Goal: Transaction & Acquisition: Purchase product/service

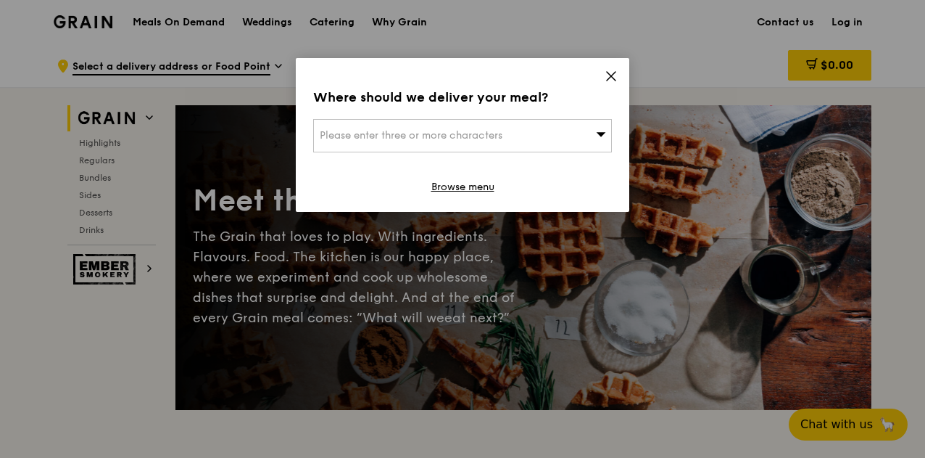
click at [498, 135] on span "Please enter three or more characters" at bounding box center [411, 135] width 183 height 12
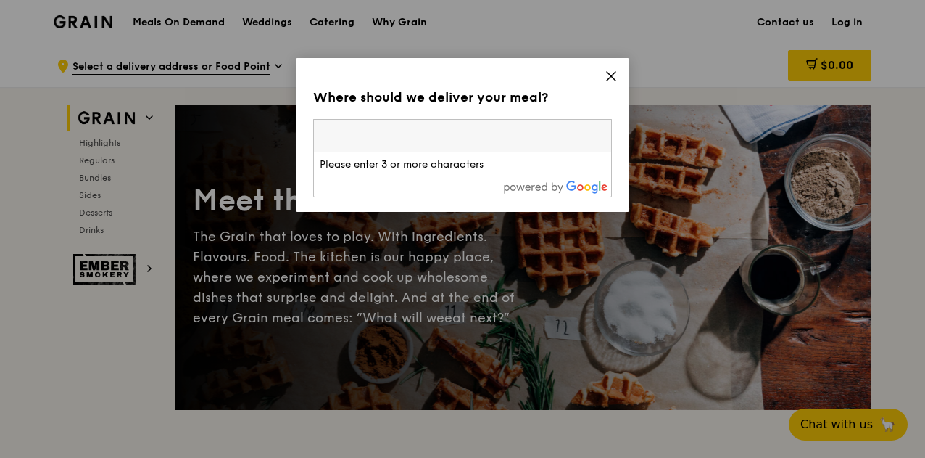
click at [611, 81] on icon at bounding box center [611, 76] width 13 height 13
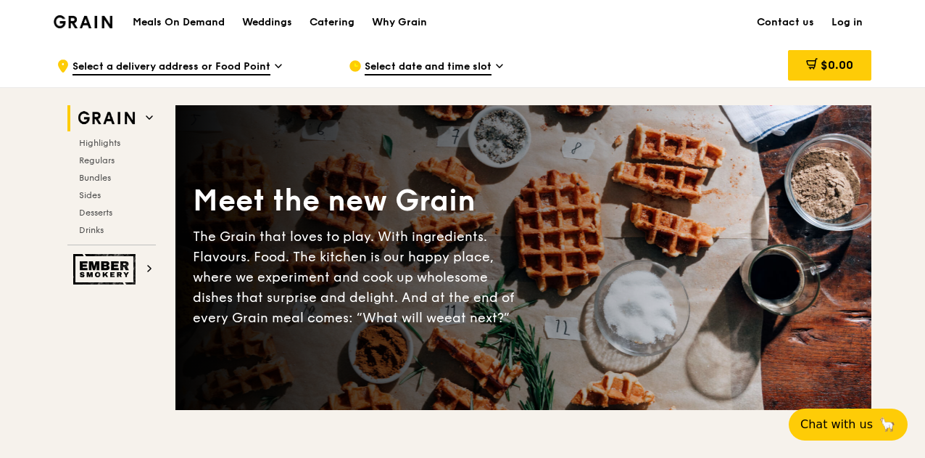
click at [75, 17] on img at bounding box center [83, 21] width 59 height 13
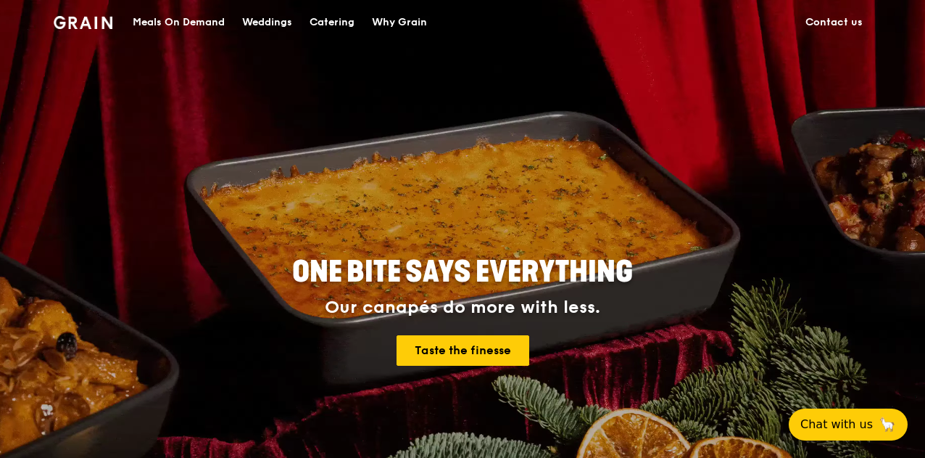
click at [171, 21] on div "Meals On Demand" at bounding box center [179, 23] width 92 height 44
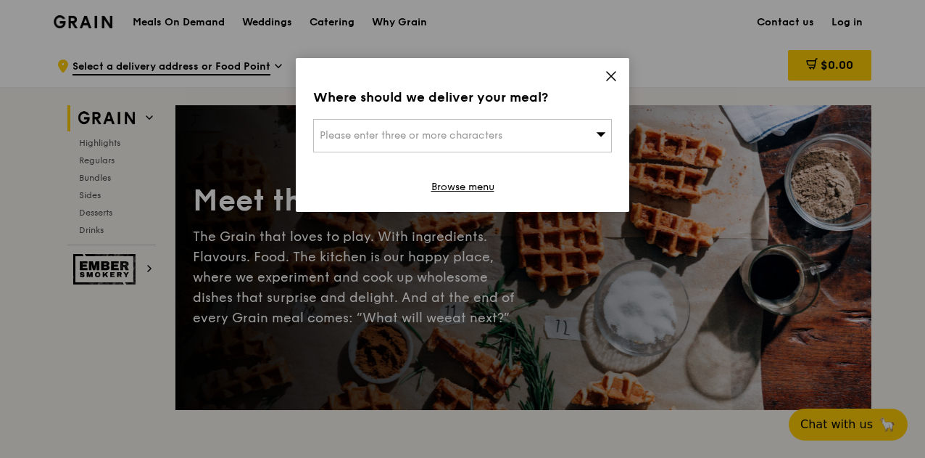
click at [362, 142] on div "Please enter three or more characters" at bounding box center [462, 135] width 299 height 33
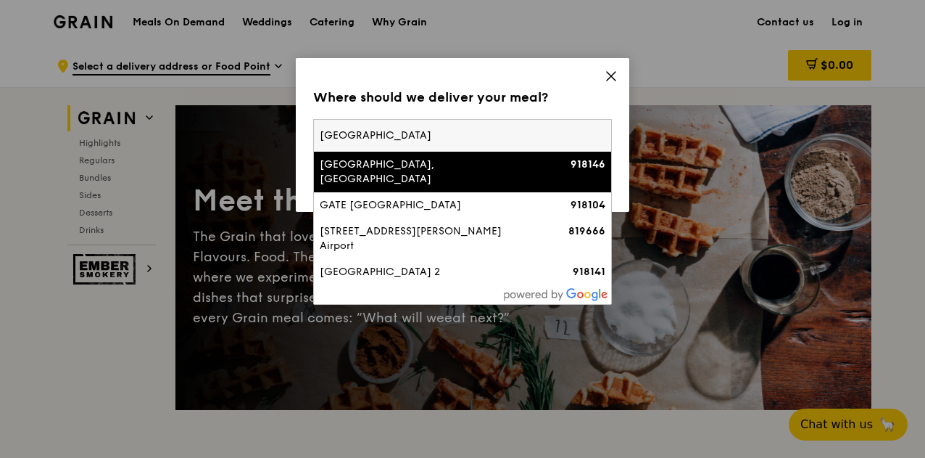
type input "changi airport"
click at [510, 179] on div "Airport Boulevard, Changi Airport Terminal 2 Building" at bounding box center [427, 171] width 215 height 29
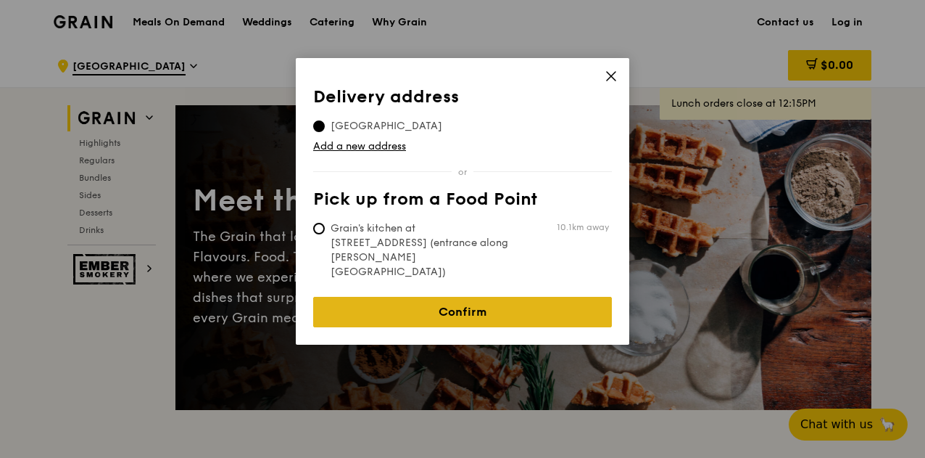
click at [468, 297] on link "Confirm" at bounding box center [462, 312] width 299 height 30
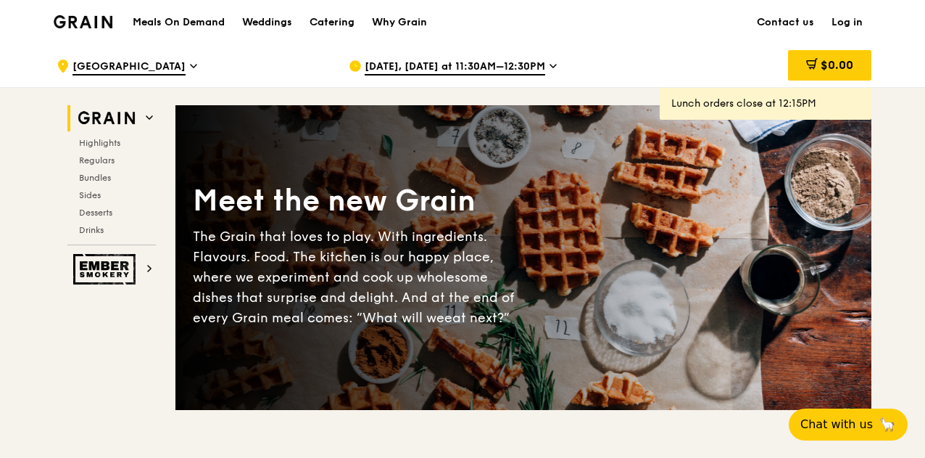
click at [529, 57] on div "[DATE], [DATE] at 11:30AM–12:30PM" at bounding box center [483, 66] width 269 height 44
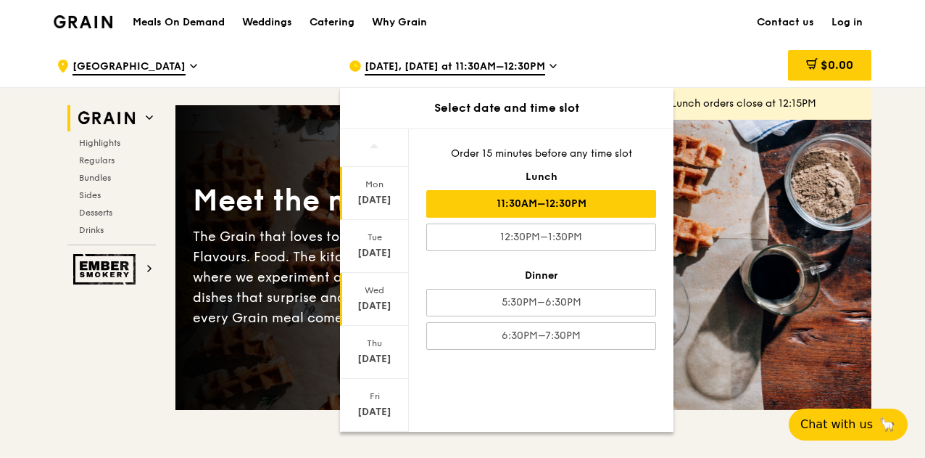
scroll to position [143, 0]
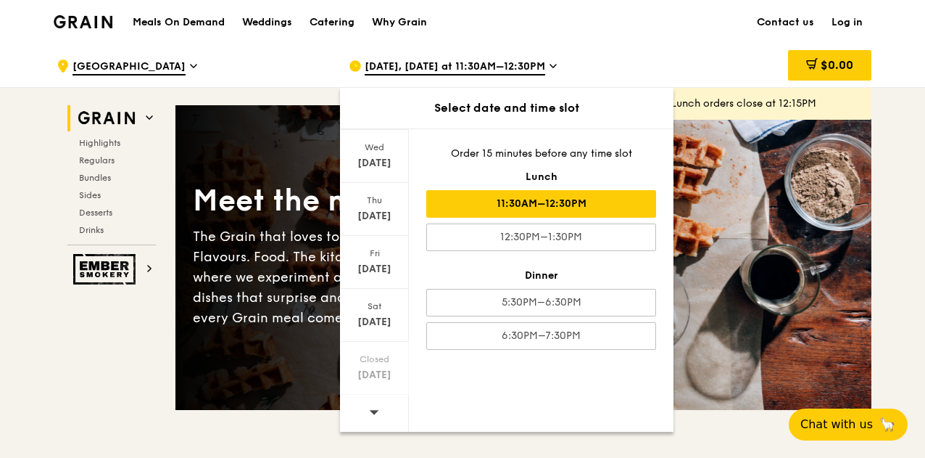
click at [378, 416] on icon at bounding box center [374, 411] width 10 height 11
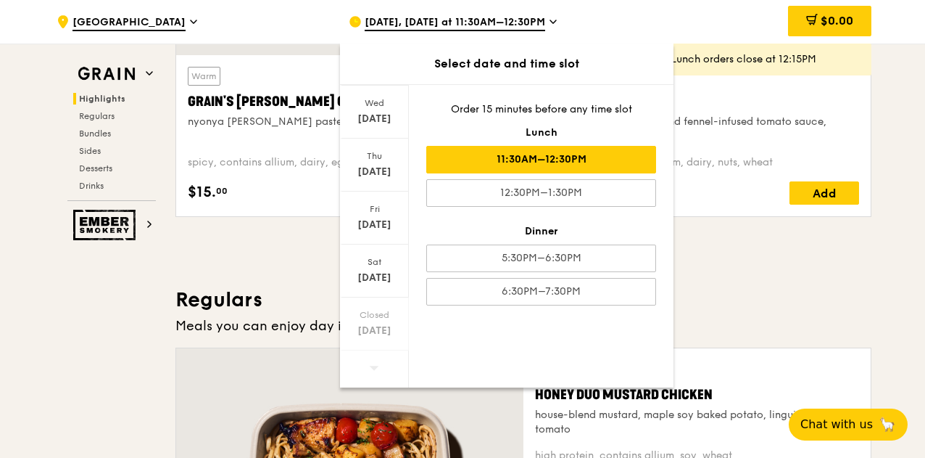
click at [375, 368] on icon at bounding box center [374, 367] width 10 height 11
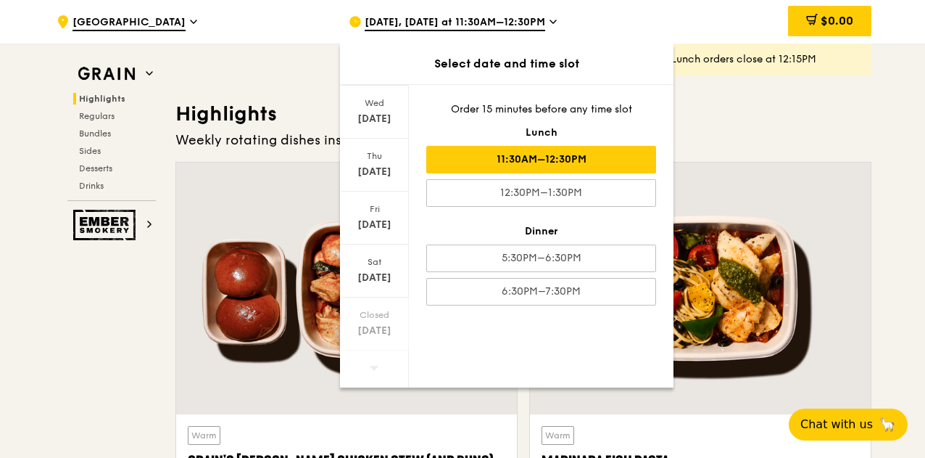
scroll to position [363, 0]
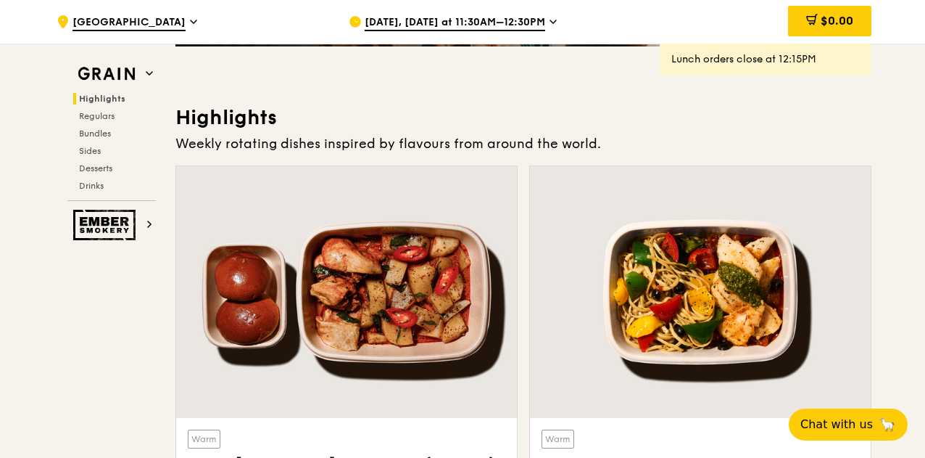
click at [109, 93] on h2 "Highlights" at bounding box center [114, 99] width 83 height 12
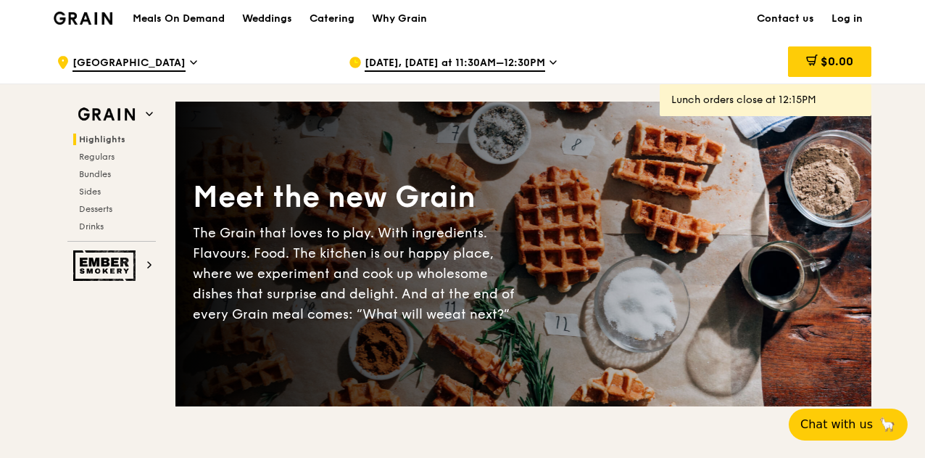
scroll to position [0, 0]
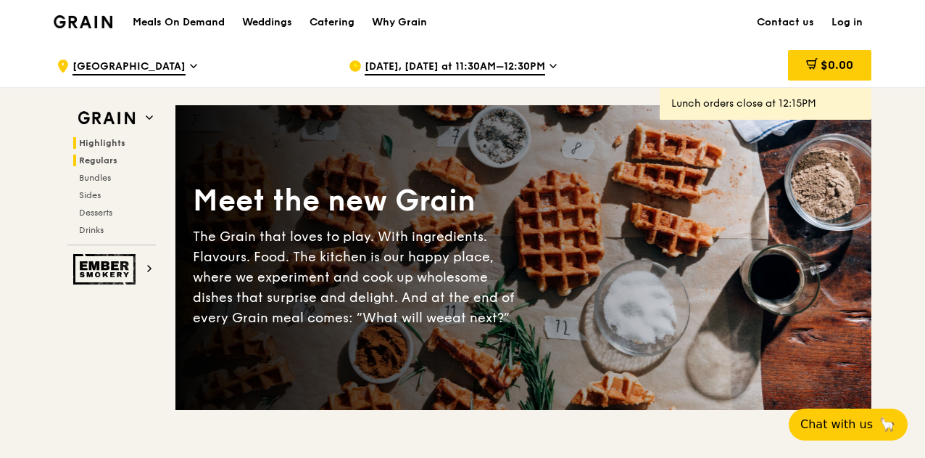
click at [102, 160] on span "Regulars" at bounding box center [98, 160] width 38 height 10
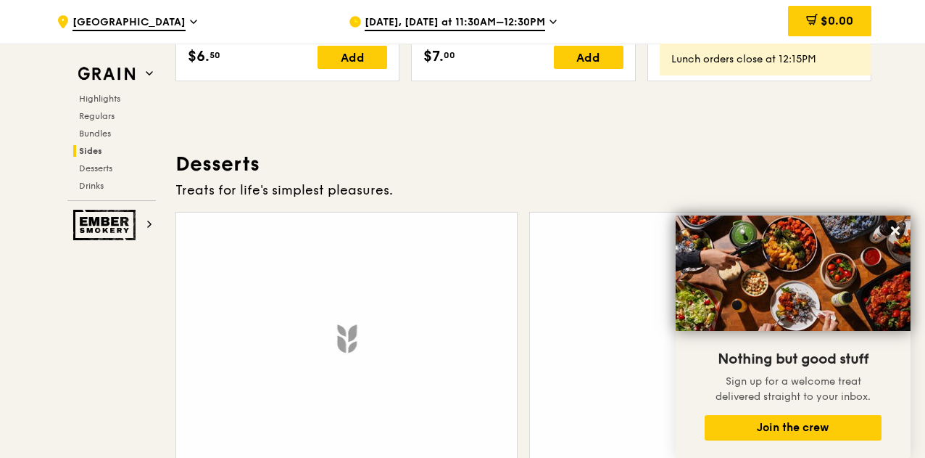
scroll to position [4133, 0]
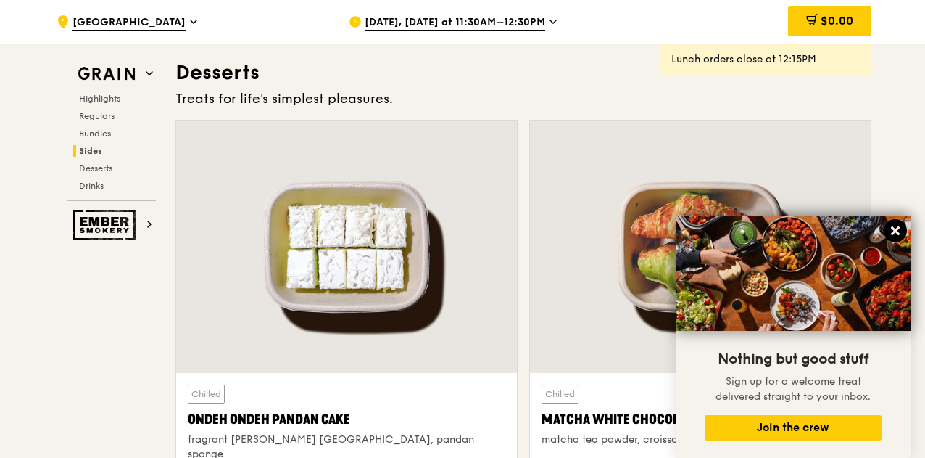
click at [891, 234] on icon at bounding box center [895, 230] width 13 height 13
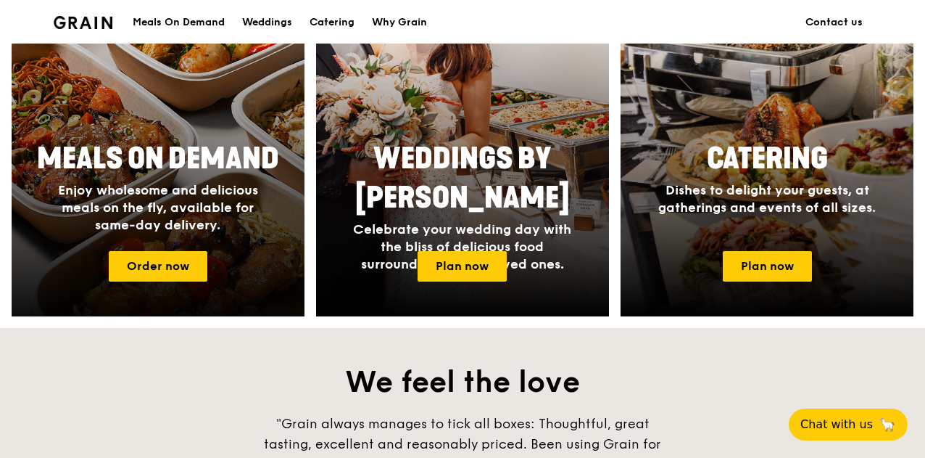
scroll to position [508, 0]
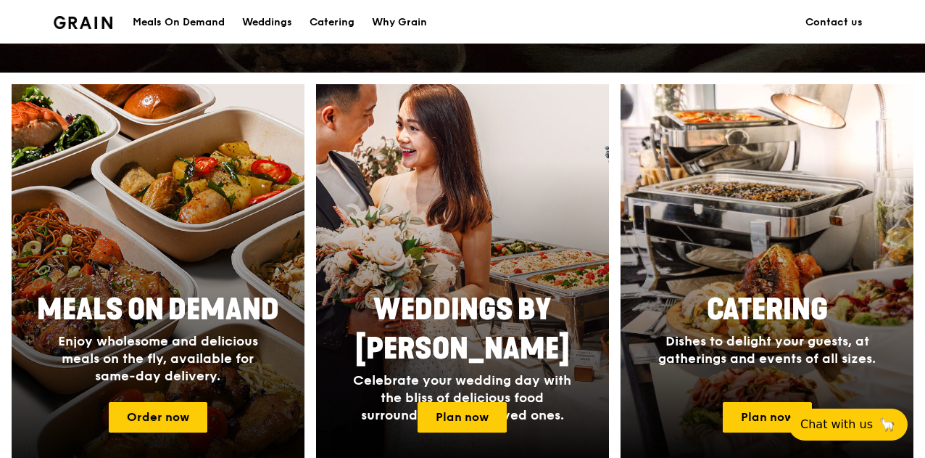
click at [186, 165] on div at bounding box center [158, 275] width 322 height 421
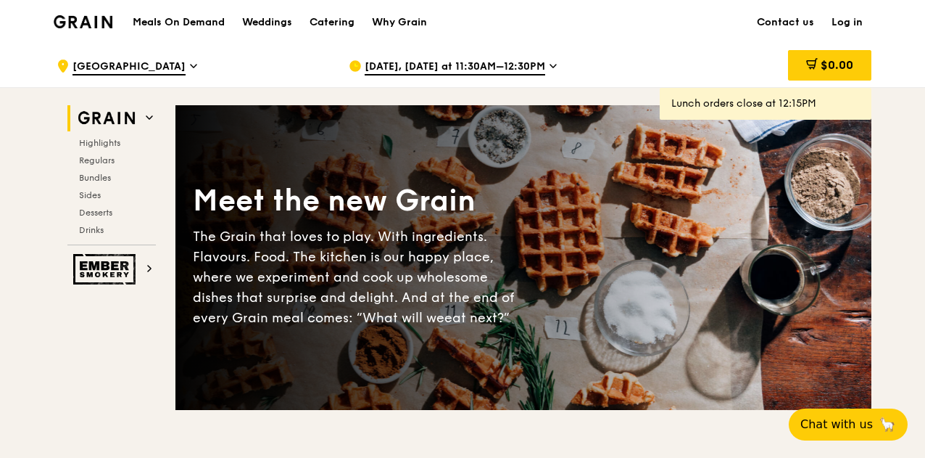
click at [511, 62] on span "Sep 15, Today at 11:30AM–12:30PM" at bounding box center [455, 67] width 181 height 16
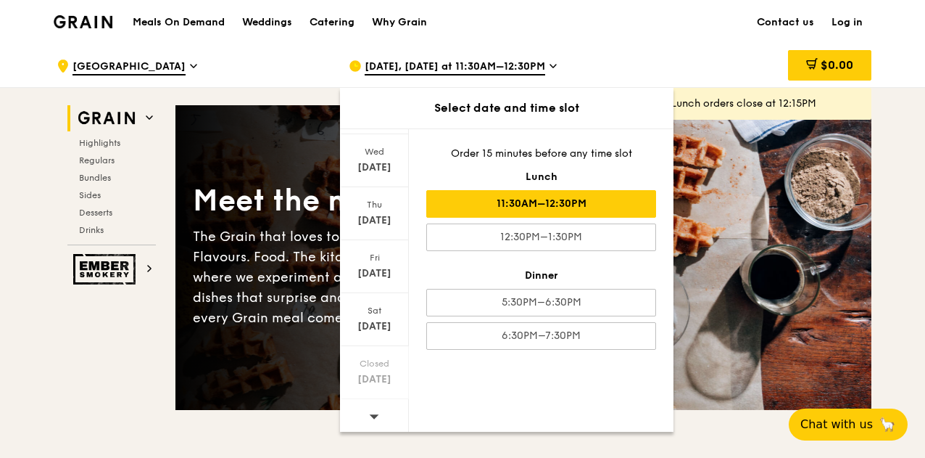
scroll to position [143, 0]
click at [369, 410] on icon at bounding box center [374, 411] width 10 height 11
click at [376, 313] on div "Sat Sep 27" at bounding box center [374, 315] width 69 height 53
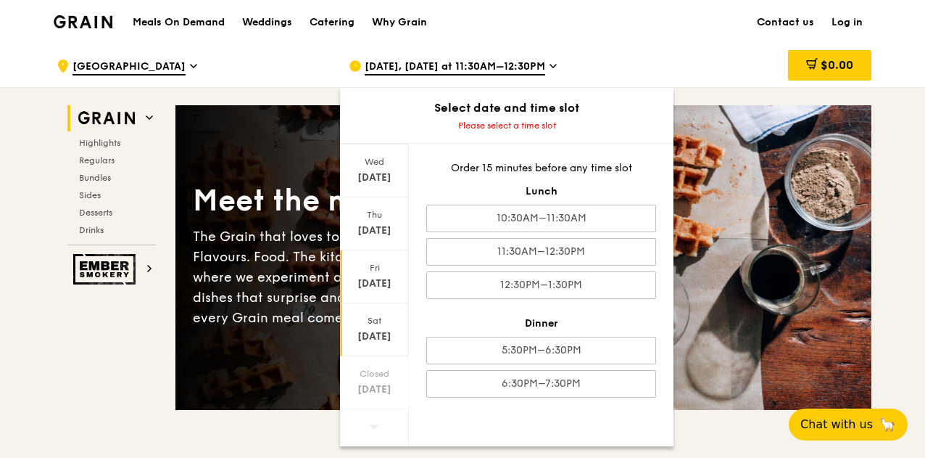
click at [373, 276] on div "Sep 26" at bounding box center [374, 283] width 65 height 15
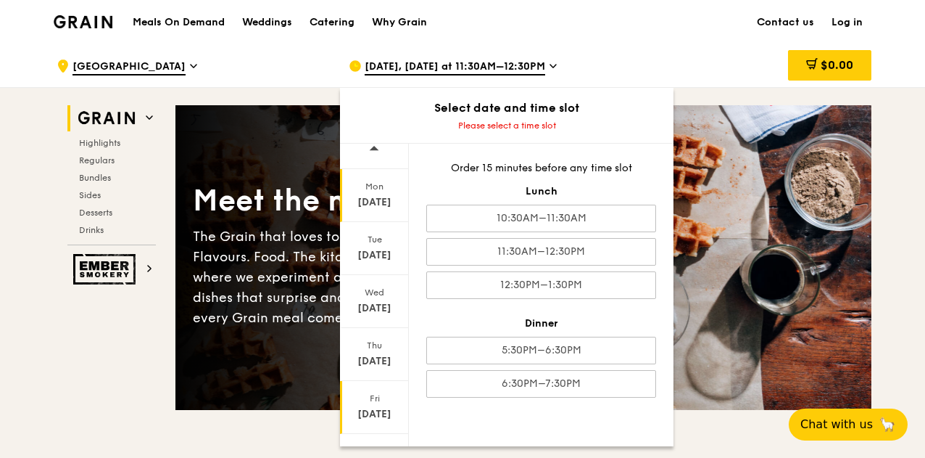
scroll to position [0, 0]
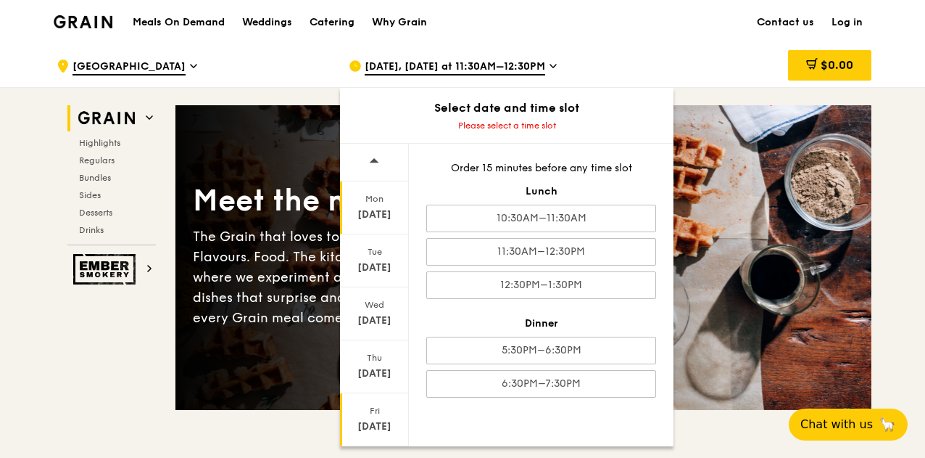
click at [366, 205] on div "Mon Sep 22" at bounding box center [374, 207] width 69 height 53
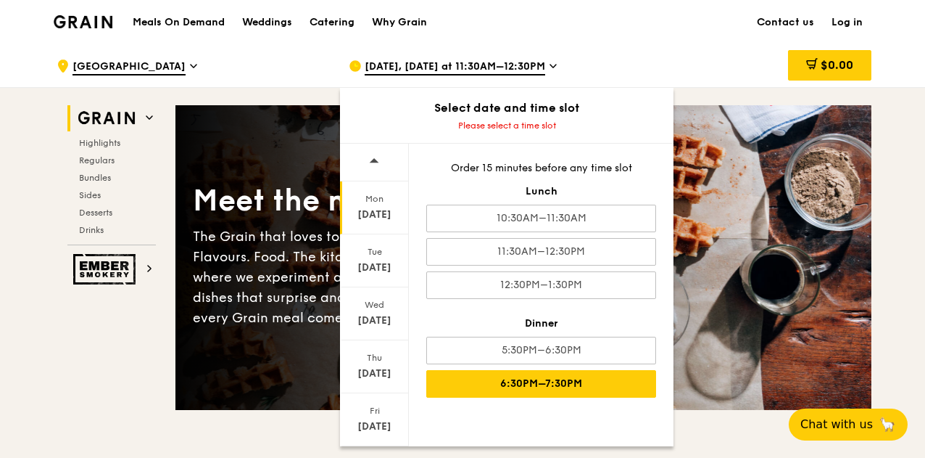
click at [563, 385] on div "6:30PM–7:30PM" at bounding box center [541, 384] width 230 height 28
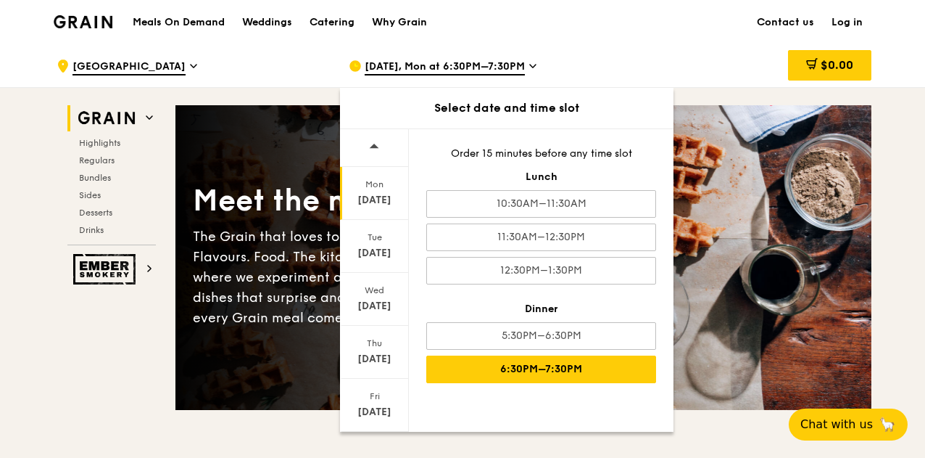
click at [212, 222] on div "Meet the new Grain The Grain that loves to play. With ingredients. Flavours. Fo…" at bounding box center [523, 257] width 696 height 187
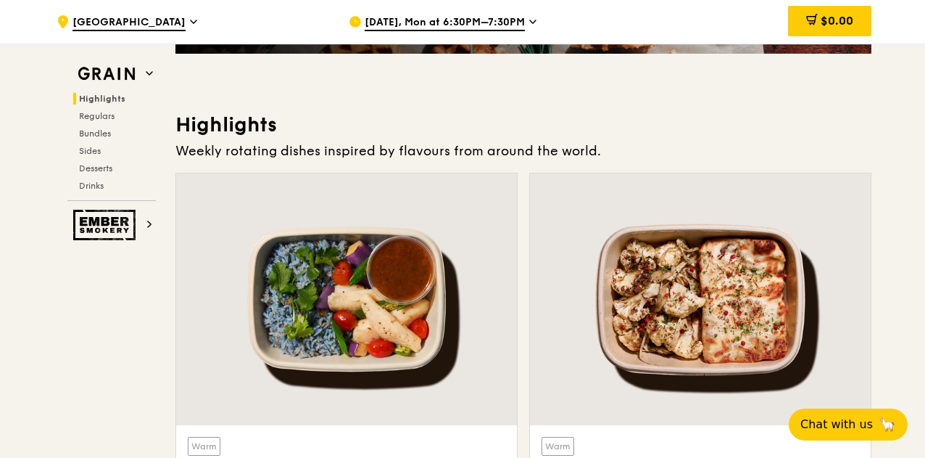
scroll to position [363, 0]
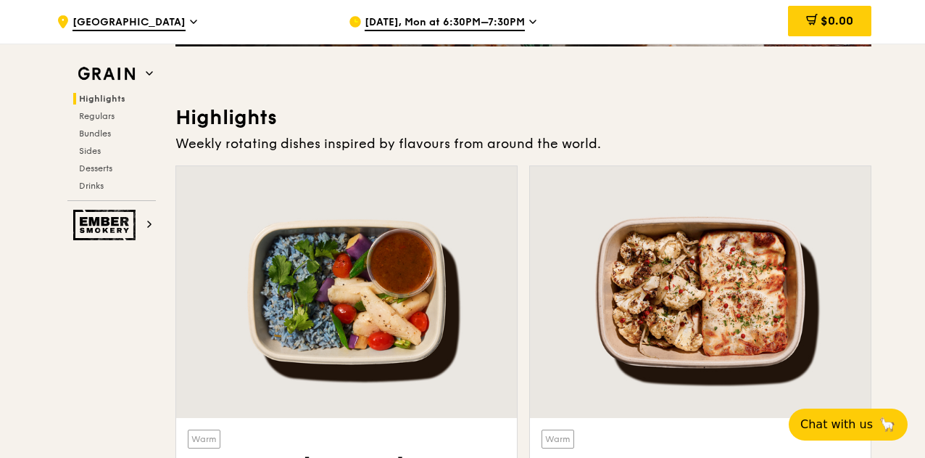
click at [466, 20] on span "Sep 22, Mon at 6:30PM–7:30PM" at bounding box center [445, 23] width 160 height 16
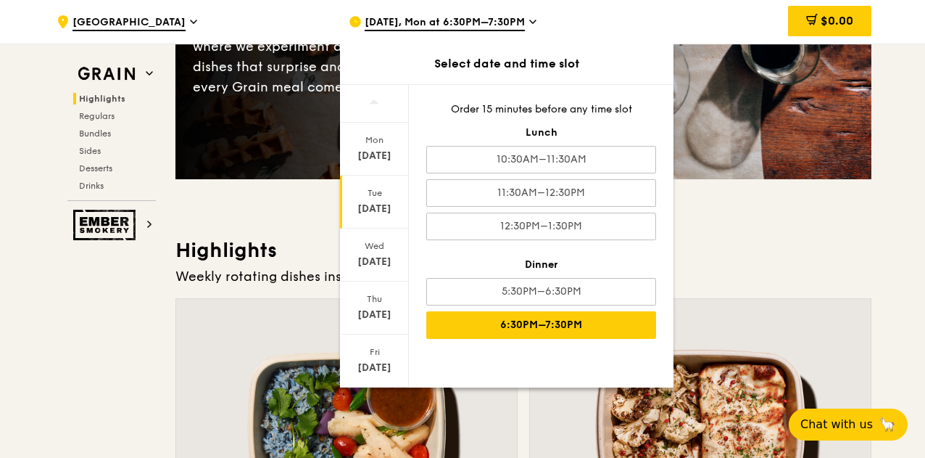
scroll to position [218, 0]
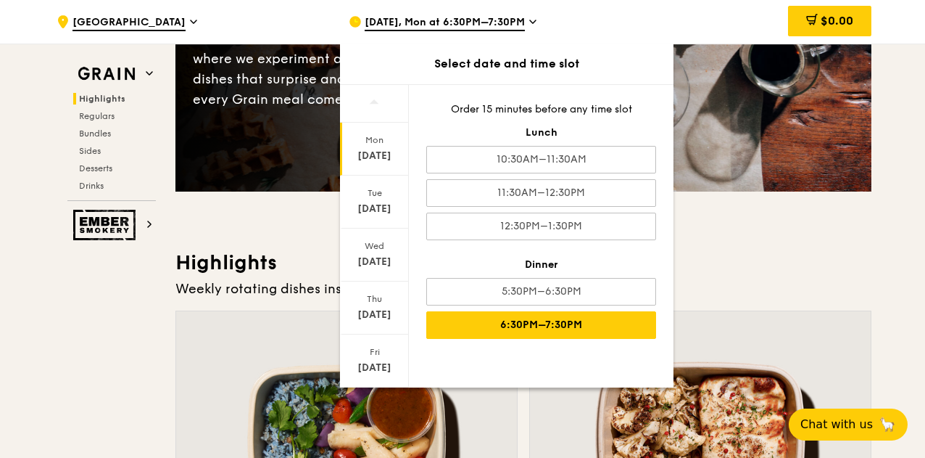
click at [377, 154] on div "Sep 15" at bounding box center [374, 156] width 65 height 15
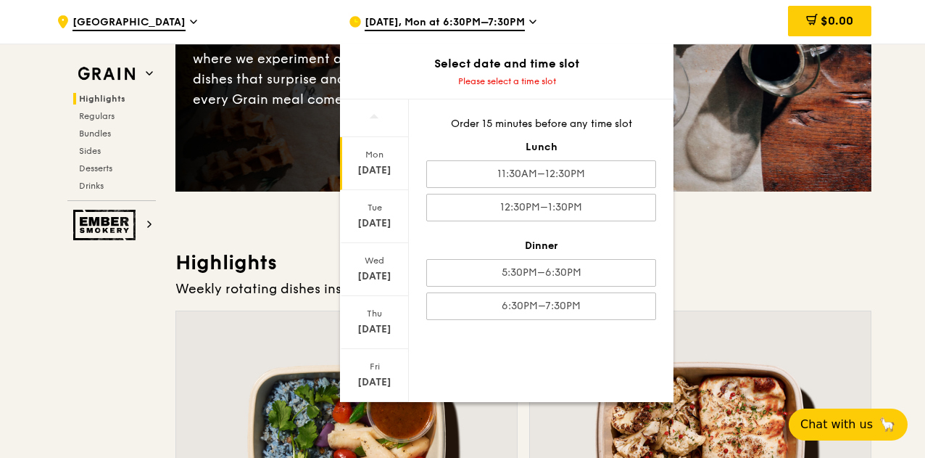
click at [777, 329] on div at bounding box center [700, 437] width 341 height 252
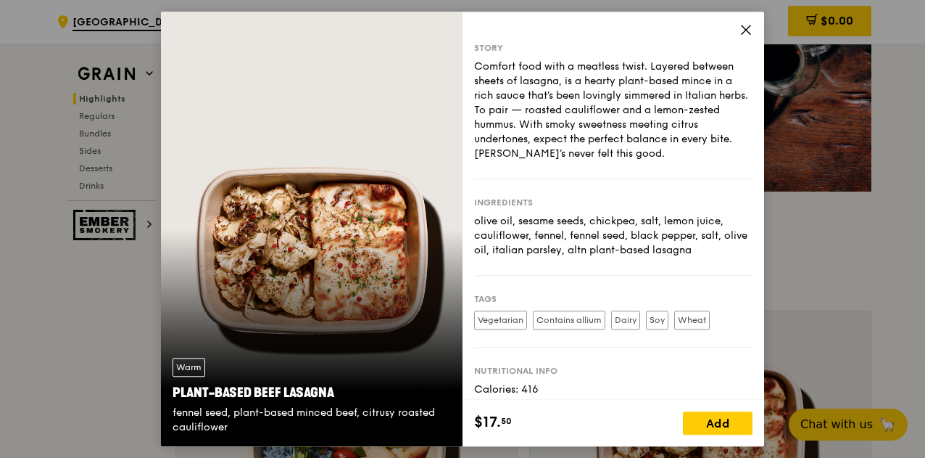
click at [750, 25] on icon at bounding box center [746, 29] width 13 height 13
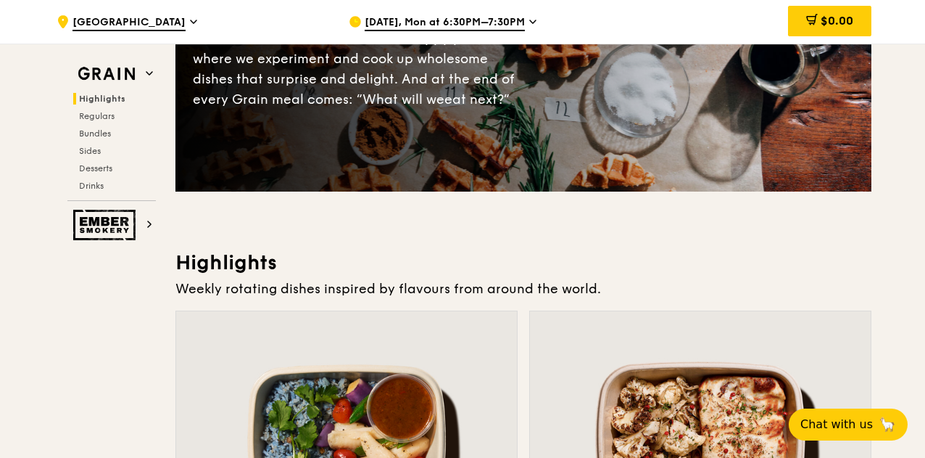
click at [390, 20] on span "Sep 22, Mon at 6:30PM–7:30PM" at bounding box center [445, 23] width 160 height 16
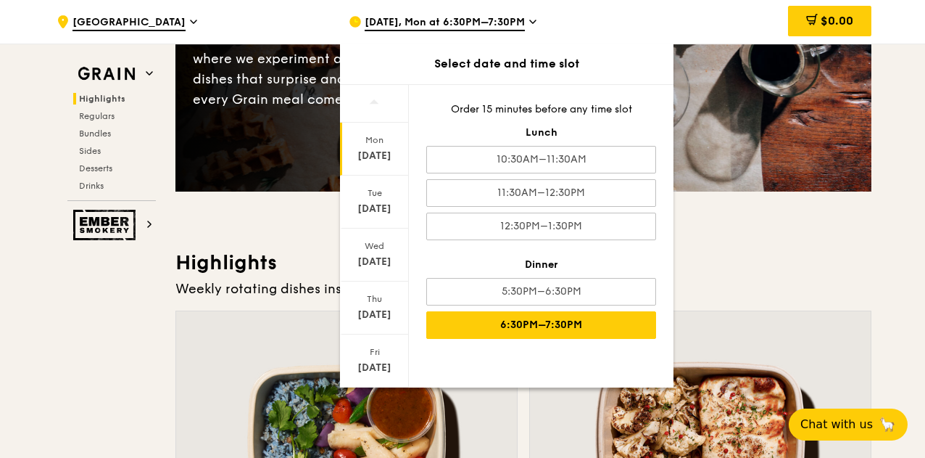
click at [388, 149] on div "Sep 15" at bounding box center [374, 156] width 65 height 15
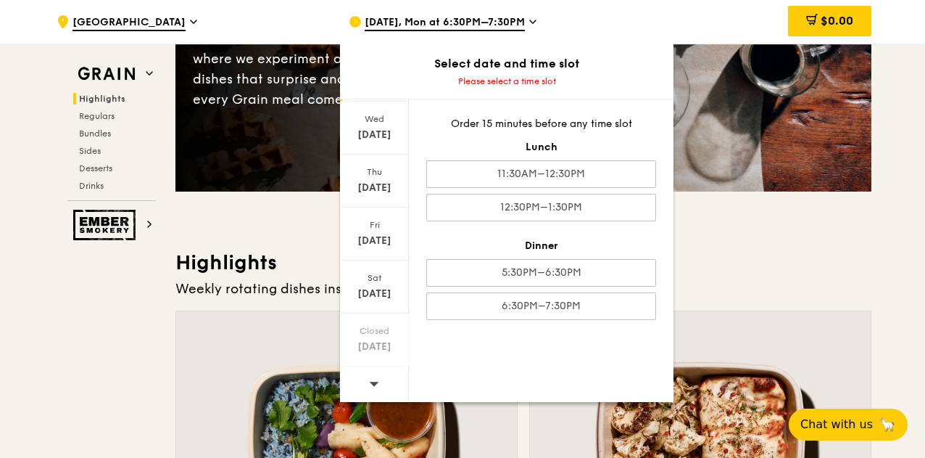
scroll to position [143, 0]
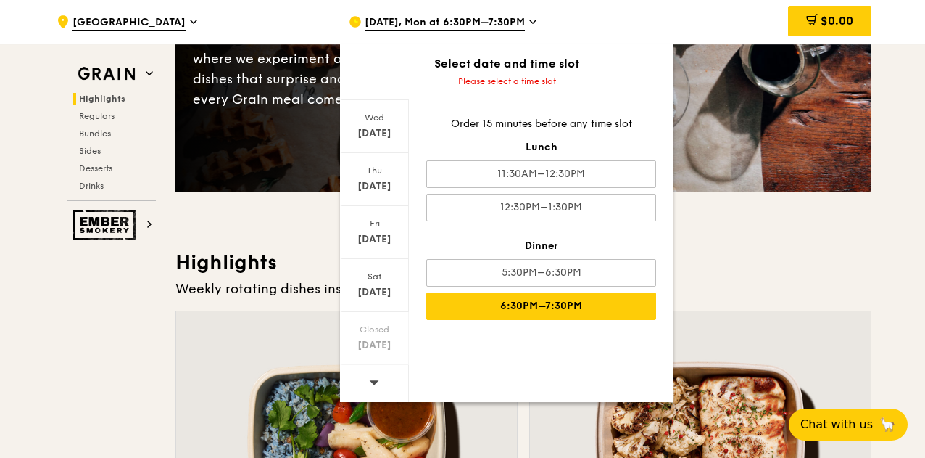
click at [552, 297] on div "6:30PM–7:30PM" at bounding box center [541, 306] width 230 height 28
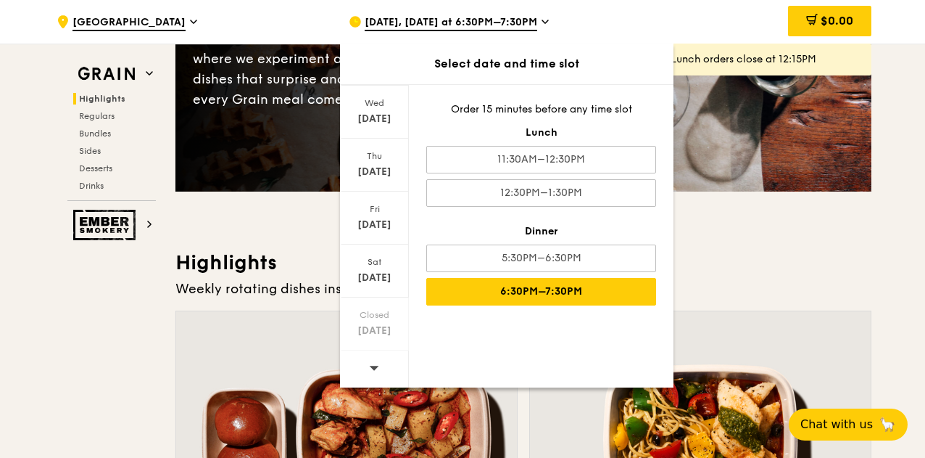
click at [704, 269] on h3 "Highlights" at bounding box center [523, 262] width 696 height 26
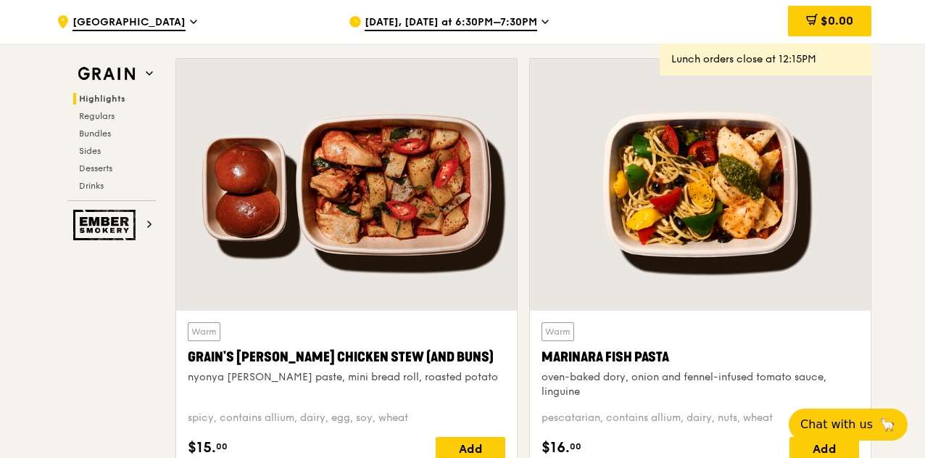
scroll to position [435, 0]
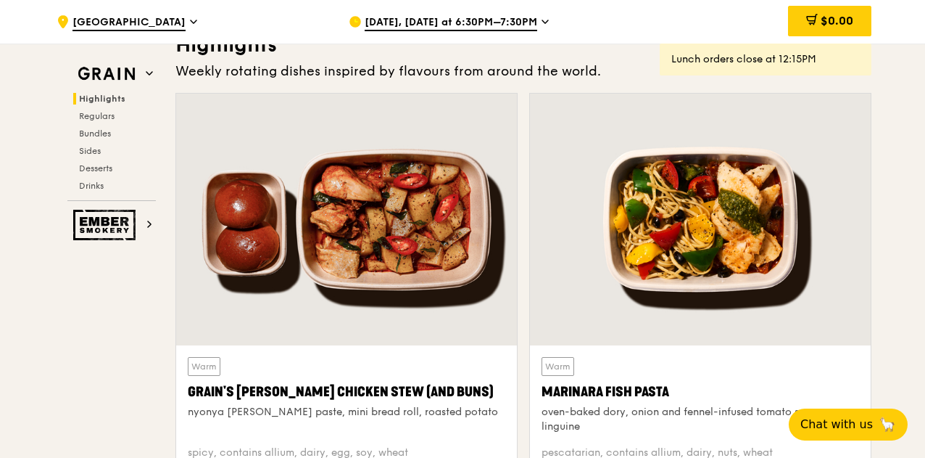
click at [526, 17] on span "Sep 15, Today at 6:30PM–7:30PM" at bounding box center [451, 23] width 173 height 16
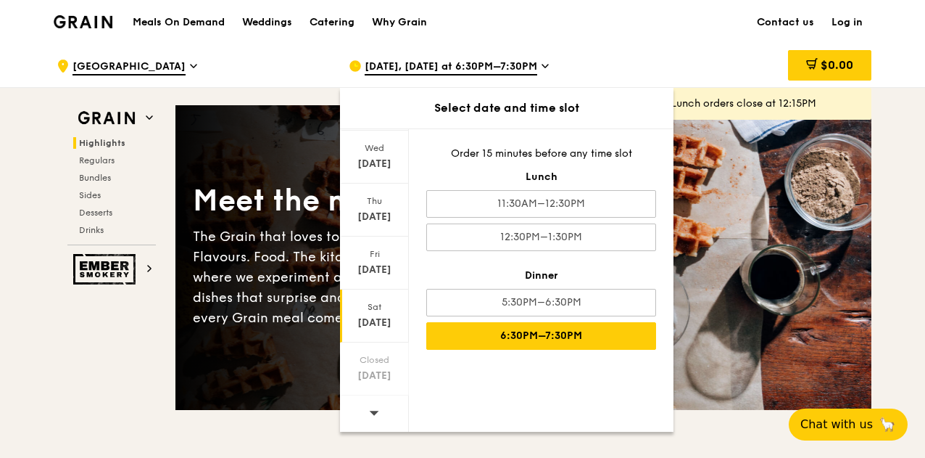
scroll to position [143, 0]
click at [373, 412] on icon at bounding box center [374, 412] width 9 height 4
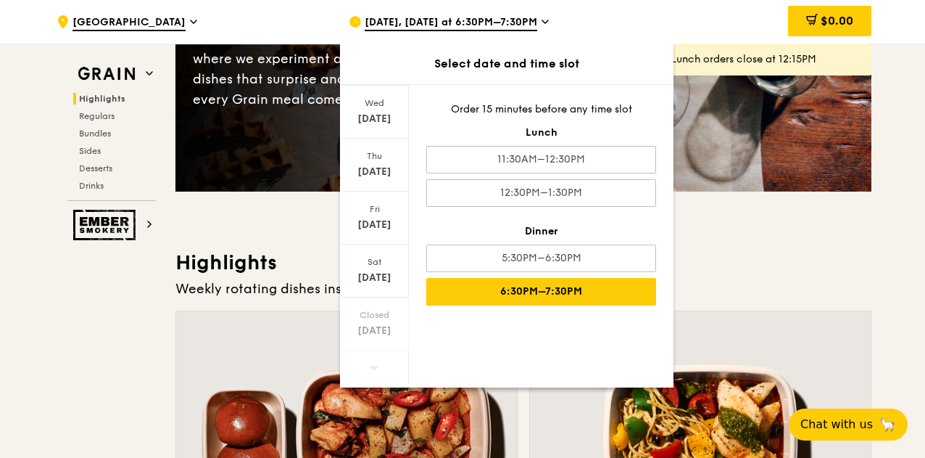
scroll to position [0, 0]
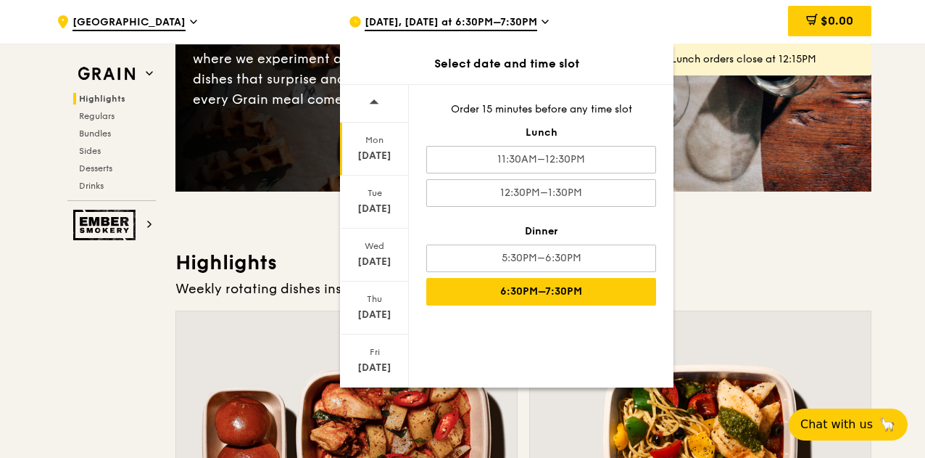
click at [373, 149] on div "Mon Sep 22" at bounding box center [374, 149] width 69 height 53
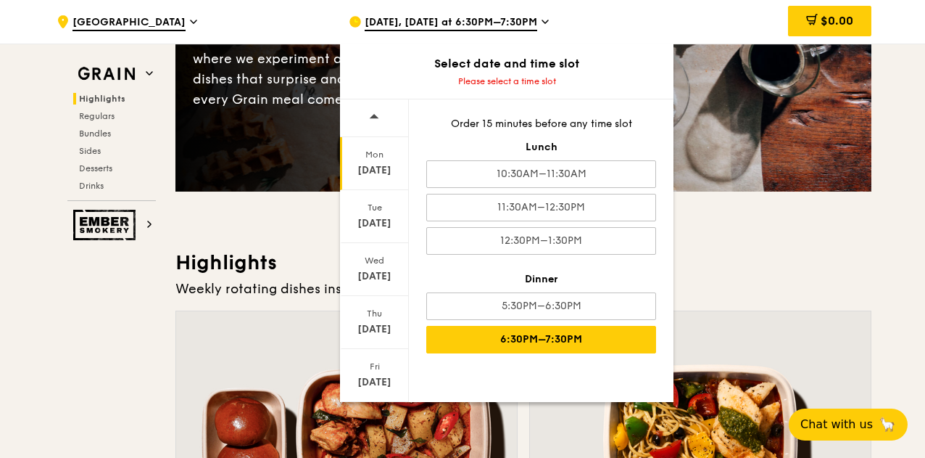
click at [585, 333] on div "6:30PM–7:30PM" at bounding box center [541, 340] width 230 height 28
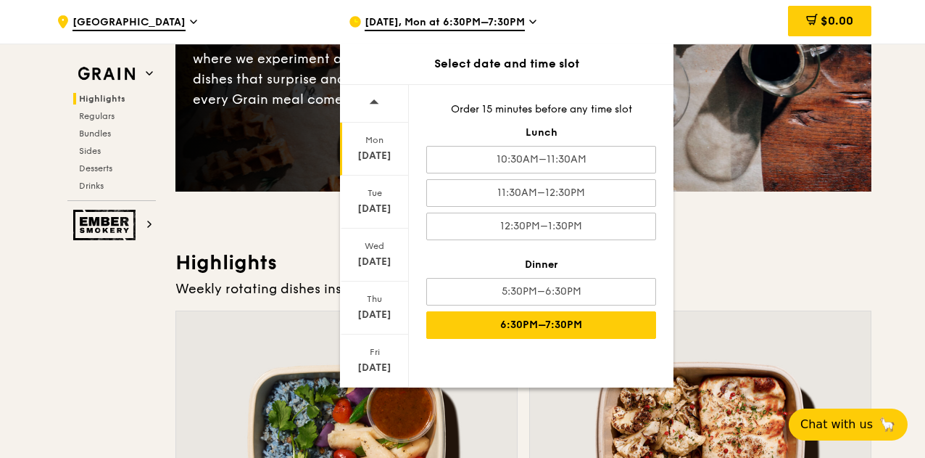
click at [763, 284] on div "Weekly rotating dishes inspired by flavours from around the world." at bounding box center [523, 288] width 696 height 20
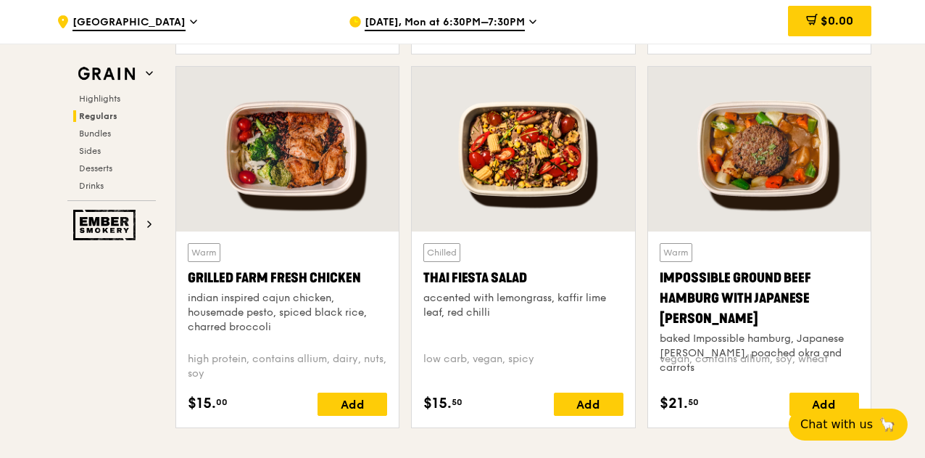
scroll to position [1668, 0]
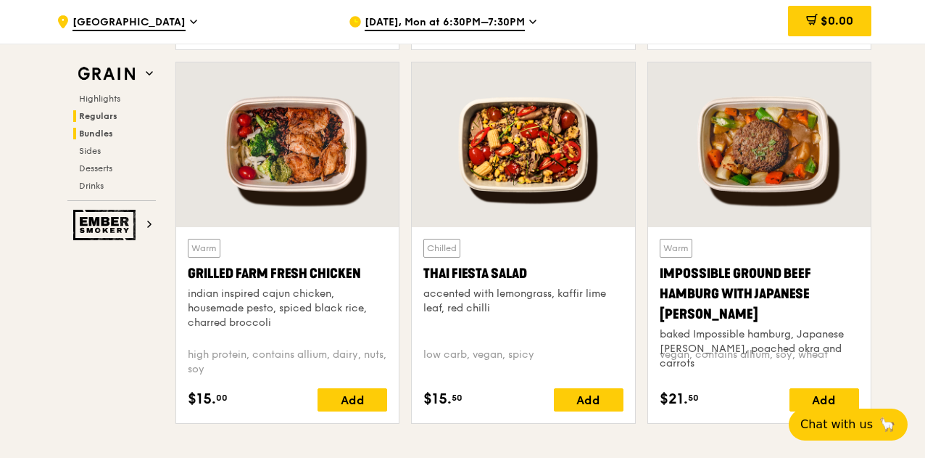
click at [86, 137] on span "Bundles" at bounding box center [96, 133] width 34 height 10
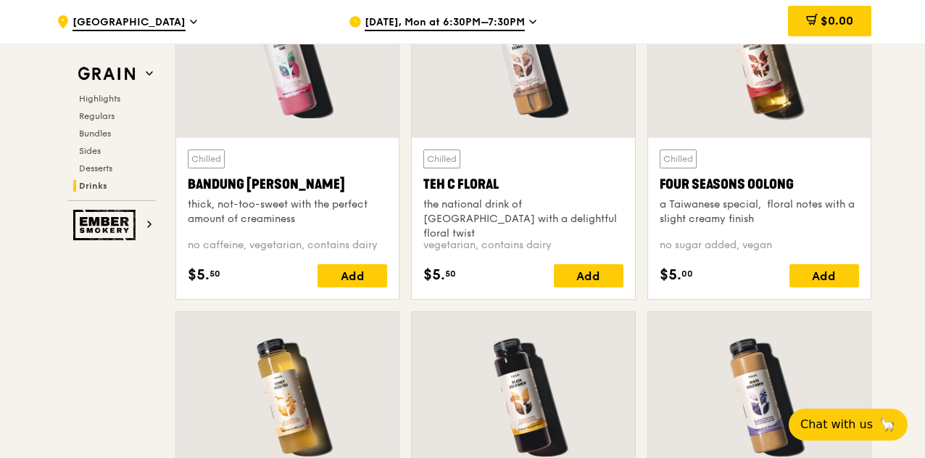
scroll to position [5001, 0]
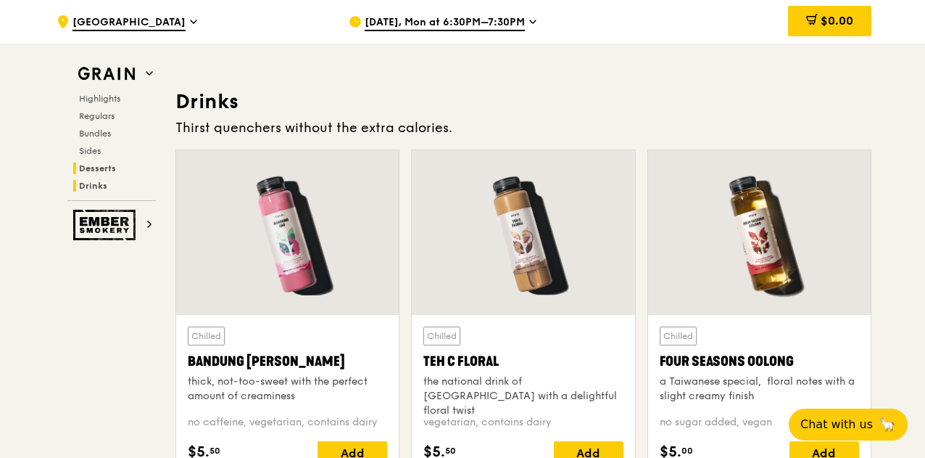
click at [91, 182] on span "Drinks" at bounding box center [93, 186] width 28 height 10
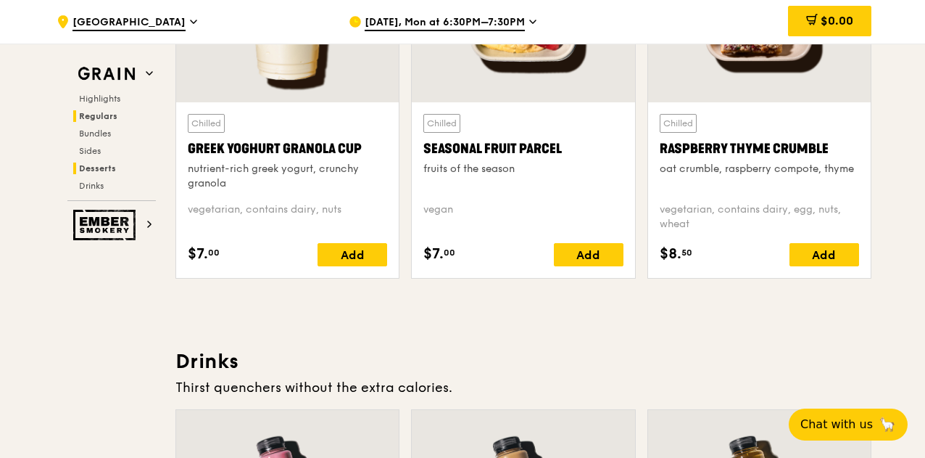
click at [104, 112] on span "Regulars" at bounding box center [98, 116] width 38 height 10
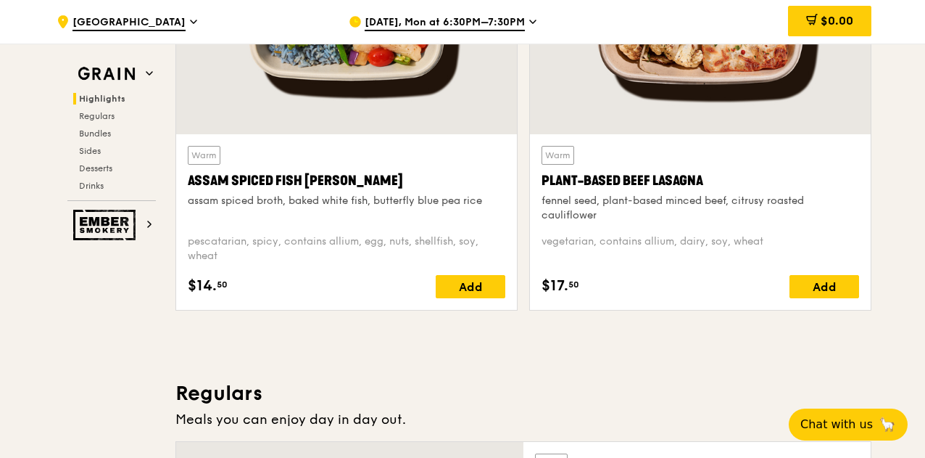
scroll to position [580, 0]
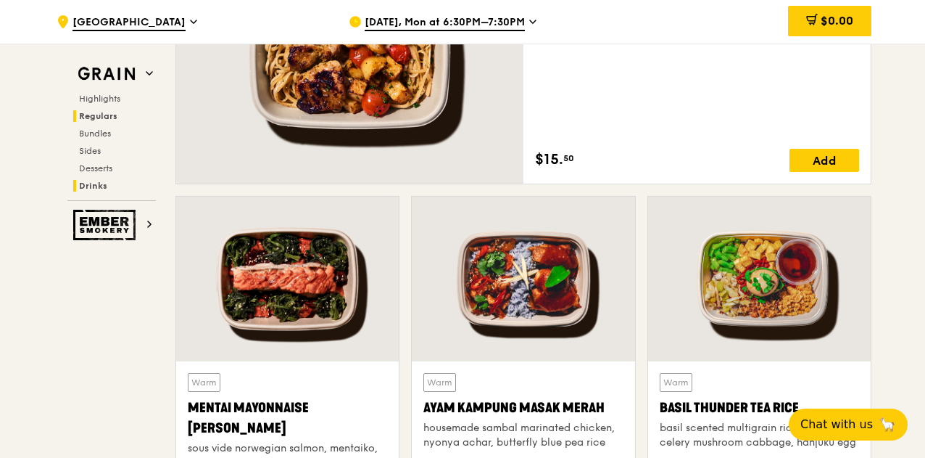
click at [99, 186] on span "Drinks" at bounding box center [93, 186] width 28 height 10
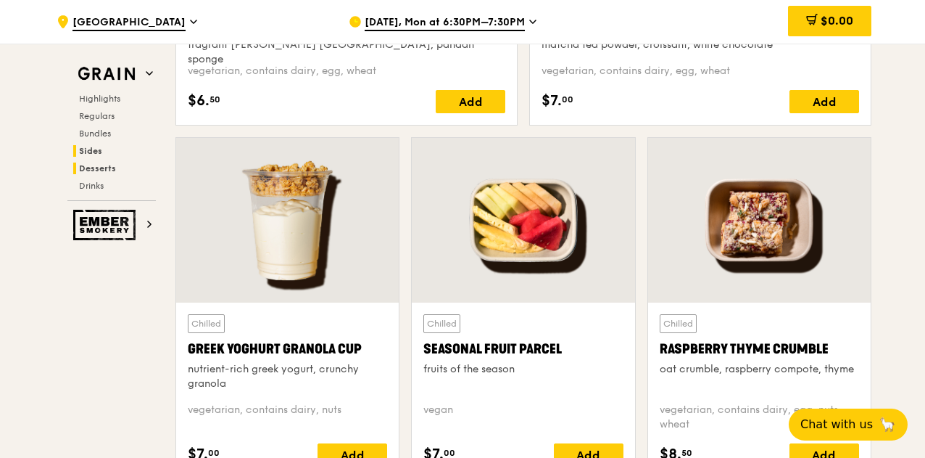
scroll to position [4524, 0]
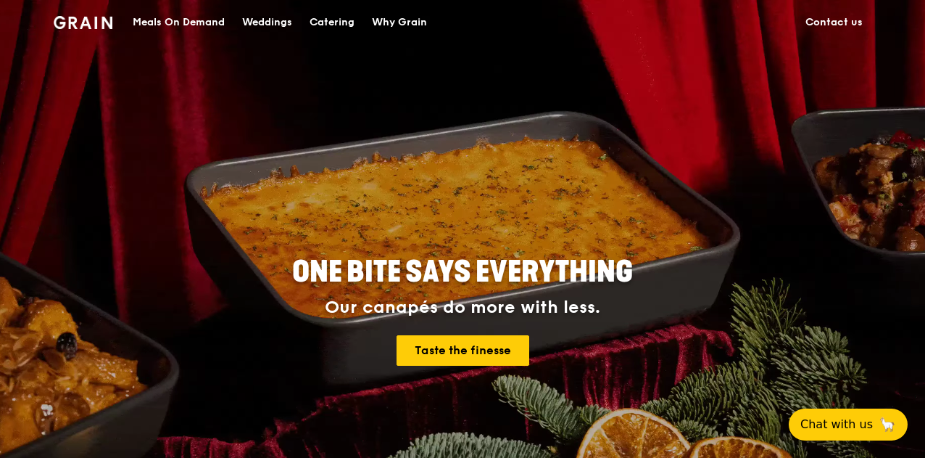
click at [194, 22] on div "Meals On Demand" at bounding box center [179, 23] width 92 height 44
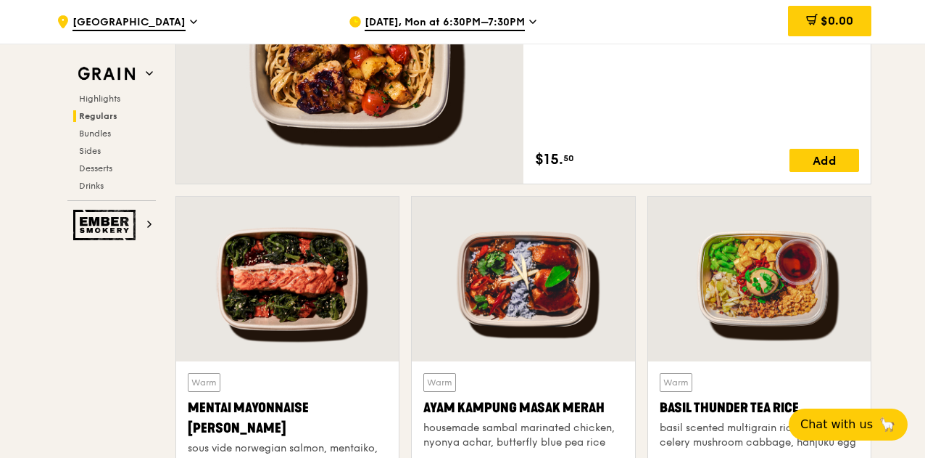
scroll to position [870, 0]
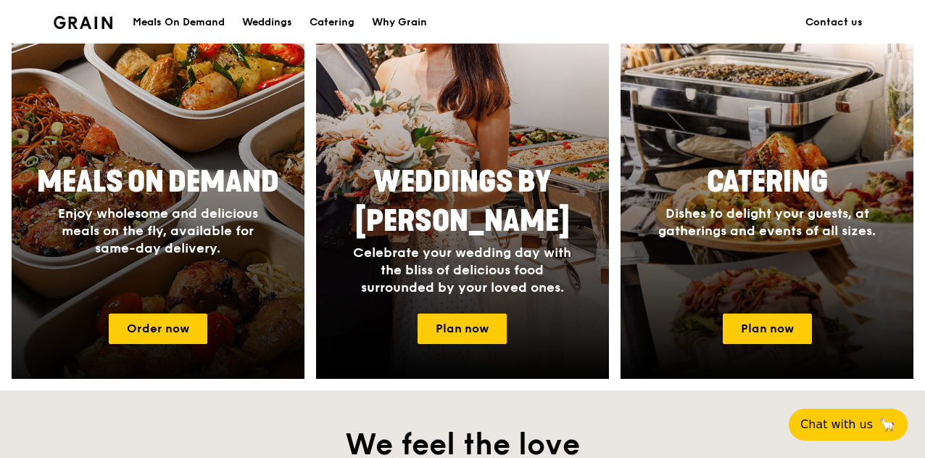
scroll to position [798, 0]
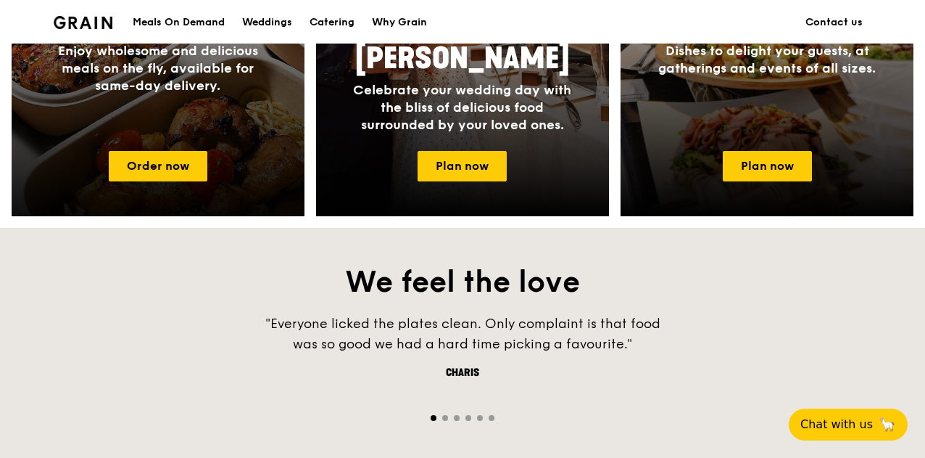
click at [134, 123] on div "Meals On Demand Enjoy wholesome and delicious meals on the fly, available for s…" at bounding box center [158, 66] width 293 height 145
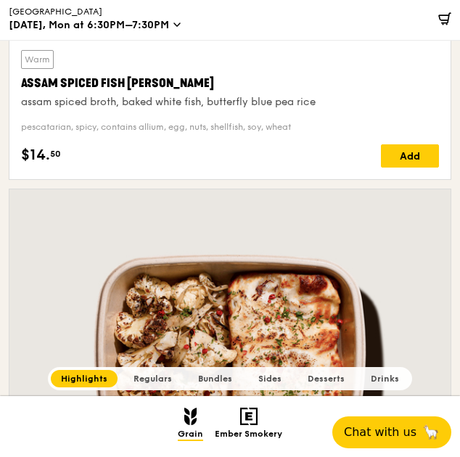
scroll to position [920, 0]
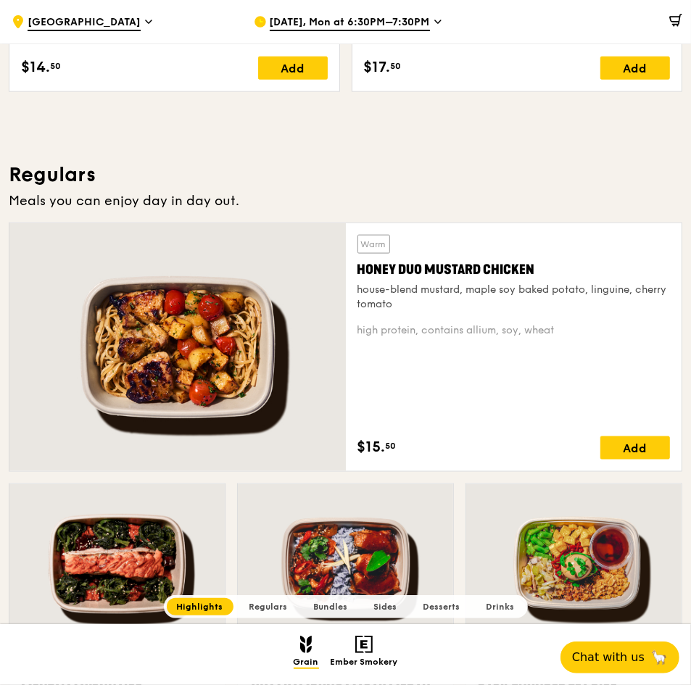
drag, startPoint x: 456, startPoint y: 0, endPoint x: 298, endPoint y: 248, distance: 294.1
click at [298, 248] on div at bounding box center [177, 347] width 336 height 248
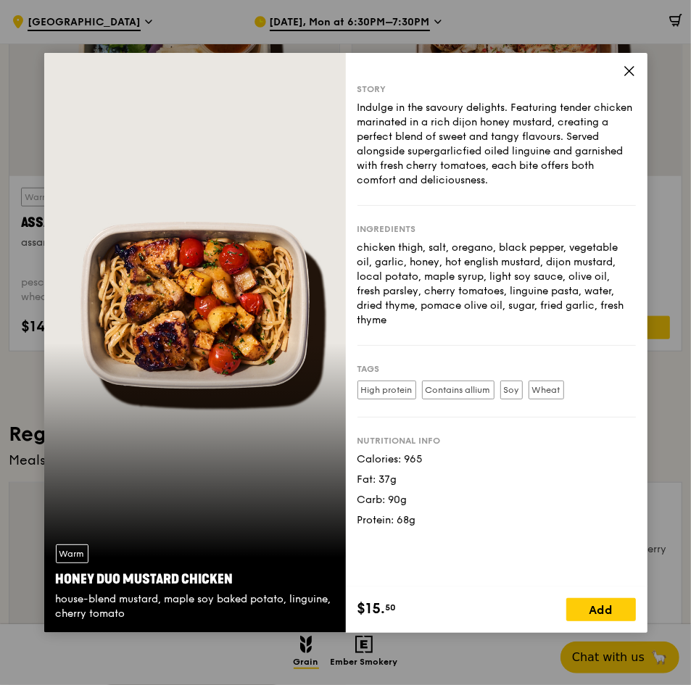
scroll to position [403, 0]
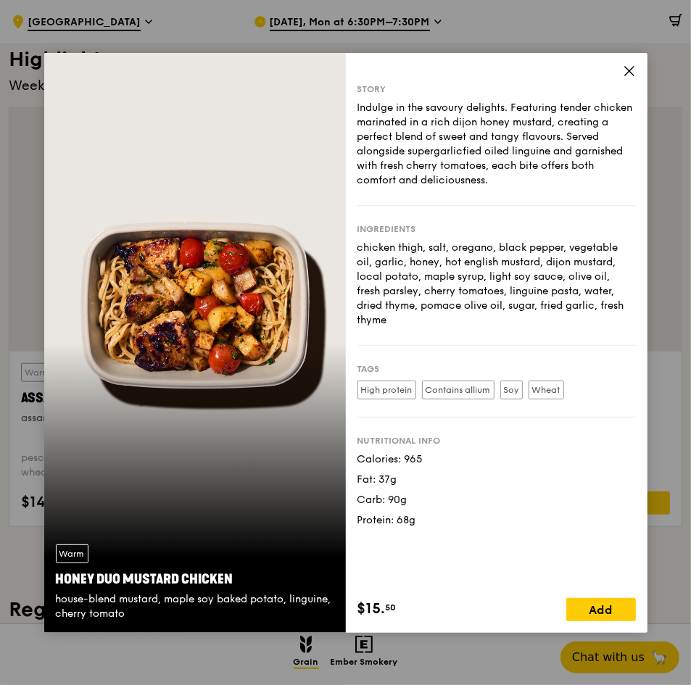
click at [615, 83] on div "Story" at bounding box center [497, 89] width 278 height 12
click at [637, 70] on div "Story Indulge in the savoury delights. Featuring tender chicken marinated in a …" at bounding box center [497, 320] width 302 height 534
click at [629, 72] on icon at bounding box center [629, 71] width 13 height 13
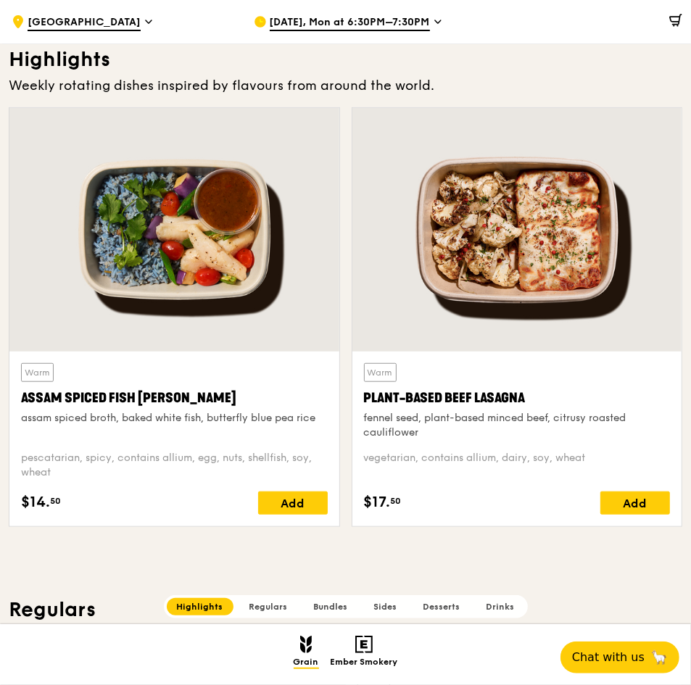
click at [355, 20] on span "[DATE], Mon at 6:30PM–7:30PM" at bounding box center [350, 23] width 160 height 16
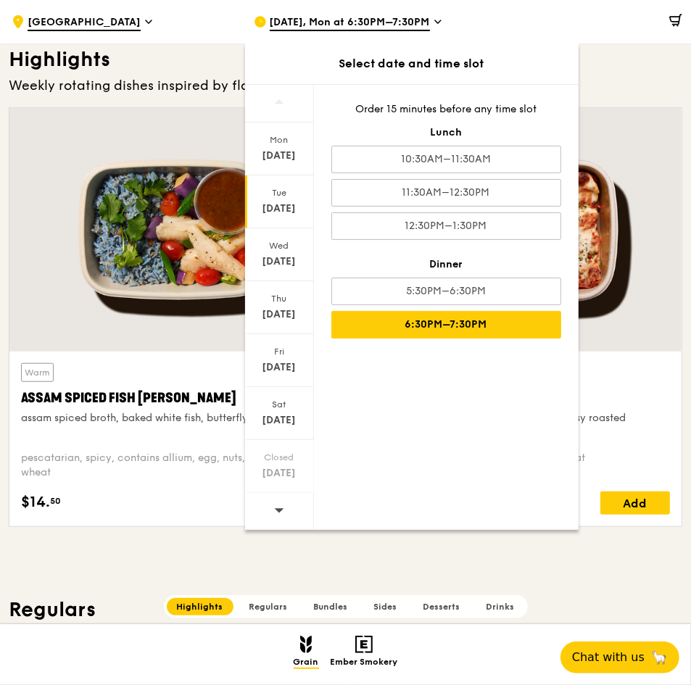
click at [276, 199] on div "Tue Sep 16" at bounding box center [279, 201] width 69 height 53
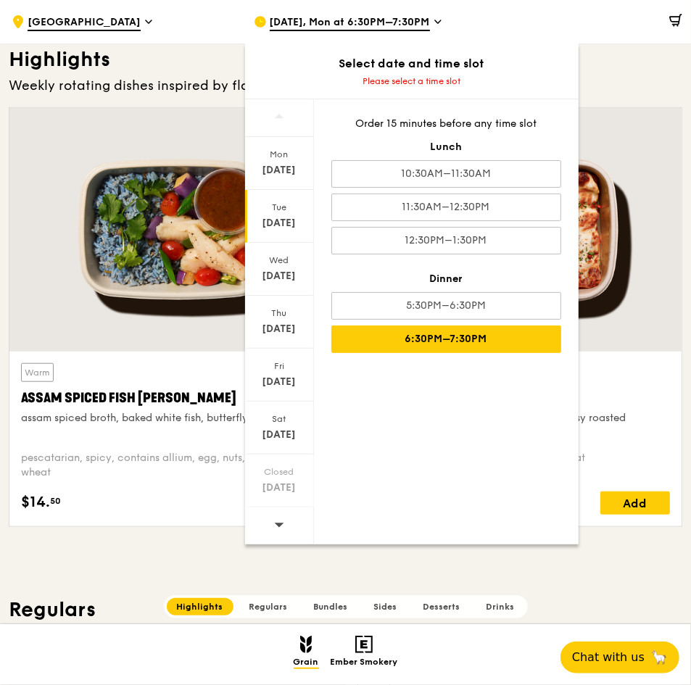
click at [437, 339] on div "6:30PM–7:30PM" at bounding box center [446, 340] width 230 height 28
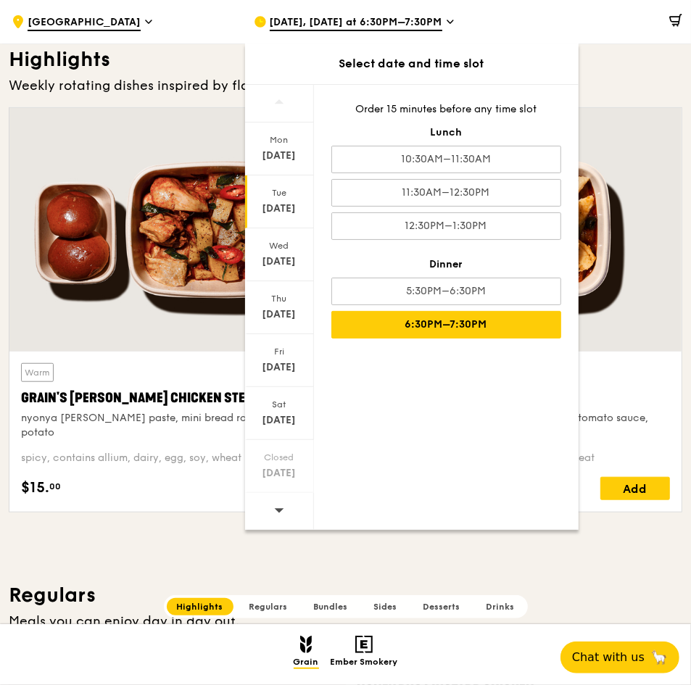
click at [137, 457] on div "$15. 00 Add" at bounding box center [174, 488] width 307 height 23
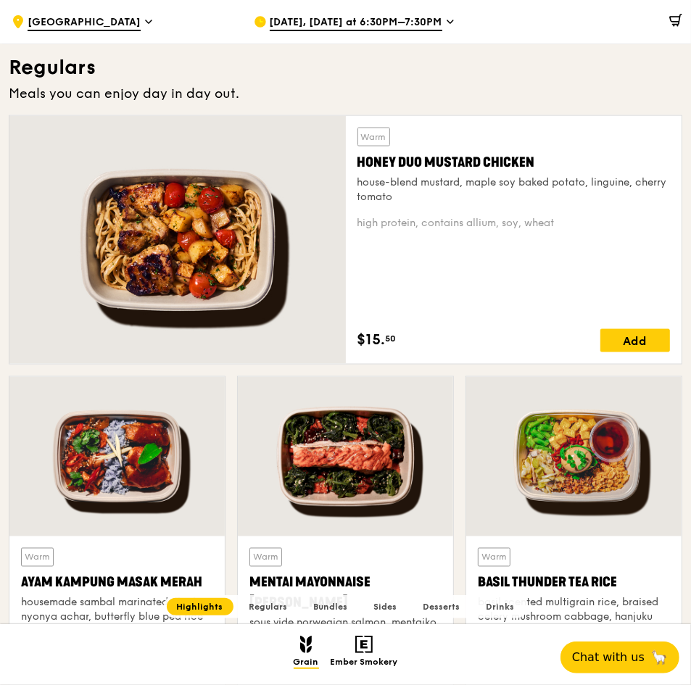
scroll to position [942, 0]
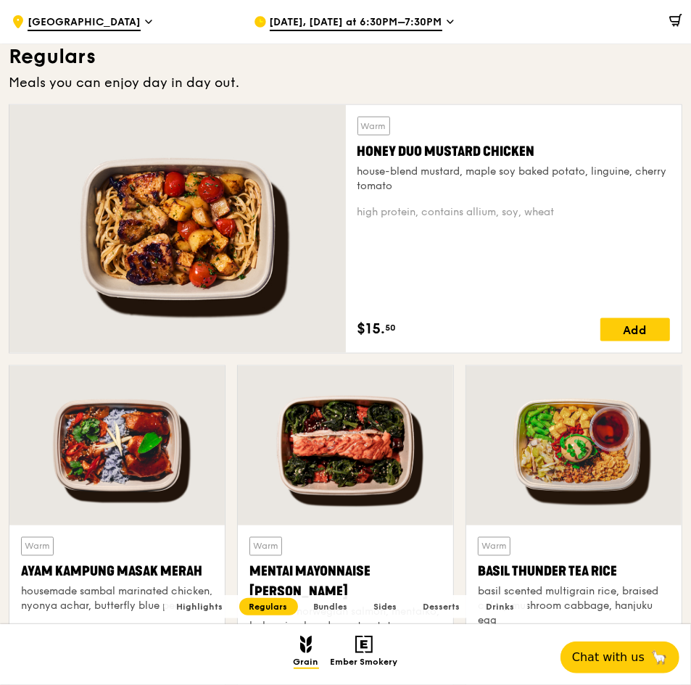
click at [455, 274] on div "Warm Honey Duo Mustard Chicken house-blend mustard, maple soy baked potato, lin…" at bounding box center [514, 229] width 313 height 225
click at [250, 248] on div at bounding box center [177, 229] width 336 height 248
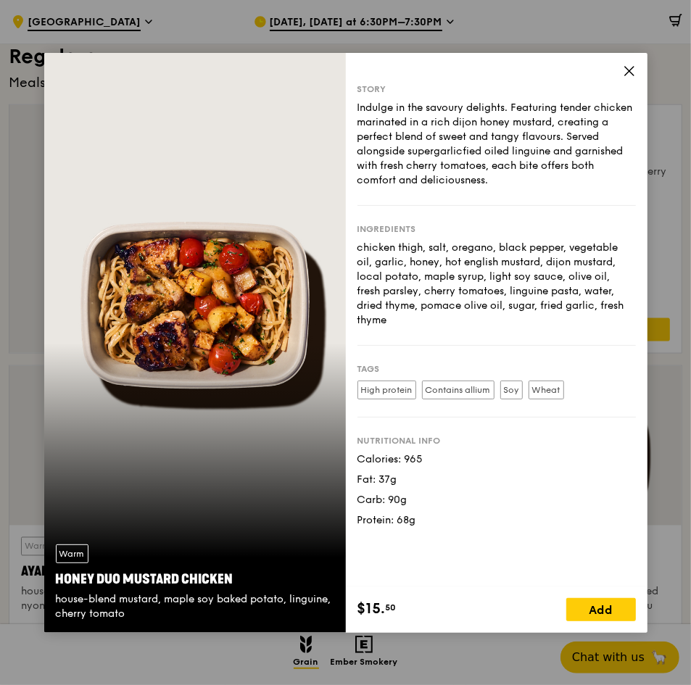
click at [632, 63] on div "Story Indulge in the savoury delights. Featuring tender chicken marinated in a …" at bounding box center [497, 320] width 302 height 534
click at [626, 65] on icon at bounding box center [629, 71] width 13 height 13
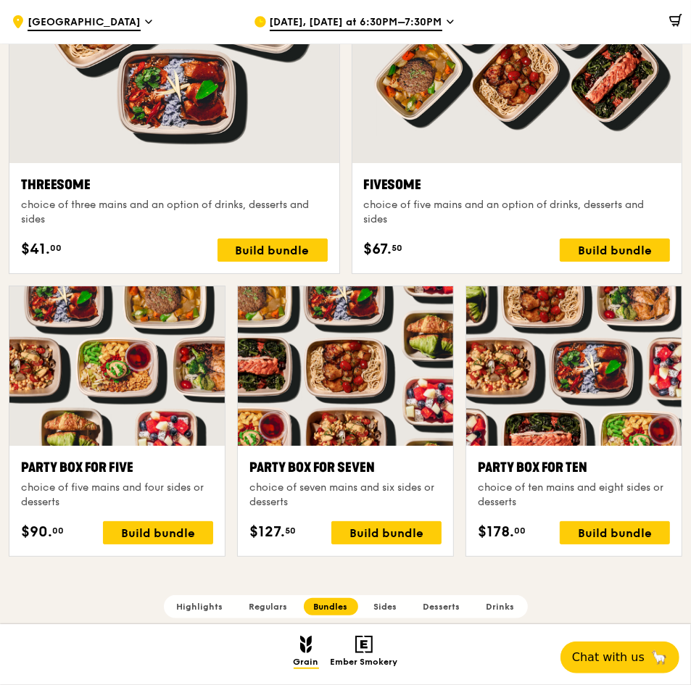
scroll to position [2682, 0]
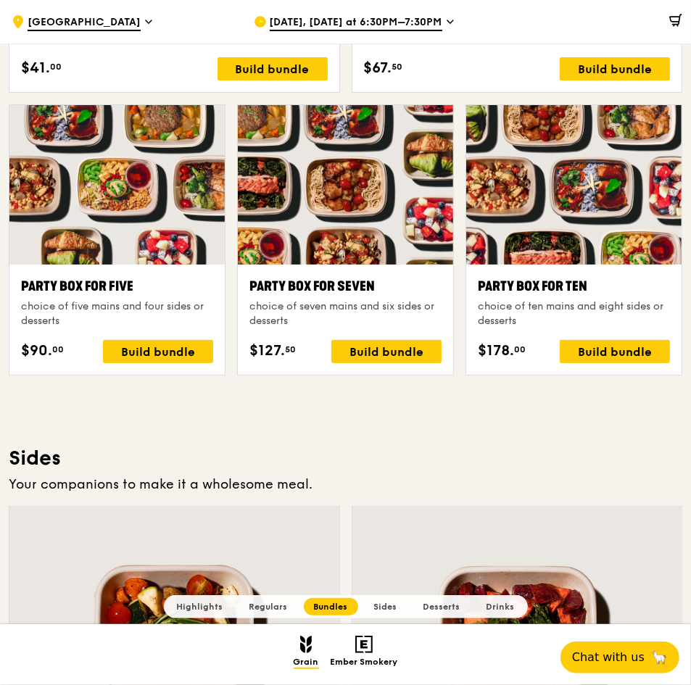
click at [550, 293] on div "Party Box for Ten" at bounding box center [574, 286] width 192 height 20
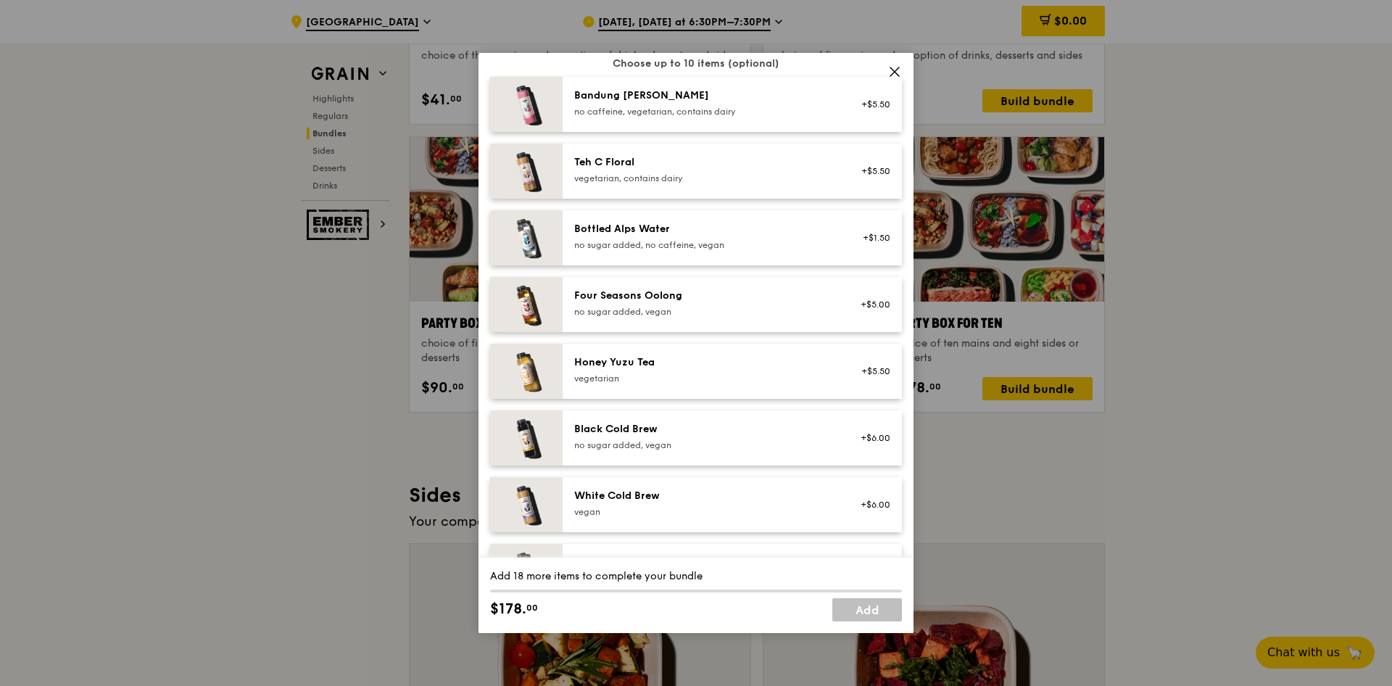
scroll to position [1647, 0]
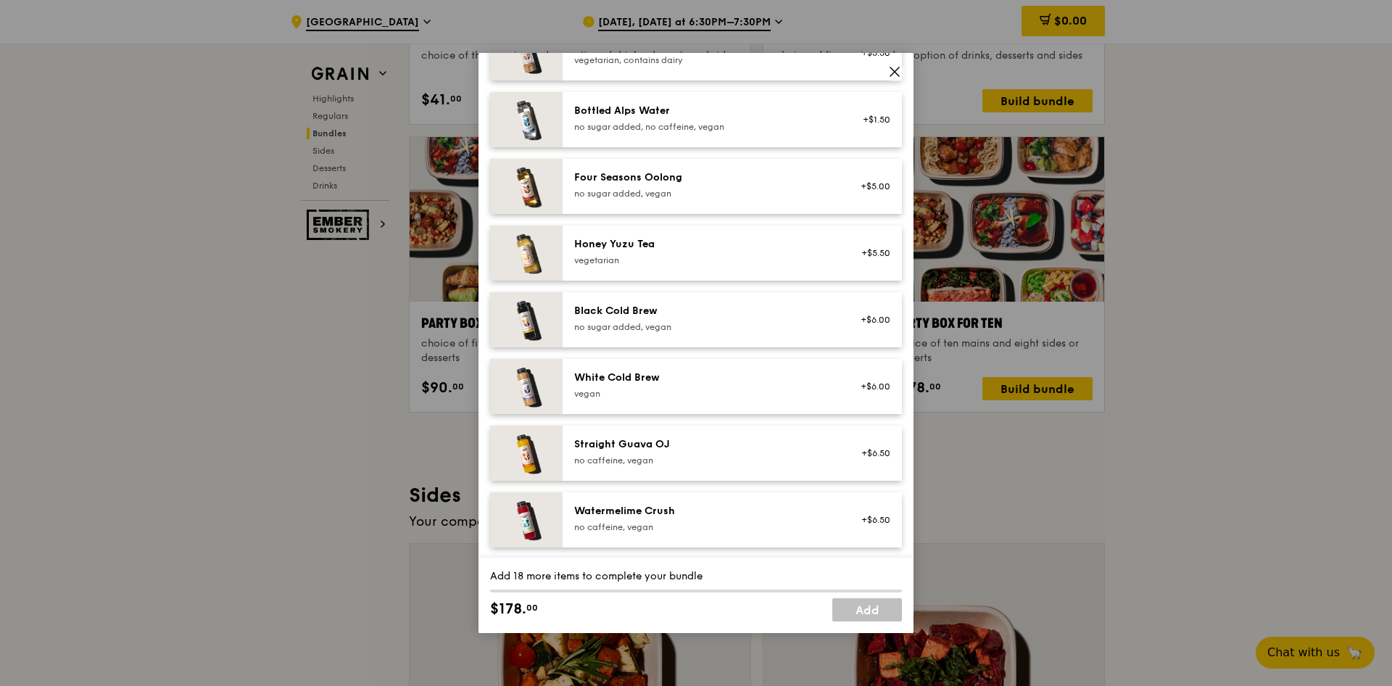
click at [737, 457] on div "no caffeine, vegan" at bounding box center [704, 527] width 260 height 12
click at [737, 457] on div "Watermelime Crush no caffeine, vegan" at bounding box center [704, 518] width 260 height 29
click at [857, 457] on link "Remove" at bounding box center [873, 527] width 33 height 10
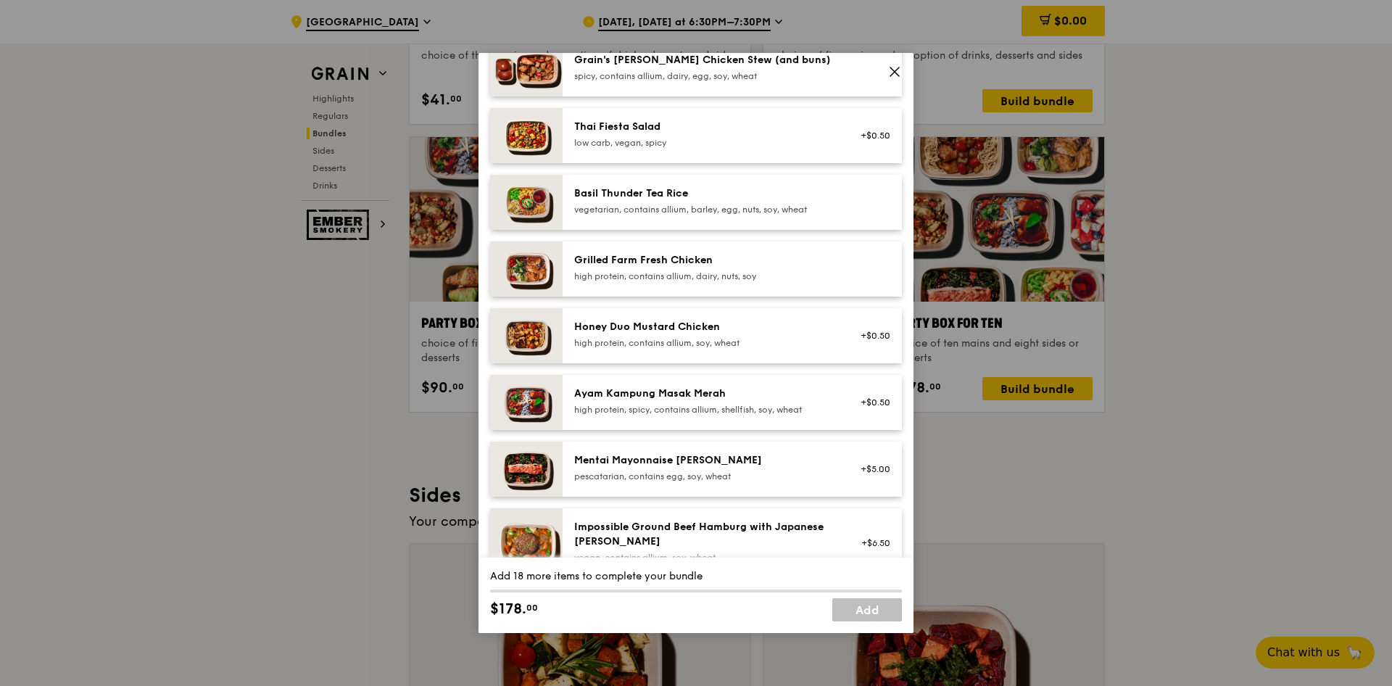
scroll to position [218, 0]
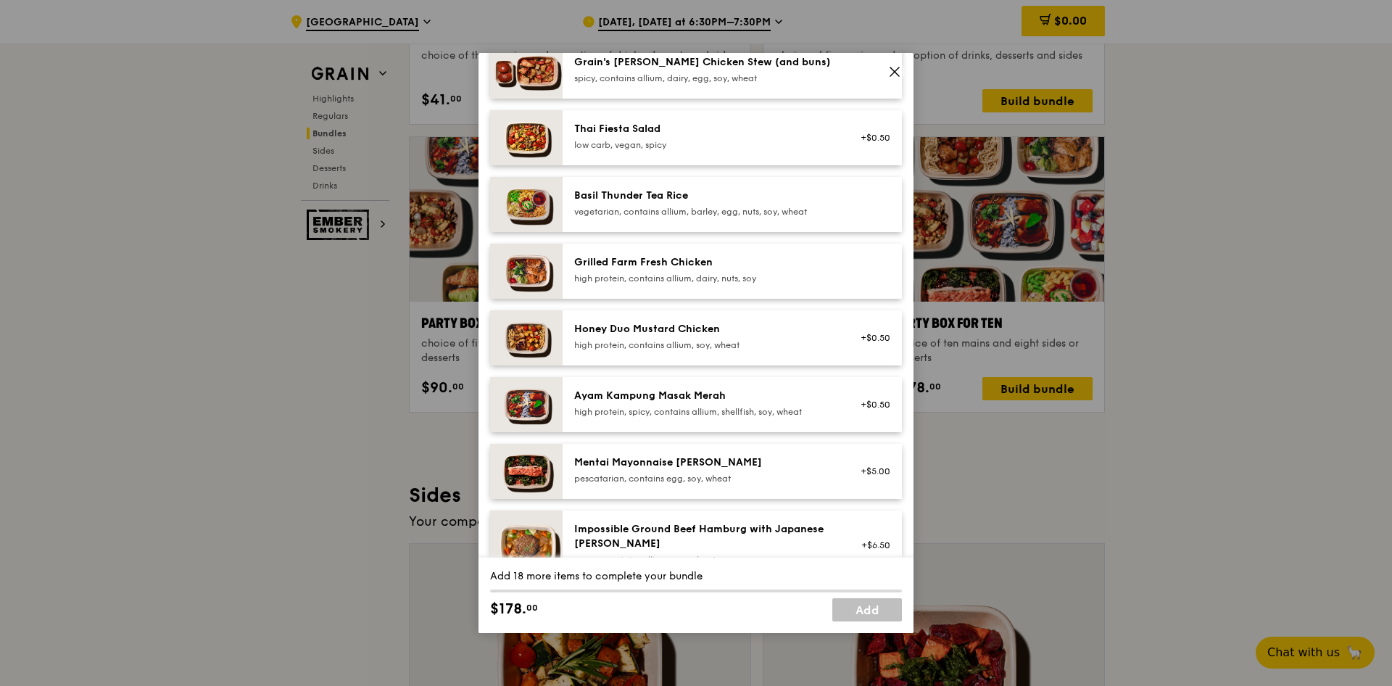
click at [758, 268] on div "Grilled Farm Fresh Chicken" at bounding box center [704, 262] width 260 height 15
click at [672, 271] on div "Grilled Farm Fresh Chicken high protein, contains allium, dairy, nuts, soy" at bounding box center [704, 269] width 260 height 29
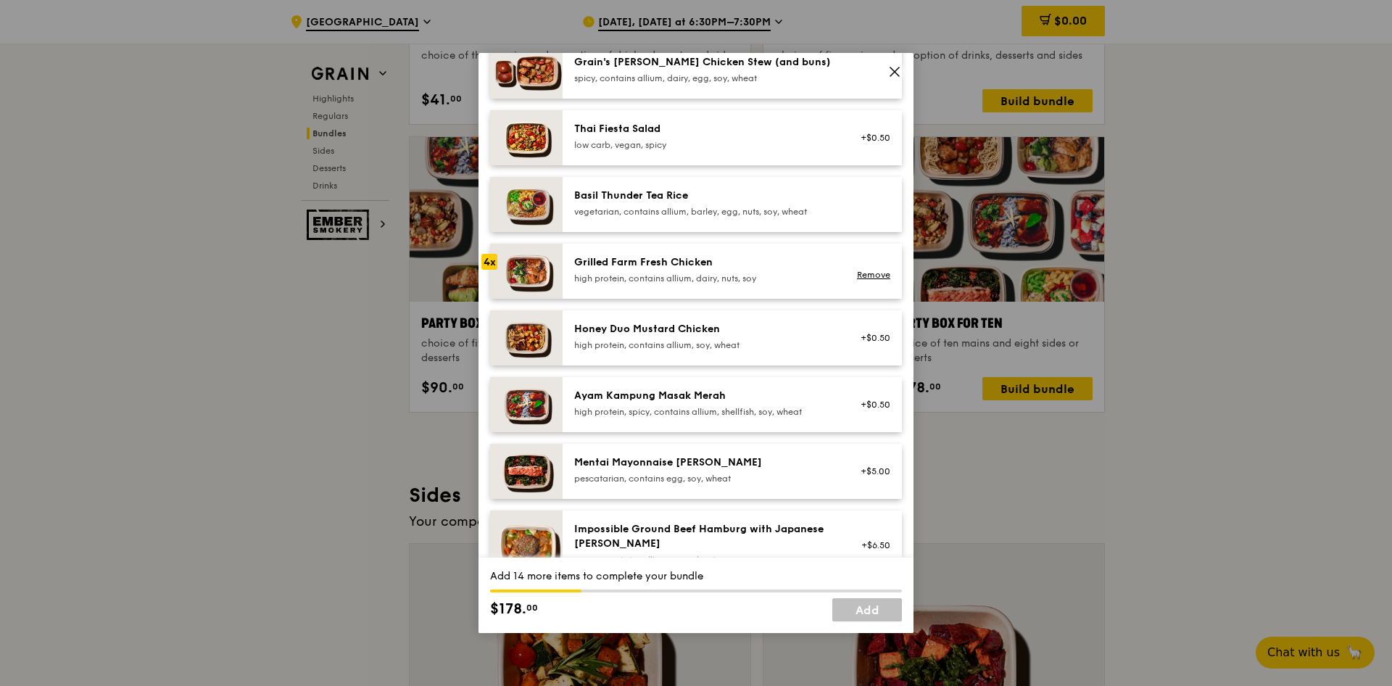
click at [672, 271] on div "Grilled Farm Fresh Chicken high protein, contains allium, dairy, nuts, soy" at bounding box center [704, 269] width 260 height 29
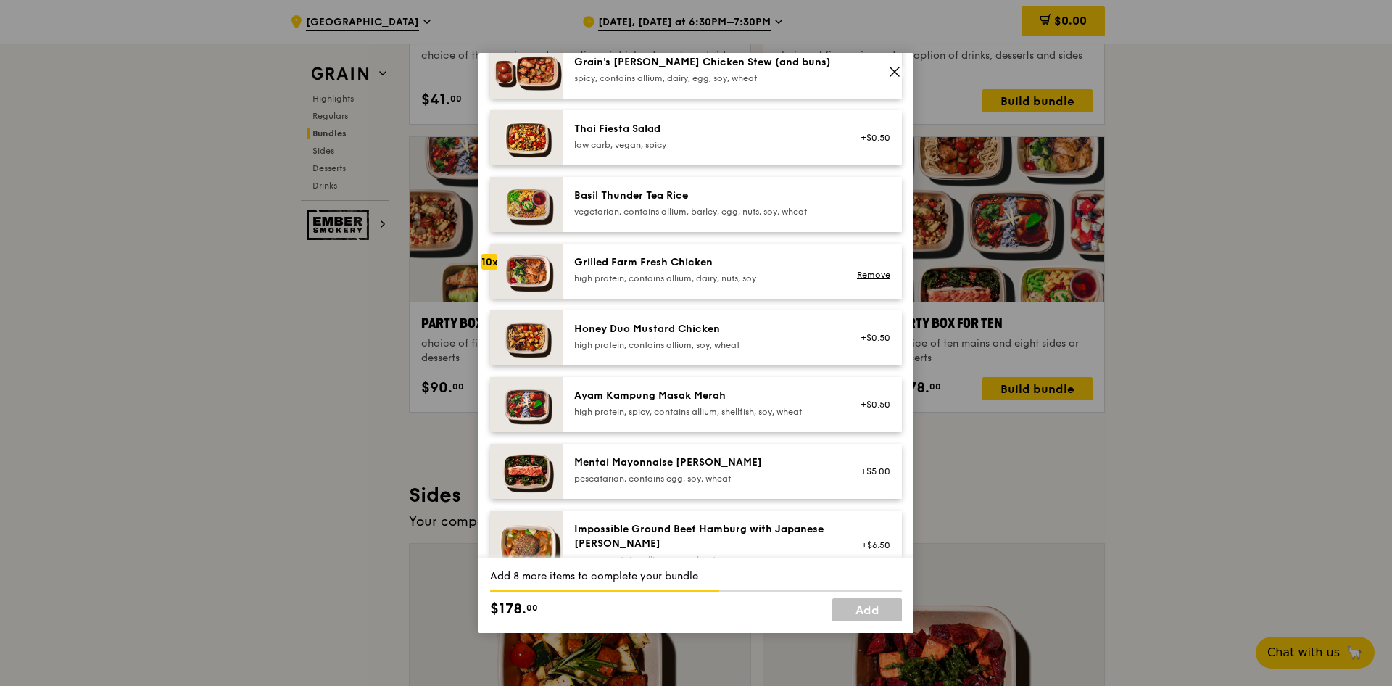
click at [672, 271] on div "Grilled Farm Fresh Chicken high protein, contains allium, dairy, nuts, soy" at bounding box center [704, 269] width 260 height 29
click at [672, 270] on div "Grilled Farm Fresh Chicken high protein, contains allium, dairy, nuts, soy" at bounding box center [704, 269] width 260 height 29
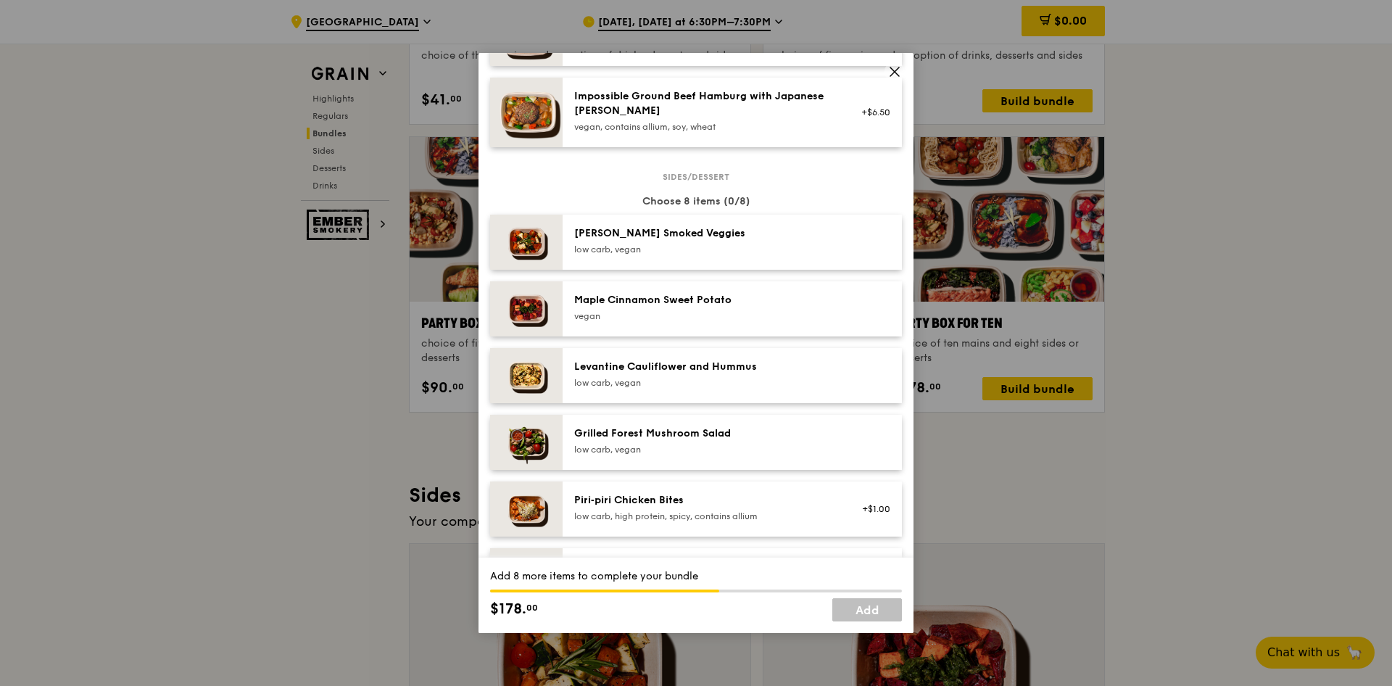
scroll to position [653, 0]
click at [896, 72] on icon at bounding box center [894, 71] width 13 height 13
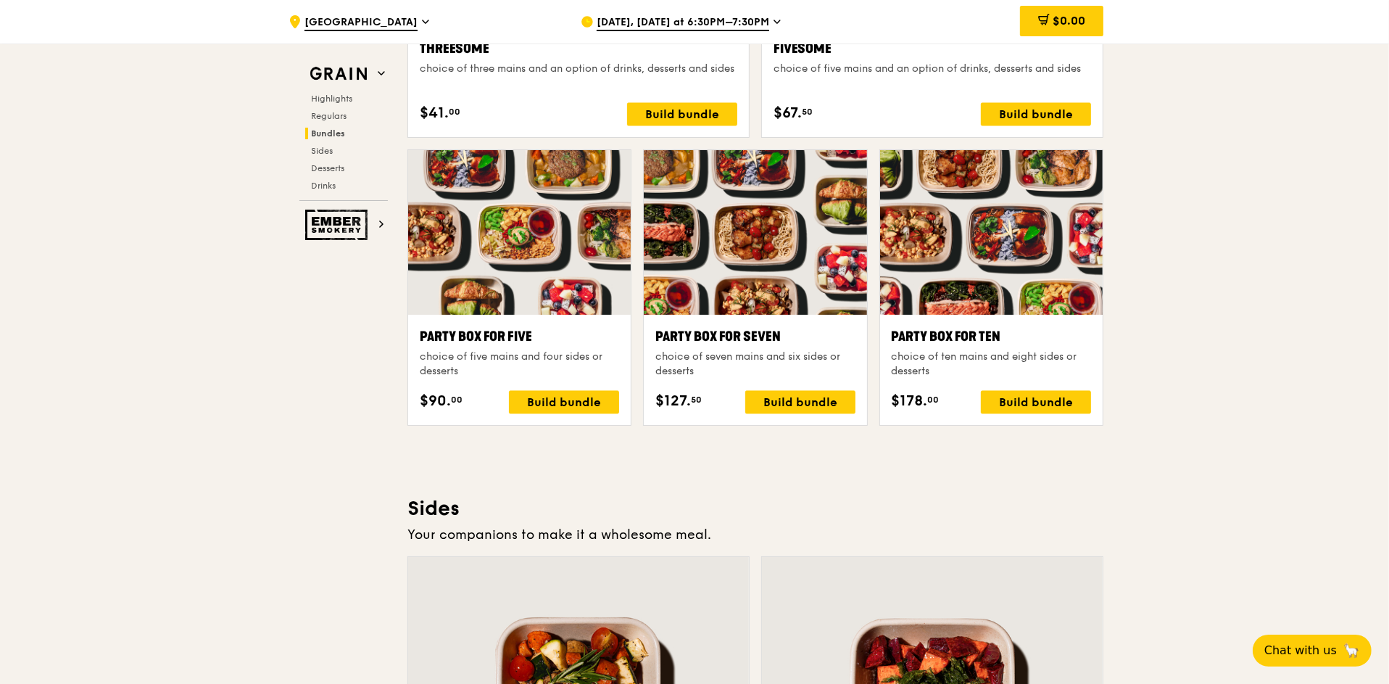
click at [925, 288] on div ".cls-1 { fill: none; stroke: #fff; stroke-linecap: round; stroke-linejoin: roun…" at bounding box center [694, 310] width 1389 height 6116
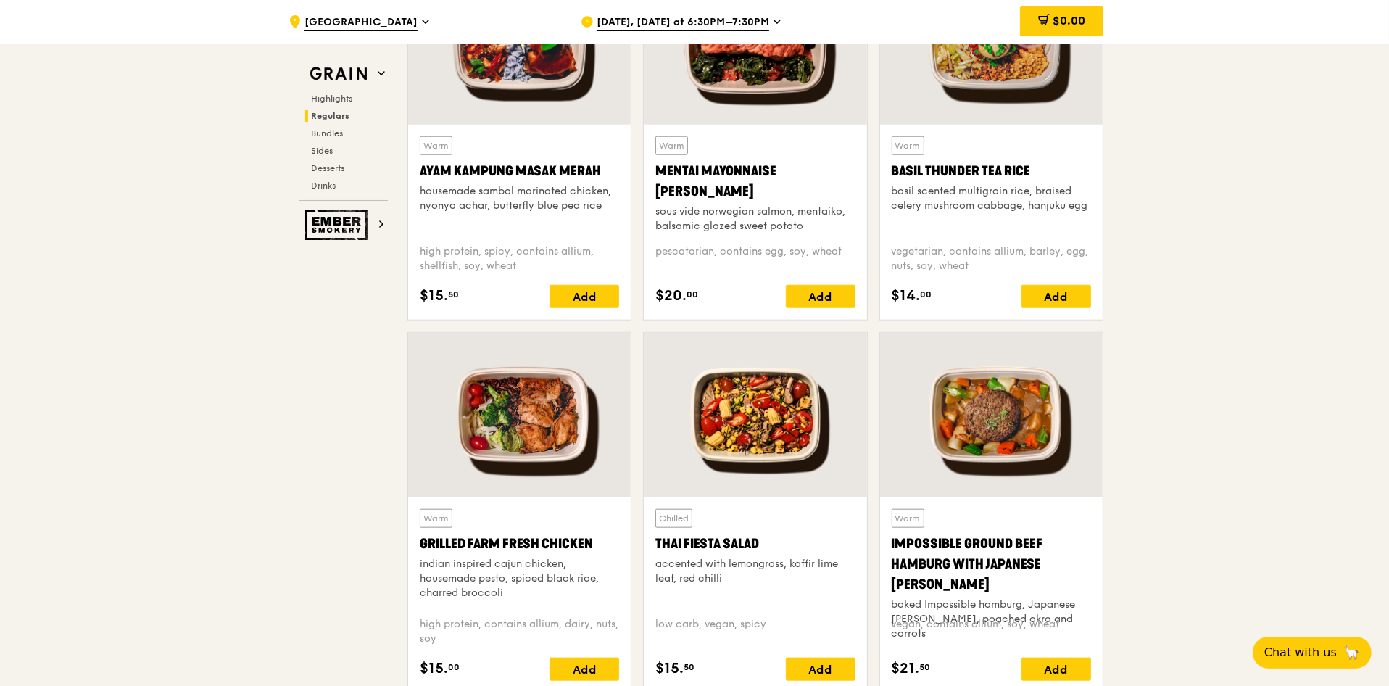
scroll to position [1377, 0]
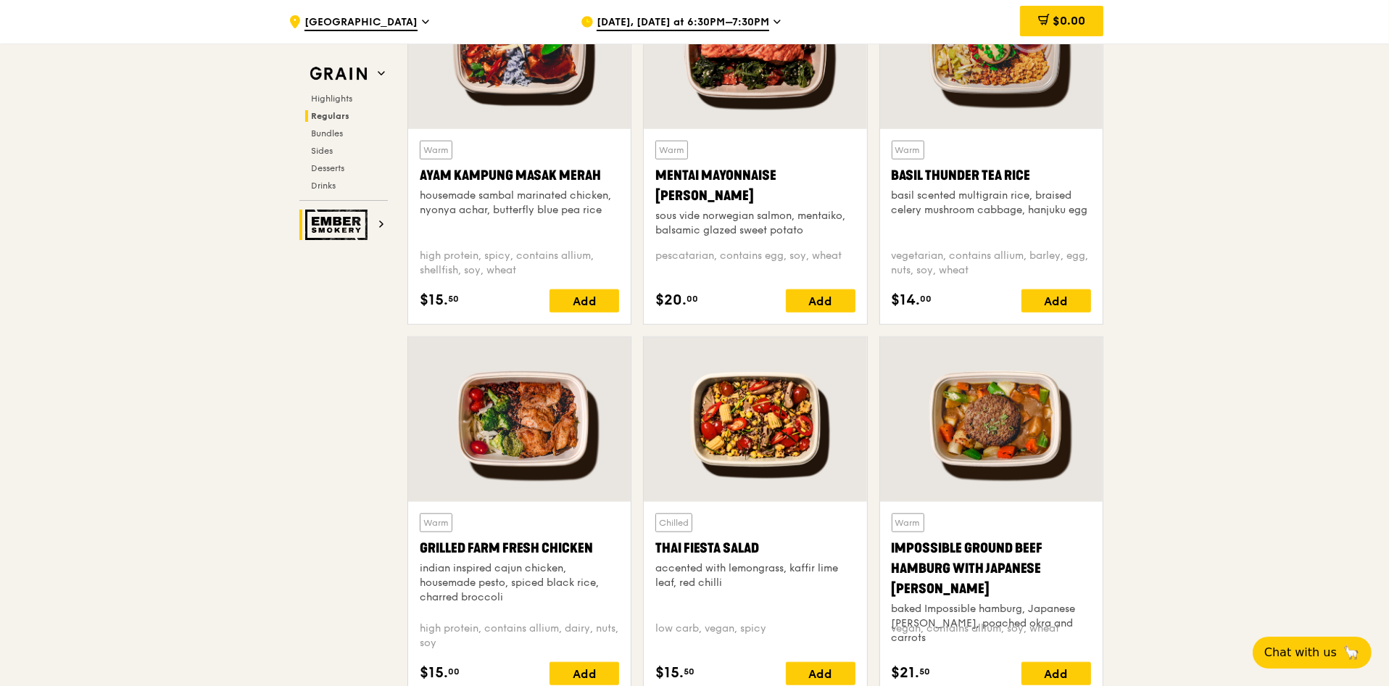
click at [352, 224] on img at bounding box center [338, 225] width 67 height 30
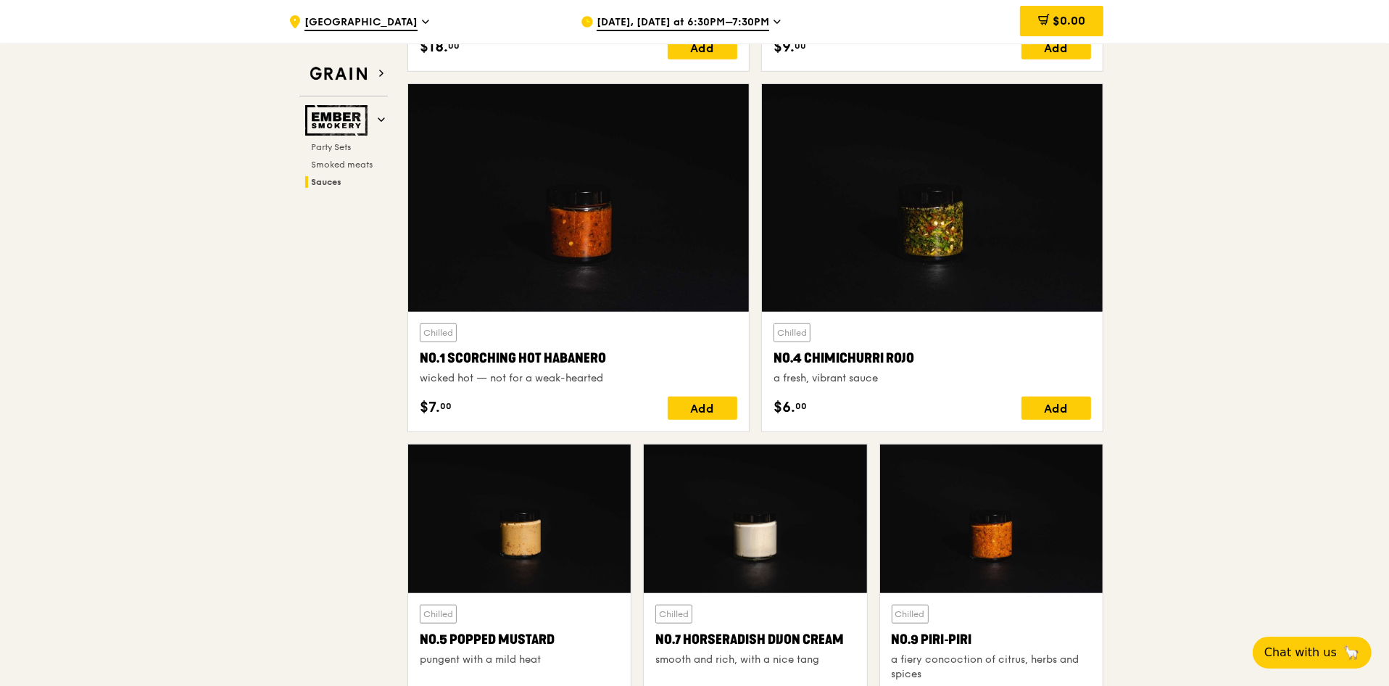
scroll to position [1141, 0]
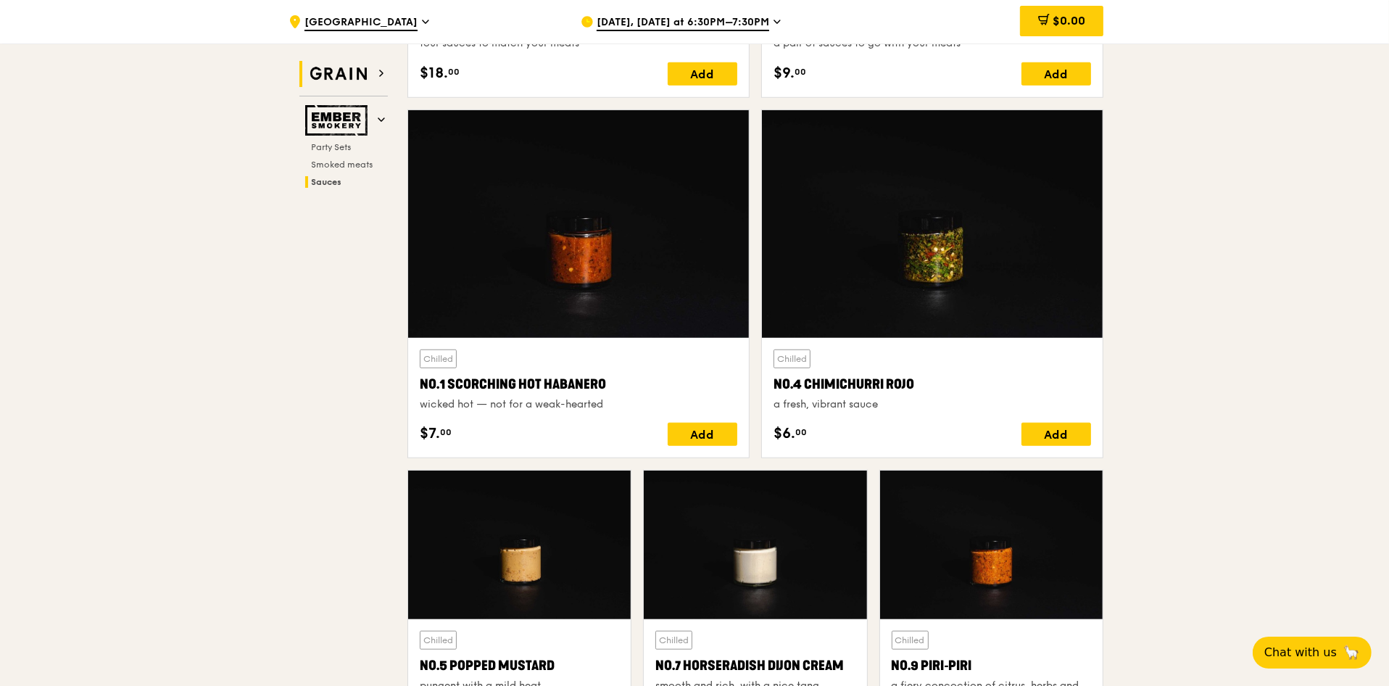
click at [327, 72] on img at bounding box center [338, 74] width 67 height 26
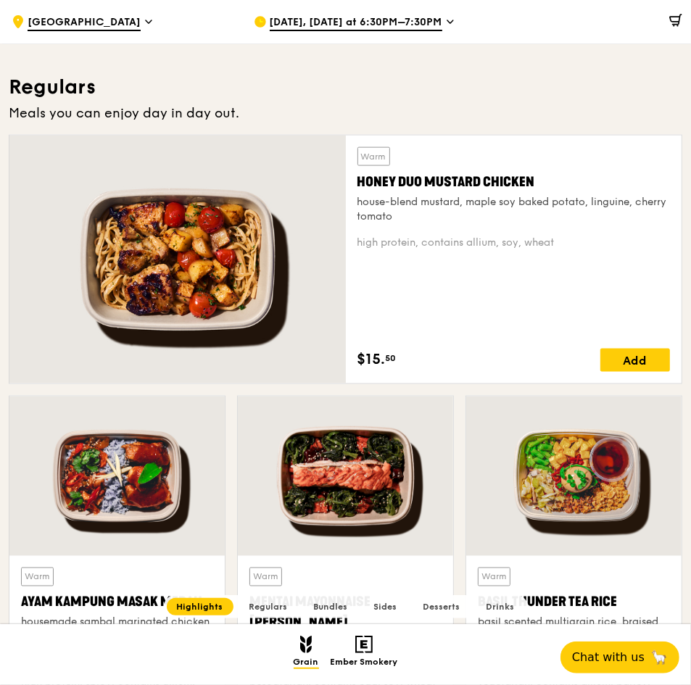
scroll to position [922, 0]
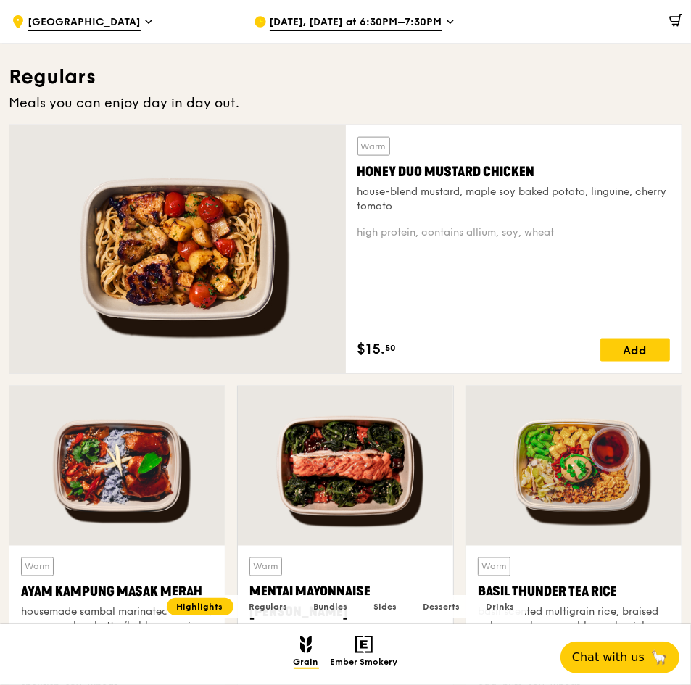
click at [407, 228] on div "high protein, contains allium, soy, wheat" at bounding box center [514, 233] width 313 height 15
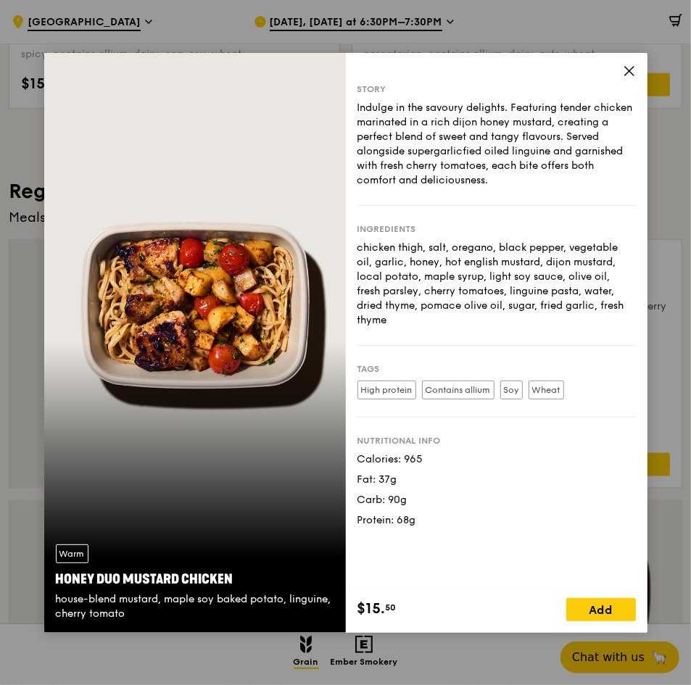
scroll to position [704, 0]
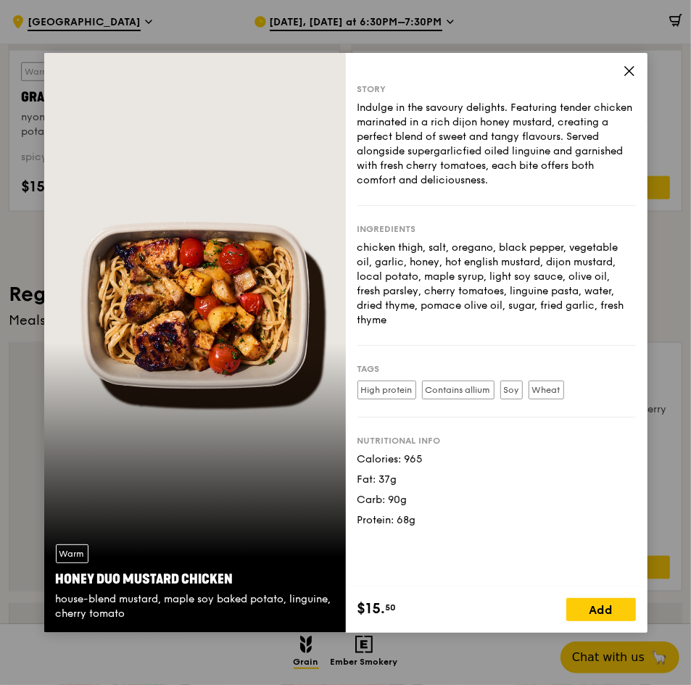
click at [628, 71] on icon at bounding box center [629, 71] width 9 height 9
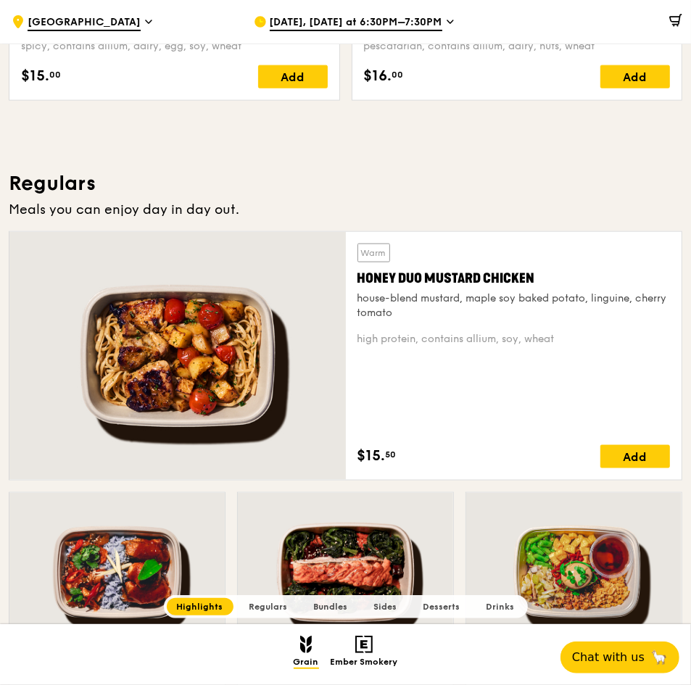
scroll to position [813, 0]
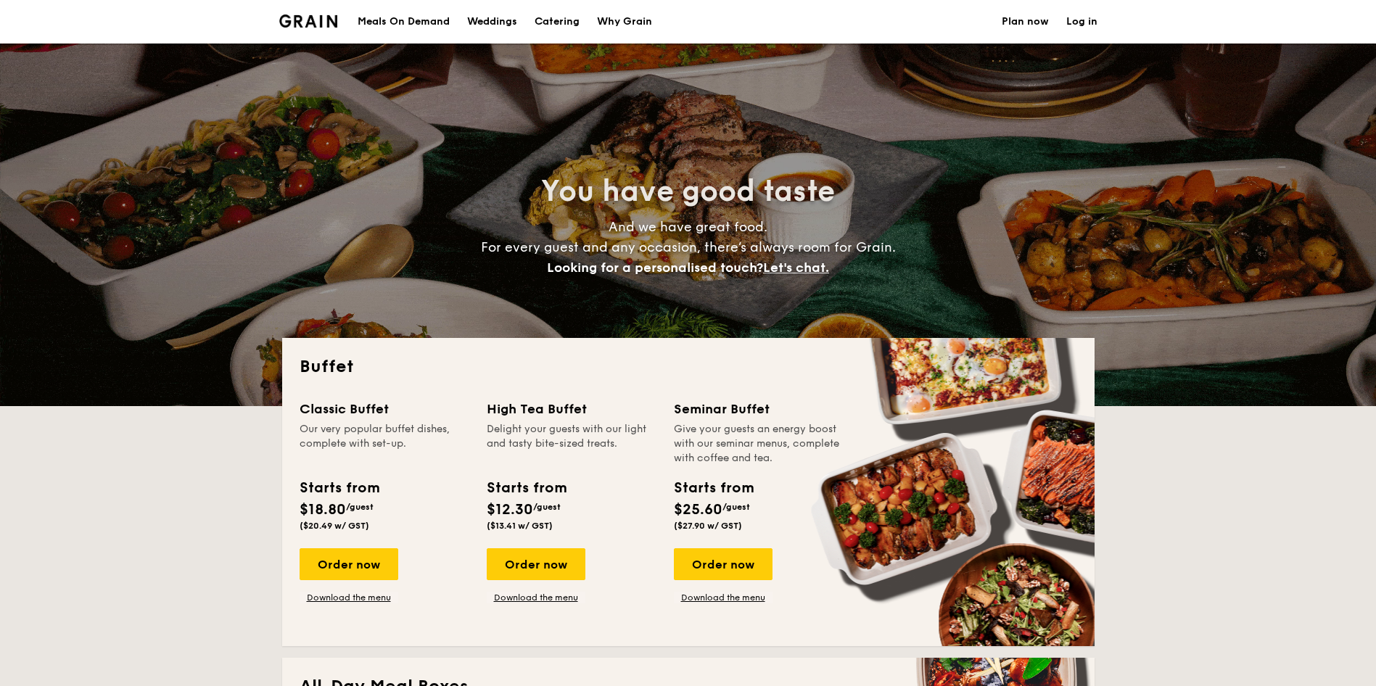
select select
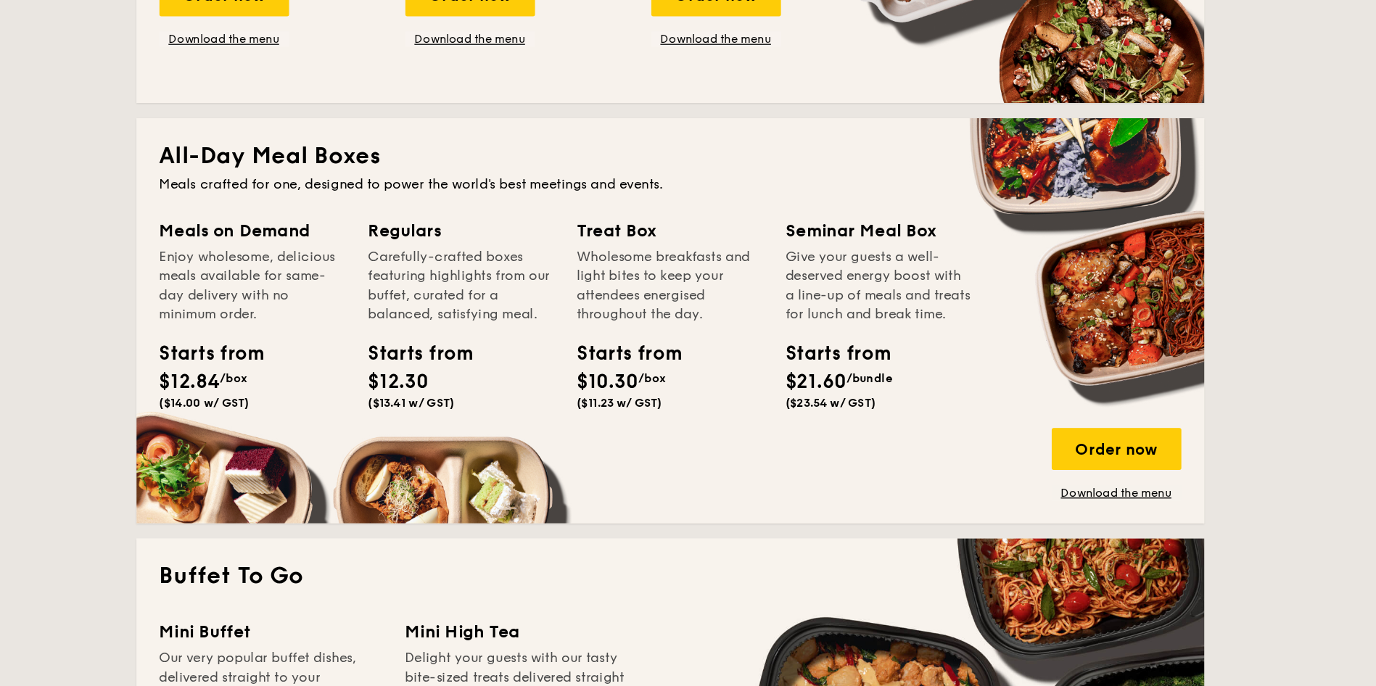
scroll to position [549, 0]
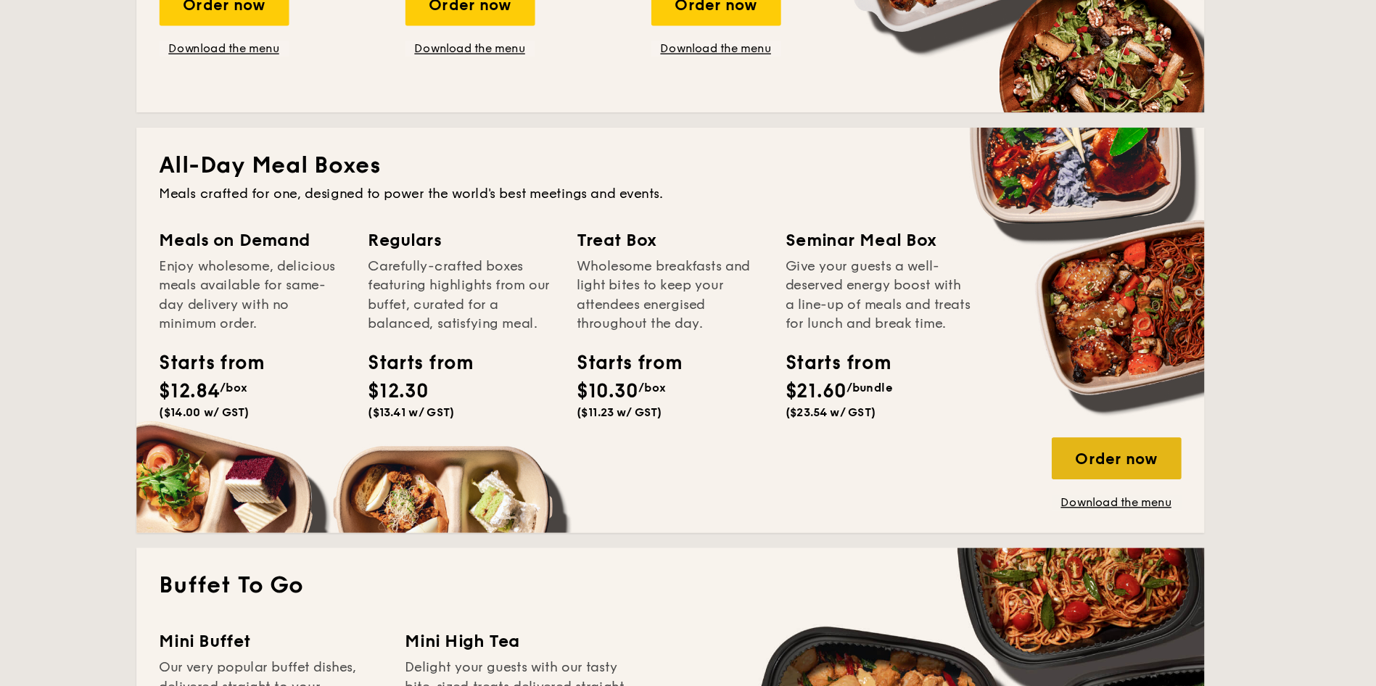
click at [1018, 361] on div "Order now" at bounding box center [1027, 360] width 99 height 32
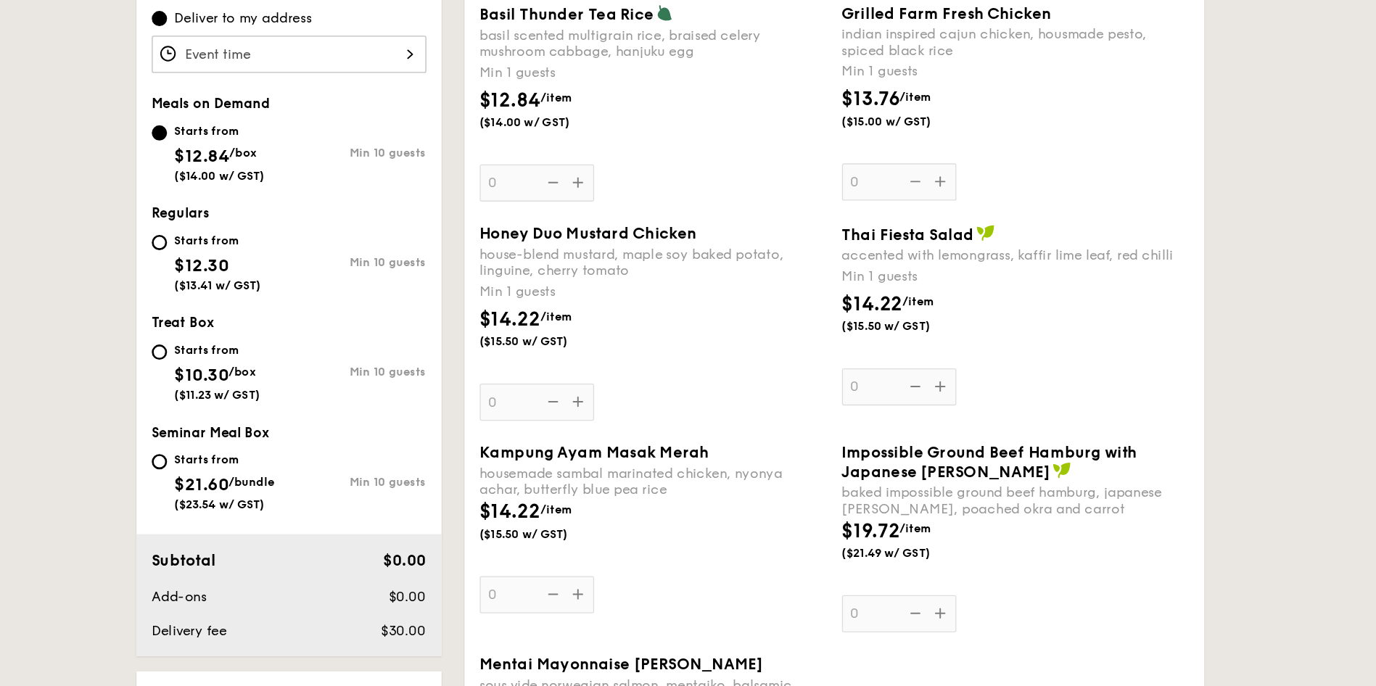
scroll to position [331, 0]
click at [345, 492] on span "Seminar Meal Box" at bounding box center [339, 493] width 90 height 12
click at [299, 512] on input "Starts from $21.60 /bundle ($23.54 w/ GST) Min 10 guests" at bounding box center [300, 516] width 12 height 12
radio input "true"
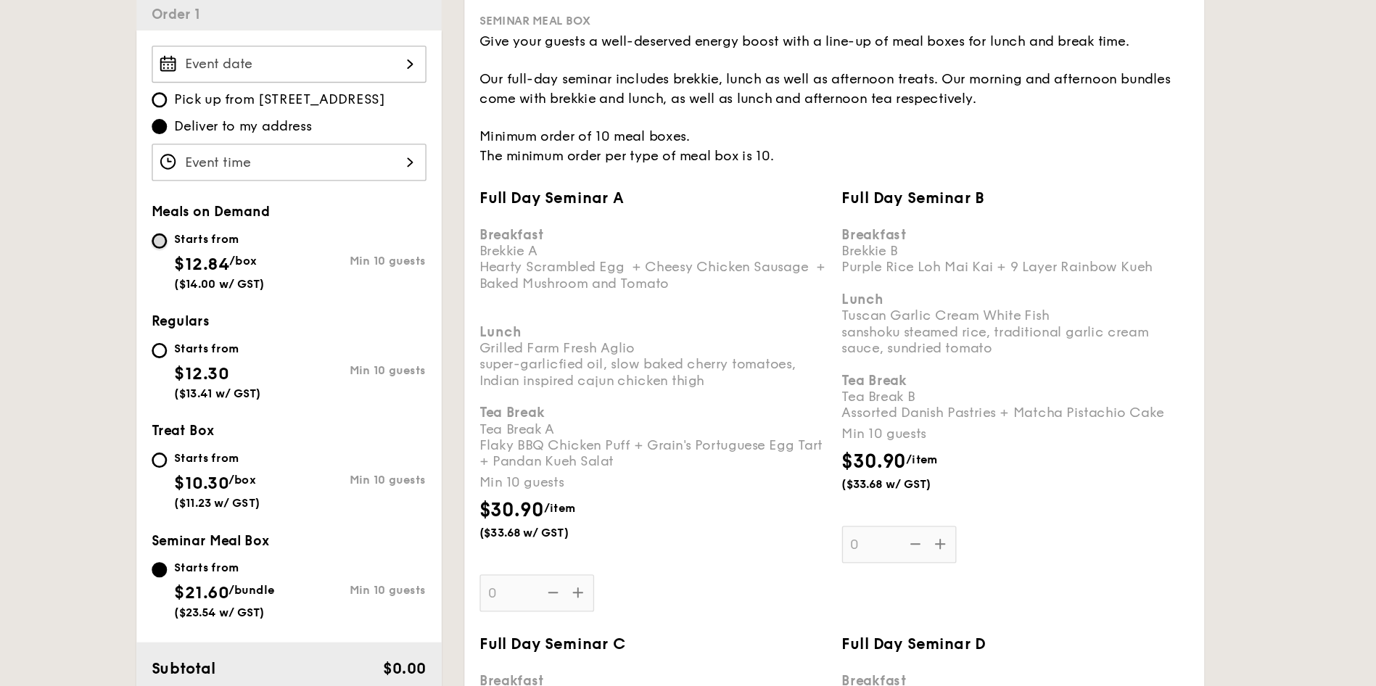
click at [302, 262] on input "Starts from $12.84 /box ($14.00 w/ GST) Min 10 guests" at bounding box center [300, 266] width 12 height 12
radio input "true"
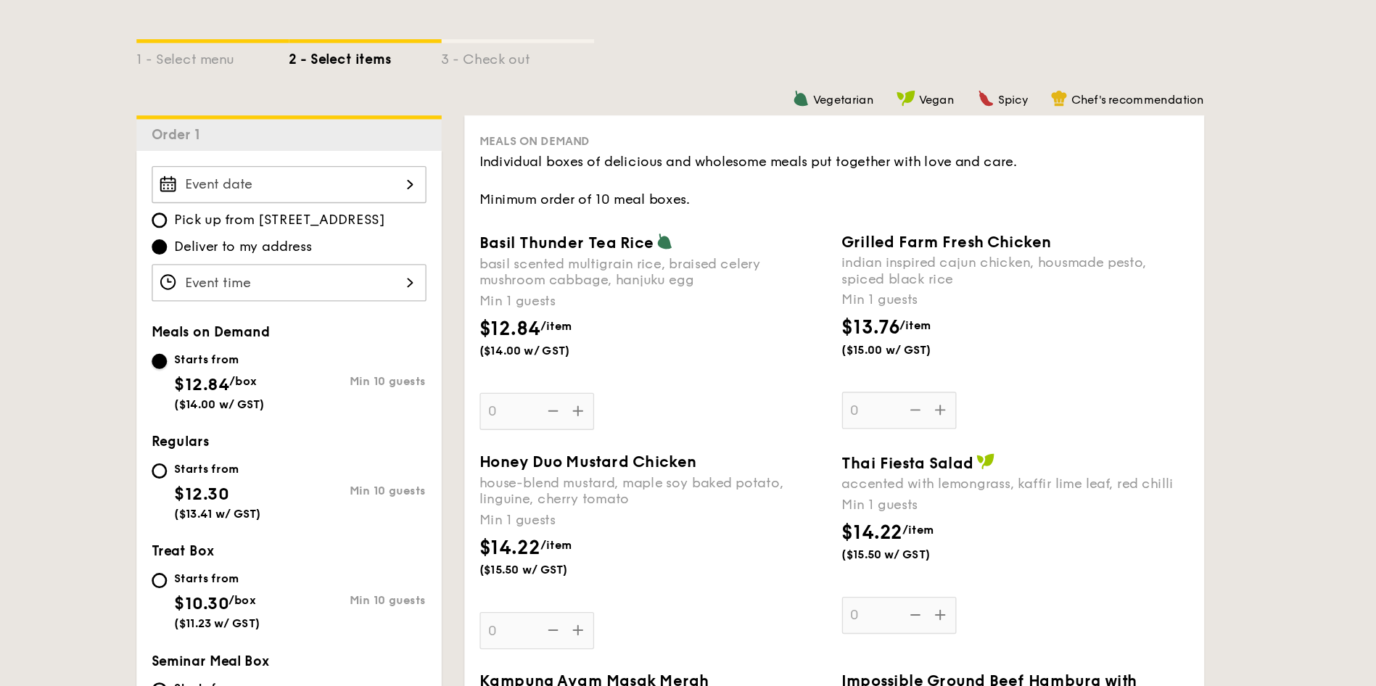
scroll to position [165, 0]
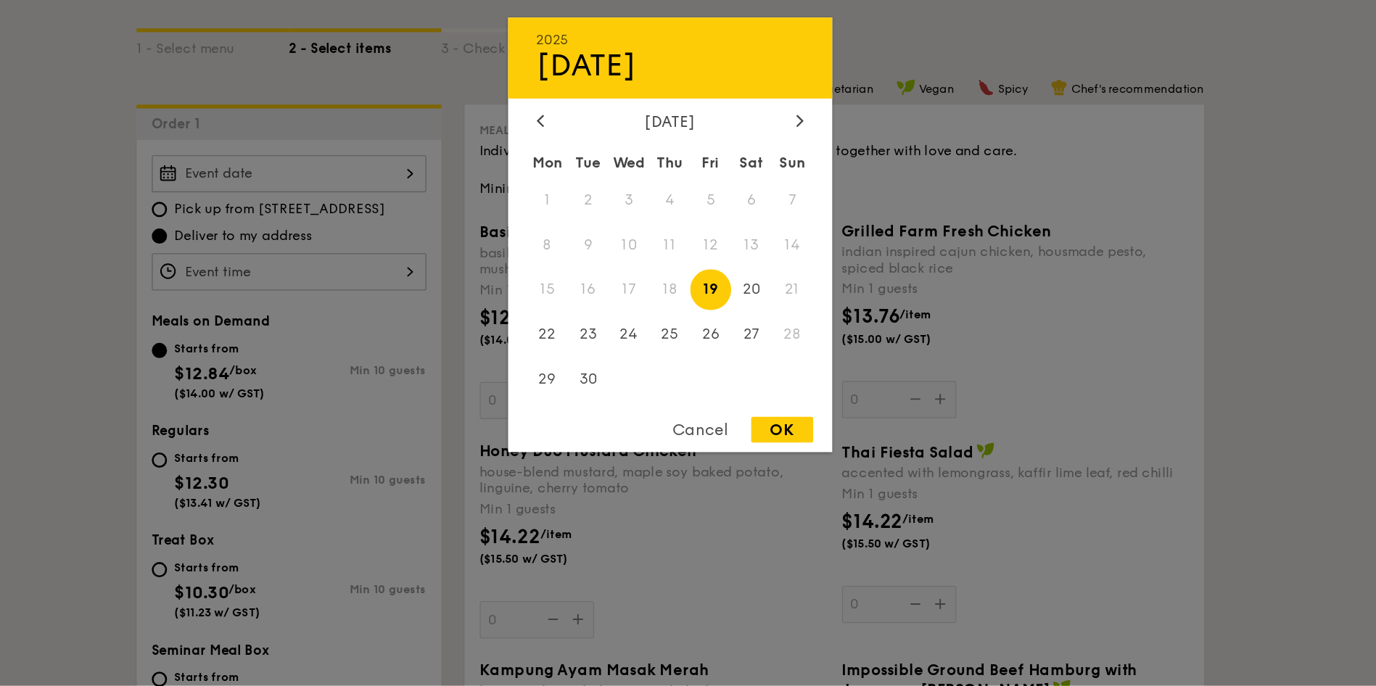
click at [431, 290] on div "2025 Sep 19 September 2025 Mon Tue Wed Thu Fri Sat Sun 1 2 3 4 5 6 7 8 9 10 11 …" at bounding box center [398, 296] width 209 height 28
click at [599, 451] on span "29" at bounding box center [594, 452] width 31 height 31
click at [769, 488] on div "OK" at bounding box center [773, 492] width 47 height 20
type input "Sep 29, 2025"
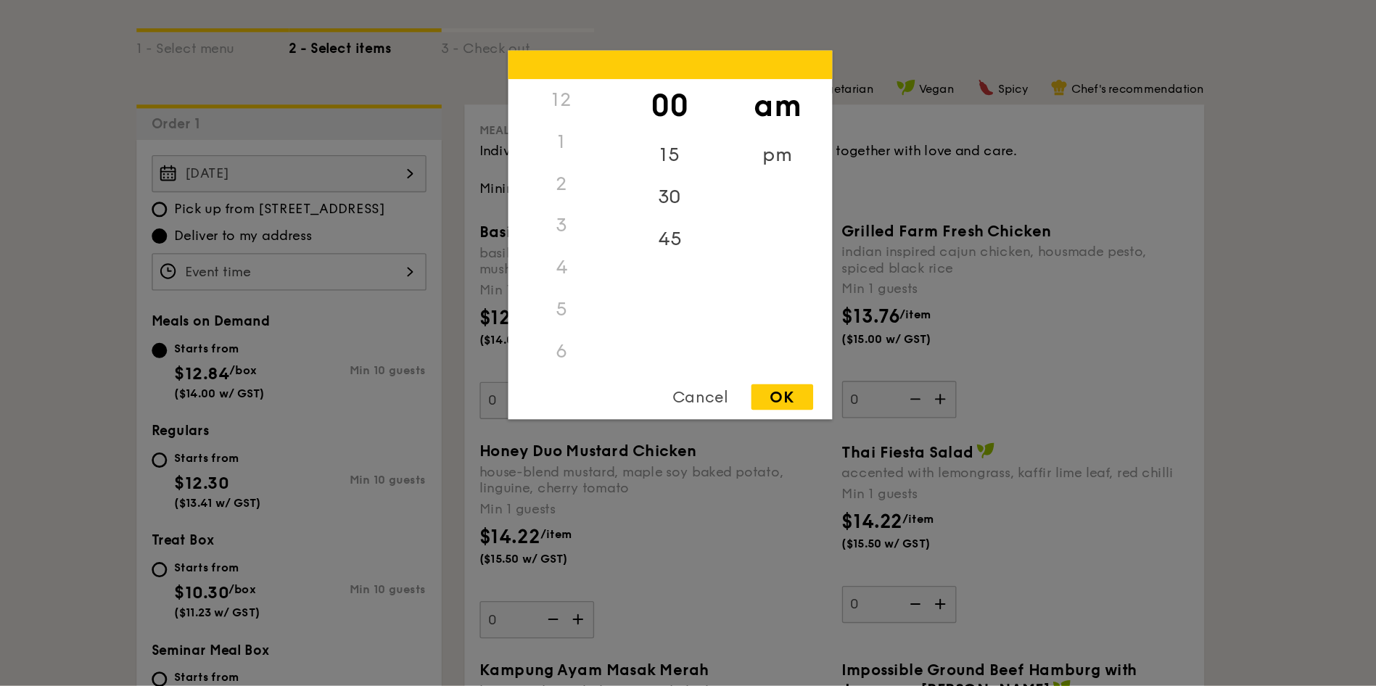
click at [400, 372] on div "12 1 2 3 4 5 6 7 8 9 10 11 00 15 30 45 am pm Cancel OK" at bounding box center [398, 371] width 209 height 28
click at [762, 278] on div "pm" at bounding box center [770, 288] width 82 height 42
click at [606, 356] on div "6" at bounding box center [606, 355] width 82 height 42
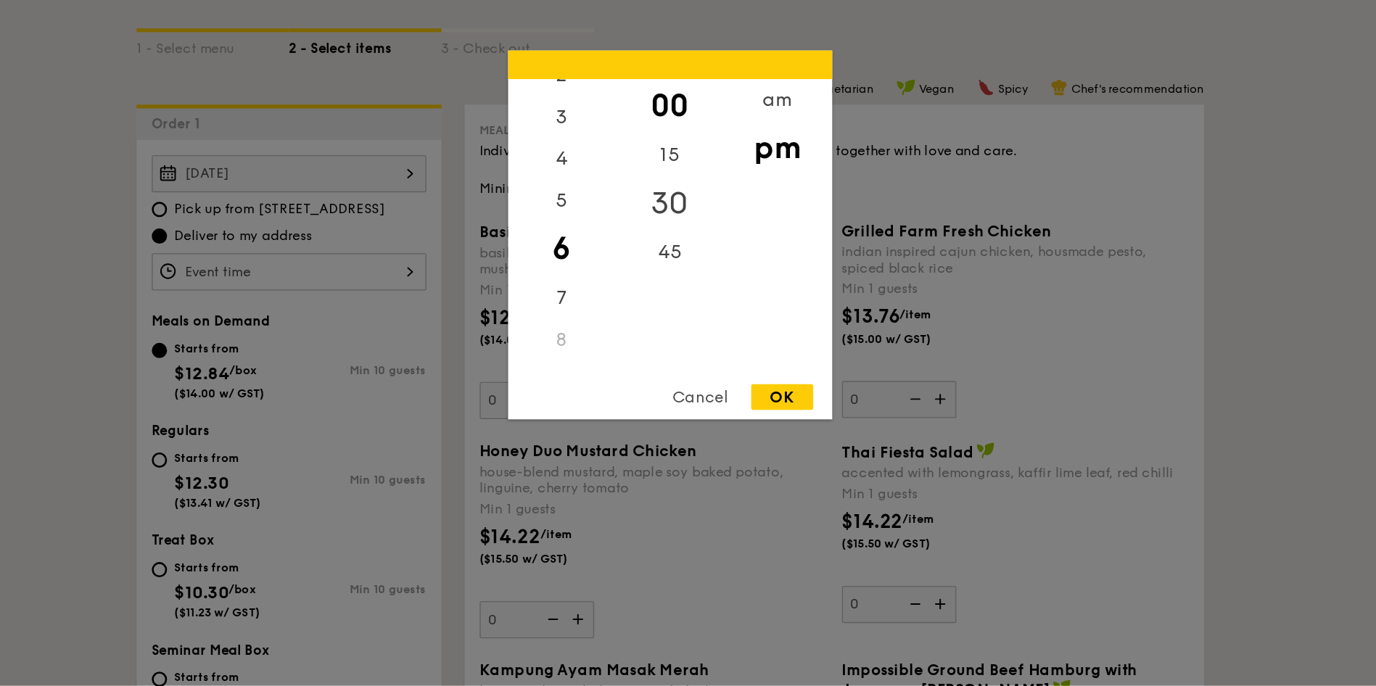
click at [688, 314] on div "30" at bounding box center [688, 320] width 82 height 42
click at [769, 462] on div "OK" at bounding box center [773, 467] width 47 height 20
type input "6:30PM"
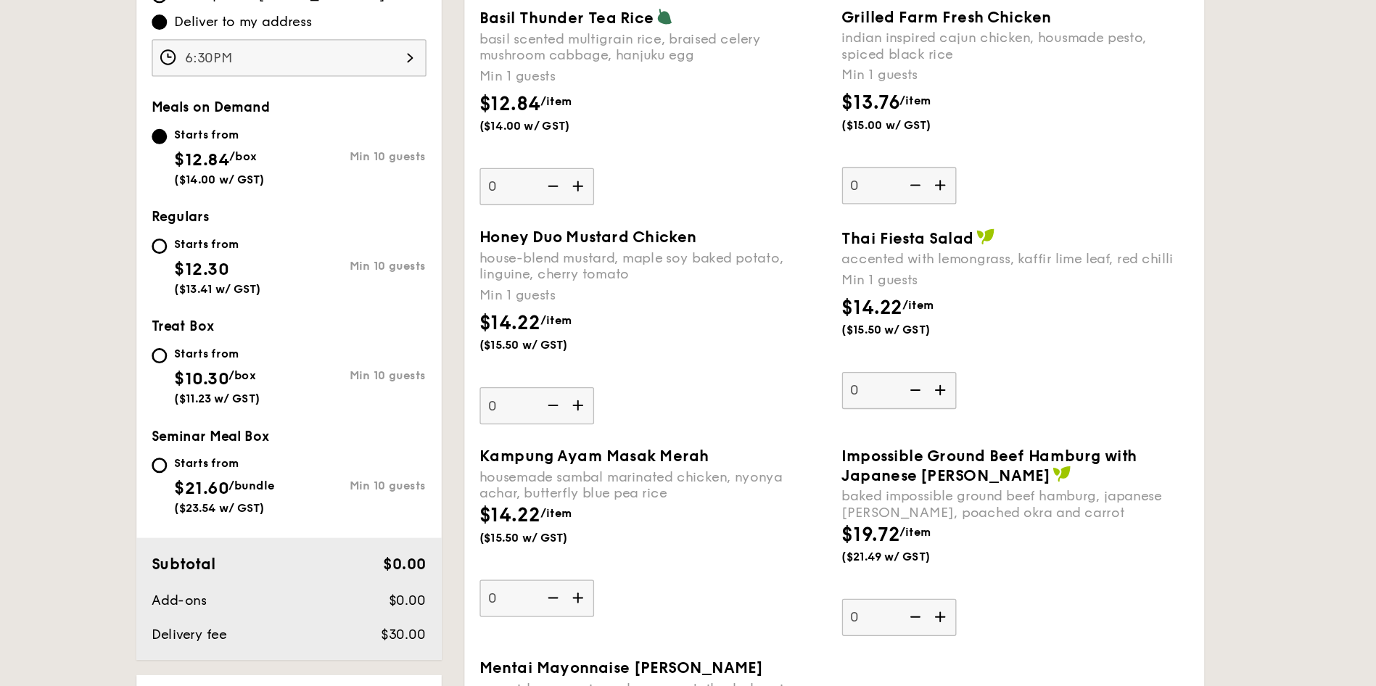
scroll to position [332, 0]
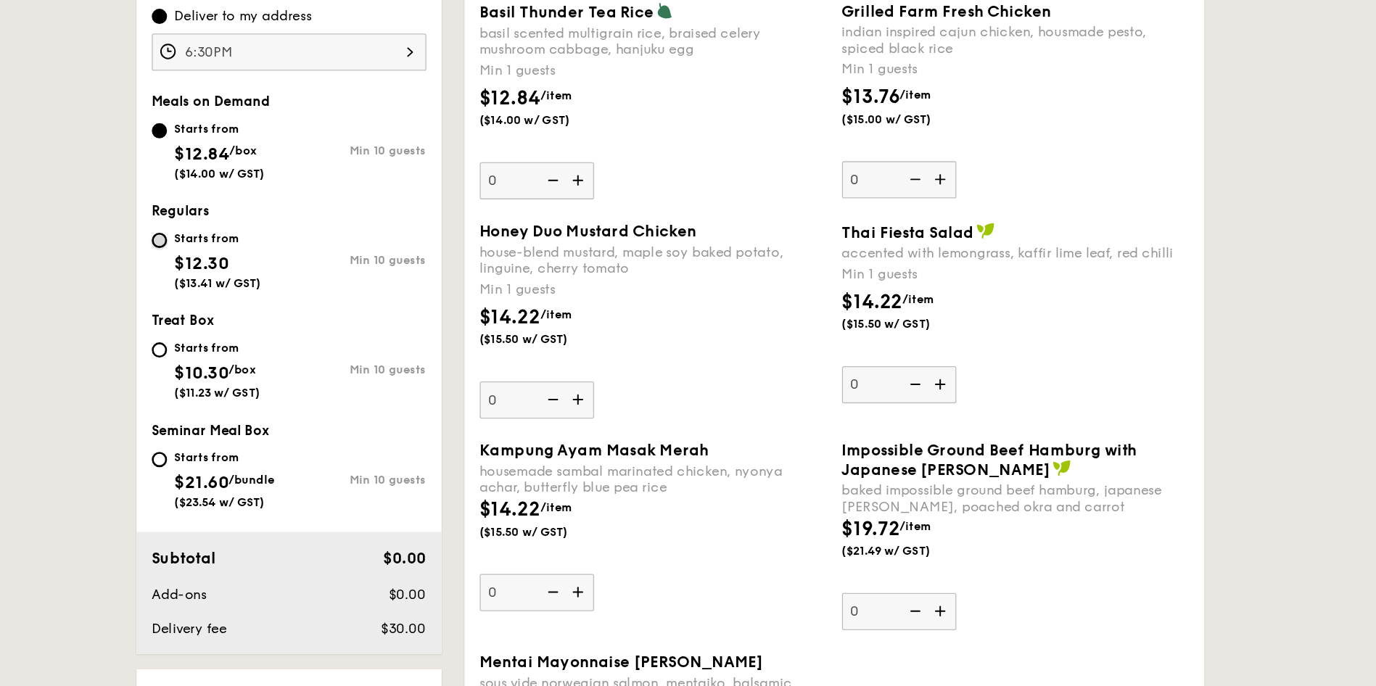
click at [302, 342] on input "Starts from $12.30 ($13.41 w/ GST) Min 10 guests" at bounding box center [300, 348] width 12 height 12
radio input "true"
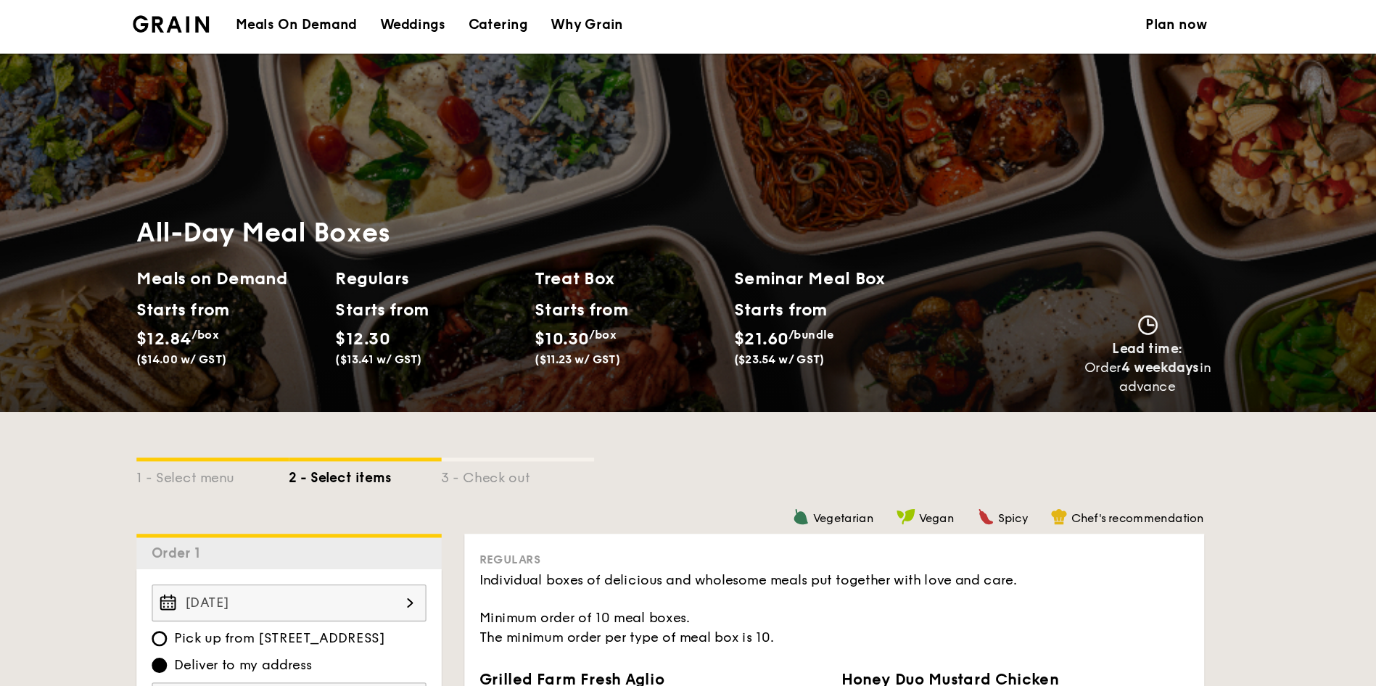
scroll to position [1, 0]
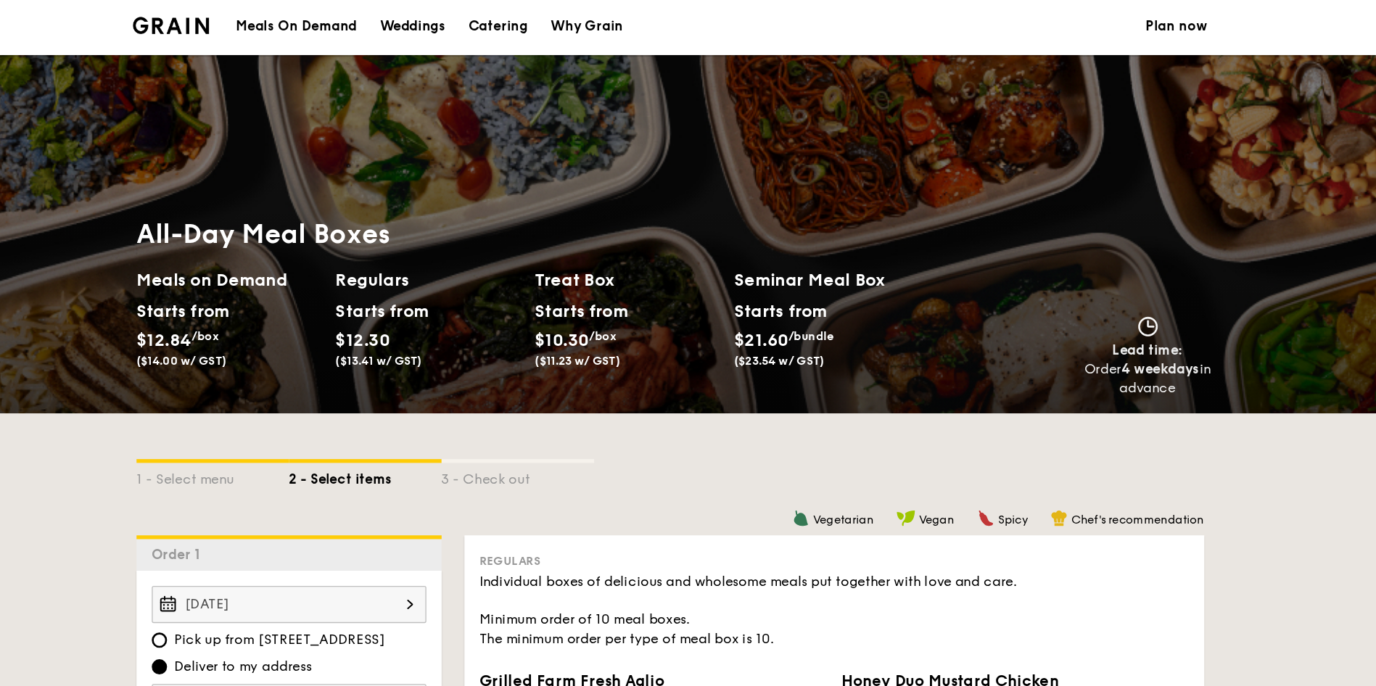
select select
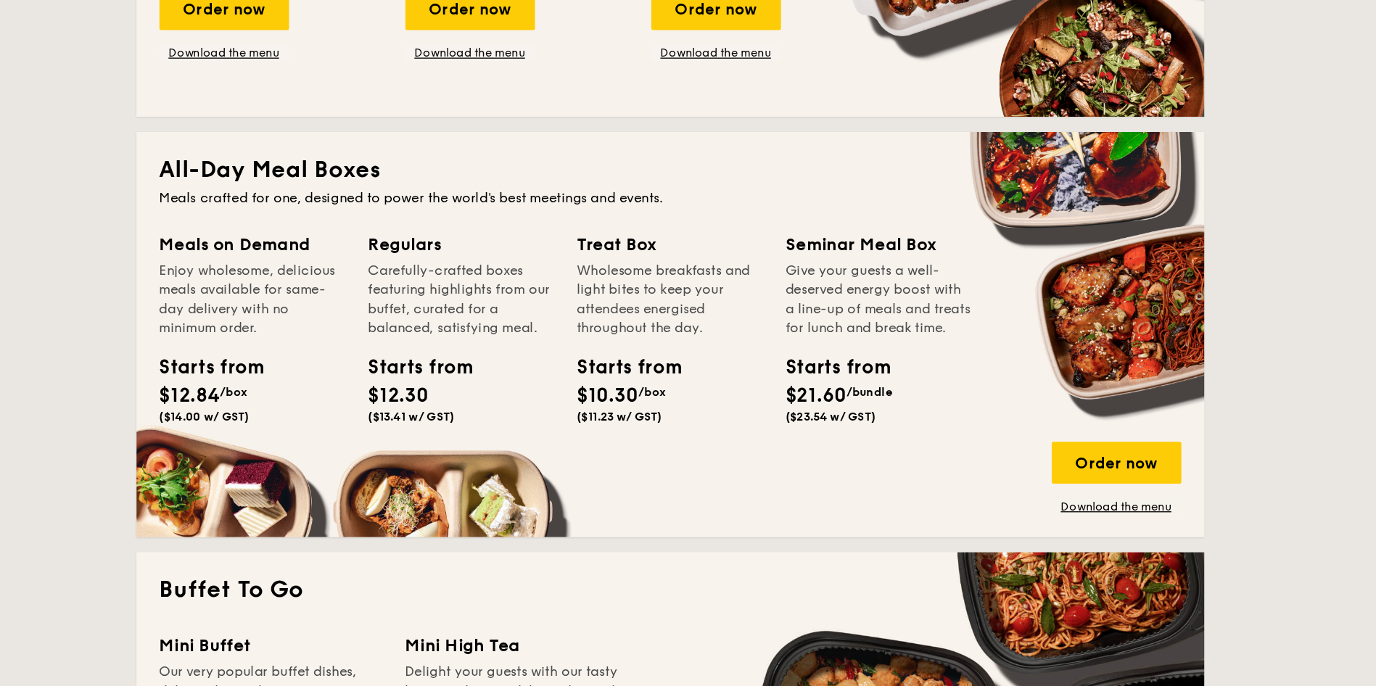
scroll to position [413, 0]
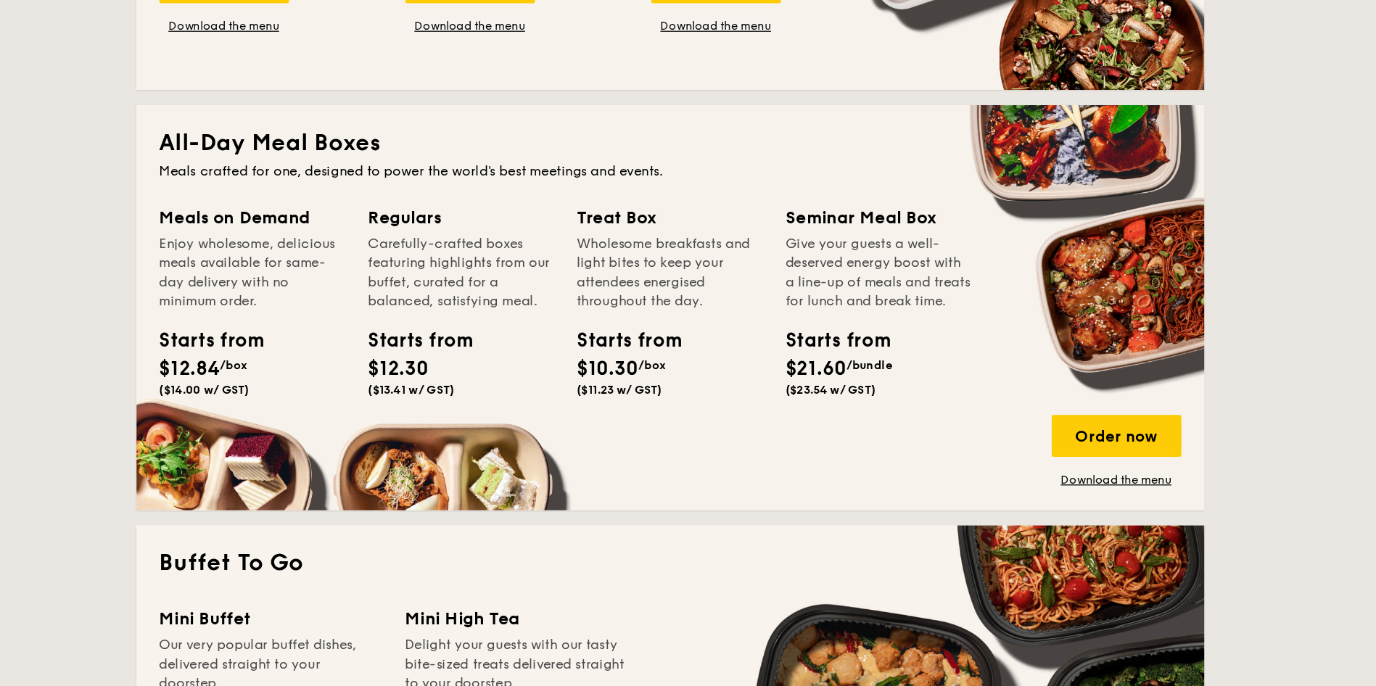
click at [811, 360] on div "Give your guests a well-deserved energy boost with a line-up of meals and treat…" at bounding box center [846, 372] width 141 height 58
click at [1001, 530] on link "Download the menu" at bounding box center [1027, 530] width 99 height 12
click at [1017, 489] on div "Order now" at bounding box center [1027, 496] width 99 height 32
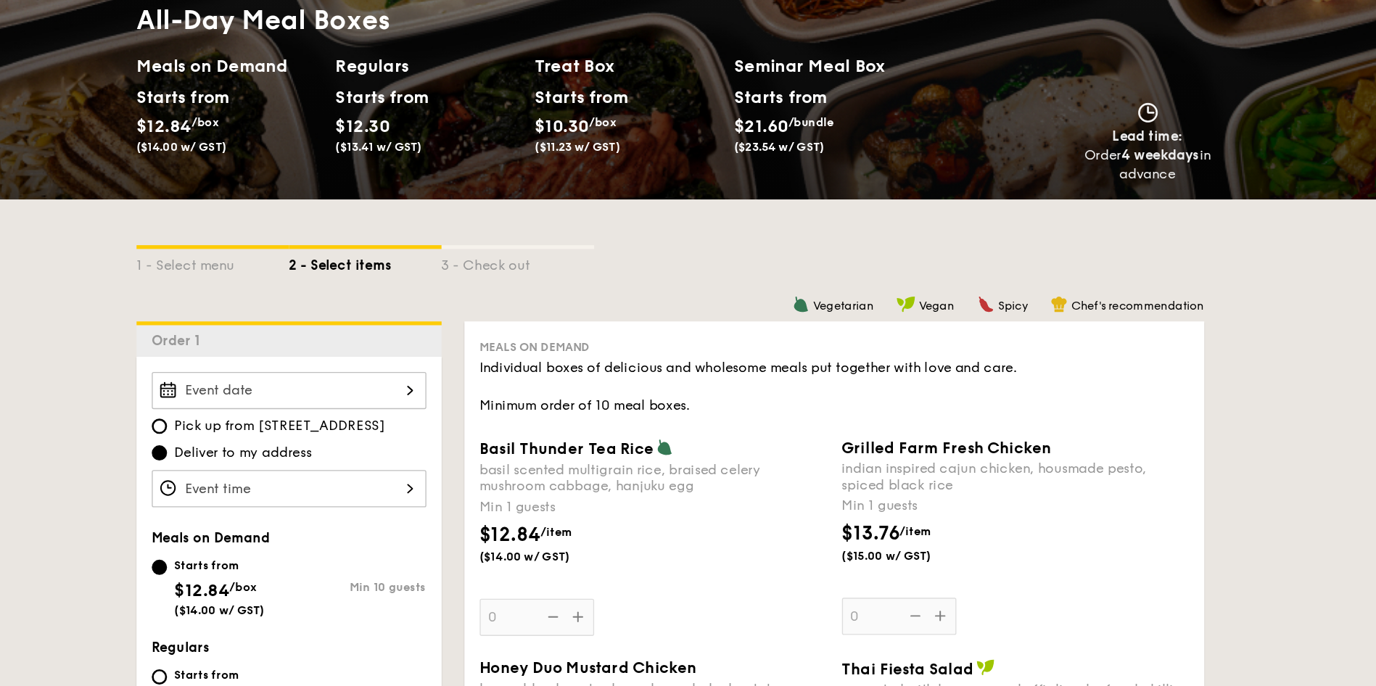
scroll to position [165, 0]
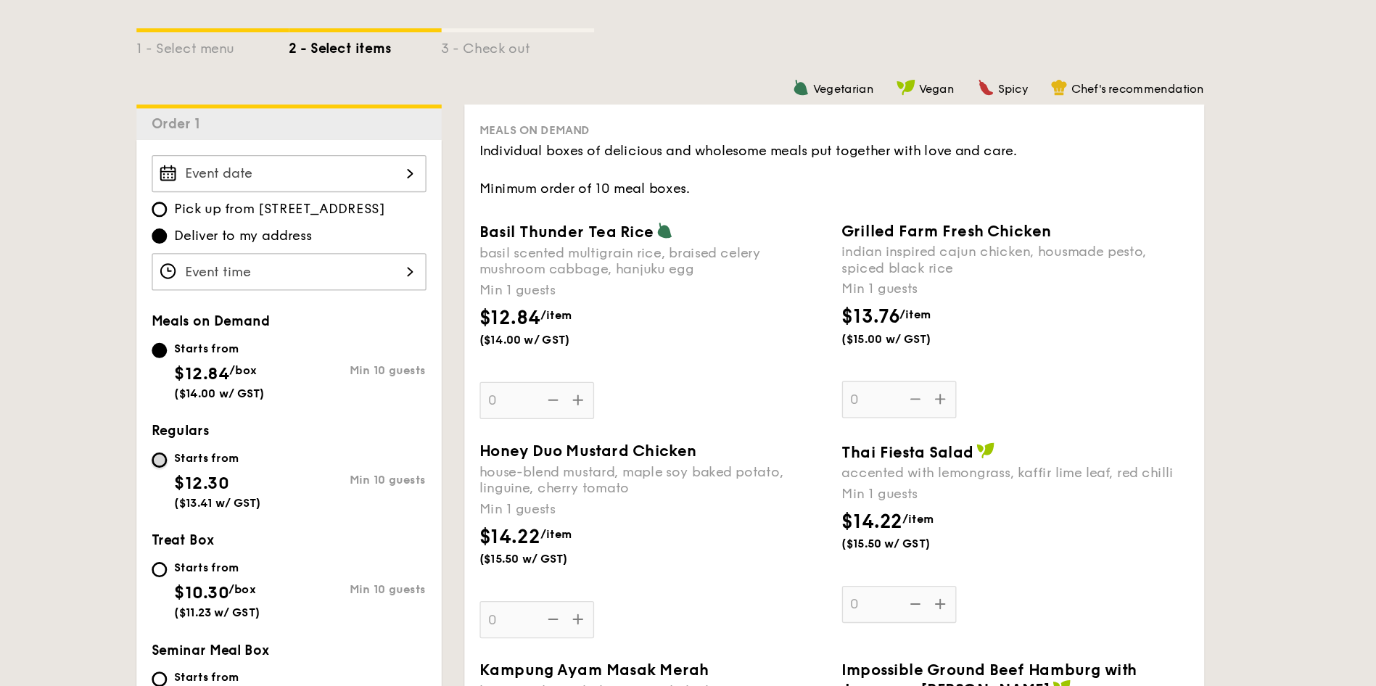
click at [302, 508] on input "Starts from $12.30 ($13.41 w/ GST) Min 10 guests" at bounding box center [300, 514] width 12 height 12
radio input "true"
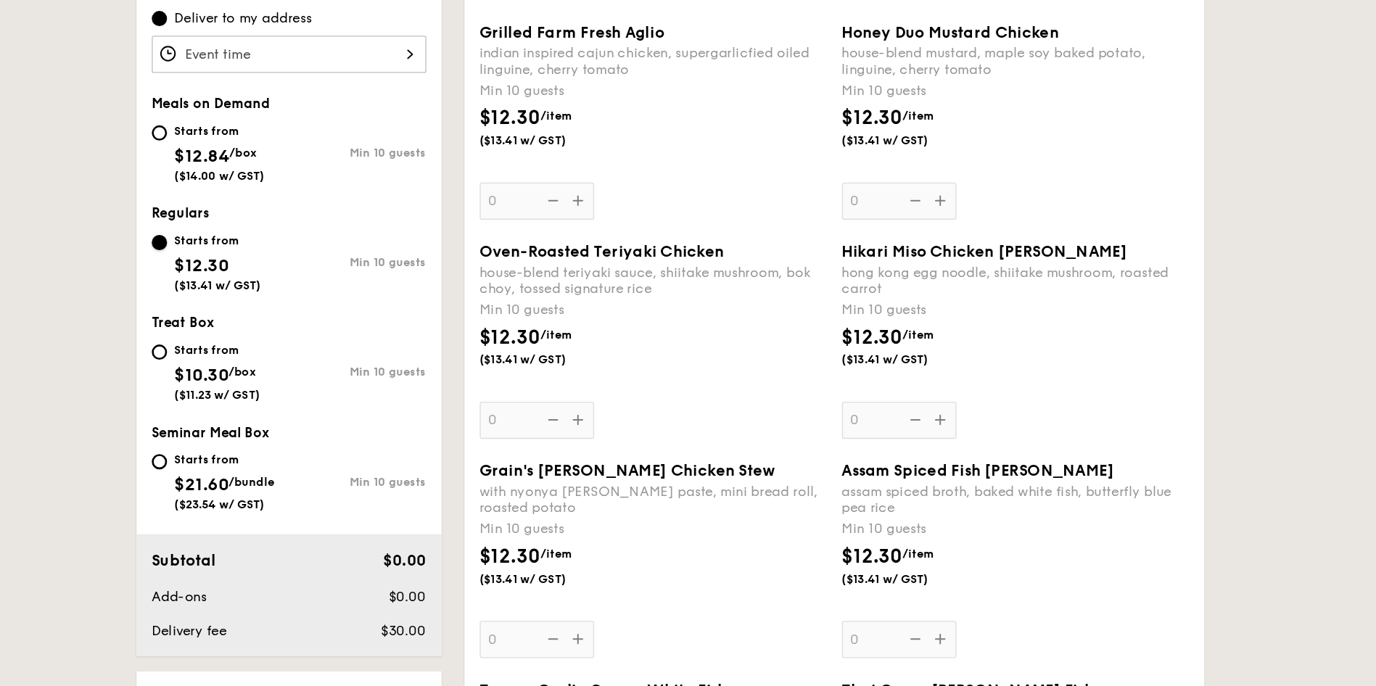
scroll to position [330, 0]
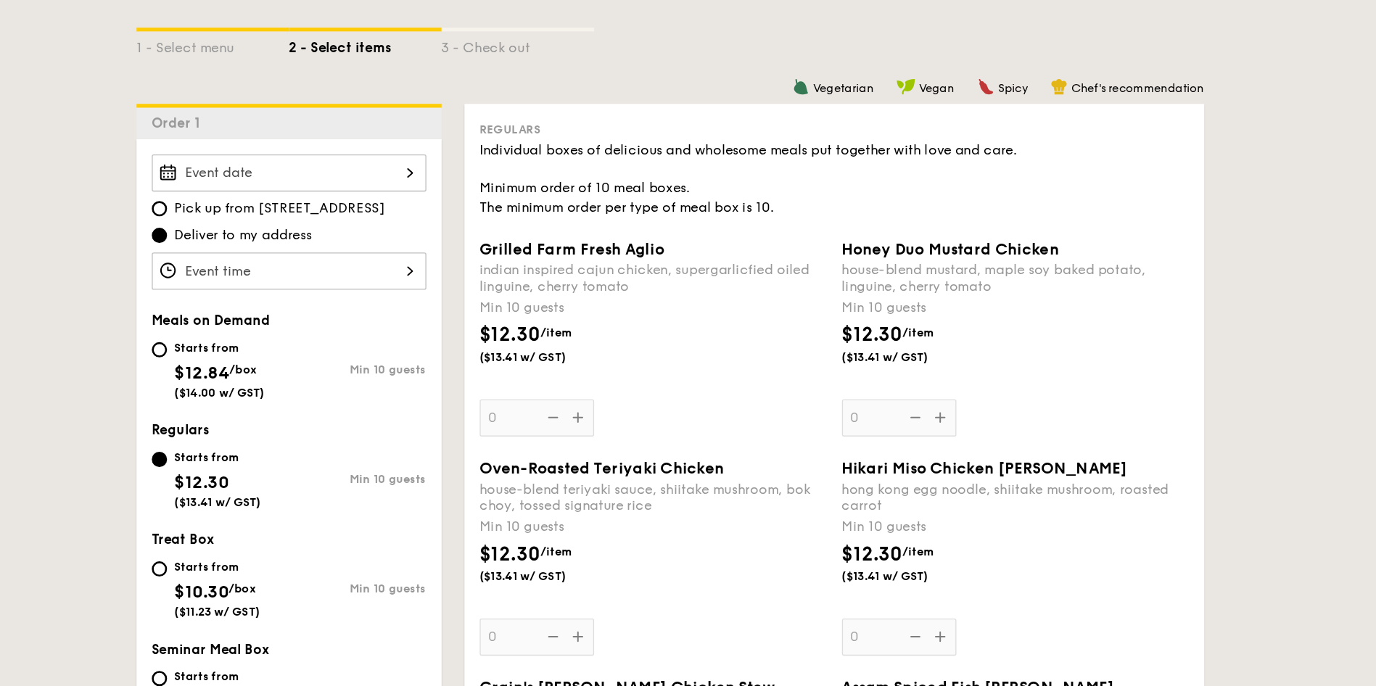
click at [294, 268] on div "Starts from $12.84 /box ($14.00 w/ GST)" at bounding box center [346, 280] width 104 height 48
click at [294, 268] on input "Starts from $12.84 /box ($14.00 w/ GST) Min 10 guests" at bounding box center [300, 266] width 12 height 12
radio input "true"
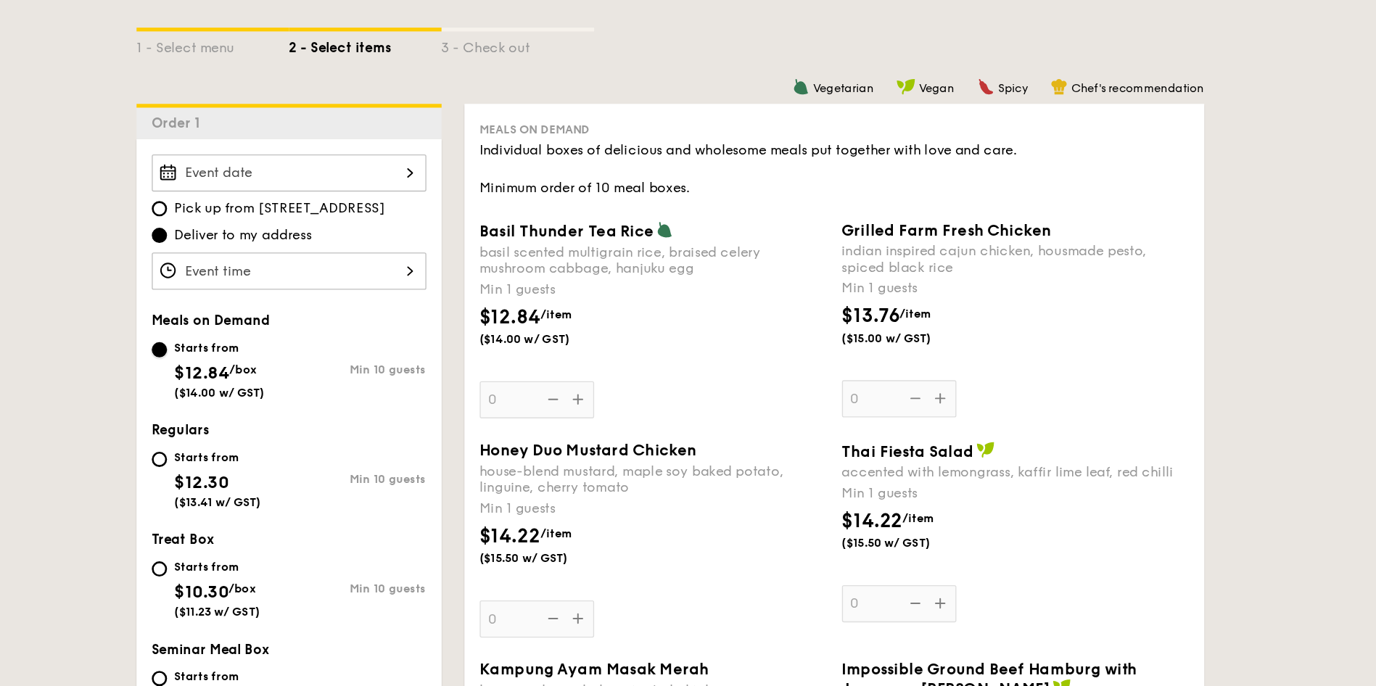
click at [300, 263] on input "Starts from $12.84 /box ($14.00 w/ GST) Min 10 guests" at bounding box center [300, 266] width 12 height 12
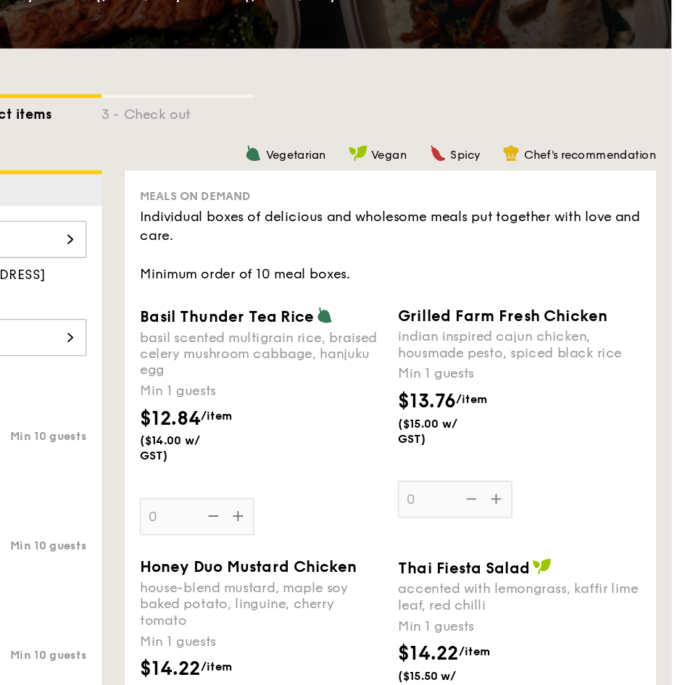
scroll to position [165, 0]
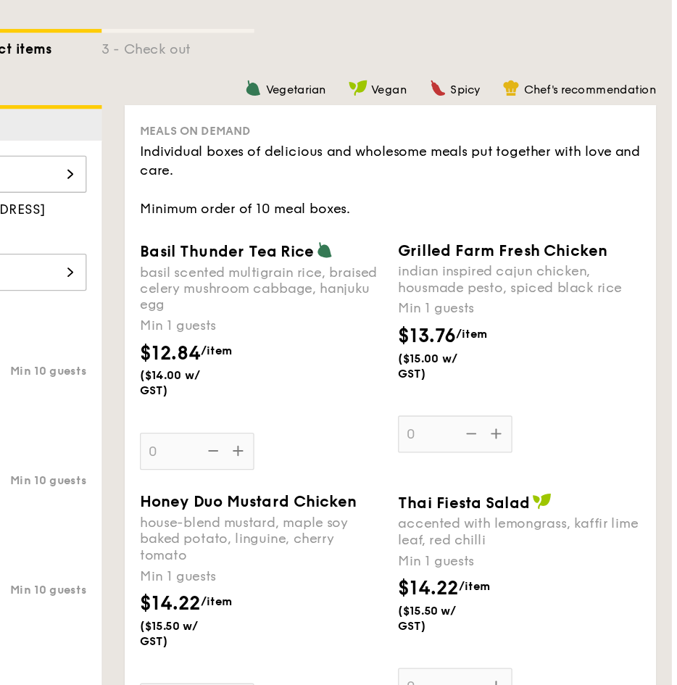
click at [603, 441] on div "$13.76 /item ($15.00 w/ GST)" at bounding box center [561, 440] width 197 height 62
click at [556, 480] on input "0" at bounding box center [512, 494] width 87 height 28
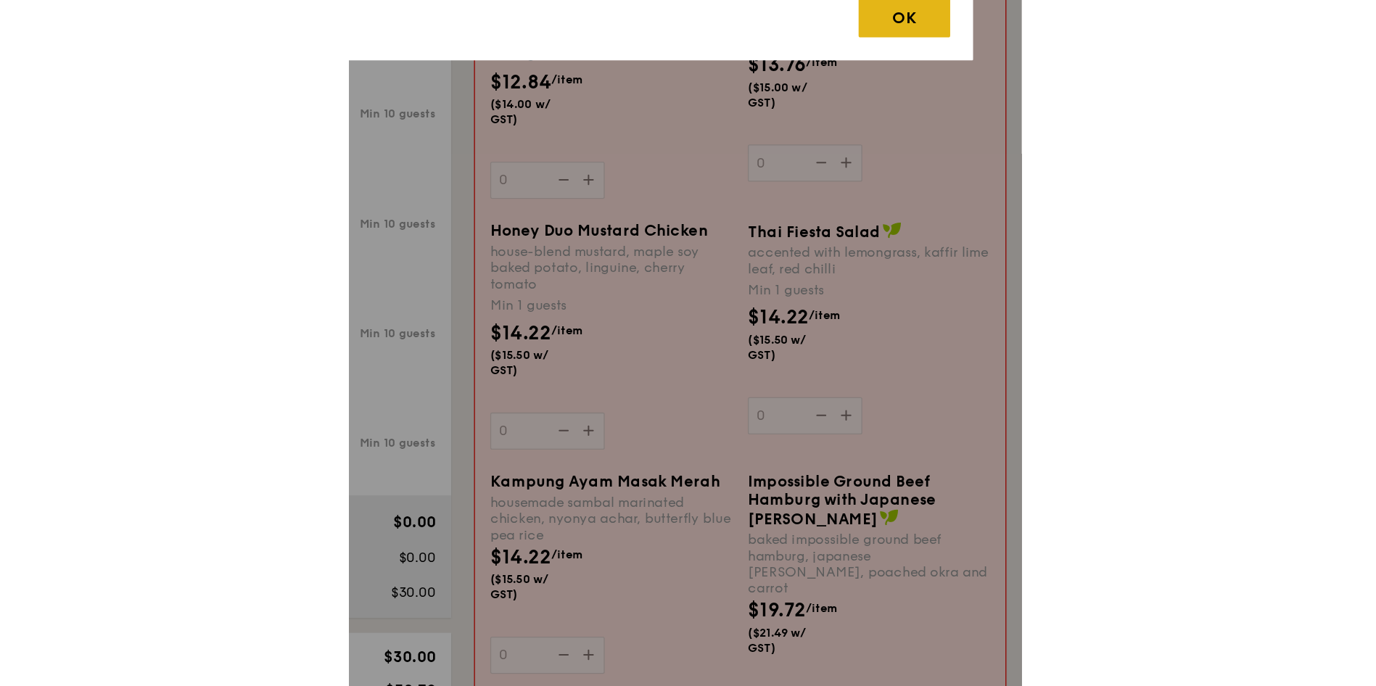
scroll to position [387, 0]
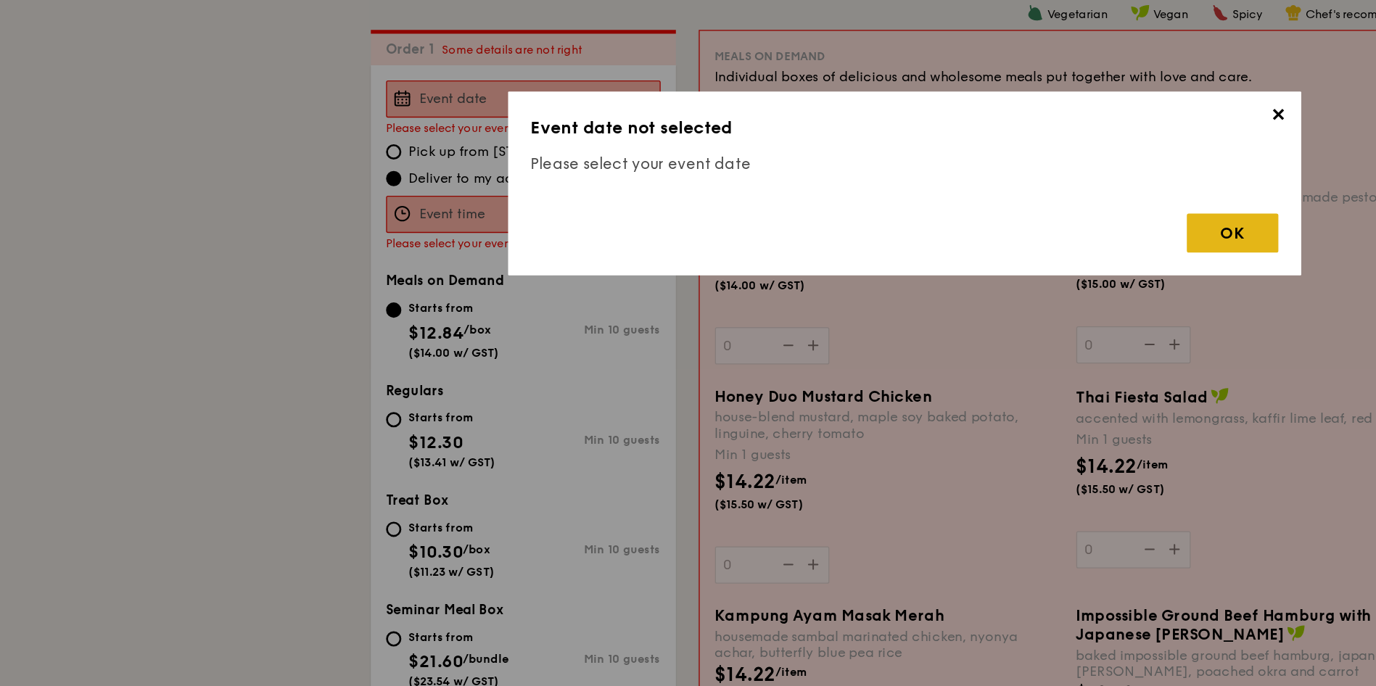
click at [933, 171] on div "OK" at bounding box center [938, 177] width 70 height 30
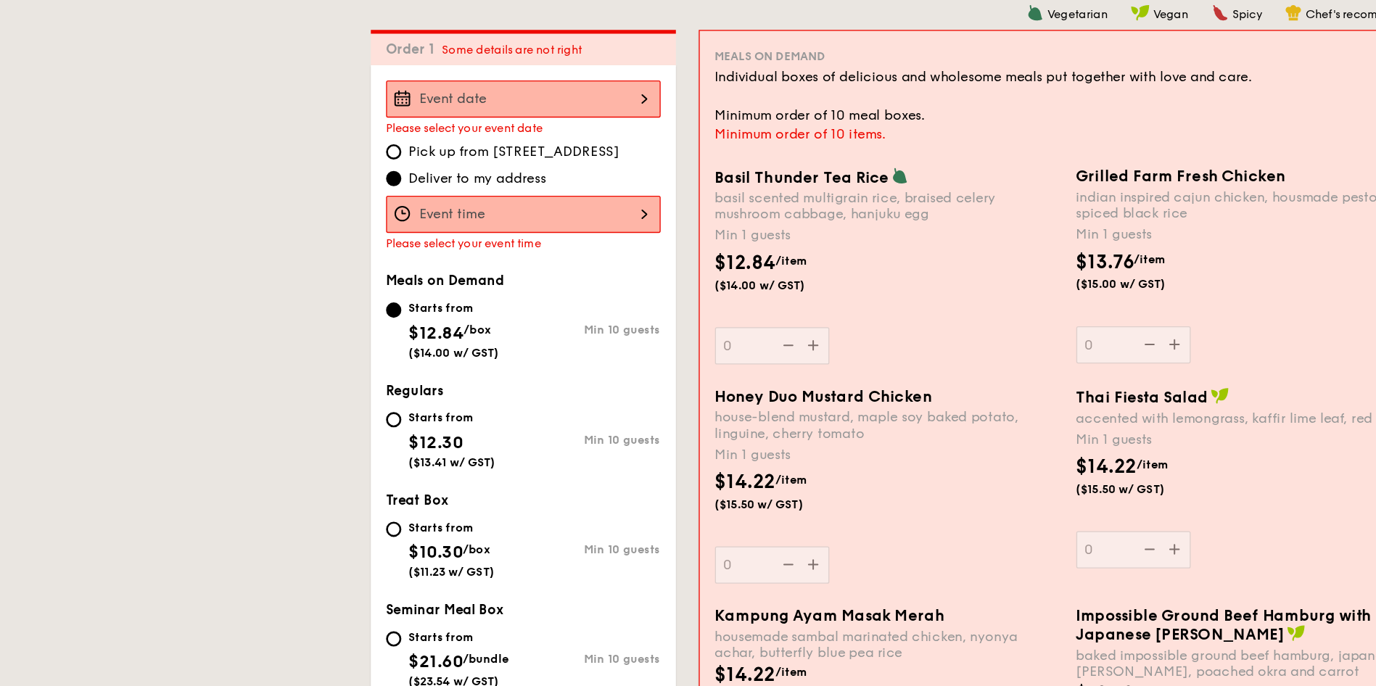
click at [430, 59] on div "Please select your event date Pick up from 5 Burn Road #05-01 Deliver to my add…" at bounding box center [398, 341] width 232 height 584
click at [457, 72] on div at bounding box center [398, 75] width 209 height 28
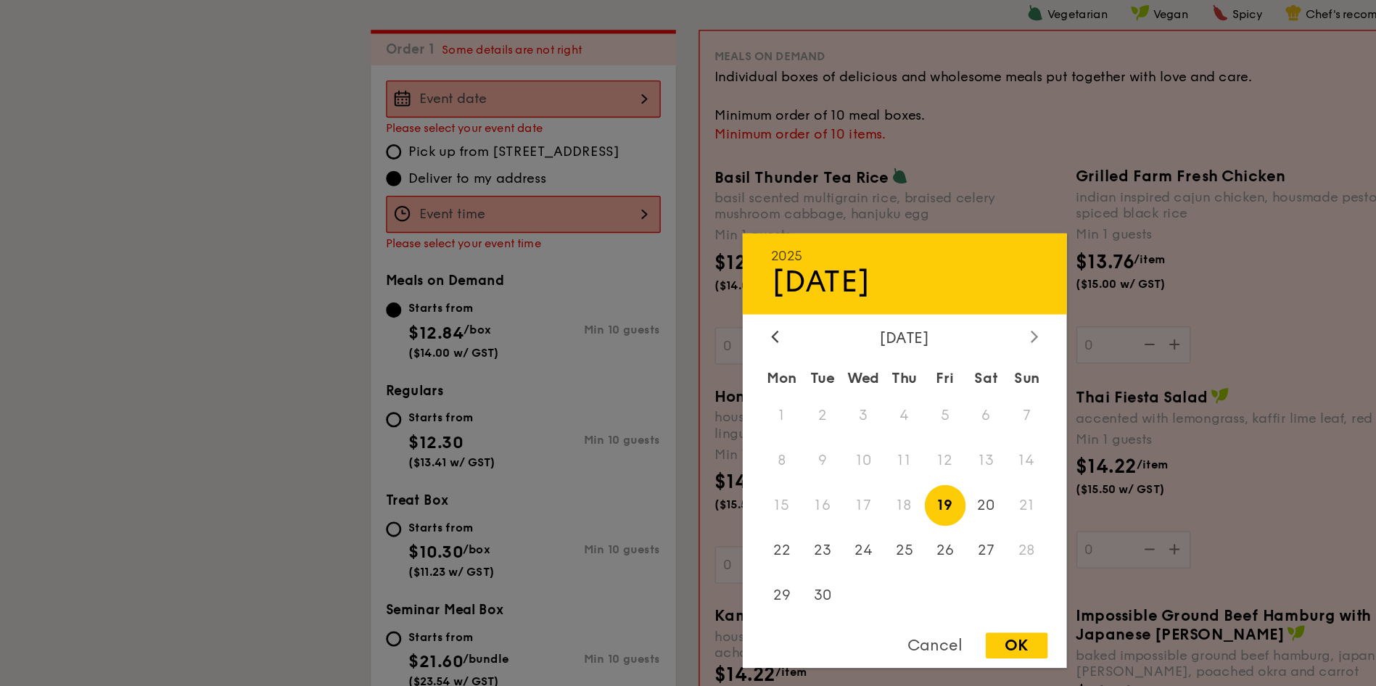
click at [788, 252] on icon at bounding box center [787, 255] width 6 height 9
click at [593, 255] on div at bounding box center [589, 257] width 13 height 14
click at [781, 251] on div at bounding box center [786, 257] width 13 height 14
click at [587, 250] on div at bounding box center [589, 257] width 13 height 14
click at [594, 451] on span "29" at bounding box center [594, 452] width 31 height 31
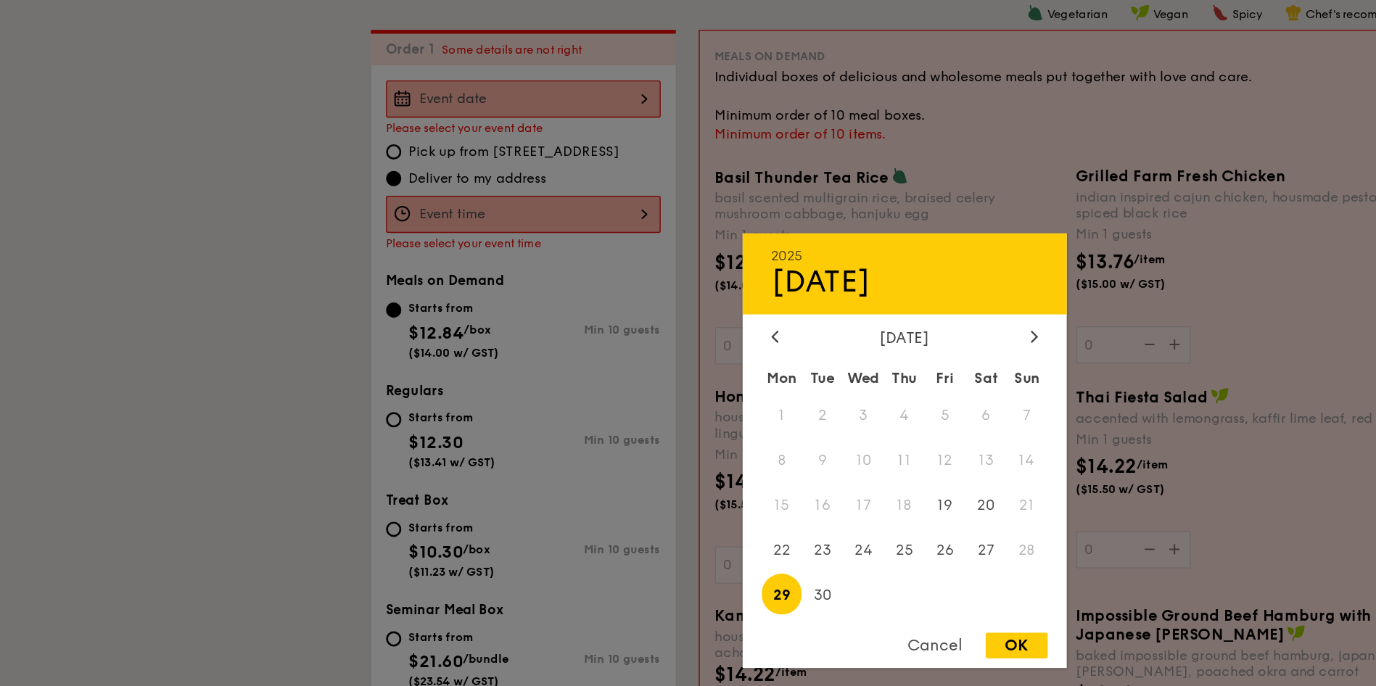
click at [758, 488] on div "OK" at bounding box center [773, 492] width 47 height 20
type input "[DATE]"
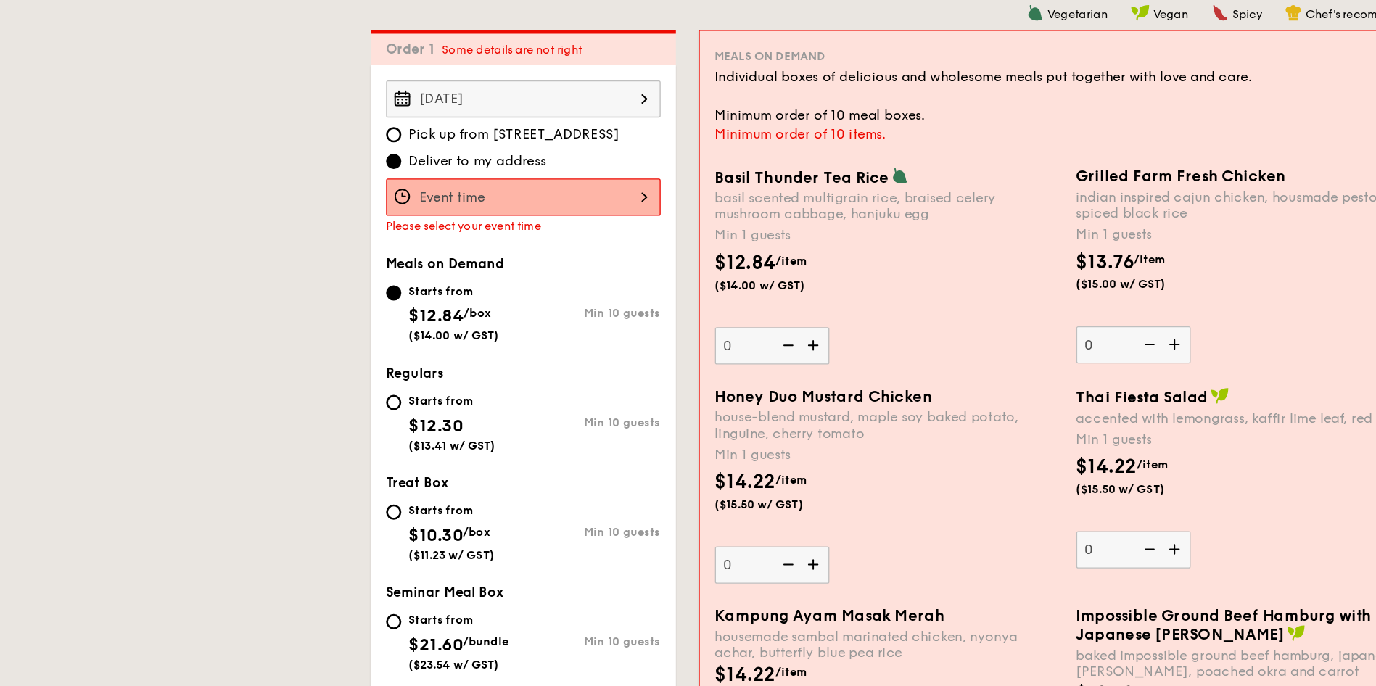
click at [440, 148] on div at bounding box center [398, 150] width 209 height 28
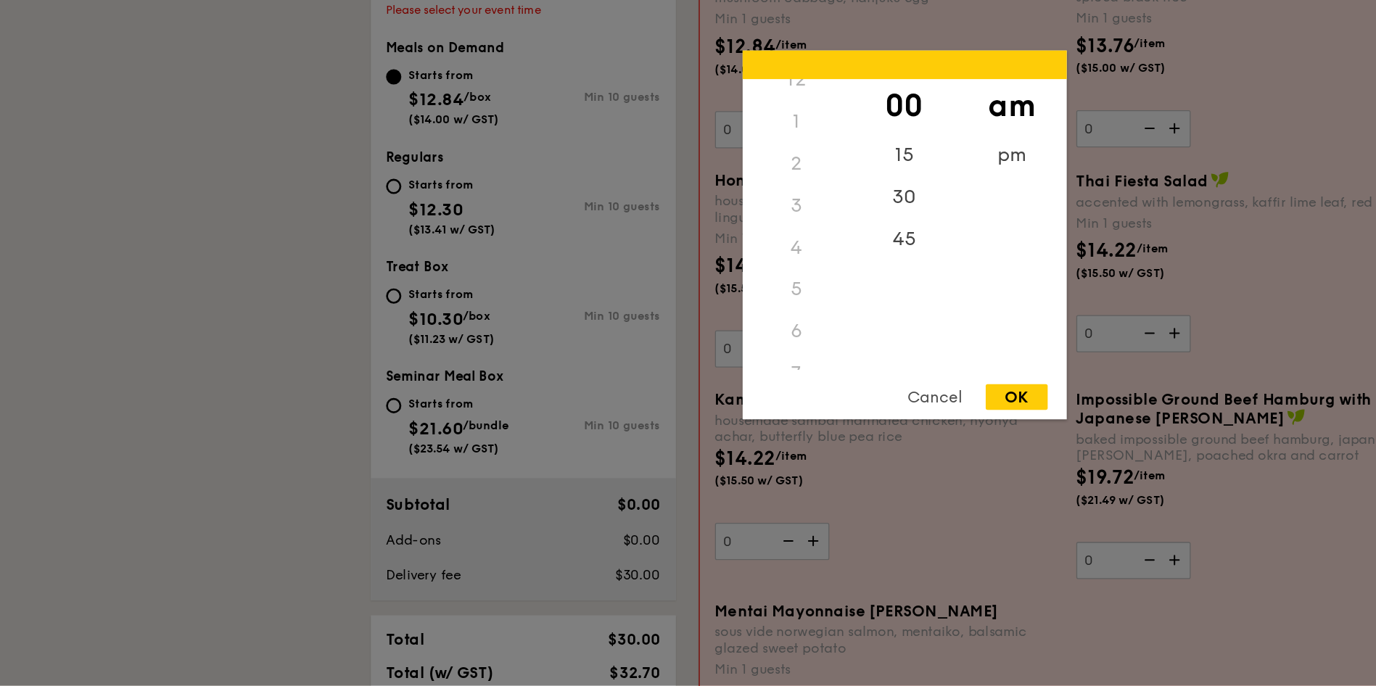
scroll to position [7, 0]
click at [605, 412] on div "6" at bounding box center [606, 426] width 82 height 32
click at [608, 422] on div "6" at bounding box center [606, 426] width 82 height 32
click at [602, 429] on div "6" at bounding box center [606, 426] width 82 height 32
click at [777, 278] on div "pm" at bounding box center [770, 288] width 82 height 42
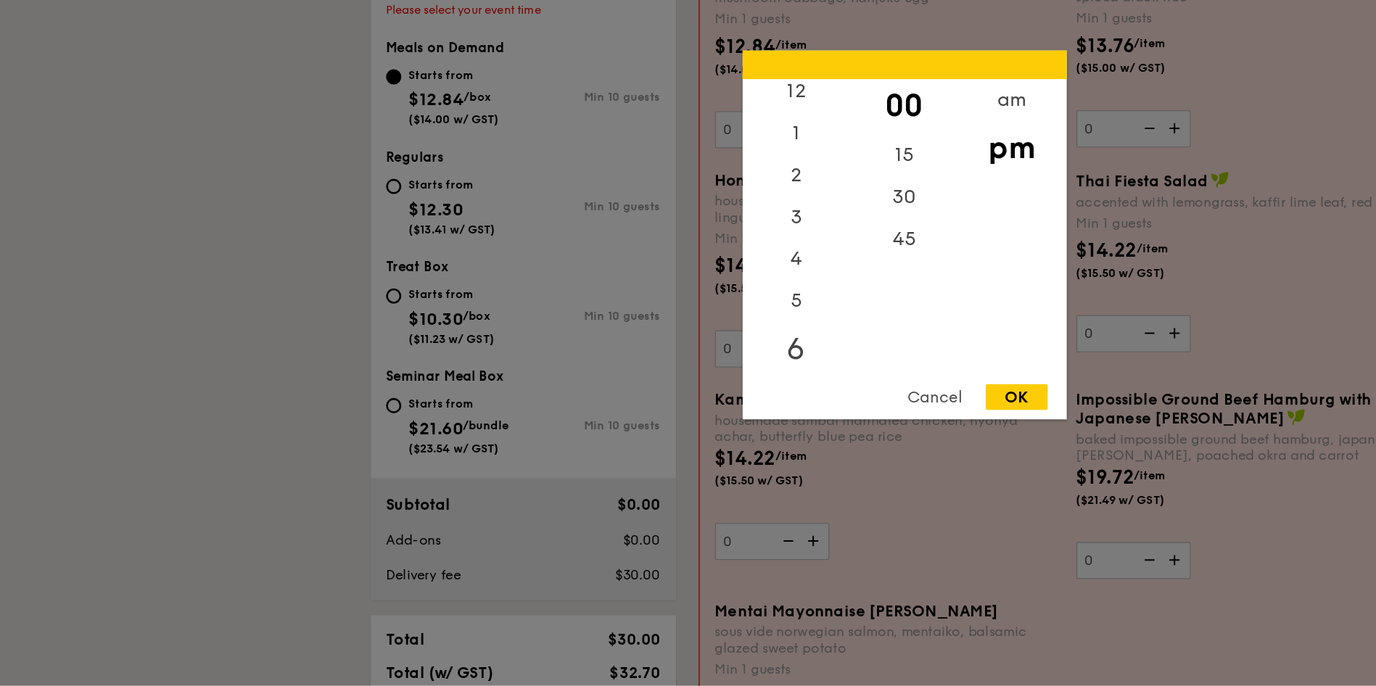
click at [606, 425] on div "6" at bounding box center [606, 431] width 82 height 42
click at [782, 463] on div "OK" at bounding box center [773, 467] width 47 height 20
type input "6:00PM"
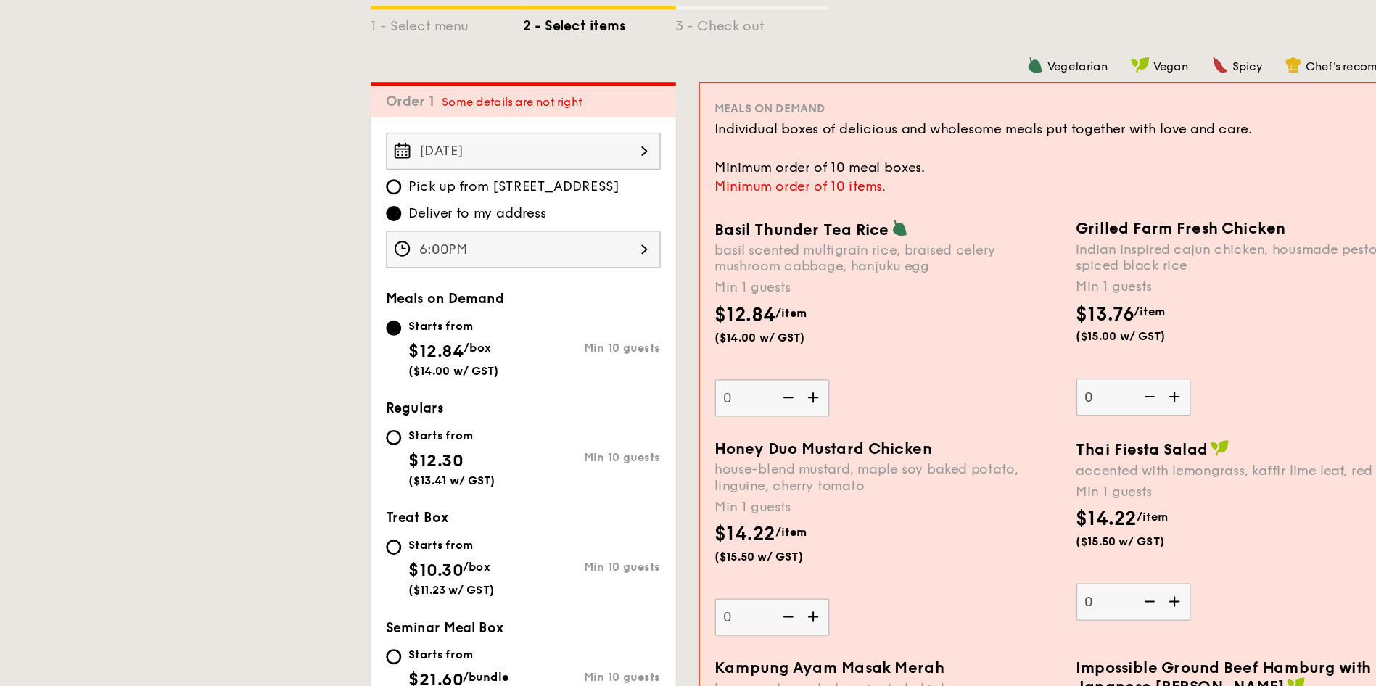
scroll to position [220, 0]
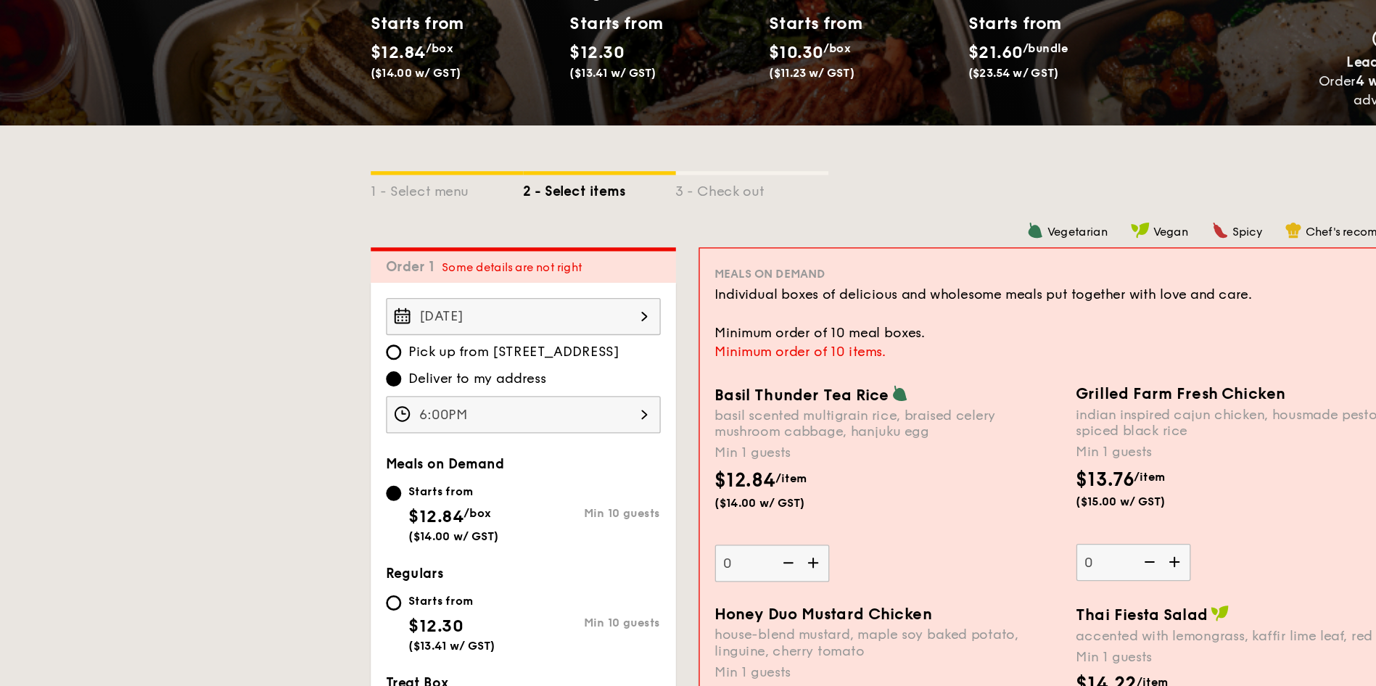
click at [453, 198] on div "Order 1 Some details are not right" at bounding box center [398, 202] width 232 height 27
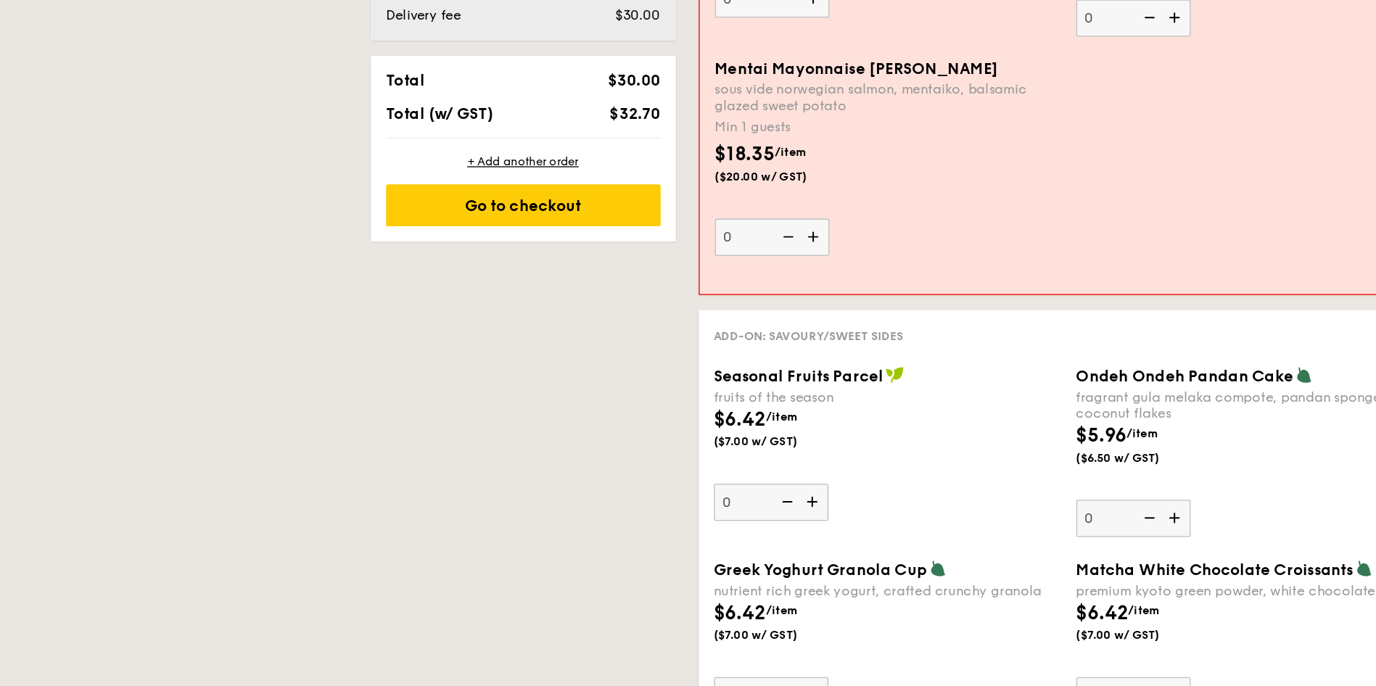
click at [710, 460] on div "fruits of the season" at bounding box center [675, 466] width 264 height 12
click at [630, 532] on input "0" at bounding box center [586, 546] width 87 height 28
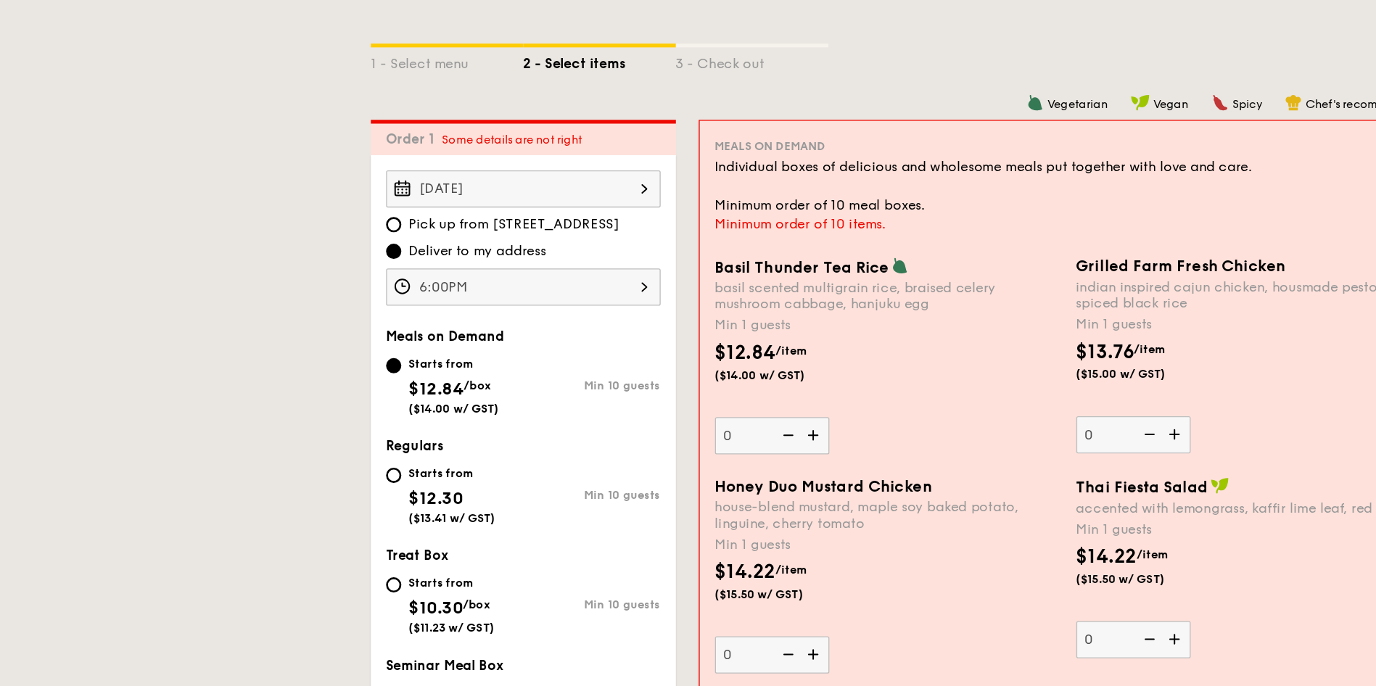
scroll to position [165, 0]
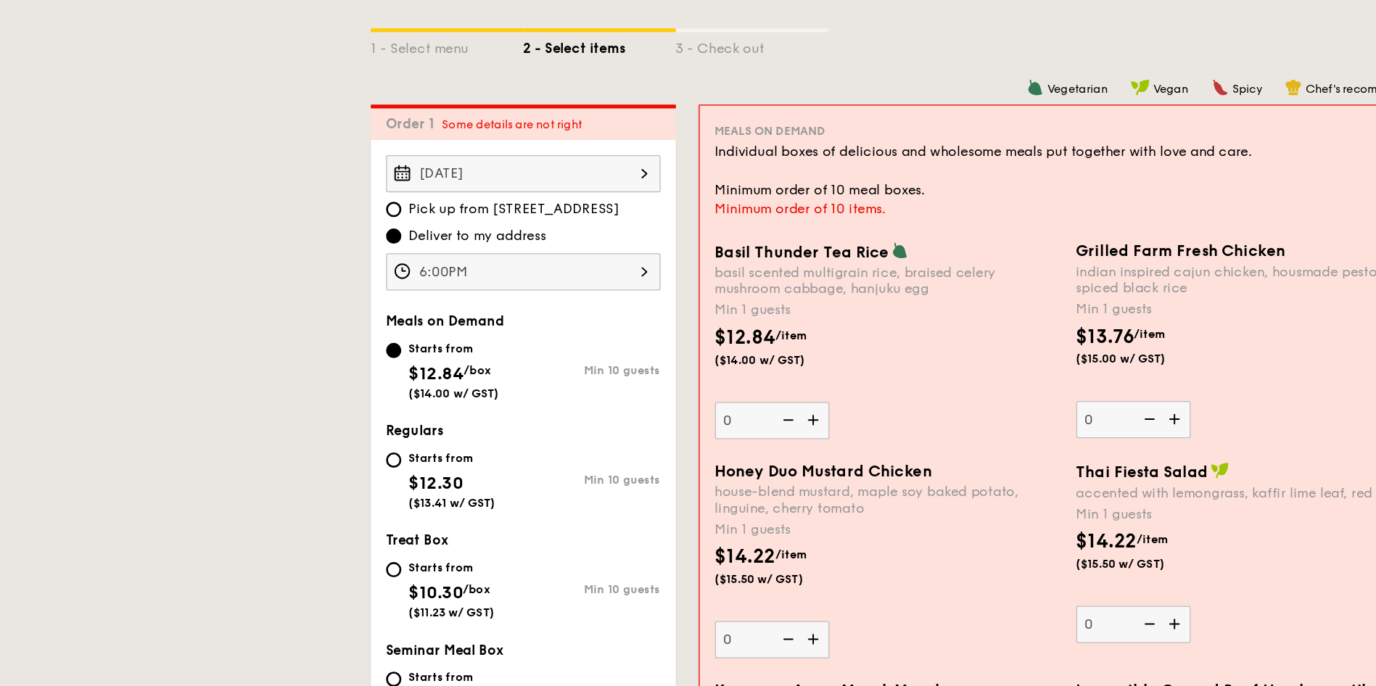
click at [722, 325] on div "Minimum order of 10 items." at bounding box center [813, 323] width 538 height 15
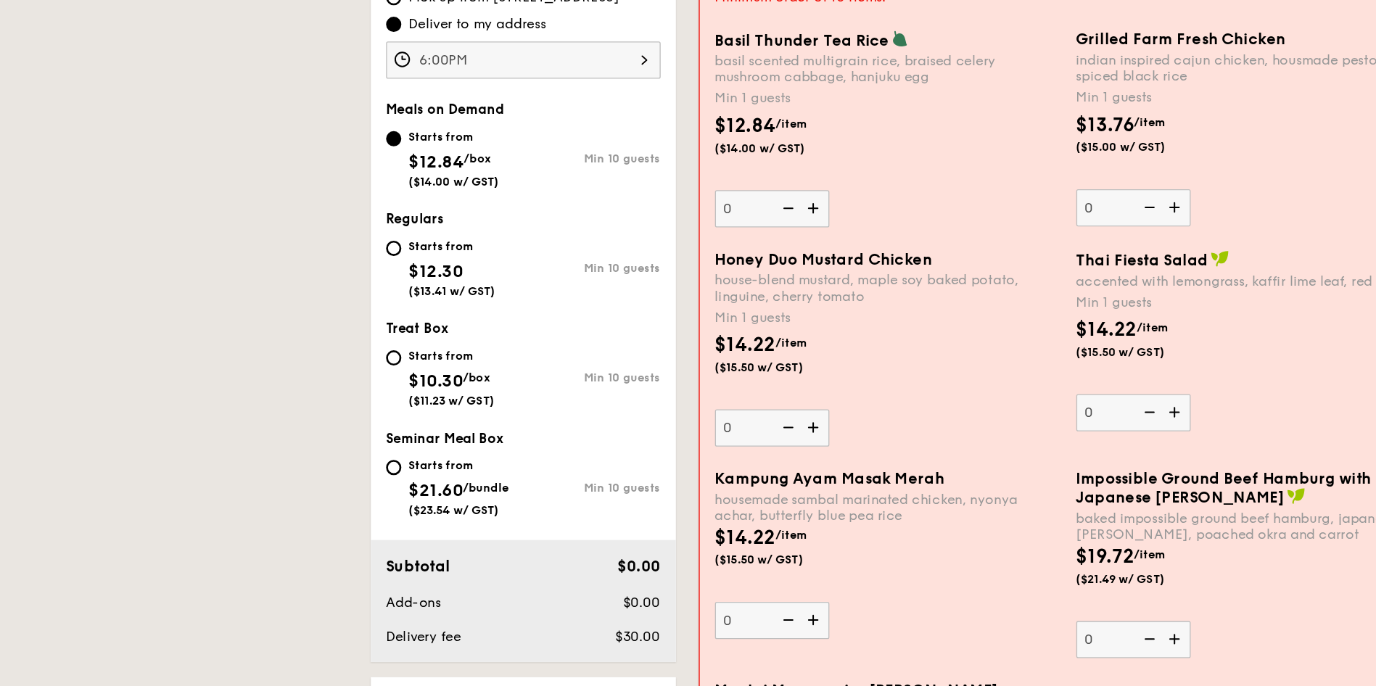
scroll to position [331, 0]
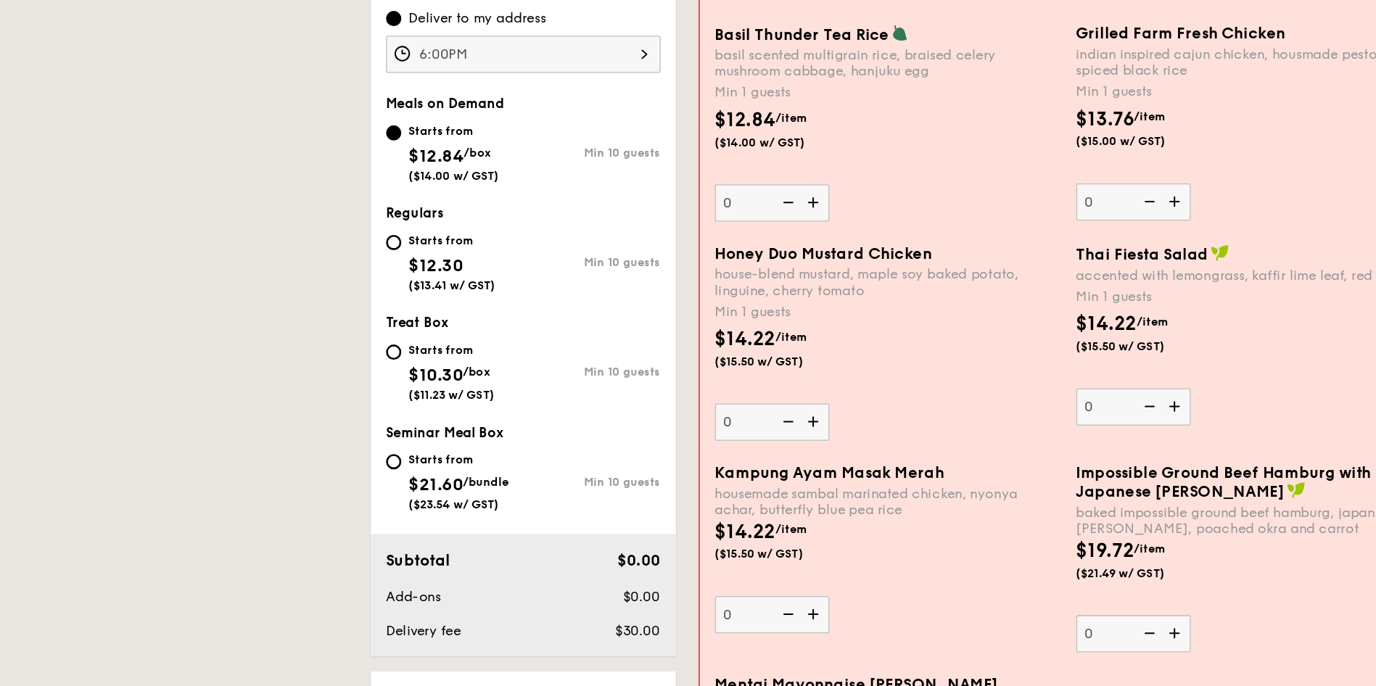
click at [617, 481] on img at bounding box center [620, 485] width 22 height 28
click at [617, 481] on input "0" at bounding box center [587, 485] width 87 height 28
click at [617, 481] on img at bounding box center [620, 485] width 22 height 28
click at [617, 481] on input "1" at bounding box center [587, 485] width 87 height 28
click at [617, 481] on img at bounding box center [620, 485] width 22 height 28
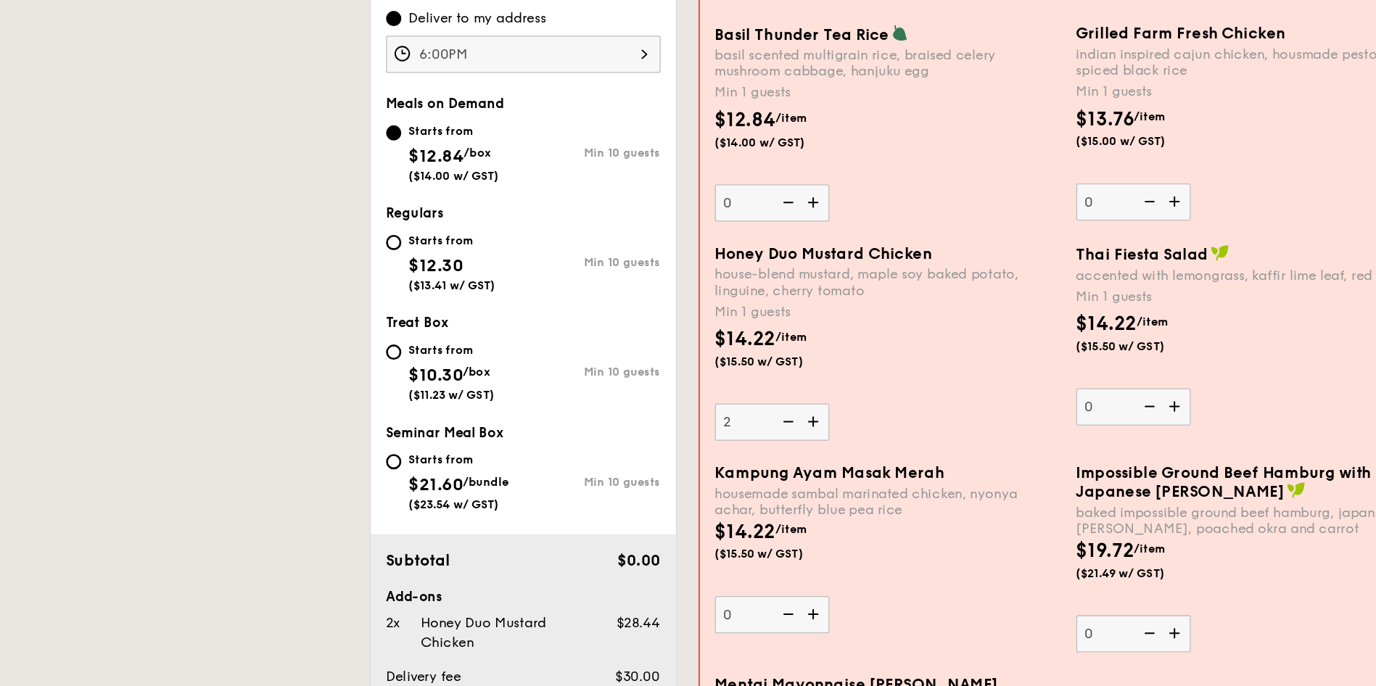
click at [617, 481] on input "2" at bounding box center [587, 485] width 87 height 28
click at [617, 481] on img at bounding box center [620, 485] width 22 height 28
click at [617, 481] on input "3" at bounding box center [587, 485] width 87 height 28
click at [617, 479] on img at bounding box center [620, 485] width 22 height 28
click at [617, 479] on input "4" at bounding box center [587, 485] width 87 height 28
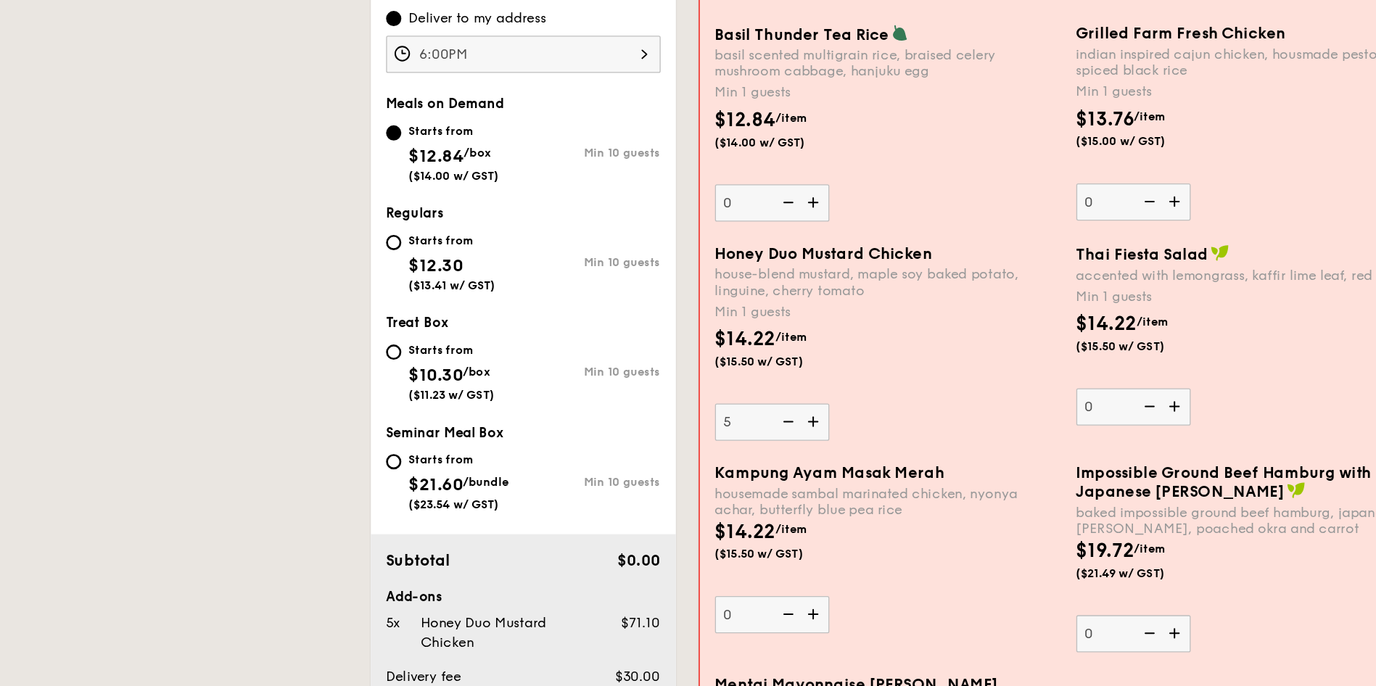
click at [617, 479] on img at bounding box center [620, 485] width 22 height 28
click at [617, 479] on input "5" at bounding box center [587, 485] width 87 height 28
click at [617, 479] on img at bounding box center [620, 485] width 22 height 28
click at [617, 479] on input "6" at bounding box center [587, 485] width 87 height 28
click at [617, 479] on img at bounding box center [620, 485] width 22 height 28
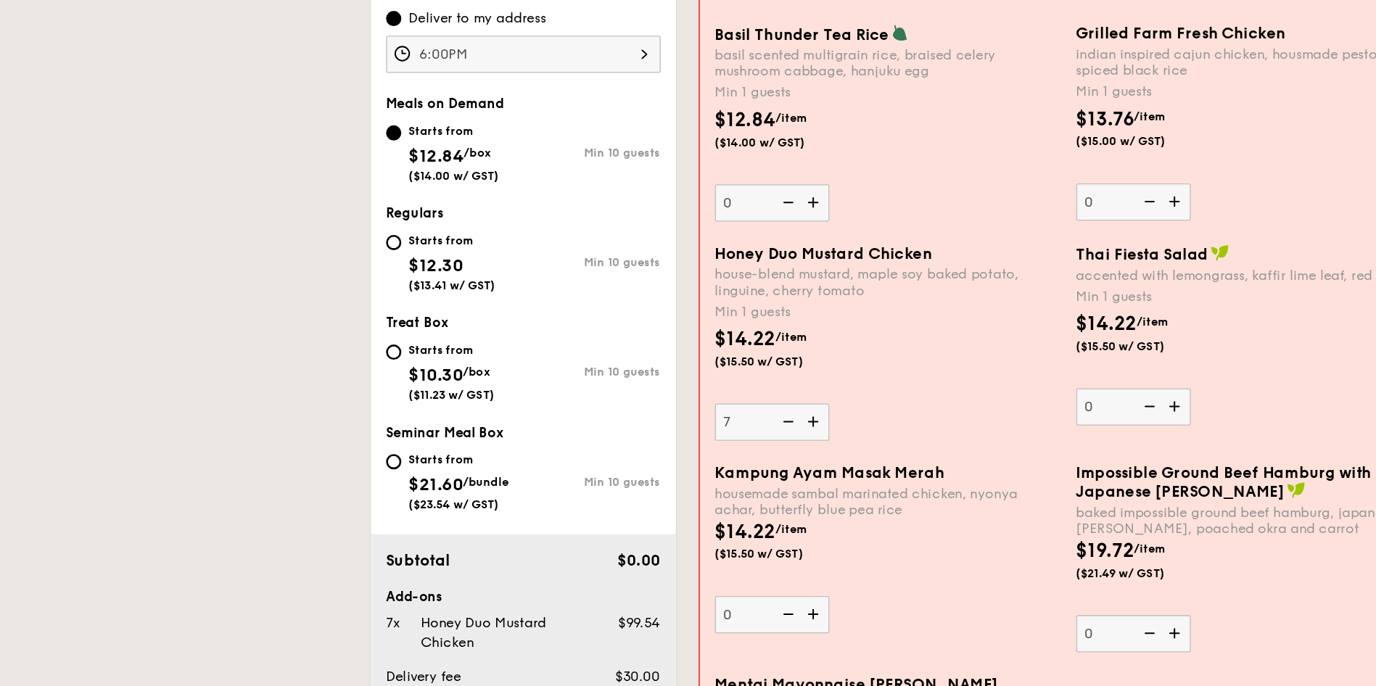
click at [617, 479] on input "7" at bounding box center [587, 485] width 87 height 28
click at [617, 479] on img at bounding box center [620, 485] width 22 height 28
click at [617, 479] on input "8" at bounding box center [587, 485] width 87 height 28
click at [617, 479] on img at bounding box center [620, 485] width 22 height 28
click at [617, 479] on input "9" at bounding box center [587, 485] width 87 height 28
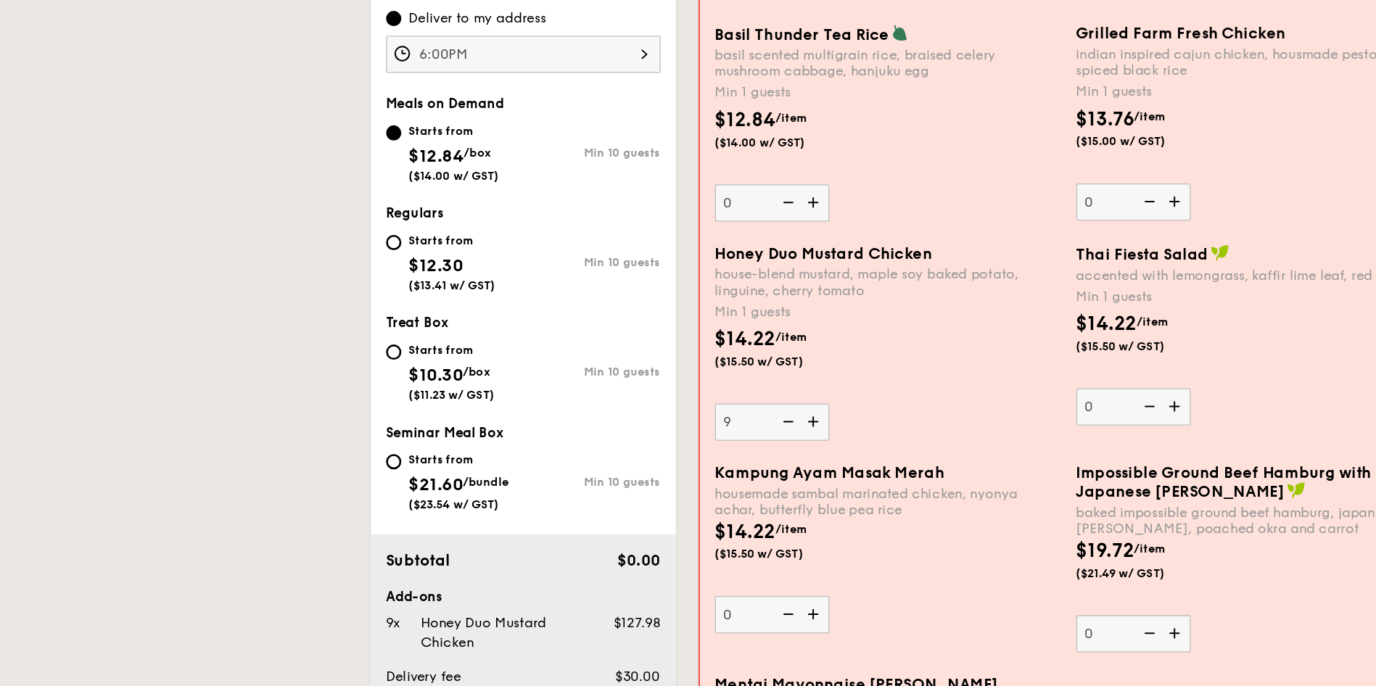
type input "10"
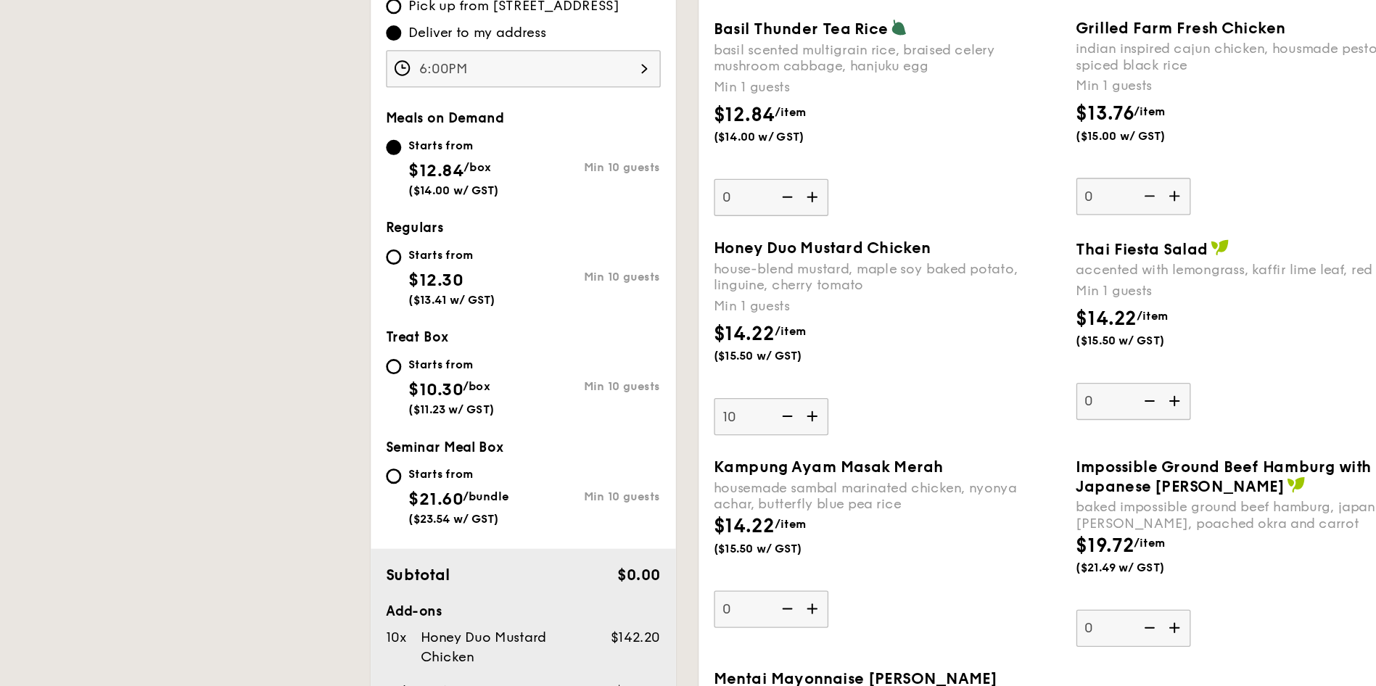
scroll to position [320, 0]
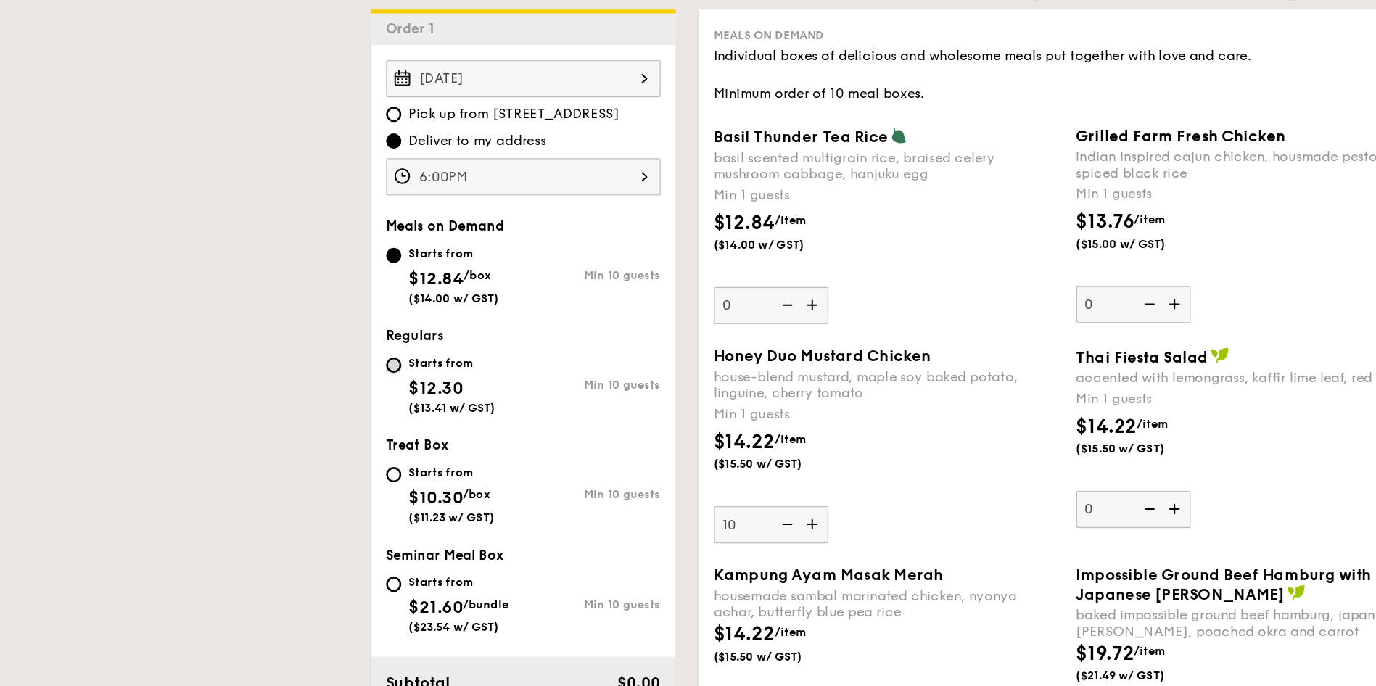
click at [299, 354] on input "Starts from $12.30 ($13.41 w/ GST) Min 10 guests" at bounding box center [300, 360] width 12 height 12
radio input "true"
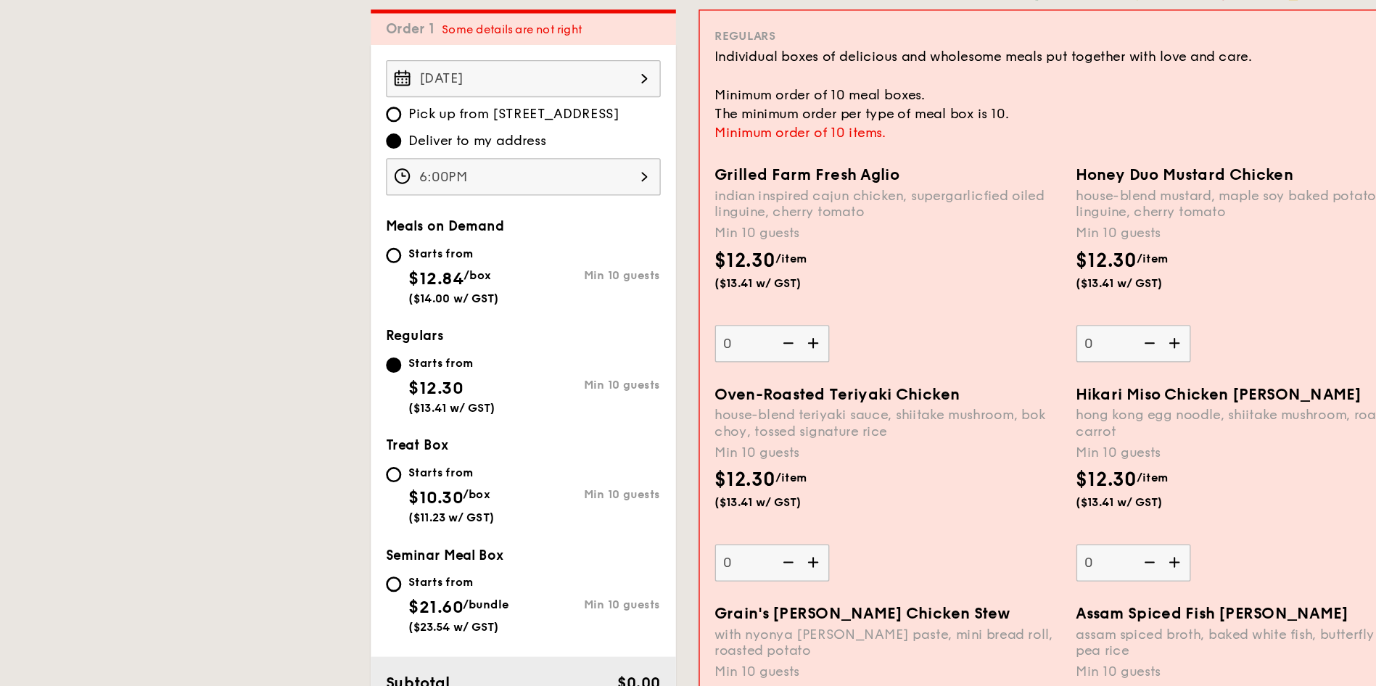
click at [627, 243] on div "indian inspired cajun chicken, supergarlicfied oiled linguine, cherry tomato" at bounding box center [675, 237] width 263 height 25
click at [627, 329] on input "0" at bounding box center [587, 343] width 87 height 28
click at [676, 263] on div "Min 10 guests" at bounding box center [675, 259] width 263 height 15
click at [631, 329] on input "0" at bounding box center [587, 343] width 87 height 28
click at [618, 341] on img at bounding box center [620, 343] width 22 height 28
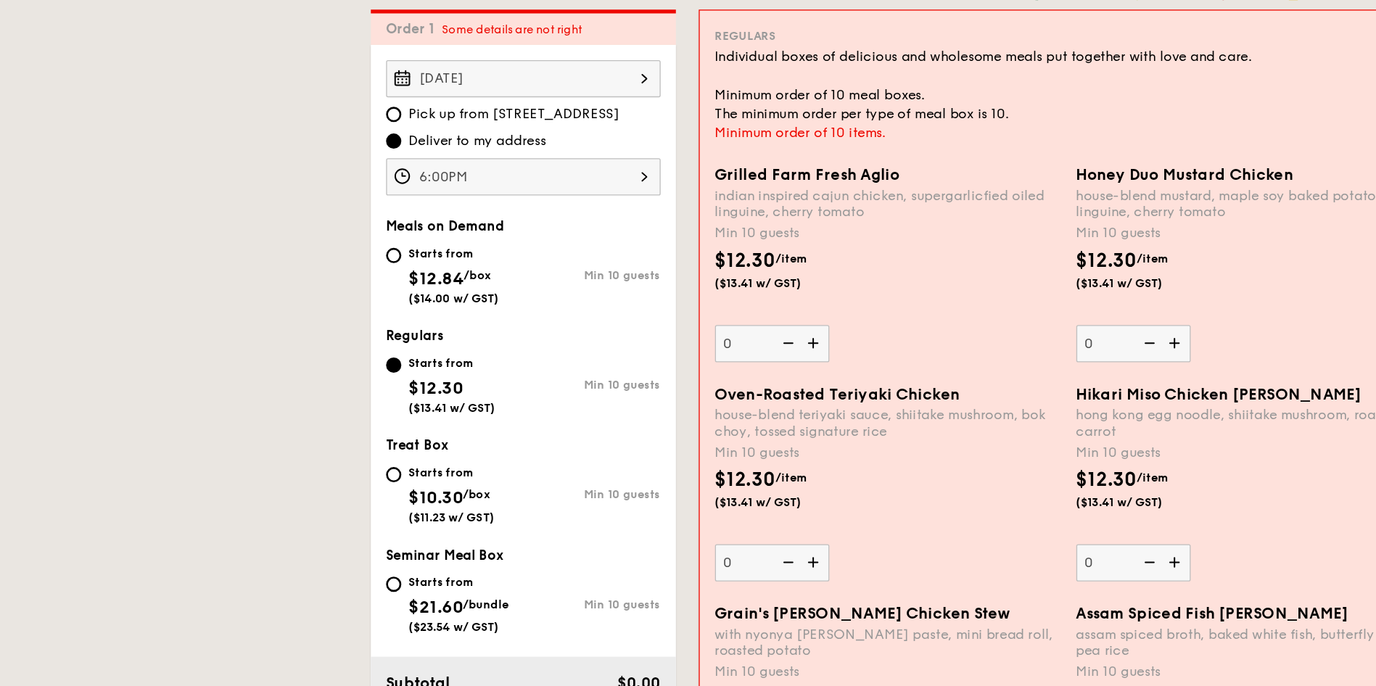
click at [618, 341] on input "0" at bounding box center [587, 343] width 87 height 28
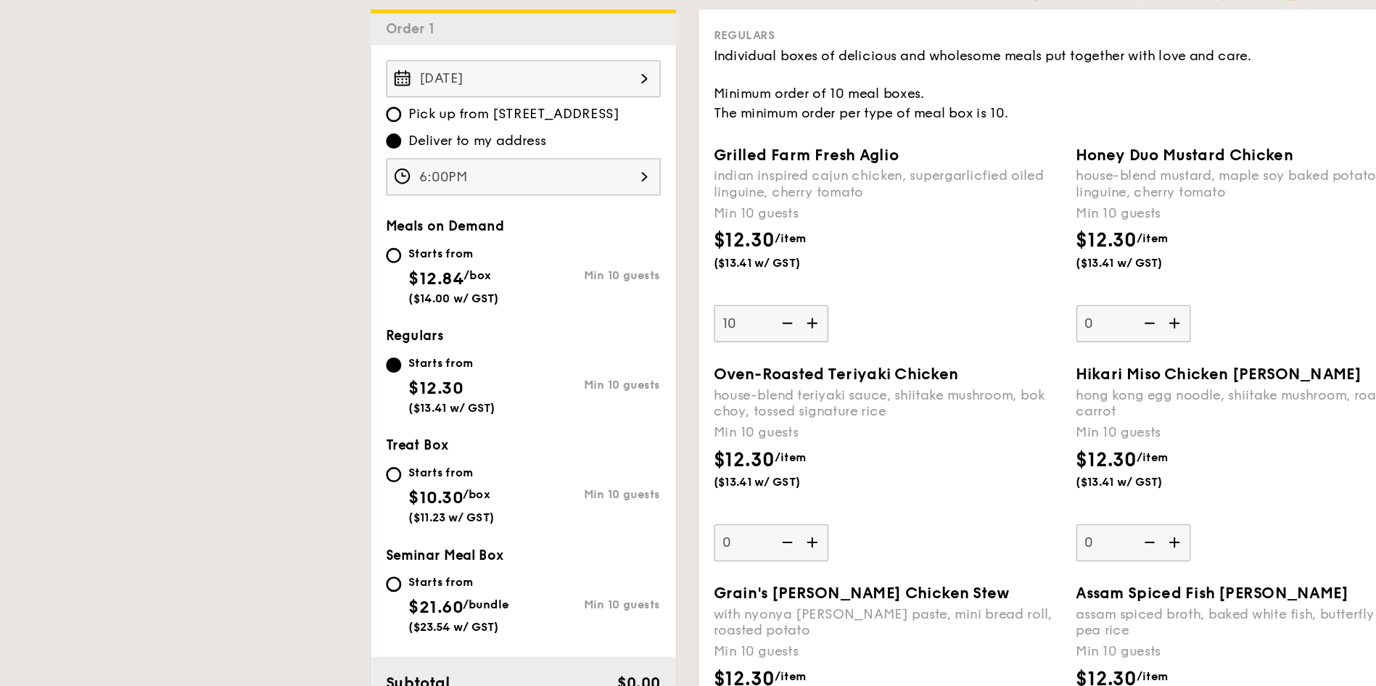
click at [618, 330] on img at bounding box center [619, 328] width 22 height 28
click at [618, 330] on input "10" at bounding box center [586, 328] width 87 height 28
click at [618, 330] on img at bounding box center [619, 328] width 22 height 28
click at [618, 330] on input "11" at bounding box center [586, 328] width 87 height 28
click at [618, 330] on img at bounding box center [619, 328] width 22 height 28
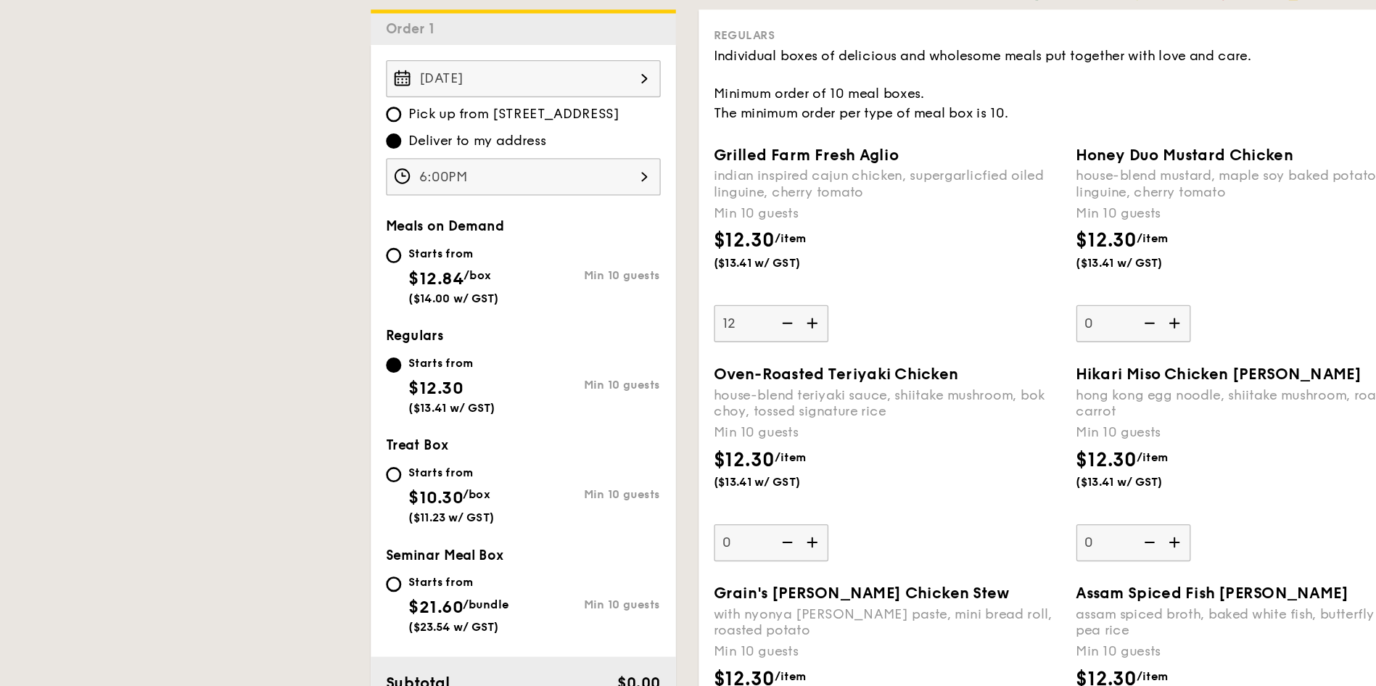
click at [618, 330] on input "12" at bounding box center [586, 328] width 87 height 28
click at [599, 325] on img at bounding box center [598, 328] width 22 height 28
click at [599, 325] on input "13" at bounding box center [586, 328] width 87 height 28
click at [599, 325] on img at bounding box center [598, 328] width 22 height 28
click at [599, 325] on input "12" at bounding box center [586, 328] width 87 height 28
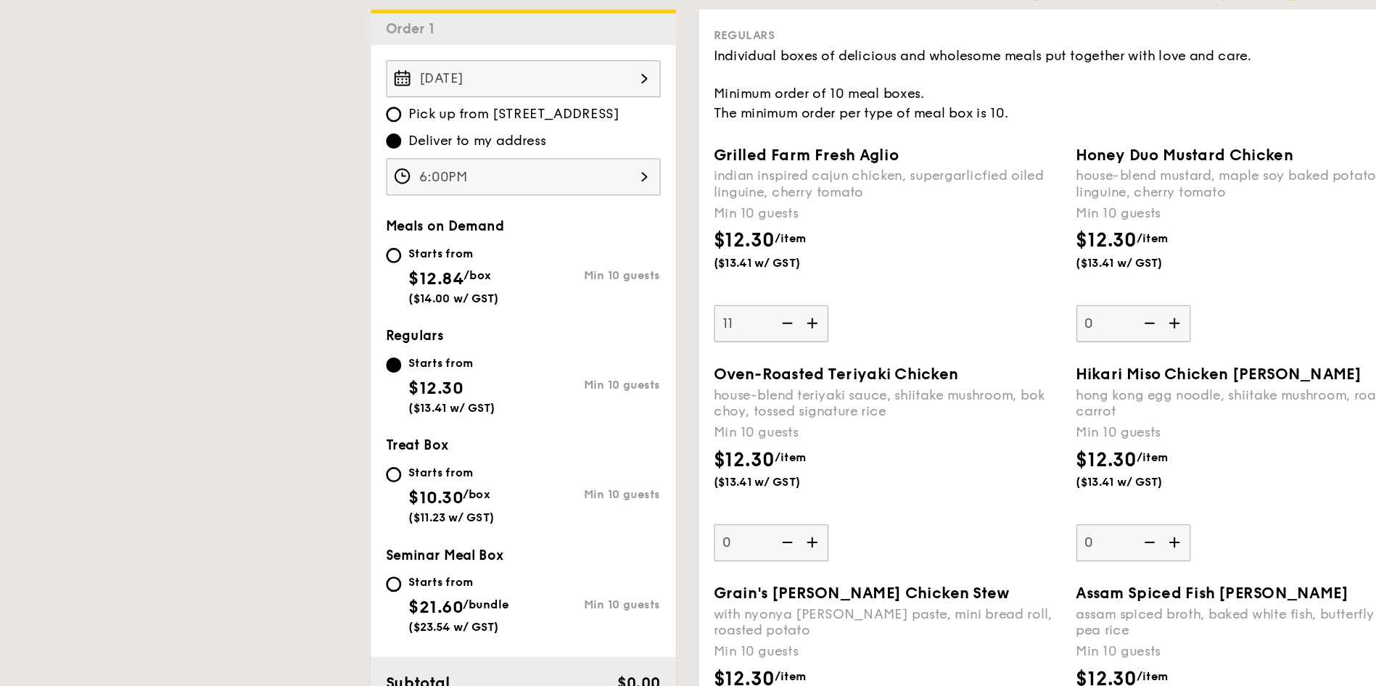
click at [599, 323] on img at bounding box center [598, 328] width 22 height 28
click at [599, 323] on input "11" at bounding box center [586, 328] width 87 height 28
type input "10"
click at [754, 321] on div "Grilled Farm Fresh Aglio indian inspired cajun chicken, supergarlicfied oiled l…" at bounding box center [675, 267] width 264 height 149
click at [630, 321] on input "10" at bounding box center [586, 328] width 87 height 28
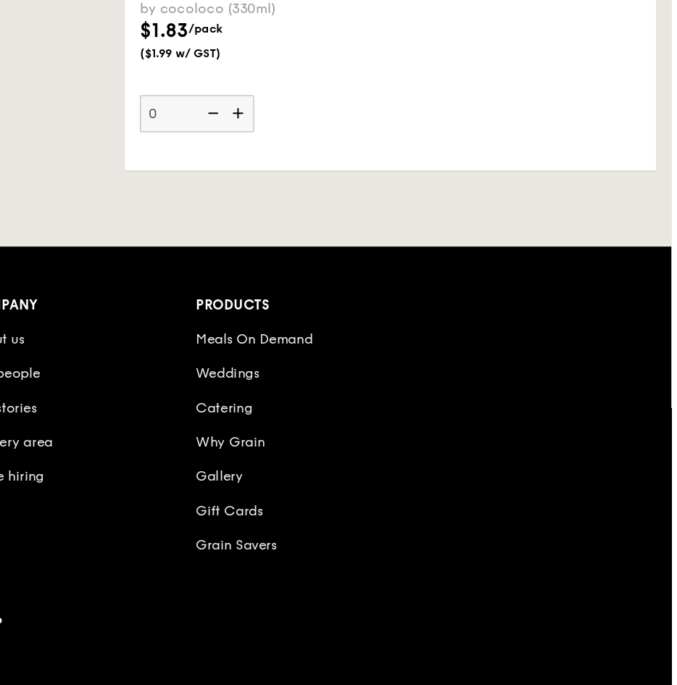
scroll to position [439, 0]
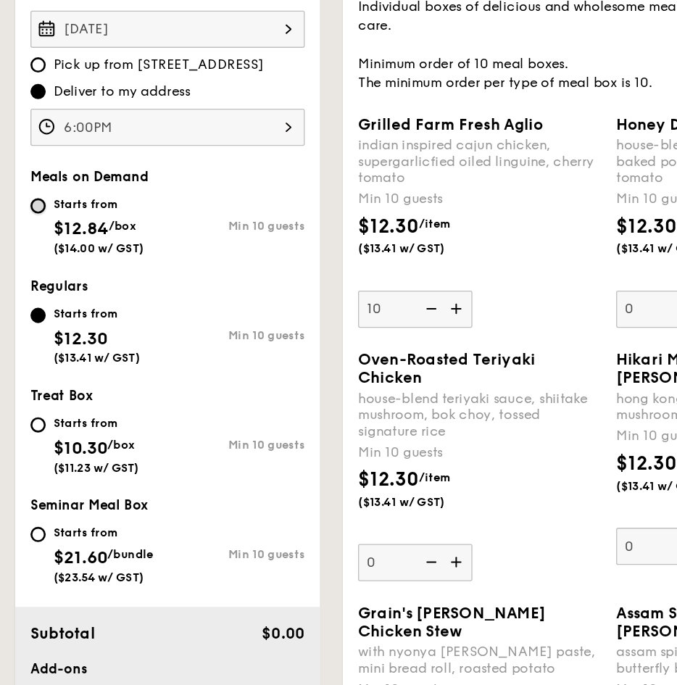
click at [30, 154] on input "Starts from $12.84 /box ($14.00 w/ GST) Min 10 guests" at bounding box center [29, 157] width 12 height 12
radio input "true"
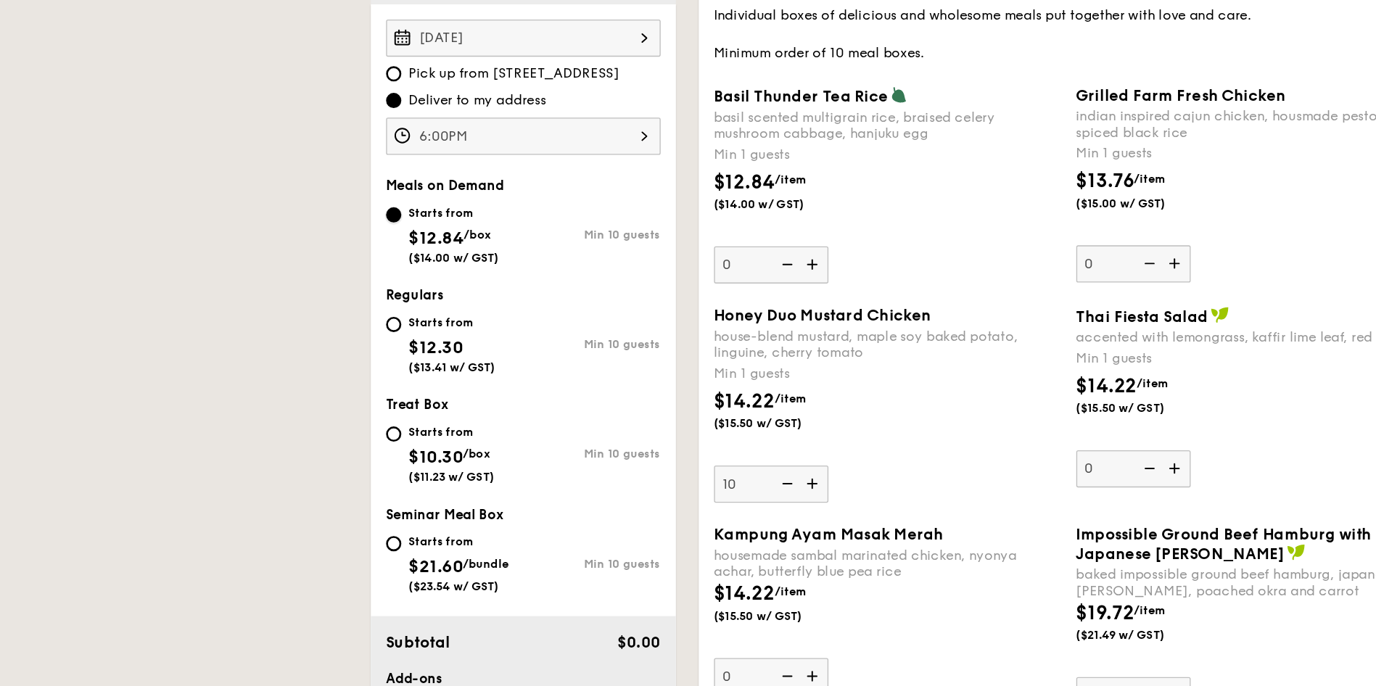
scroll to position [273, 0]
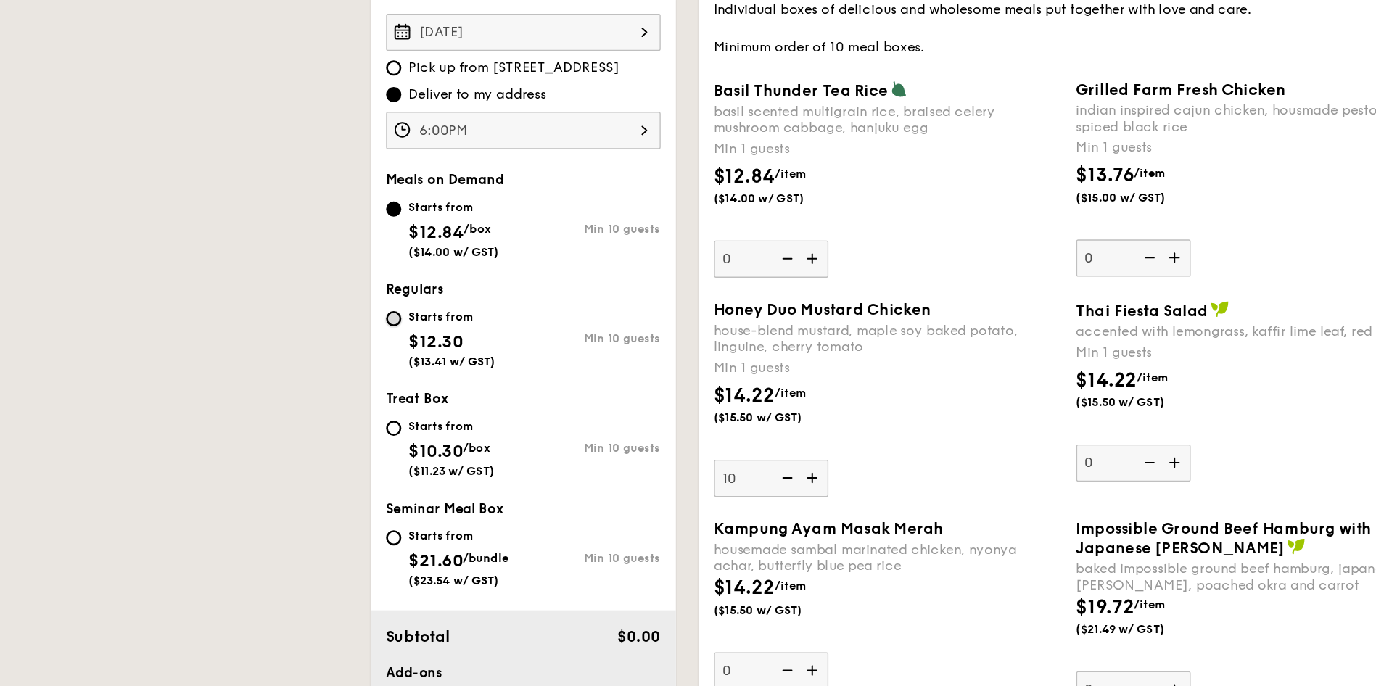
click at [302, 408] on input "Starts from $12.30 ($13.41 w/ GST) Min 10 guests" at bounding box center [300, 407] width 12 height 12
radio input "true"
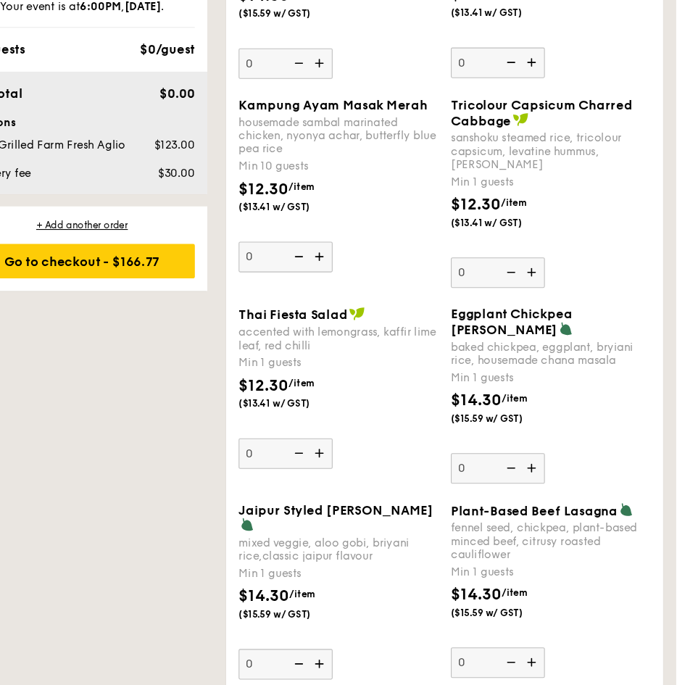
scroll to position [1328, 0]
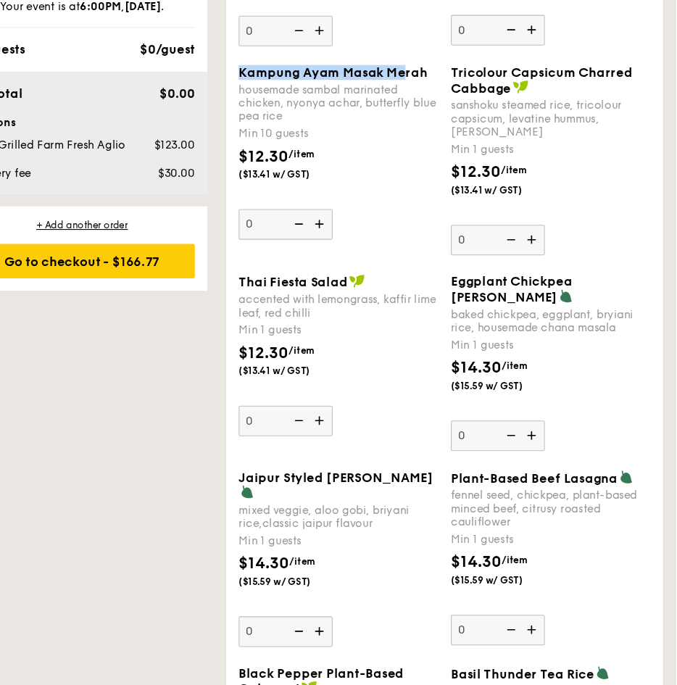
drag, startPoint x: 275, startPoint y: 201, endPoint x: 423, endPoint y: 201, distance: 148.7
click at [423, 125] on span "Kampung Ayam Masak Merah" at bounding box center [360, 119] width 175 height 14
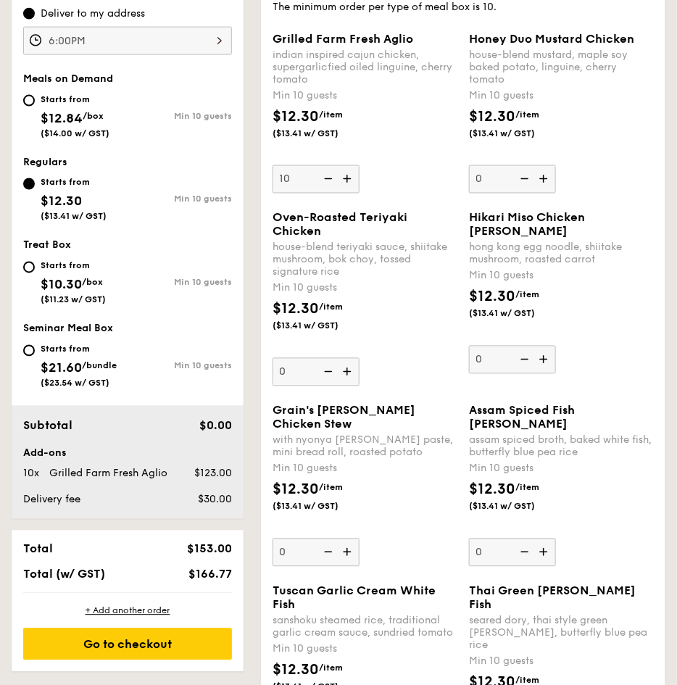
scroll to position [505, 0]
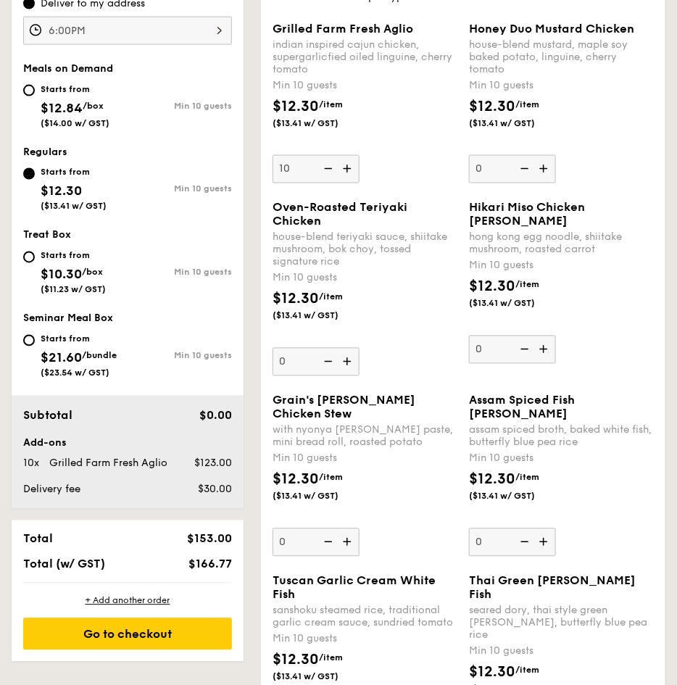
click at [392, 305] on div "$12.30 /item ($13.41 w/ GST)" at bounding box center [365, 314] width 197 height 51
click at [360, 348] on input "0" at bounding box center [316, 362] width 87 height 28
click at [344, 322] on div "$12.30 /item ($13.41 w/ GST)" at bounding box center [306, 305] width 78 height 33
click at [344, 348] on input "0" at bounding box center [316, 362] width 87 height 28
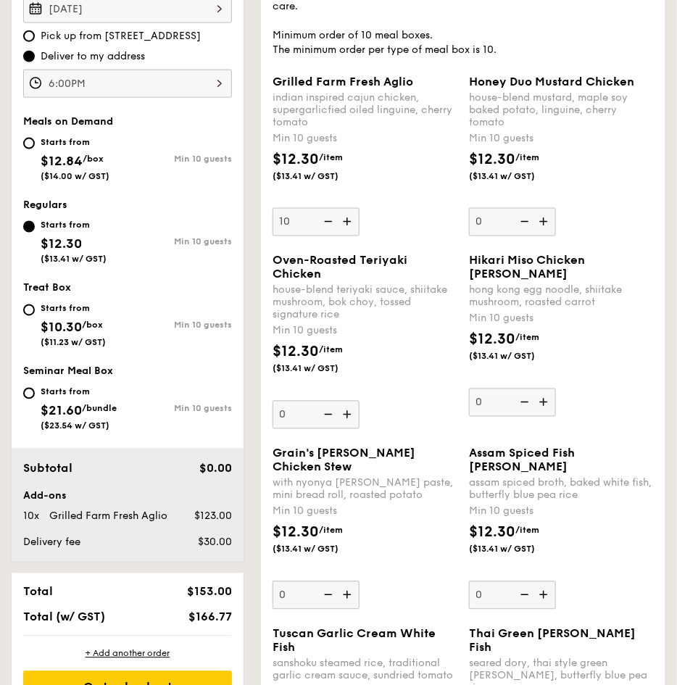
scroll to position [397, 0]
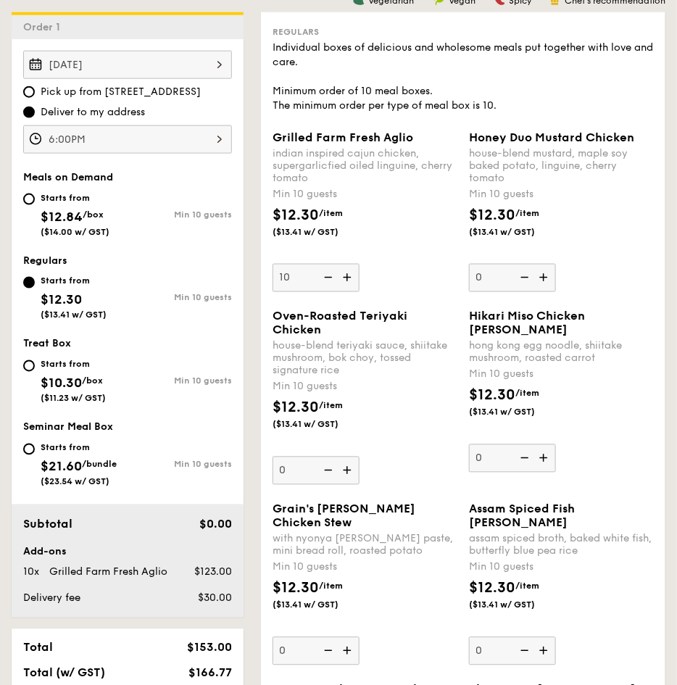
click at [407, 365] on div "house-blend teriyaki sauce, shiitake mushroom, bok choy, tossed signature rice" at bounding box center [365, 358] width 185 height 37
click at [360, 457] on input "0" at bounding box center [316, 471] width 87 height 28
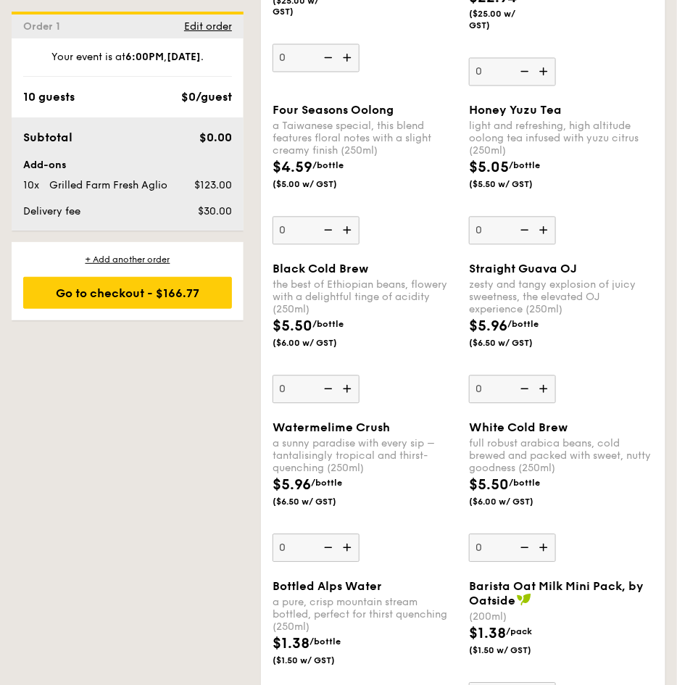
scroll to position [3551, 0]
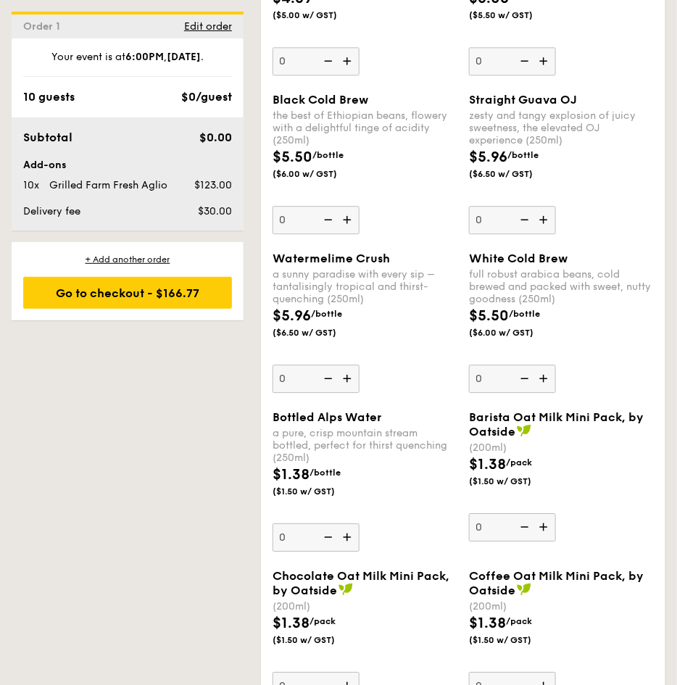
click at [380, 38] on div "$4.59 /bottle ($5.00 w/ GST)" at bounding box center [365, 13] width 197 height 51
click at [360, 75] on input "0" at bounding box center [316, 61] width 87 height 28
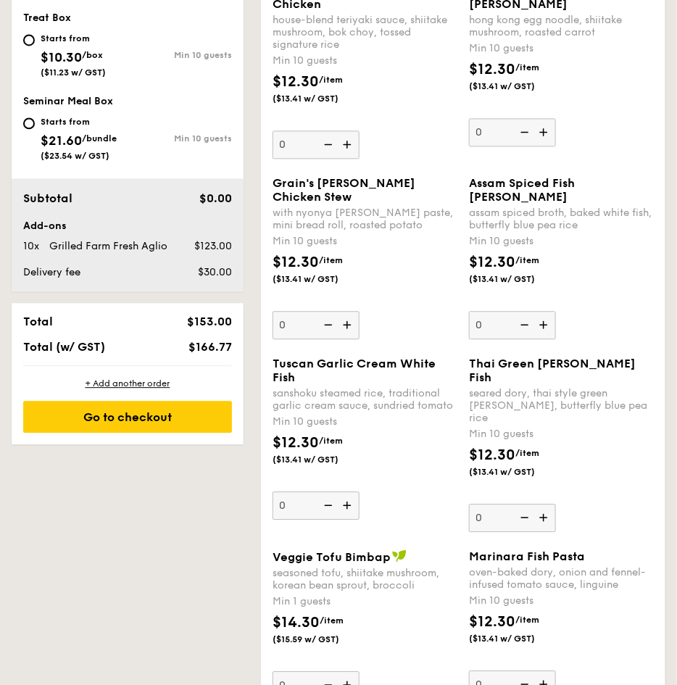
scroll to position [397, 0]
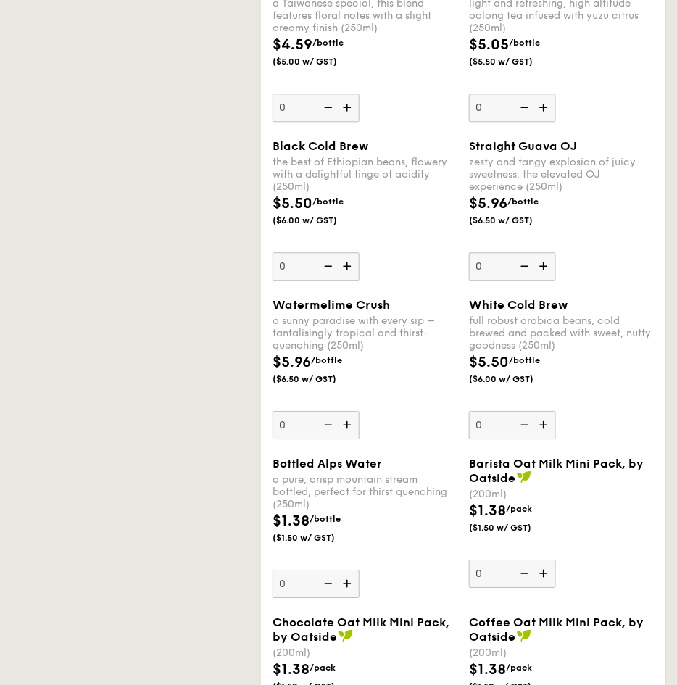
click at [0, 0] on div "Subtotal $0.00 Add-ons 10x Grilled Farm Fresh Aglio $123.00 Delivery fee $30.00" at bounding box center [0, 0] width 0 height 0
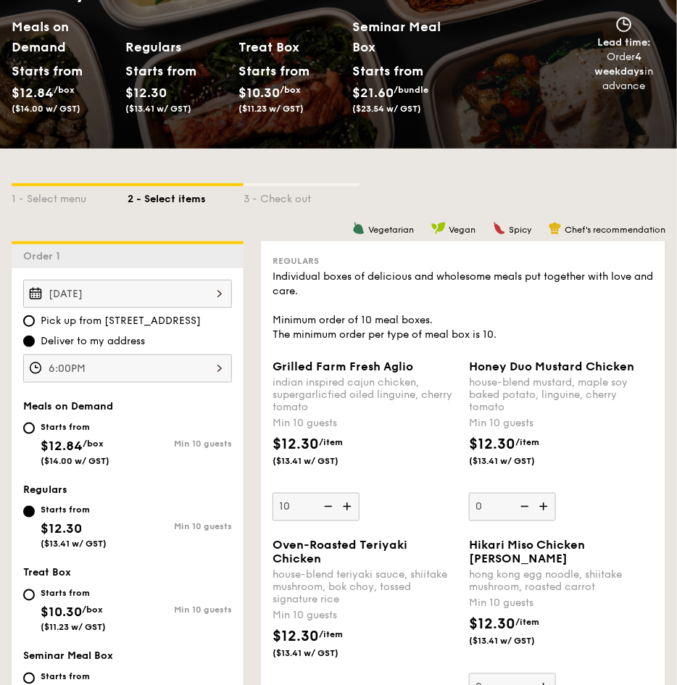
scroll to position [350, 0]
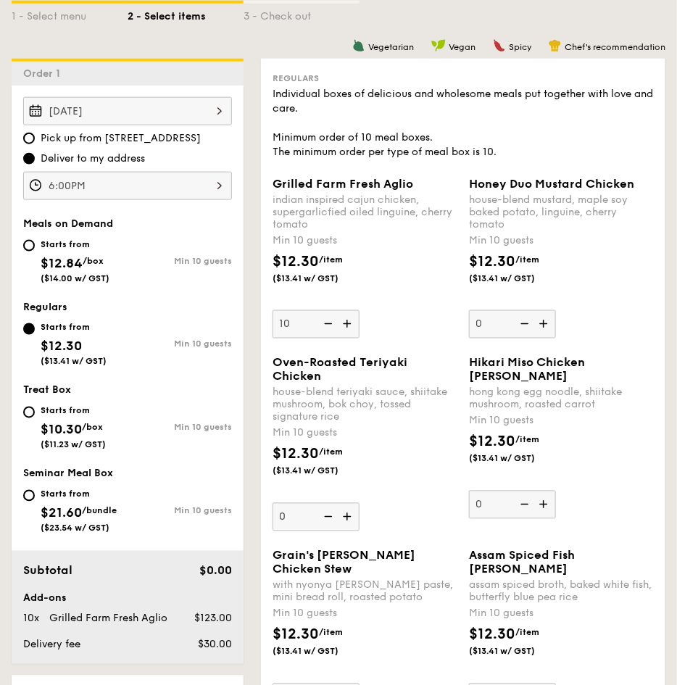
click at [25, 237] on div "Starts from $12.84 /box ($14.00 w/ GST)" at bounding box center [75, 260] width 104 height 48
click at [25, 240] on input "Starts from $12.84 /box ($14.00 w/ GST) Min 10 guests" at bounding box center [29, 246] width 12 height 12
radio input "true"
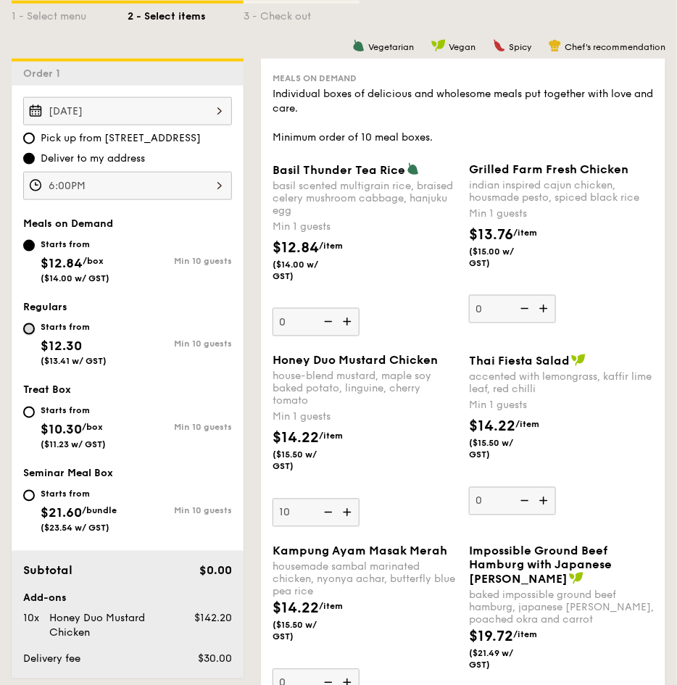
click at [28, 327] on input "Starts from $12.30 ($13.41 w/ GST) Min 10 guests" at bounding box center [29, 329] width 12 height 12
radio input "true"
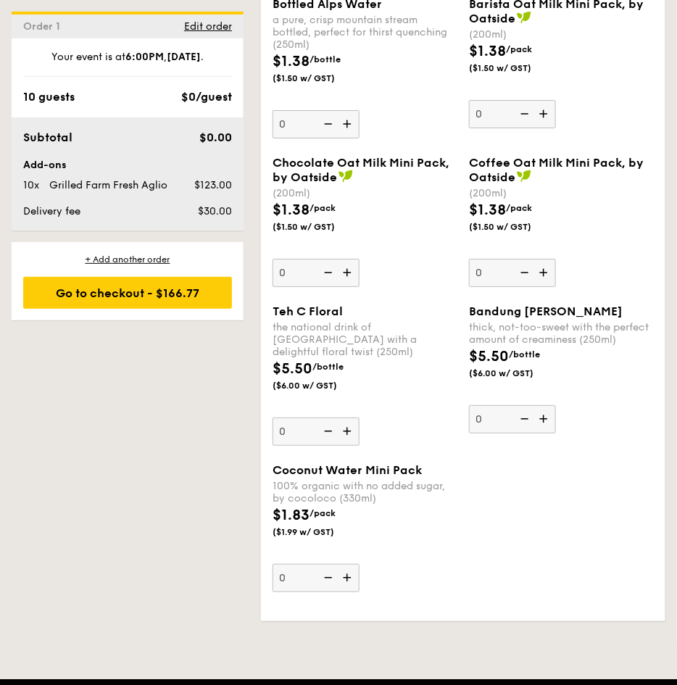
scroll to position [4005, 0]
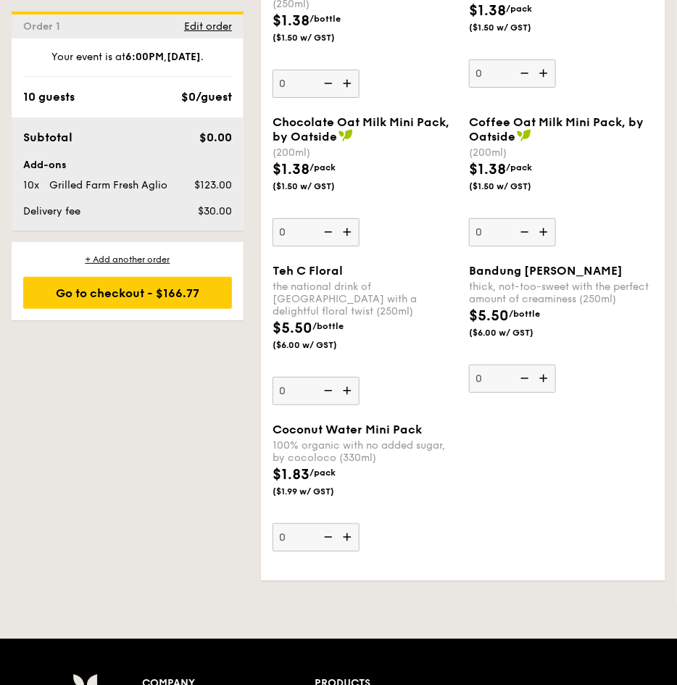
click at [365, 61] on div "$1.38 /bottle ($1.50 w/ GST)" at bounding box center [365, 35] width 197 height 51
click at [360, 98] on input "0" at bounding box center [316, 84] width 87 height 28
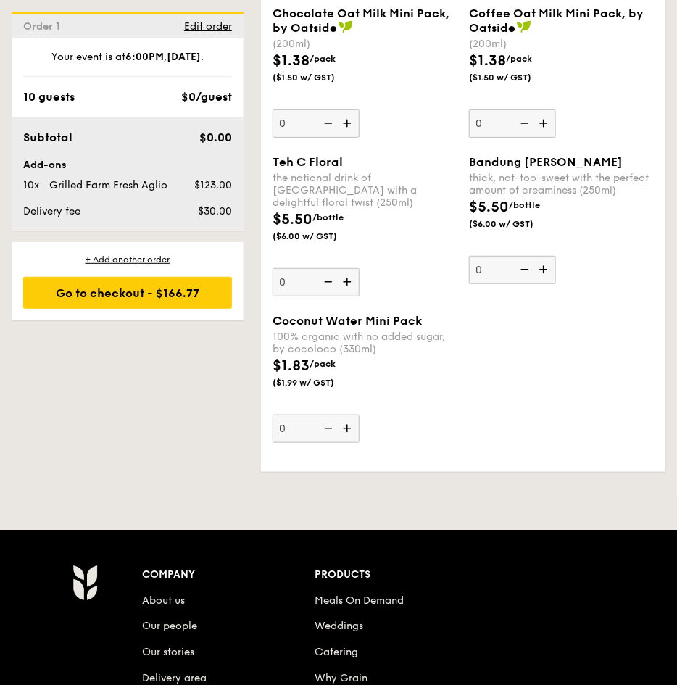
click at [402, 35] on div "Chocolate Oat Milk Mini Pack, by Oatside" at bounding box center [365, 21] width 185 height 28
click at [360, 138] on input "0" at bounding box center [316, 123] width 87 height 28
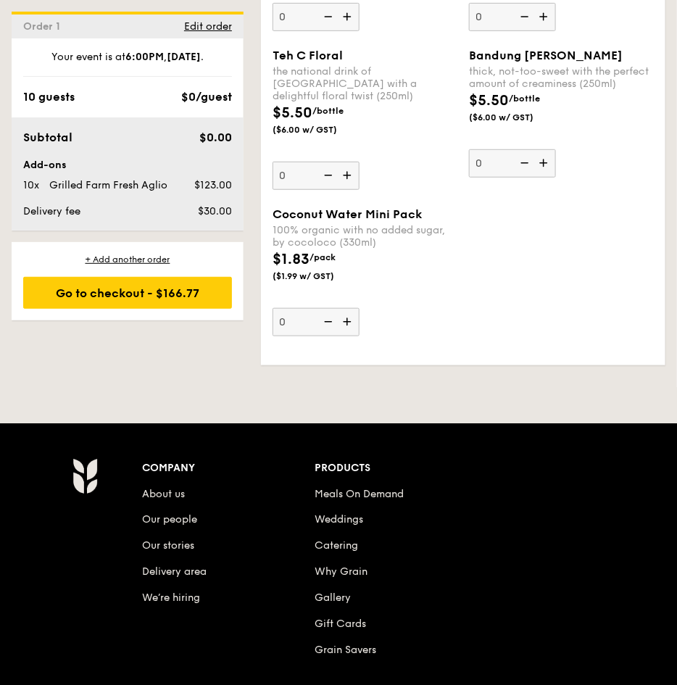
scroll to position [4223, 0]
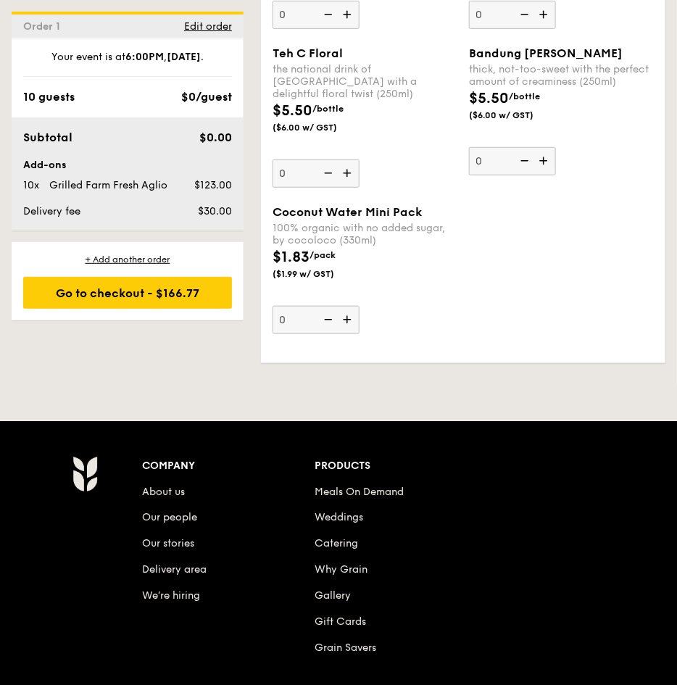
click at [360, 29] on input "0" at bounding box center [316, 15] width 87 height 28
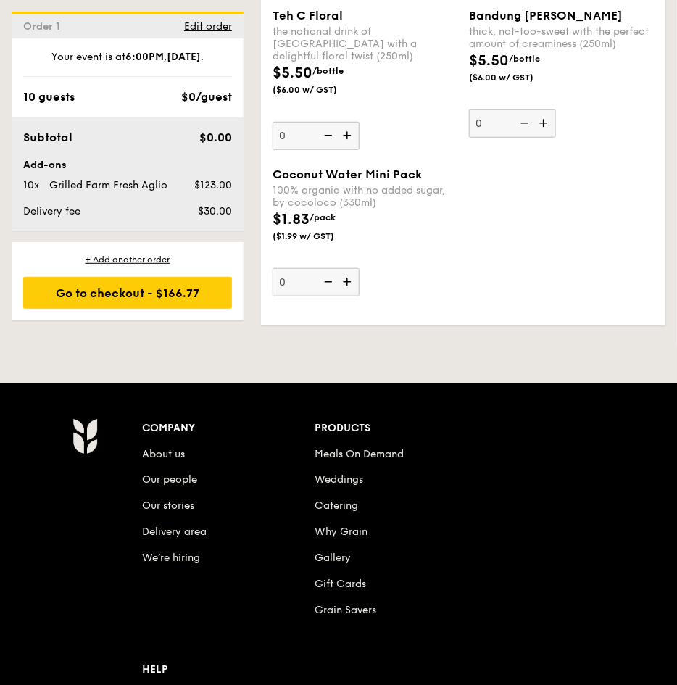
scroll to position [4313, 0]
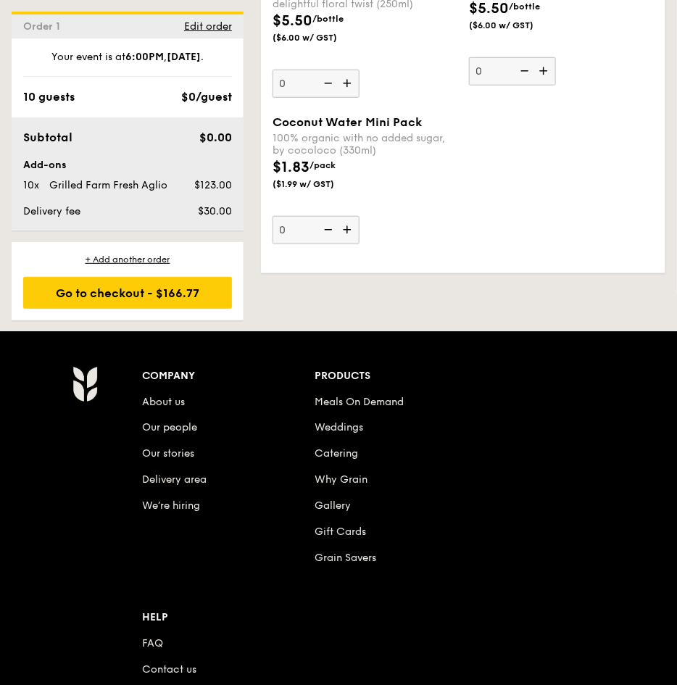
click at [370, 61] on div "$5.50 /bottle ($6.00 w/ GST)" at bounding box center [365, 35] width 197 height 51
click at [360, 98] on input "0" at bounding box center [316, 84] width 87 height 28
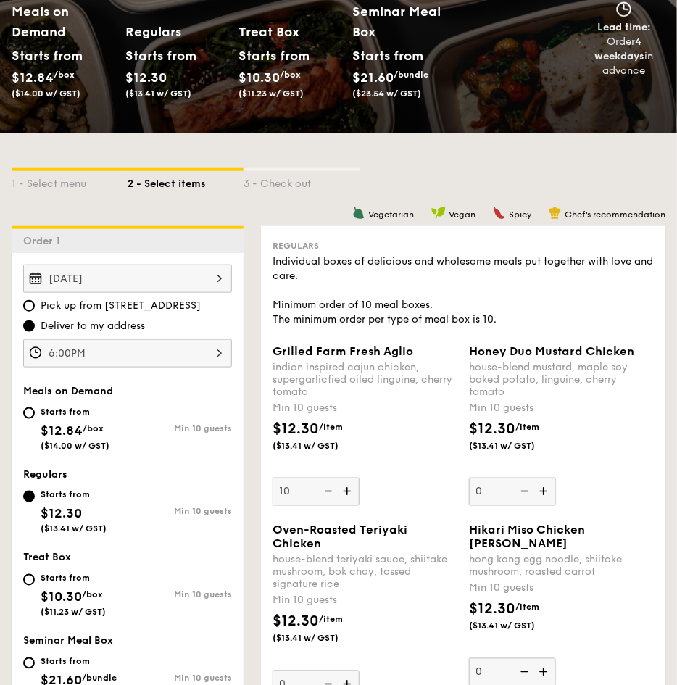
scroll to position [0, 0]
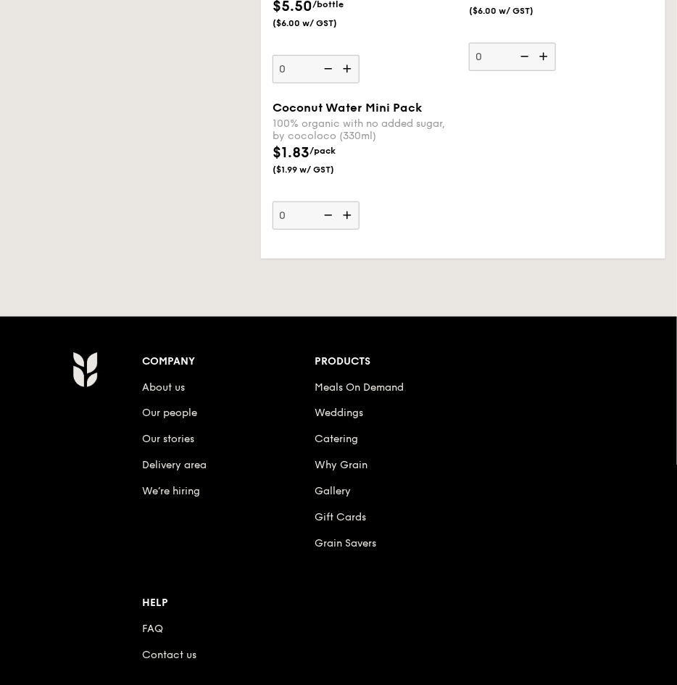
click at [534, 71] on input "0" at bounding box center [512, 57] width 87 height 28
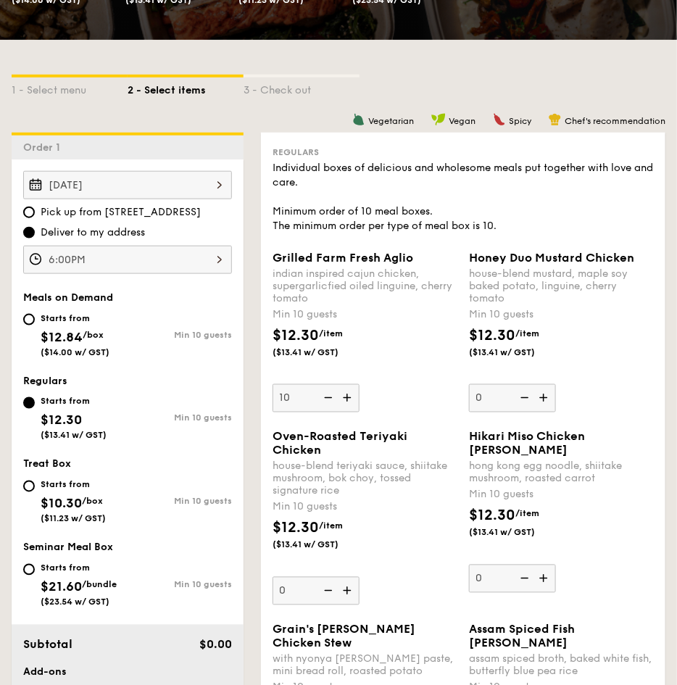
scroll to position [198, 0]
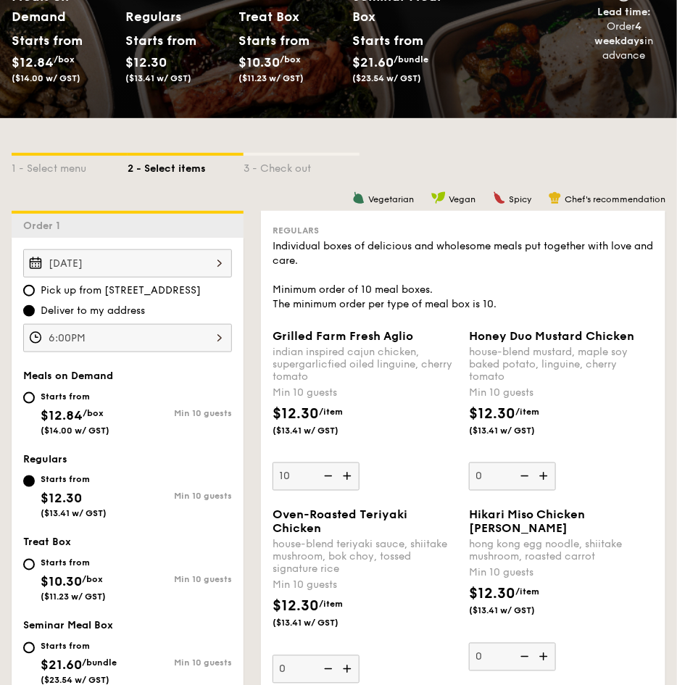
click at [520, 365] on div "house-blend mustard, maple soy baked potato, linguine, cherry tomato" at bounding box center [561, 364] width 185 height 37
click at [520, 463] on input "0" at bounding box center [512, 477] width 87 height 28
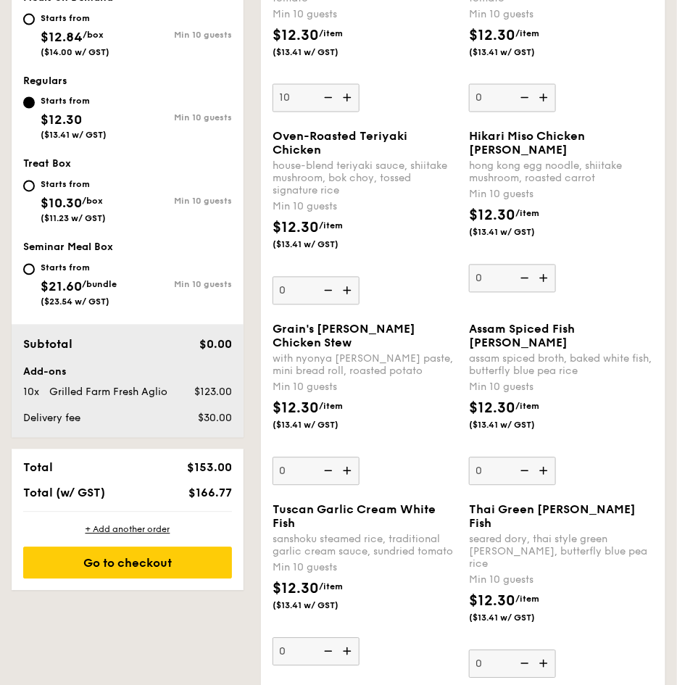
scroll to position [360, 0]
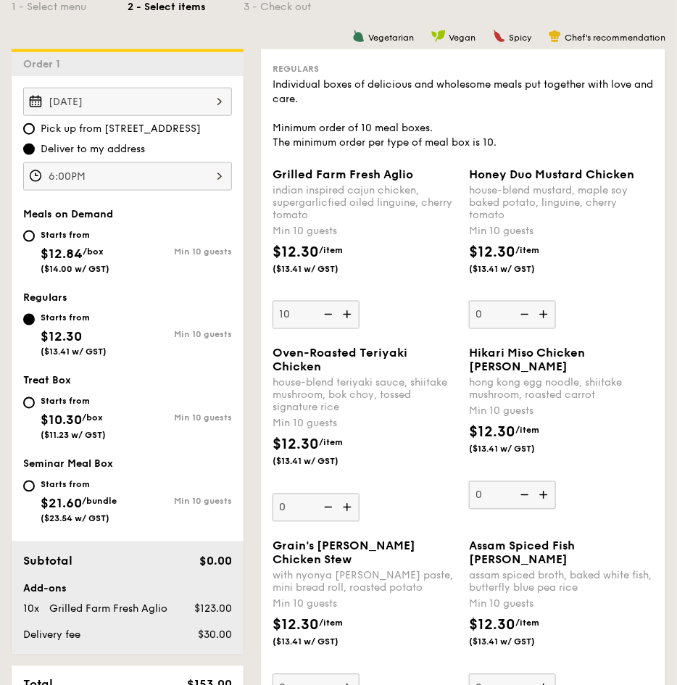
click at [616, 321] on div "Honey Duo Mustard Chicken house-blend mustard, maple soy baked potato, linguine…" at bounding box center [561, 249] width 185 height 162
click at [556, 321] on input "0" at bounding box center [512, 315] width 87 height 28
click at [593, 274] on div "$12.30 /item ($13.41 w/ GST)" at bounding box center [561, 266] width 197 height 51
click at [556, 301] on input "0" at bounding box center [512, 315] width 87 height 28
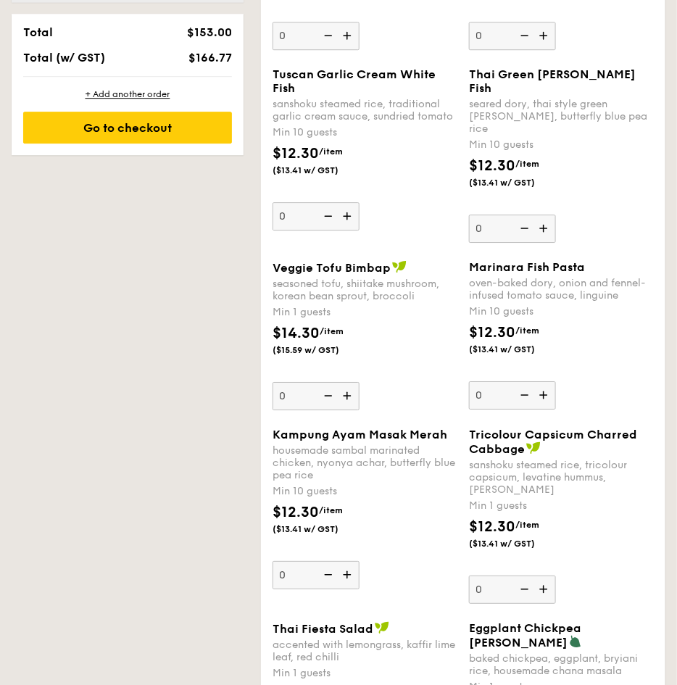
scroll to position [357, 0]
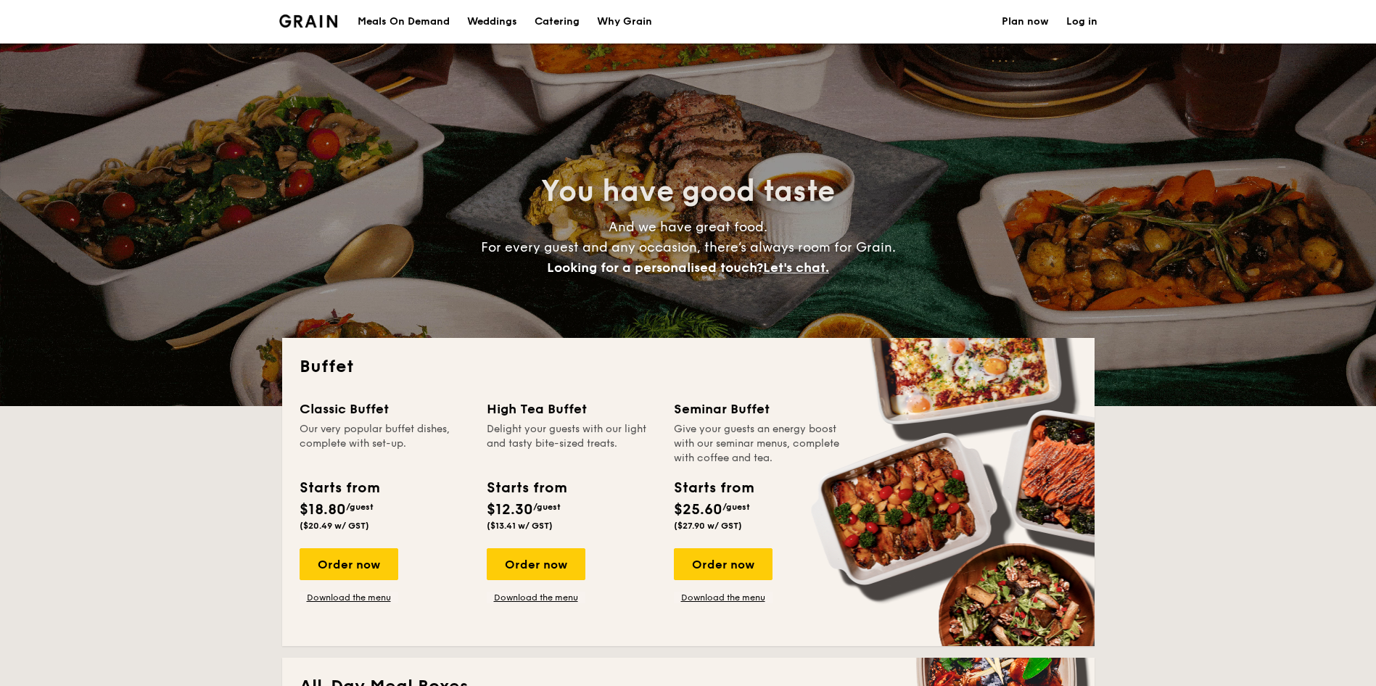
select select
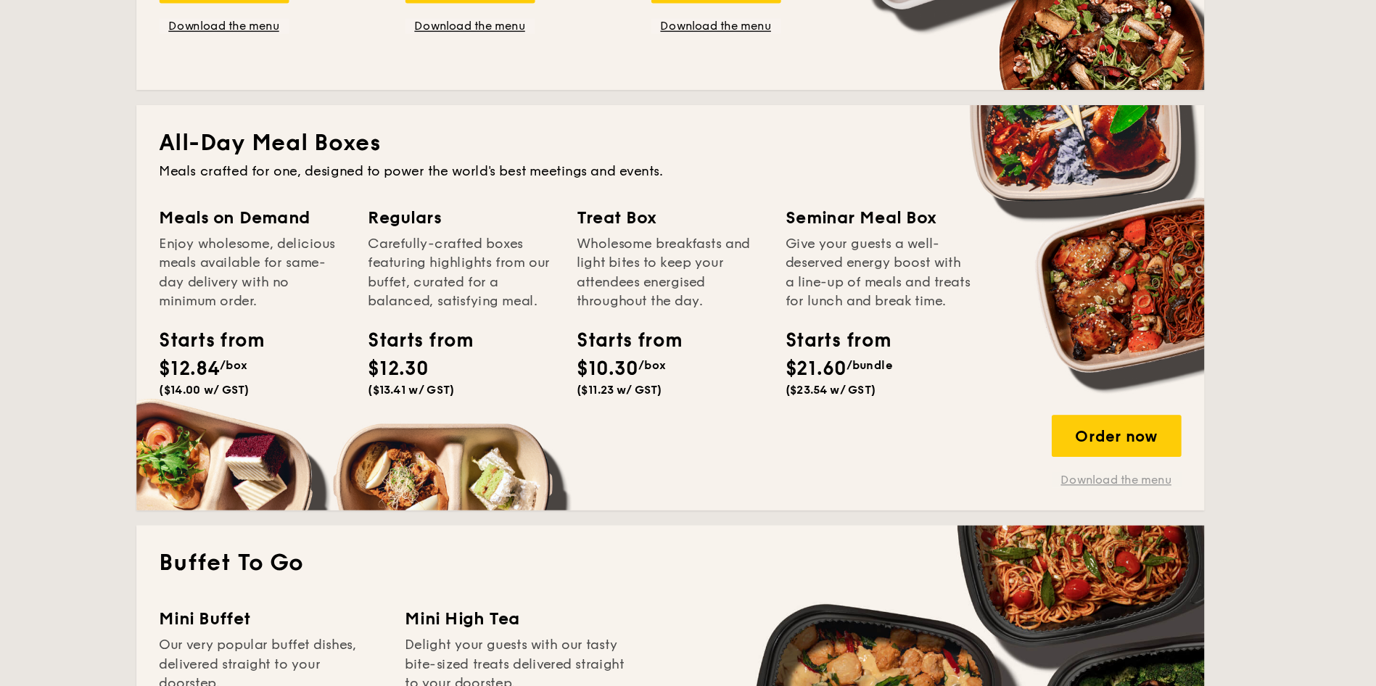
click at [1007, 526] on link "Download the menu" at bounding box center [1027, 530] width 99 height 12
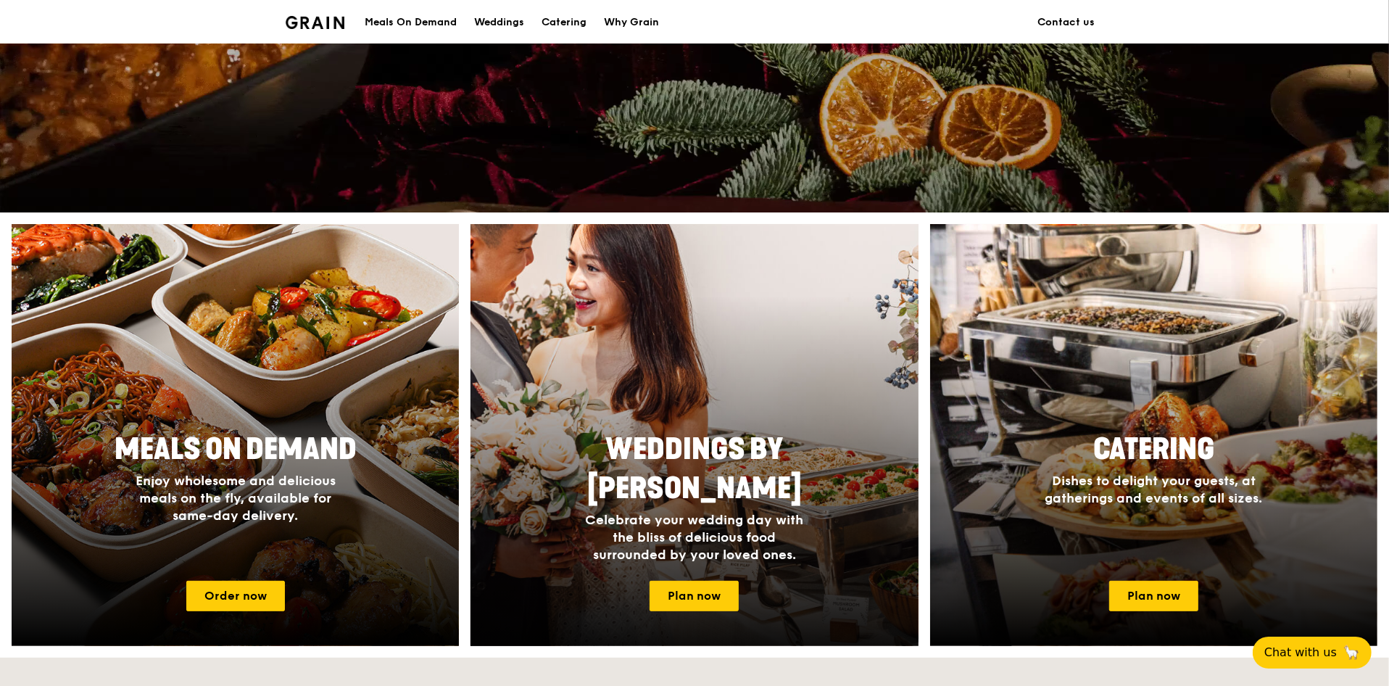
scroll to position [435, 0]
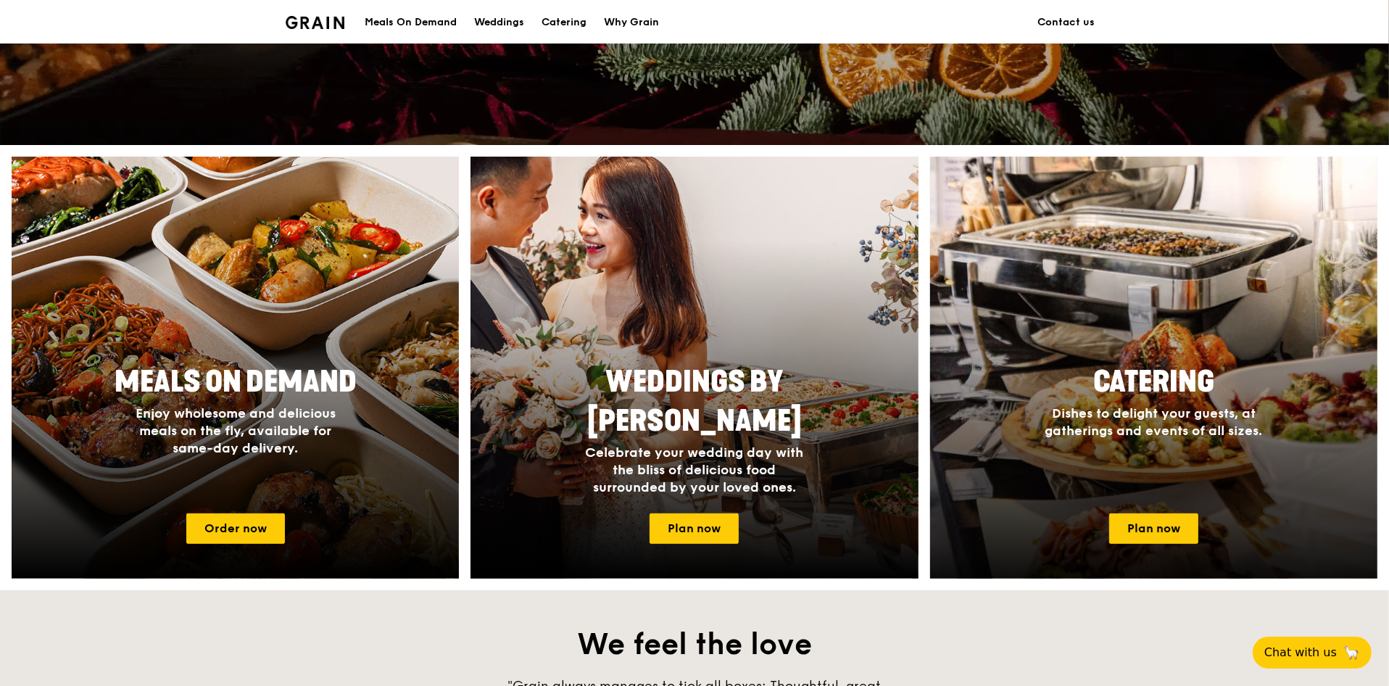
click at [1128, 400] on h2 "Catering" at bounding box center [1153, 382] width 273 height 39
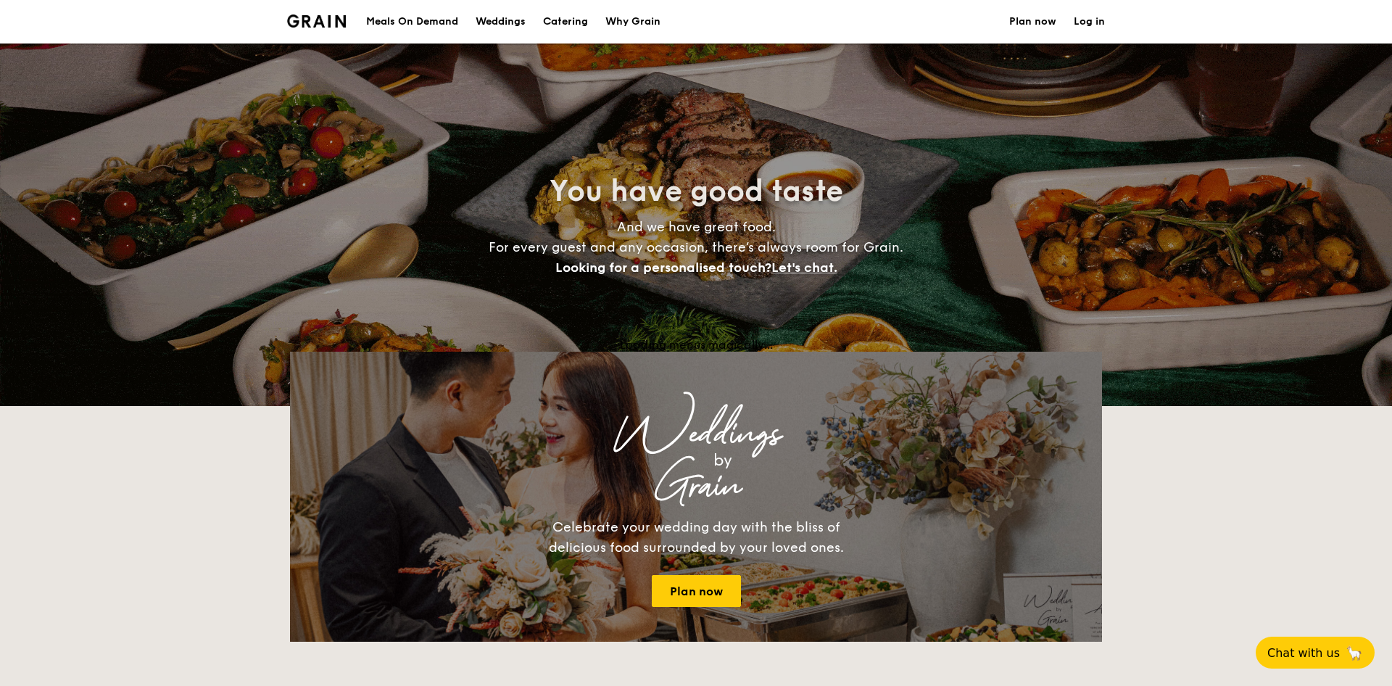
select select
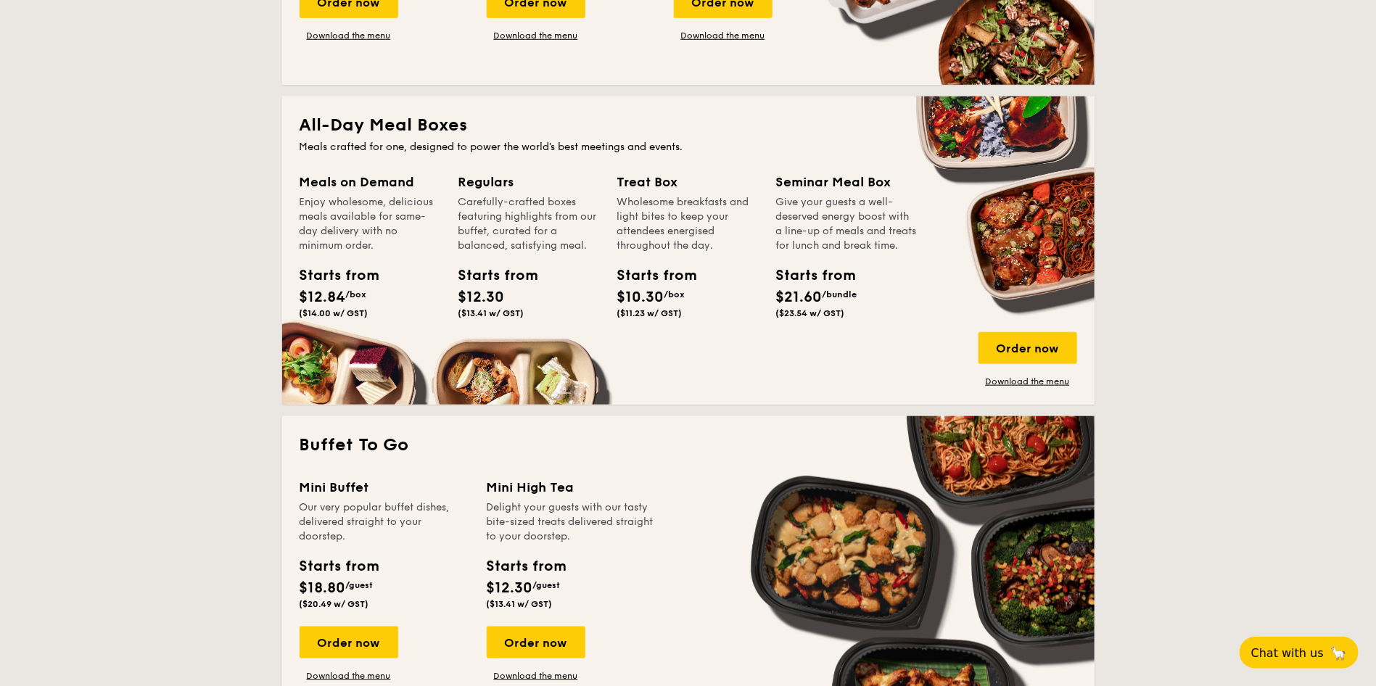
scroll to position [544, 0]
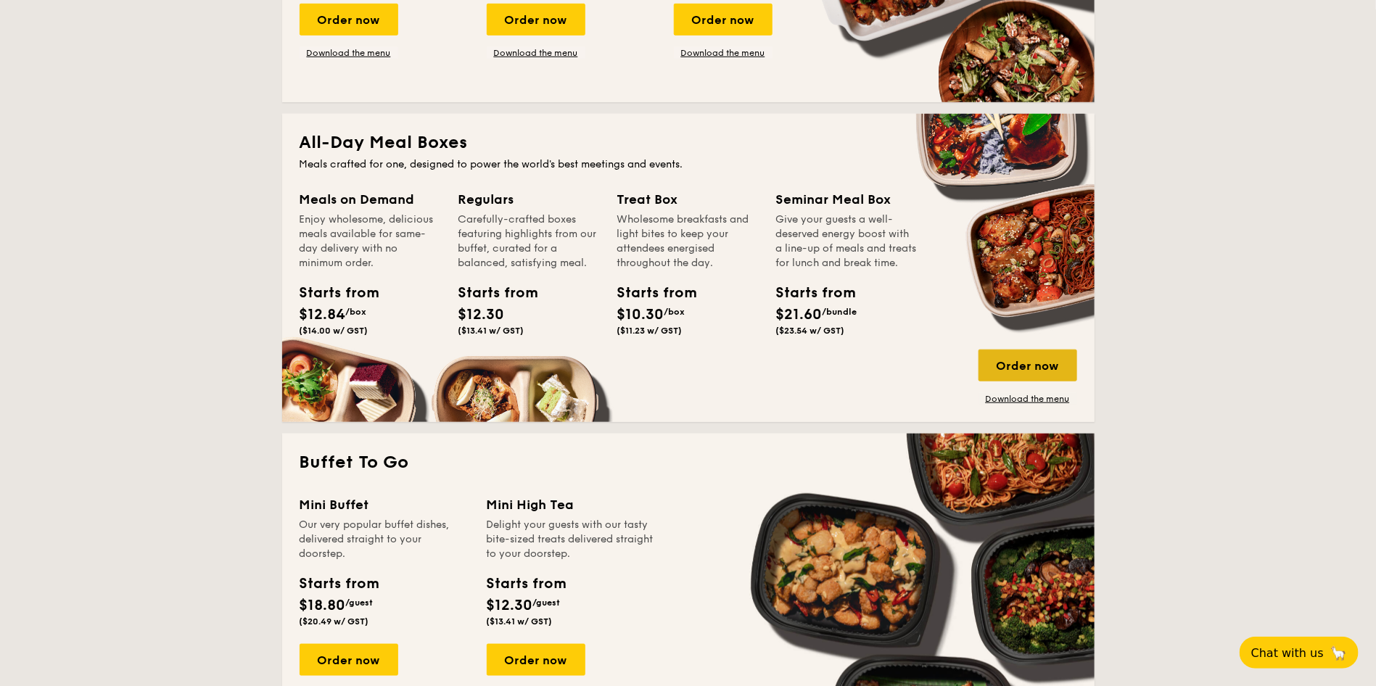
click at [1012, 365] on div "Order now" at bounding box center [1027, 366] width 99 height 32
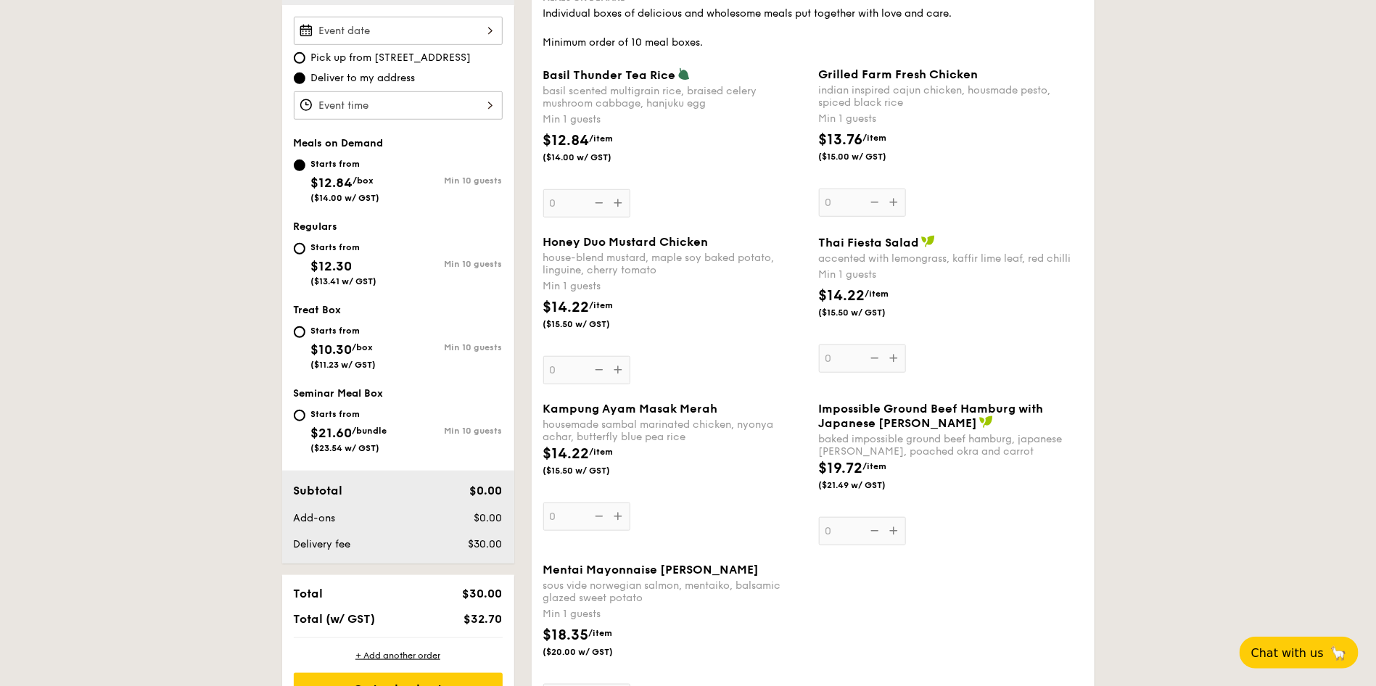
scroll to position [435, 0]
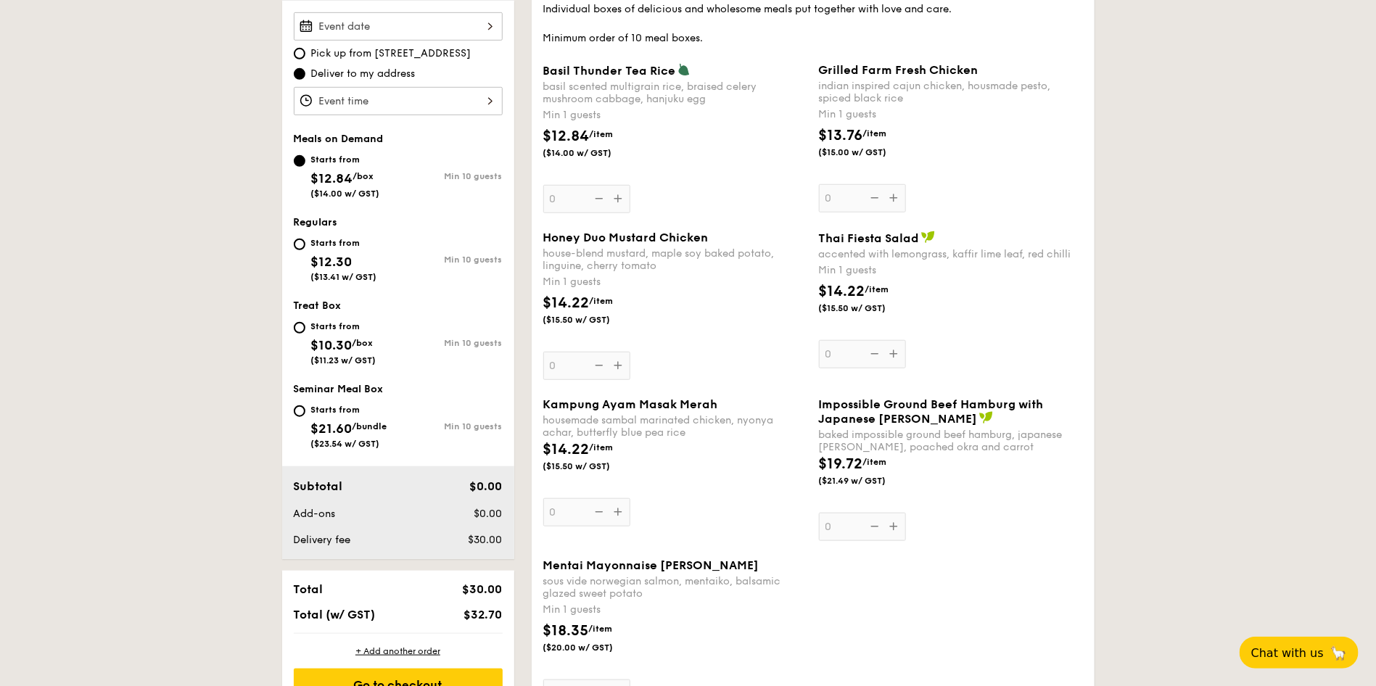
click at [301, 255] on div "Starts from $12.30 ($13.41 w/ GST)" at bounding box center [346, 258] width 104 height 48
click at [301, 250] on input "Starts from $12.30 ($13.41 w/ GST) Min 10 guests" at bounding box center [300, 245] width 12 height 12
radio input "true"
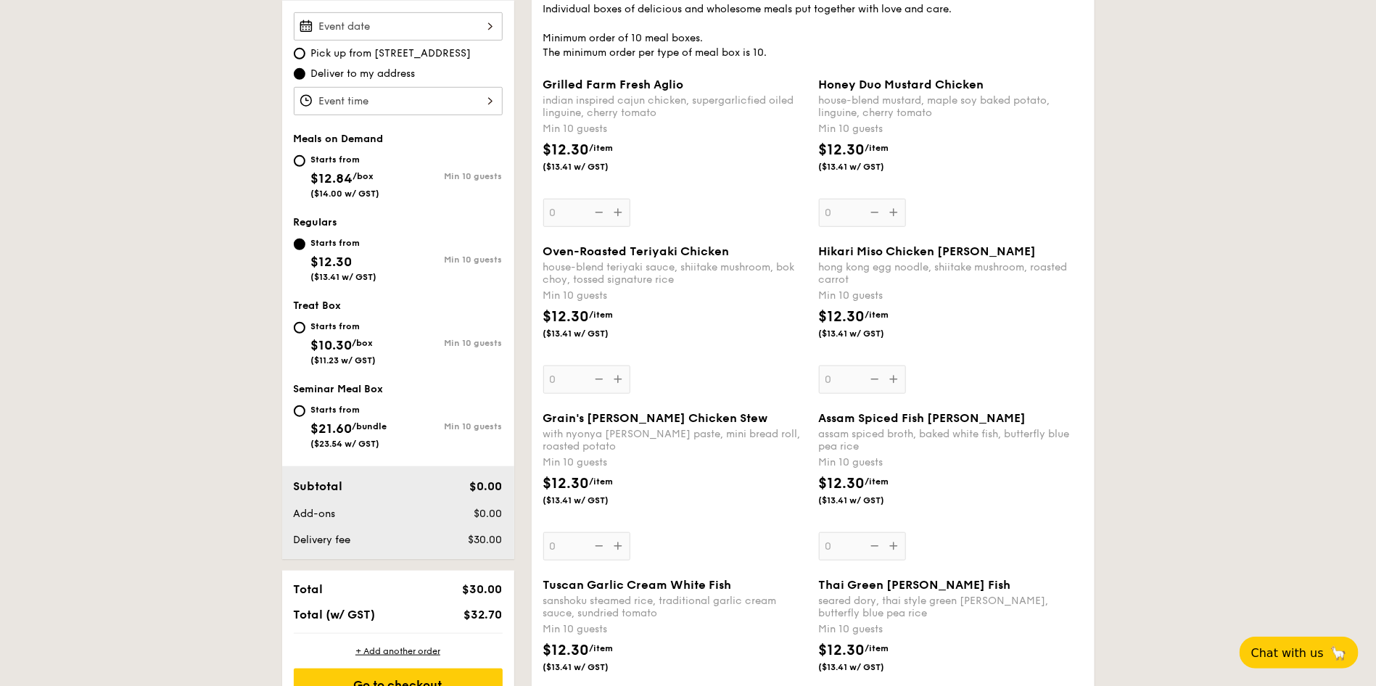
click at [294, 151] on div "Starts from $12.84 /box ($14.00 w/ GST)" at bounding box center [346, 175] width 104 height 48
click at [294, 155] on input "Starts from $12.84 /box ($14.00 w/ GST) Min 10 guests" at bounding box center [300, 161] width 12 height 12
radio input "true"
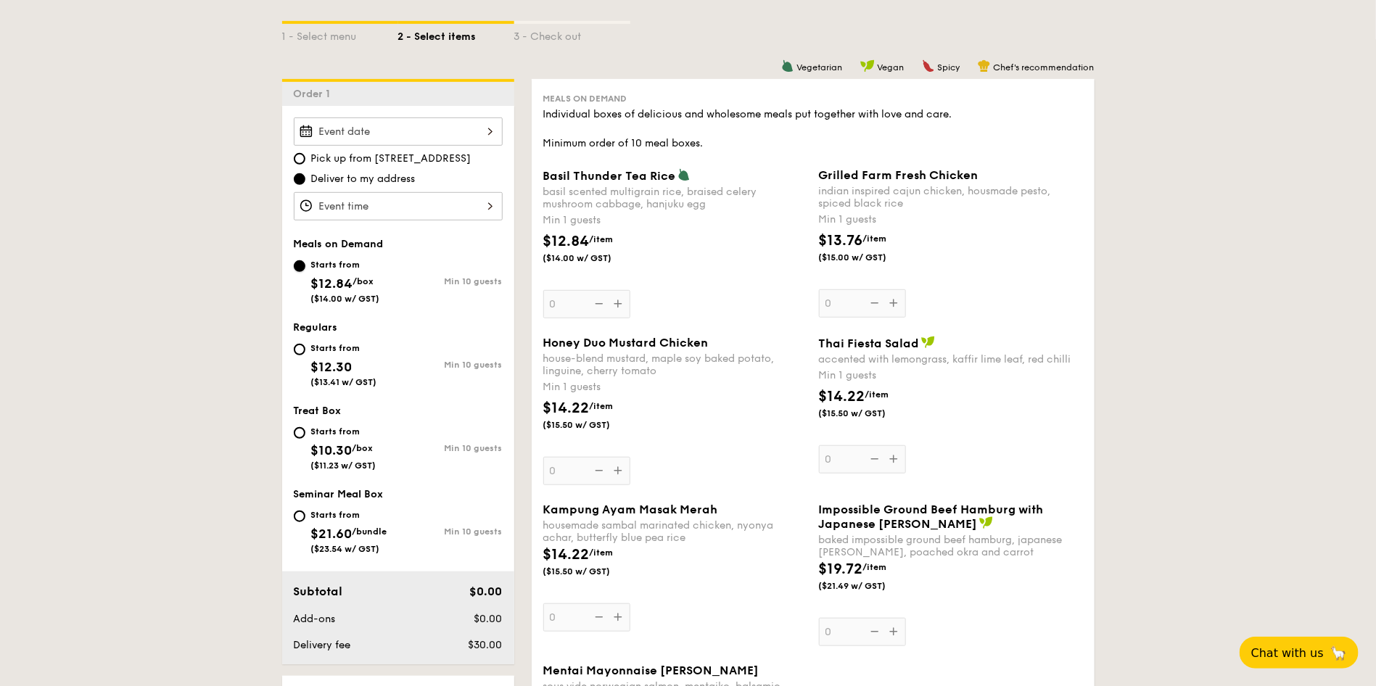
scroll to position [326, 0]
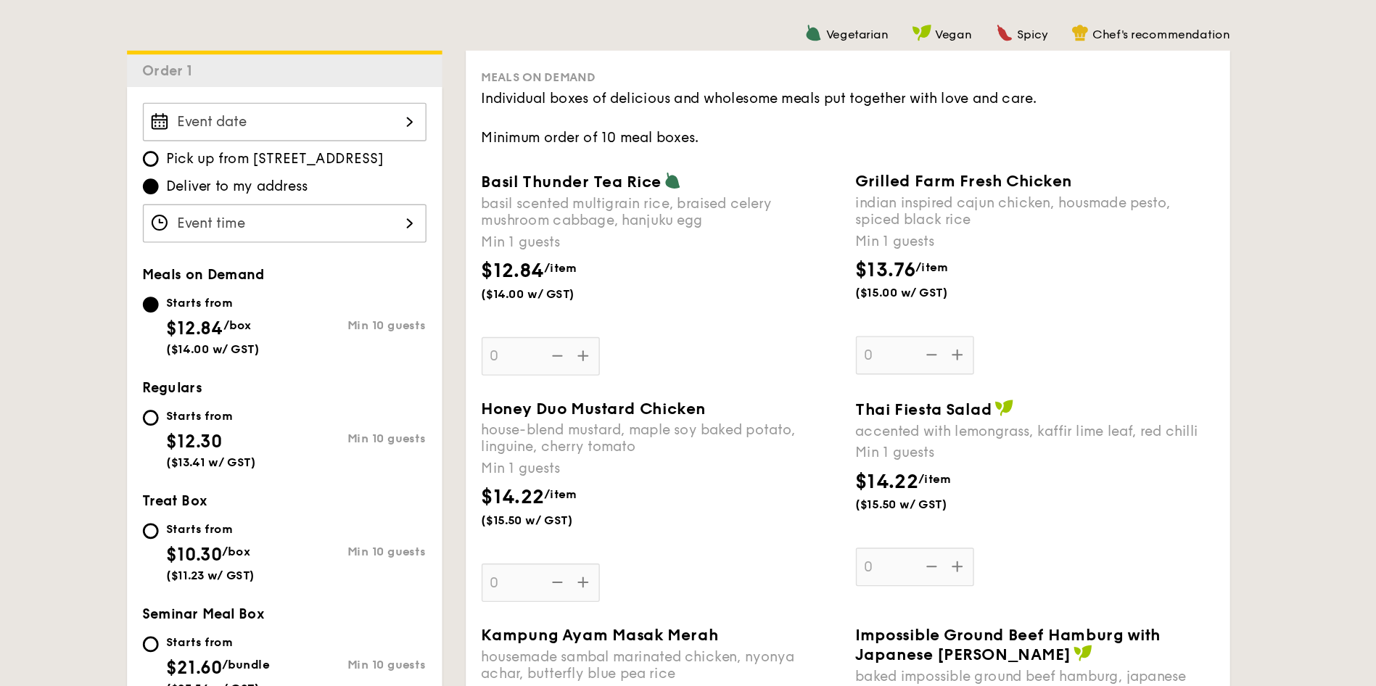
click at [619, 313] on div "Basil Thunder Tea [PERSON_NAME] scented multigrain rice, braised celery mushroo…" at bounding box center [675, 247] width 264 height 150
click at [619, 313] on input "0" at bounding box center [586, 308] width 87 height 28
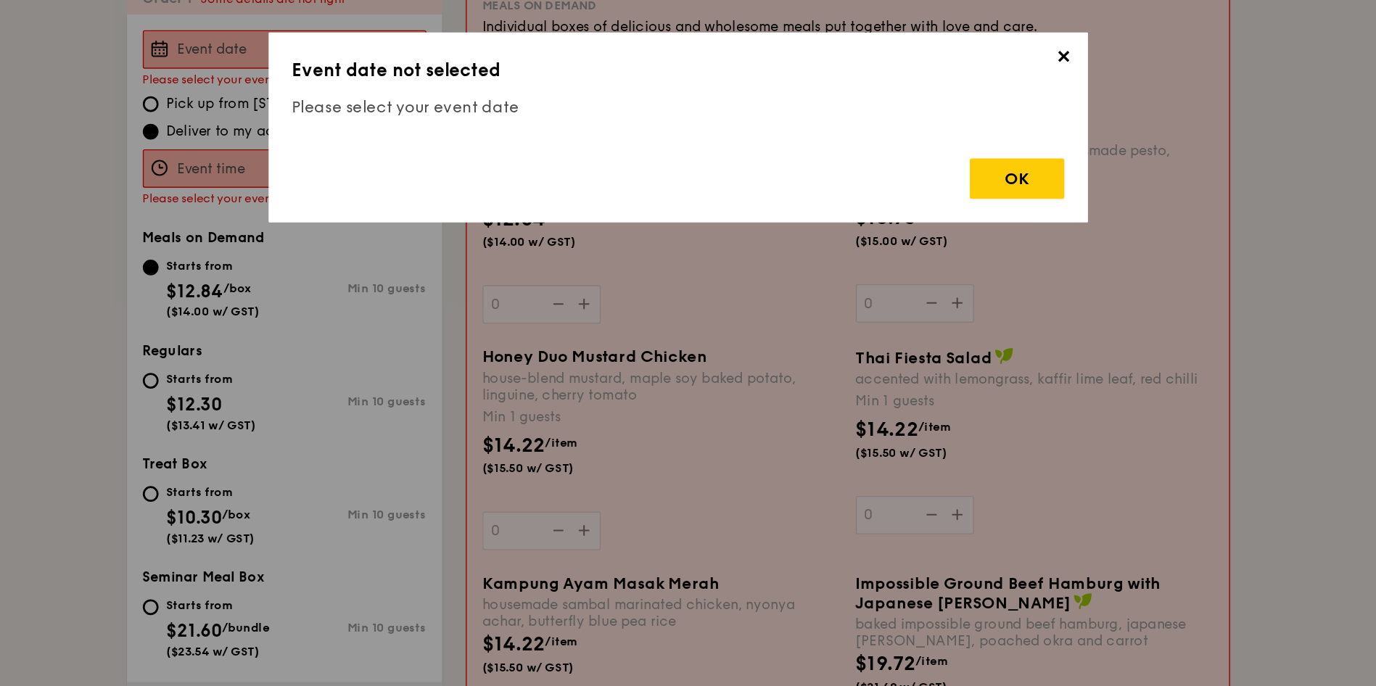
scroll to position [387, 0]
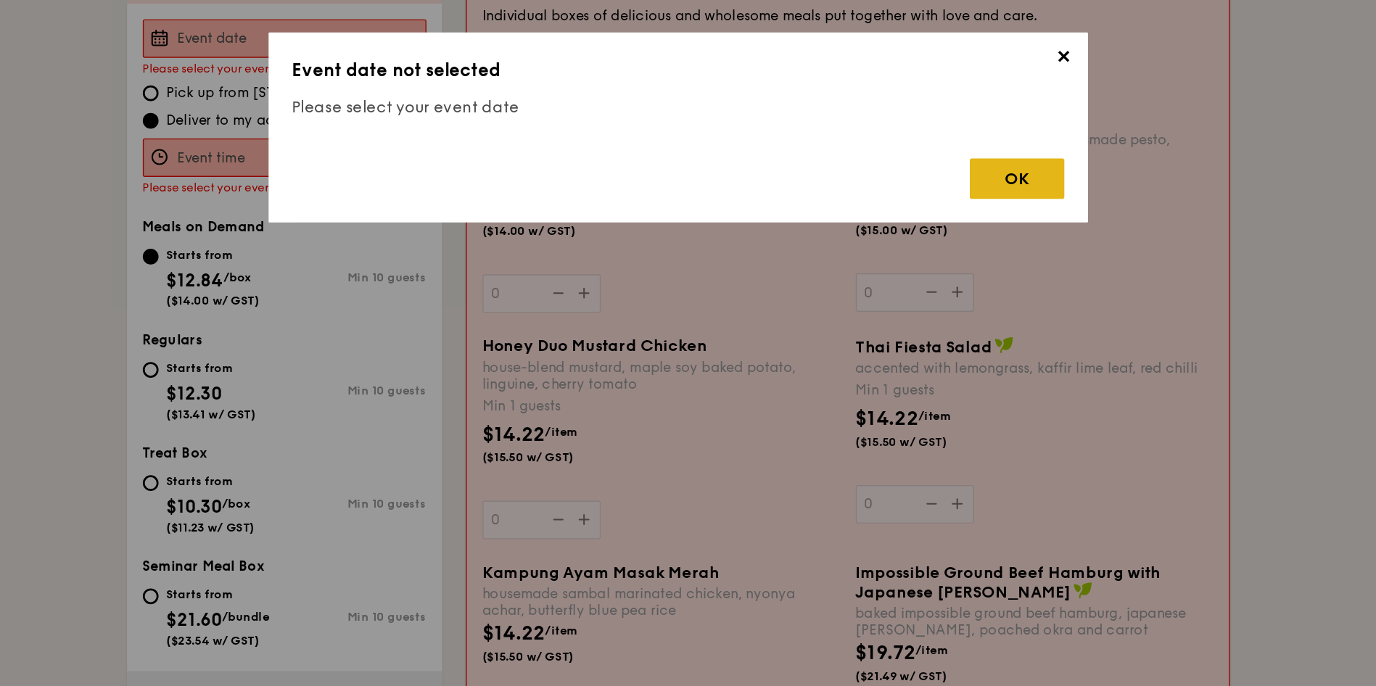
click at [941, 188] on div "OK" at bounding box center [938, 177] width 70 height 30
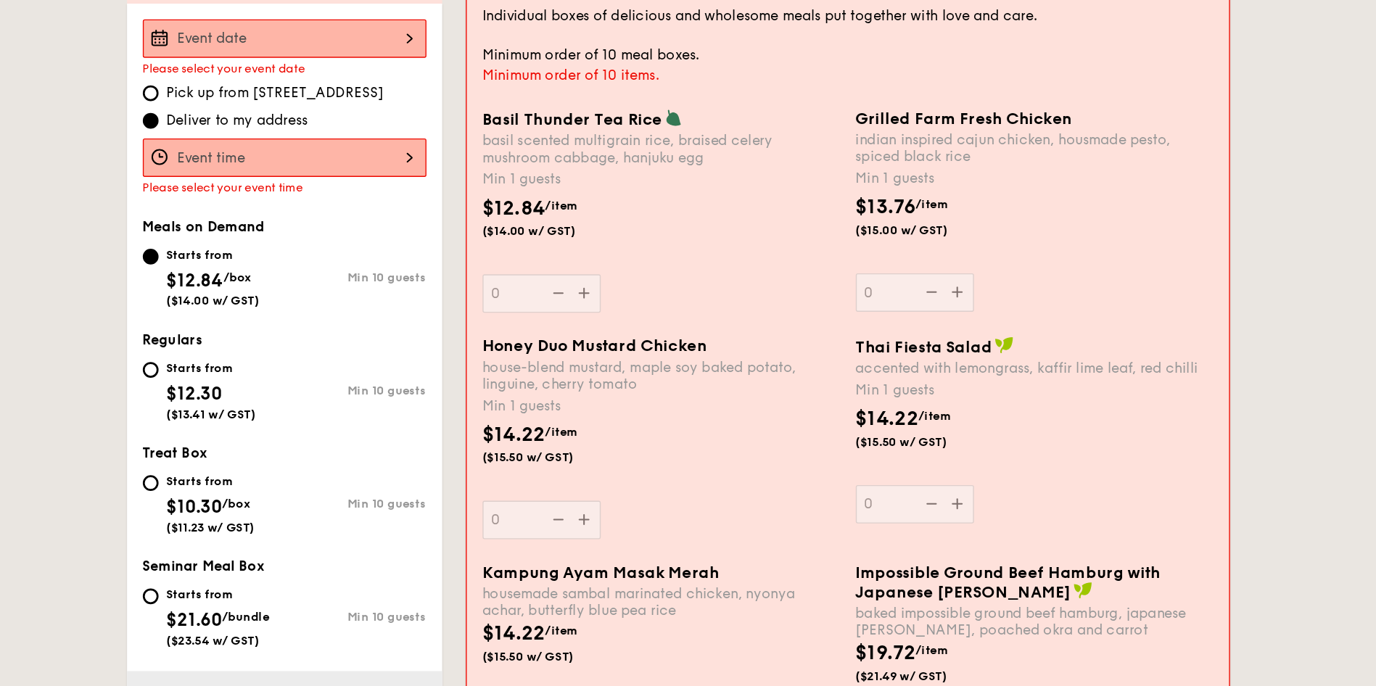
click at [482, 75] on div at bounding box center [398, 74] width 209 height 28
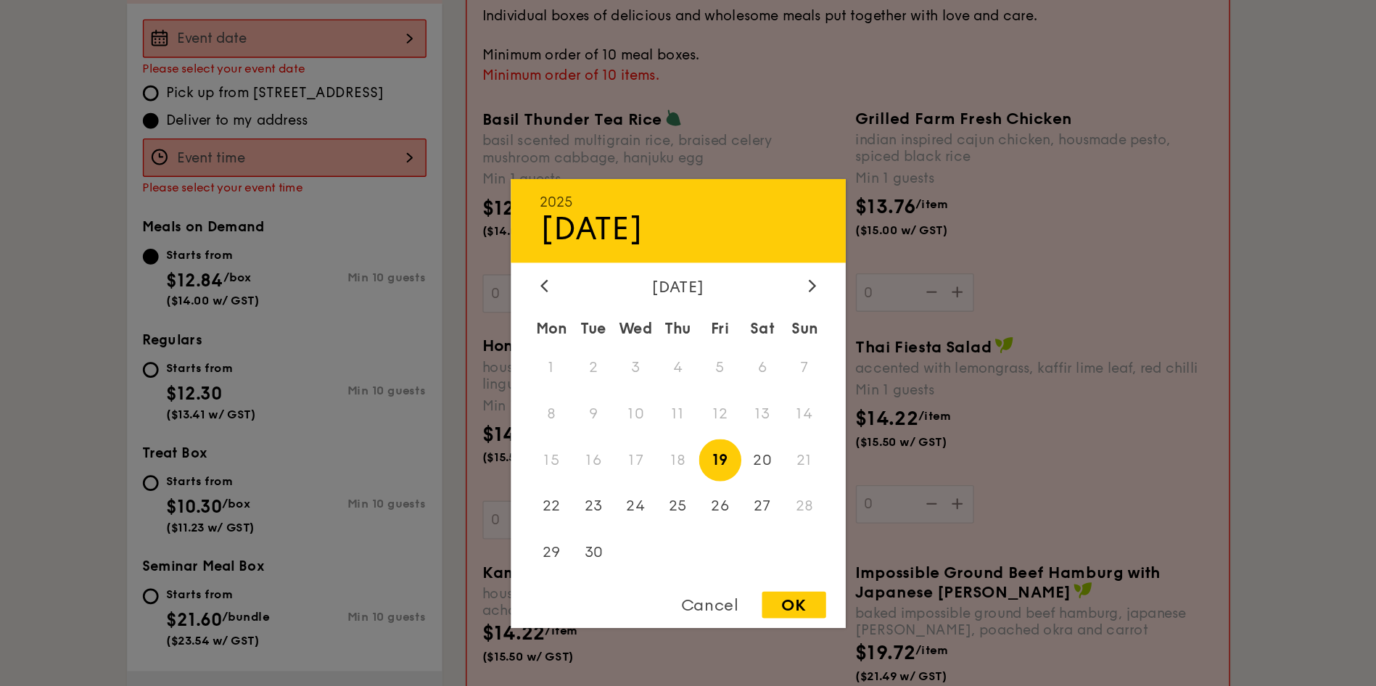
click at [721, 493] on div "Cancel" at bounding box center [711, 492] width 71 height 20
click at [378, 81] on div "2025 Sep [DATE] Tue Wed Thu Fri Sat Sun 1 2 3 4 5 6 7 8 9 10 11 12 13 14 15 16 …" at bounding box center [398, 74] width 209 height 28
click at [592, 449] on span "29" at bounding box center [594, 452] width 31 height 31
click at [793, 489] on div "OK" at bounding box center [773, 492] width 47 height 20
type input "[DATE]"
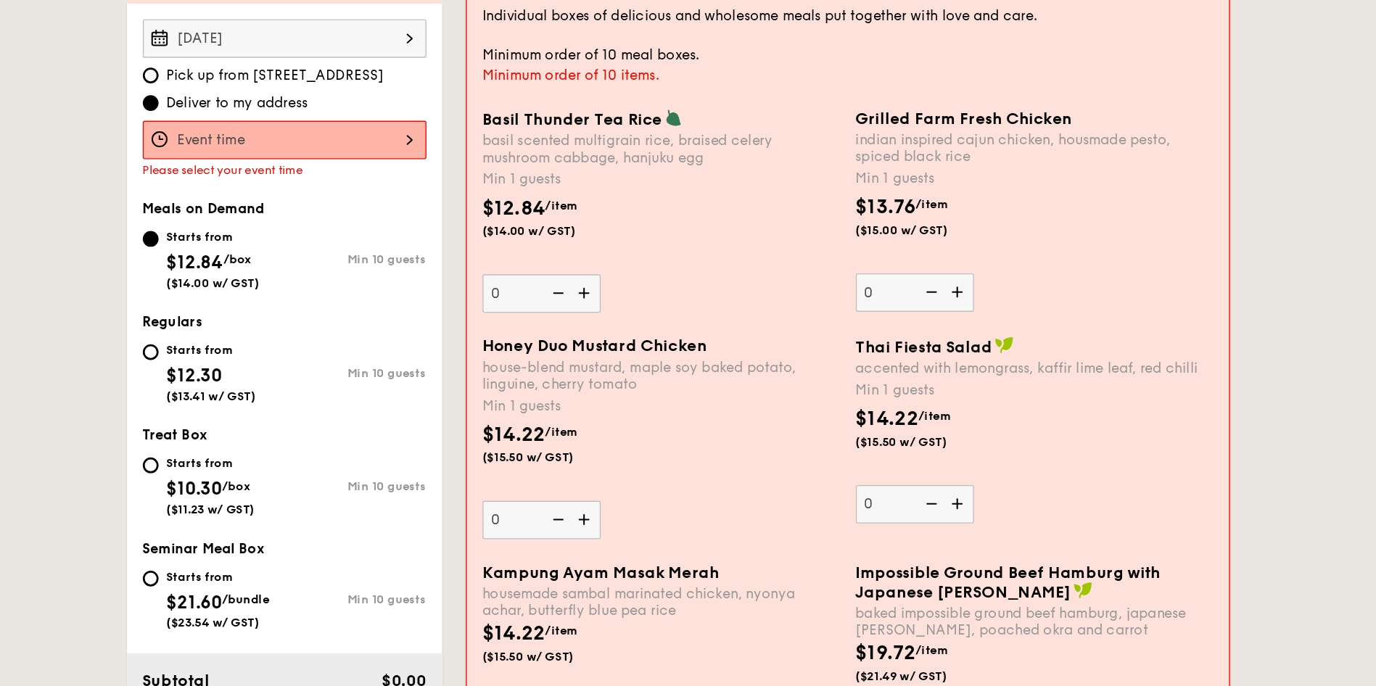
click at [406, 146] on div at bounding box center [398, 149] width 209 height 28
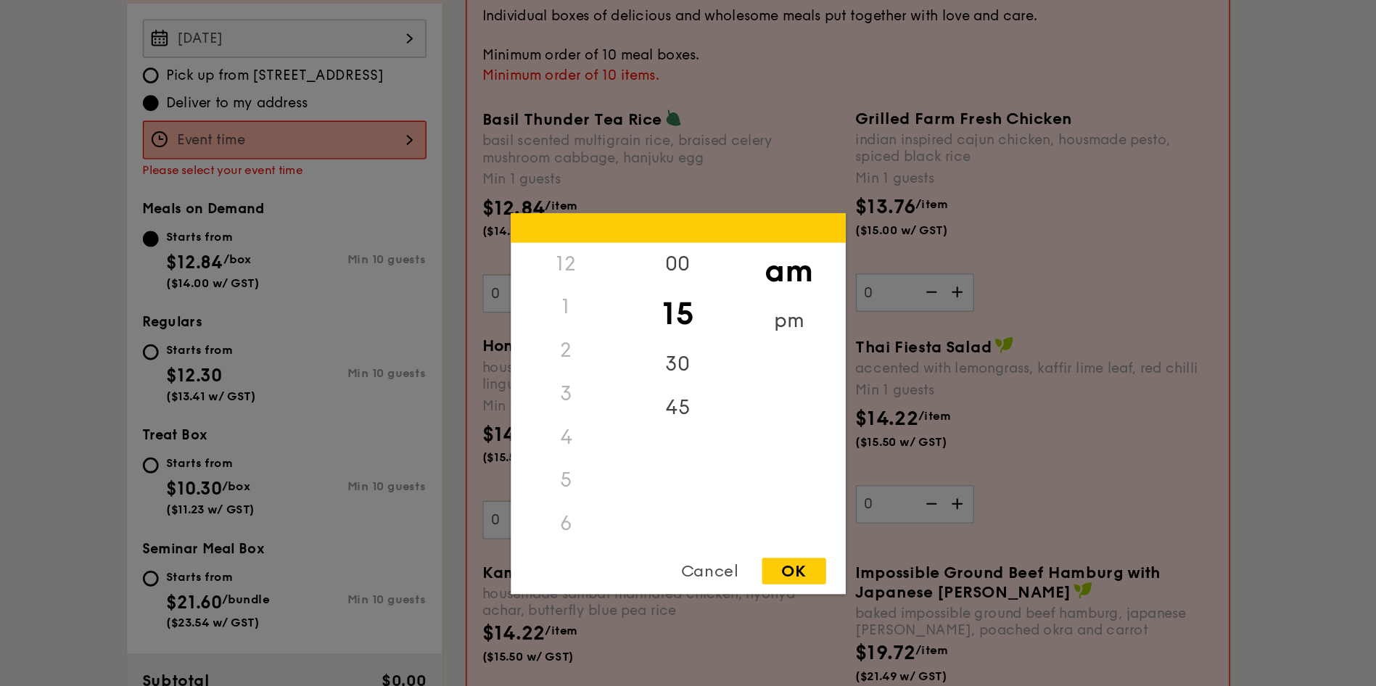
scroll to position [172, 0]
click at [760, 281] on div "pm" at bounding box center [770, 288] width 82 height 42
click at [607, 263] on div "6" at bounding box center [606, 265] width 82 height 42
click at [689, 316] on div "30" at bounding box center [688, 320] width 82 height 42
click at [687, 241] on div "00" at bounding box center [688, 246] width 82 height 42
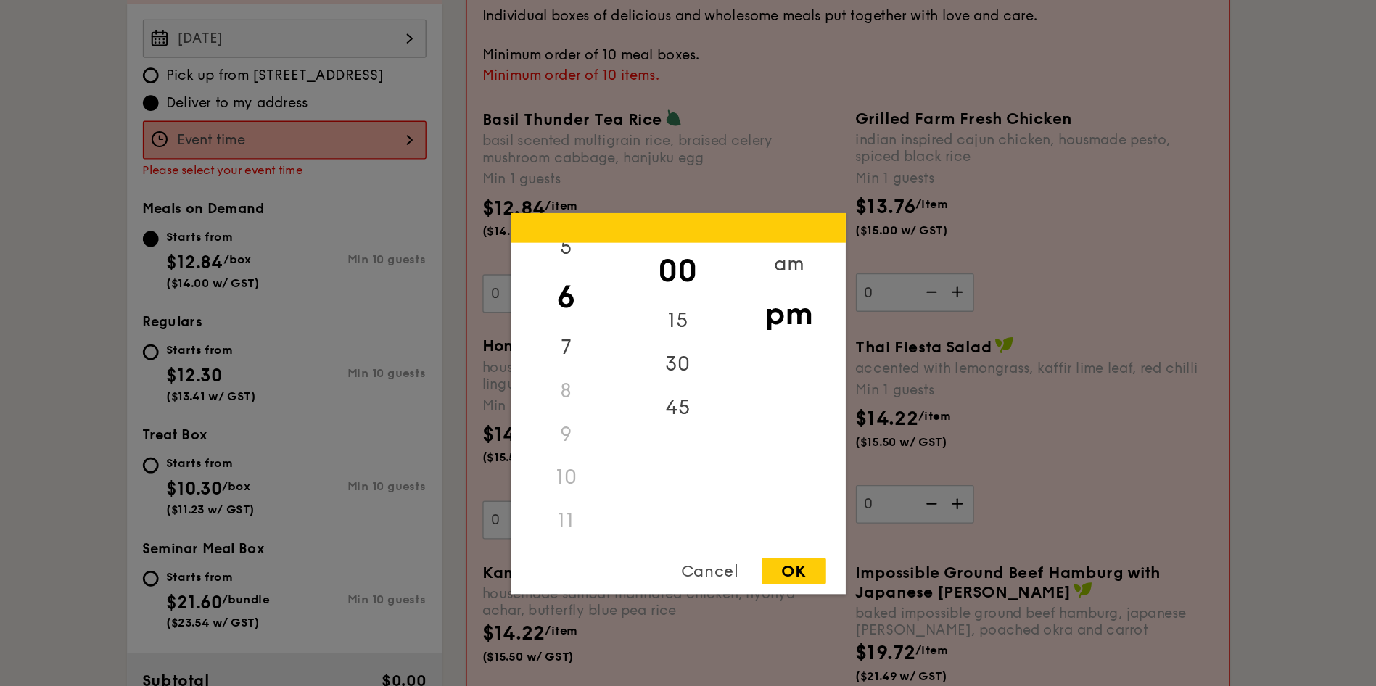
click at [764, 460] on div "OK" at bounding box center [773, 467] width 47 height 20
type input "6:00PM"
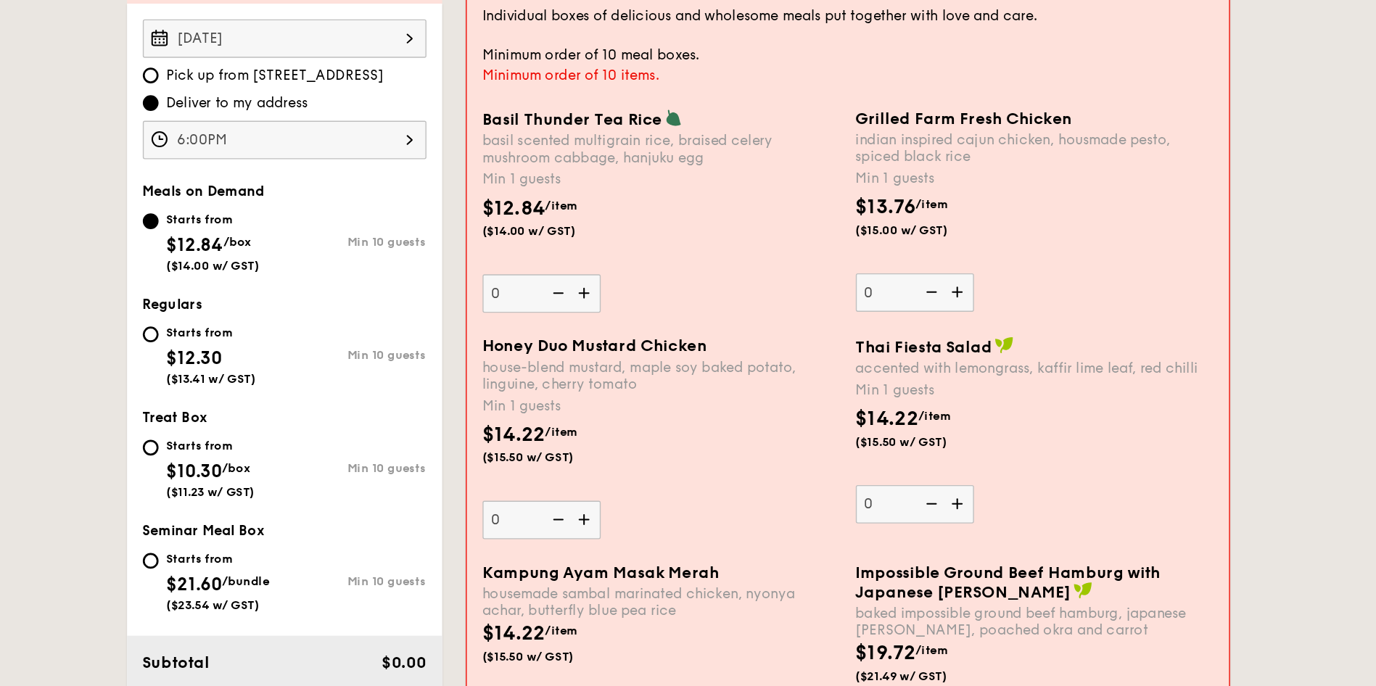
scroll to position [352, 0]
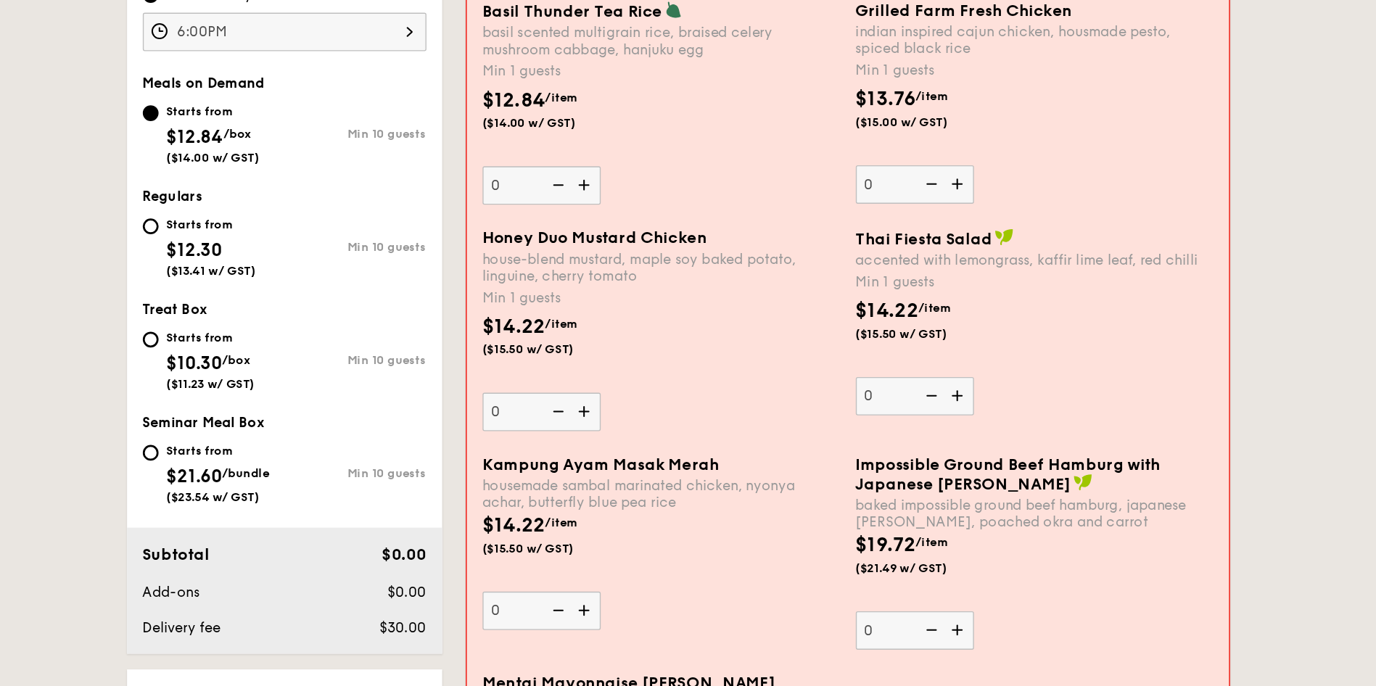
click at [311, 326] on div "Starts from" at bounding box center [344, 326] width 66 height 12
click at [305, 326] on input "Starts from $12.30 ($13.41 w/ GST) Min 10 guests" at bounding box center [300, 327] width 12 height 12
radio input "true"
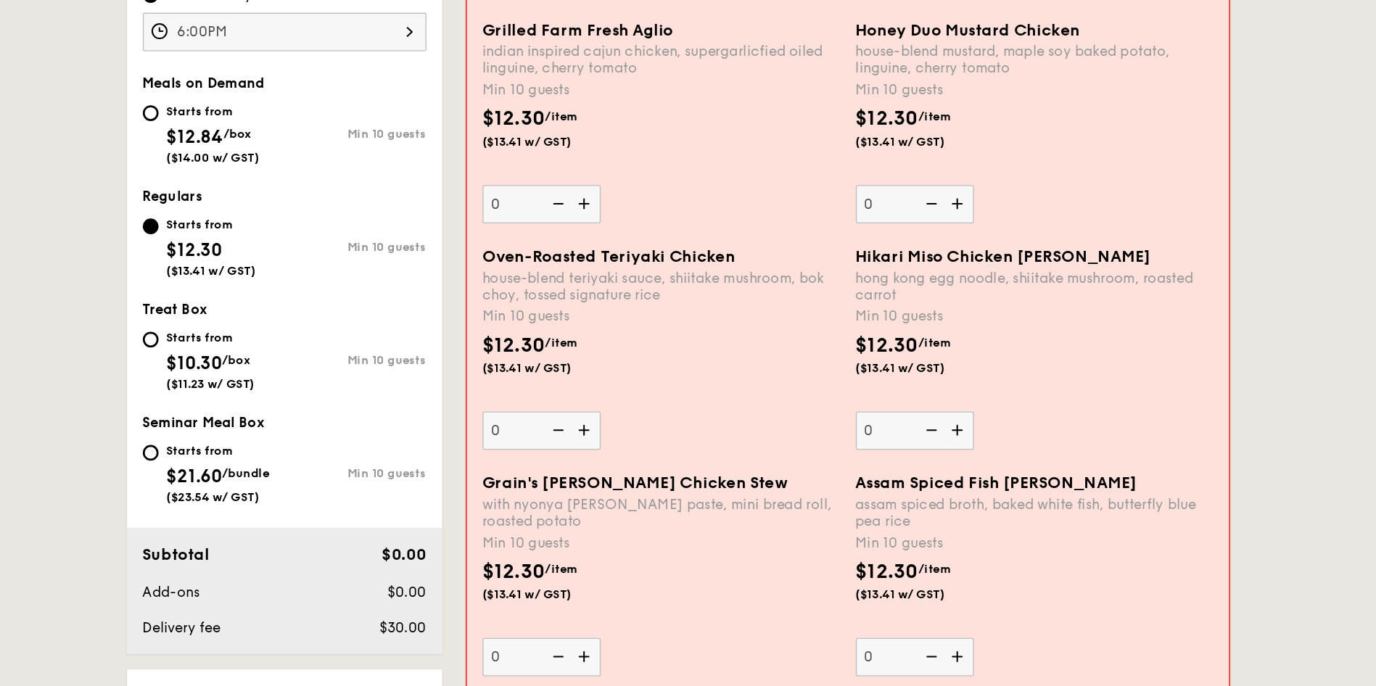
click at [621, 307] on img at bounding box center [620, 311] width 22 height 28
click at [621, 307] on input "0" at bounding box center [587, 311] width 87 height 28
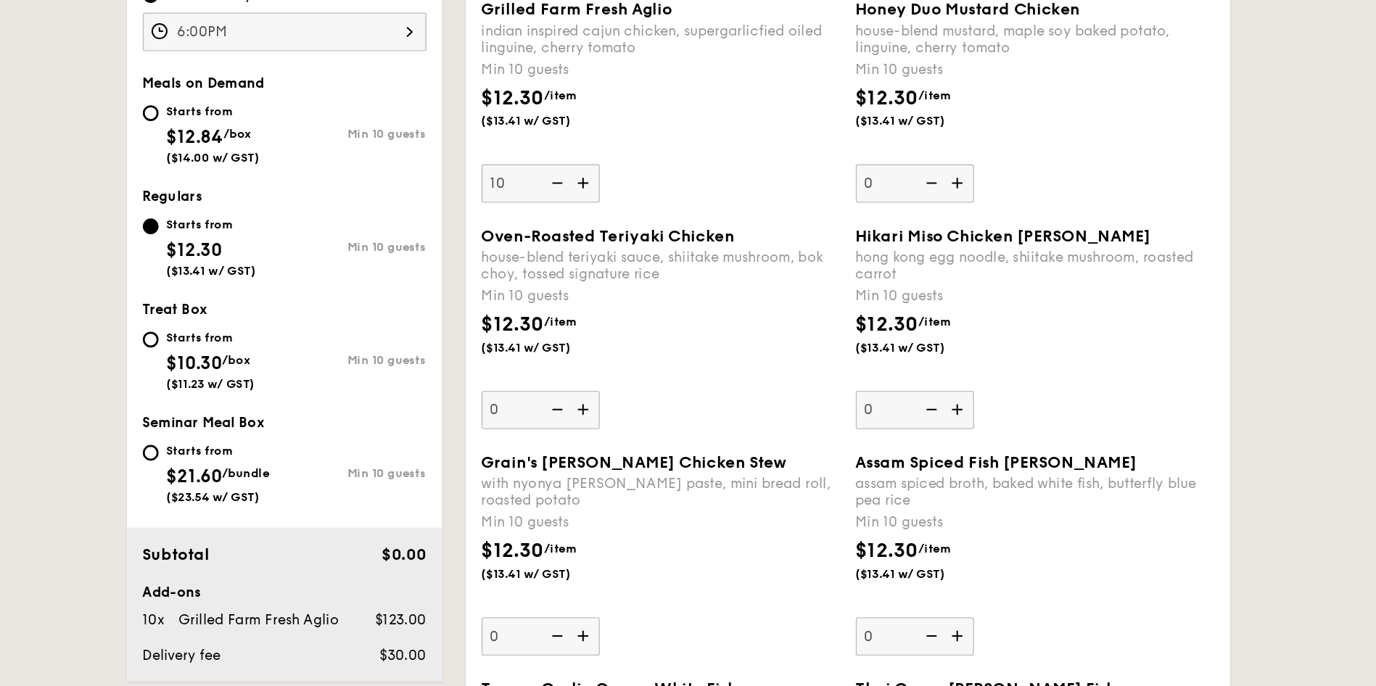
click at [621, 307] on img at bounding box center [619, 295] width 22 height 28
click at [621, 307] on input "10" at bounding box center [586, 295] width 87 height 28
click at [558, 292] on input "11" at bounding box center [586, 295] width 87 height 28
type input "10"
click at [753, 439] on div "Oven-Roasted Teriyaki Chicken house-blend teriyaki sauce, shiitake mushroom, bo…" at bounding box center [675, 401] width 264 height 149
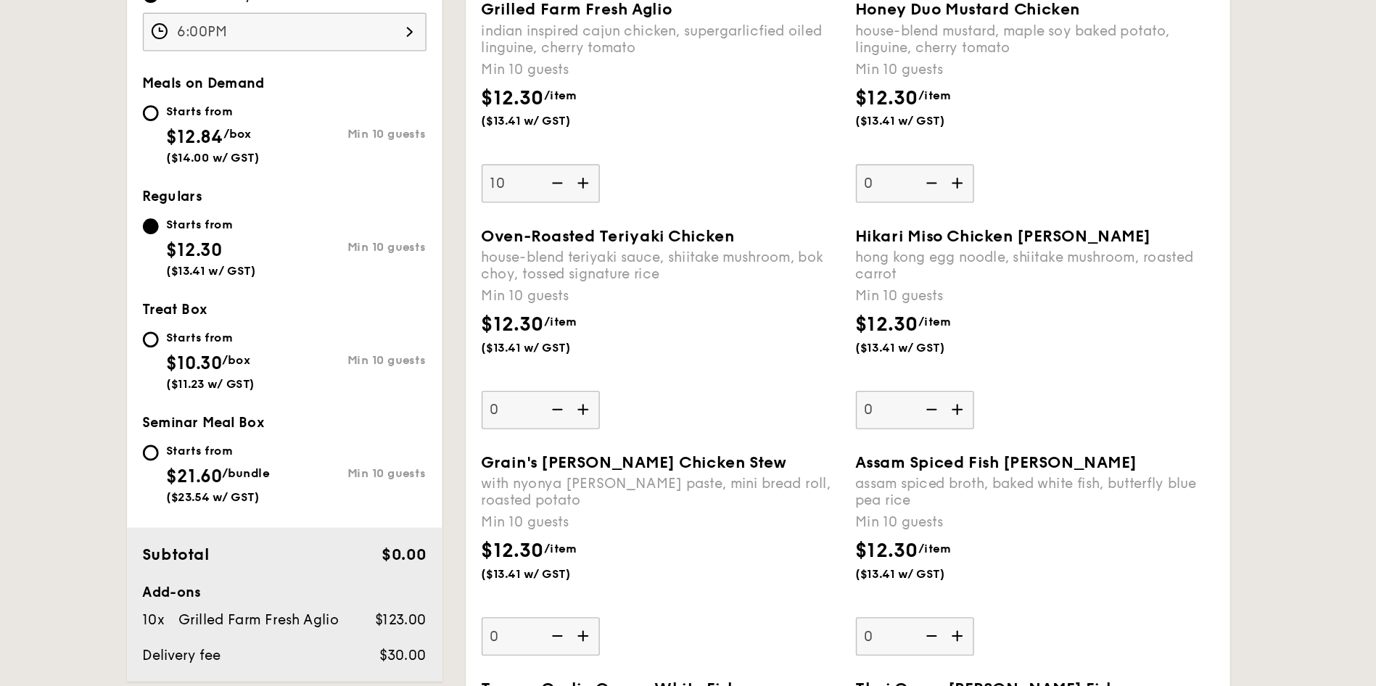
click at [630, 448] on input "0" at bounding box center [586, 462] width 87 height 28
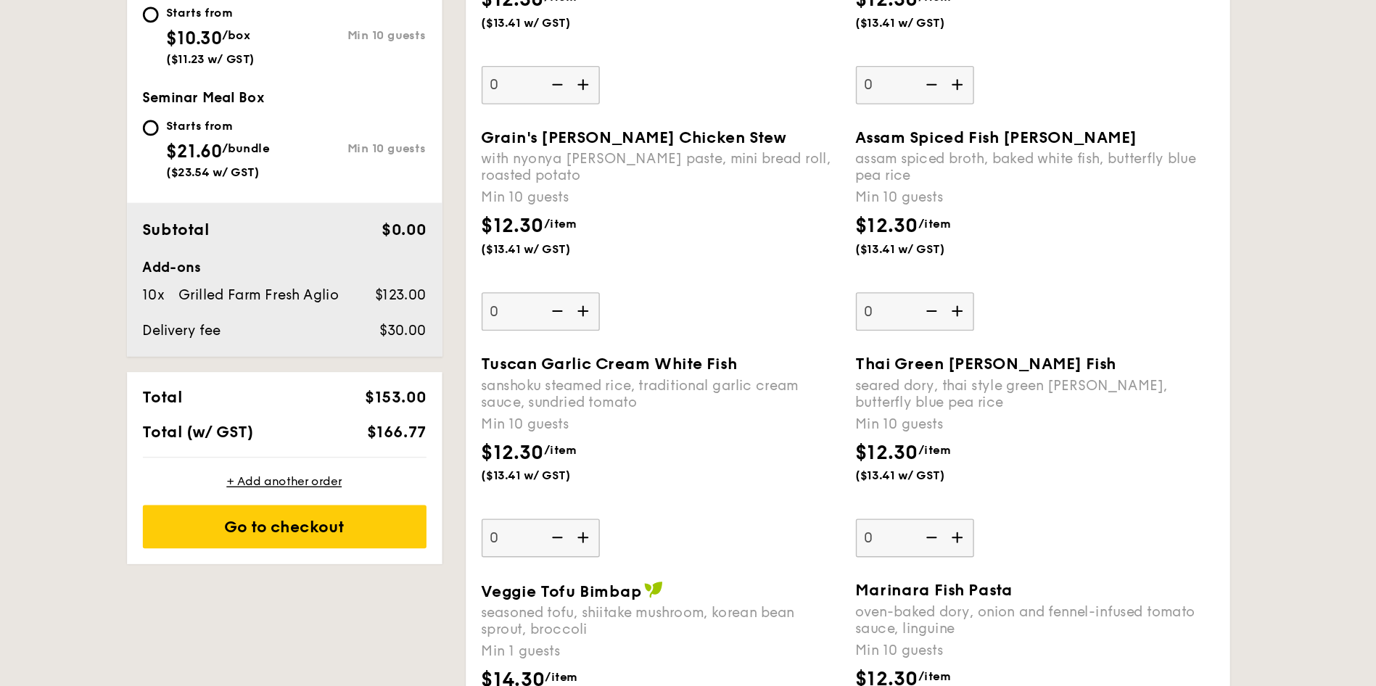
scroll to position [572, 0]
type input "10"
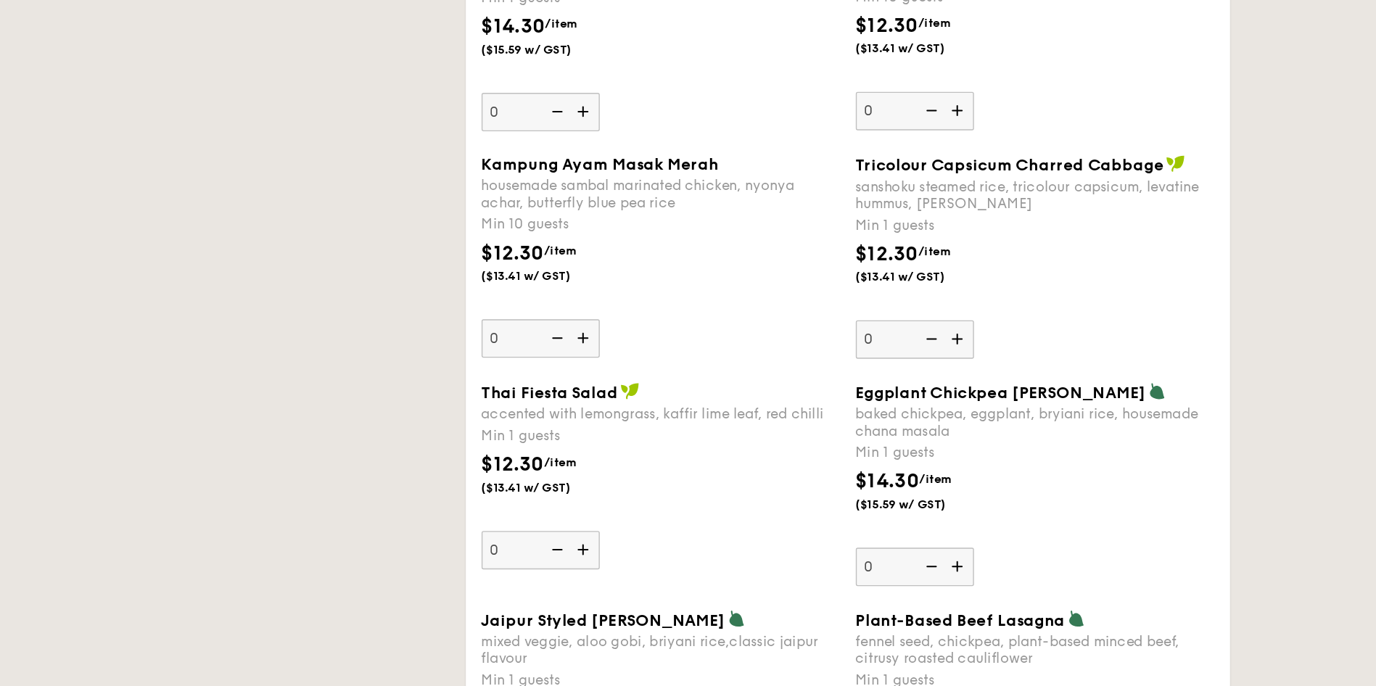
scroll to position [1133, 0]
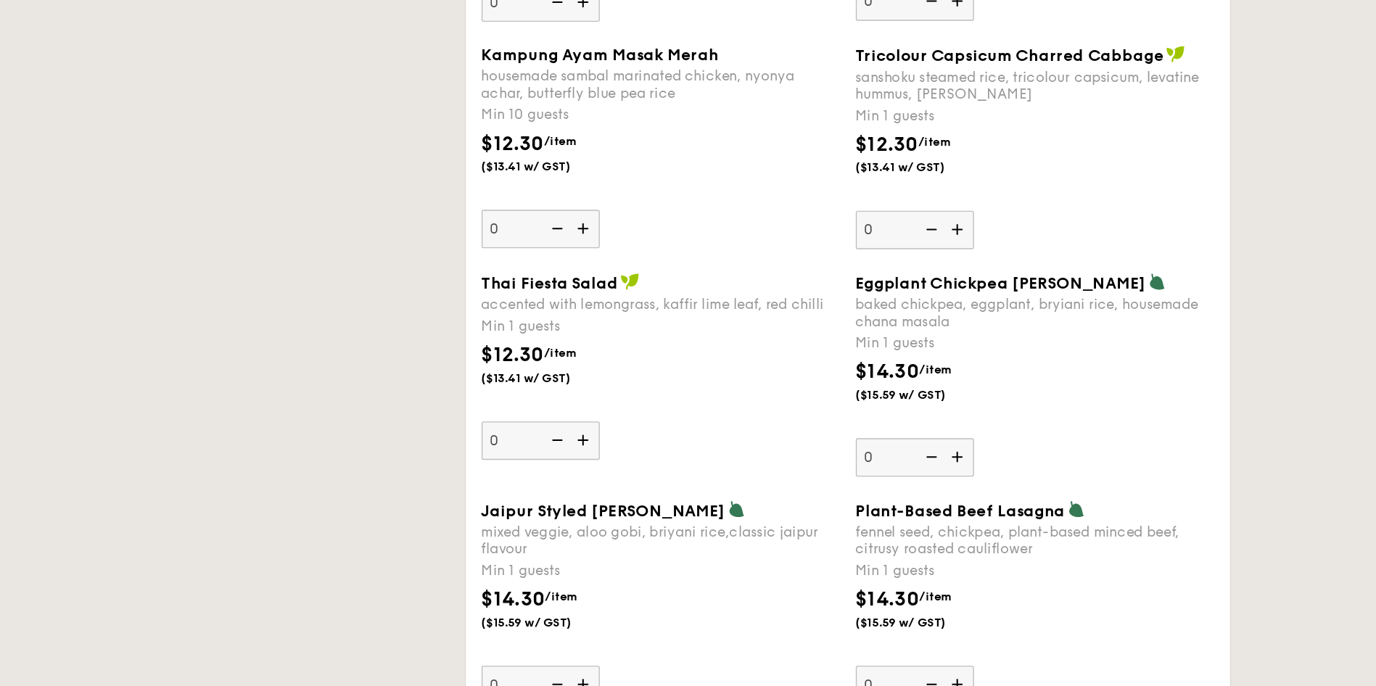
click at [1034, 385] on img at bounding box center [1040, 387] width 13 height 13
click at [906, 503] on input "0" at bounding box center [862, 517] width 87 height 28
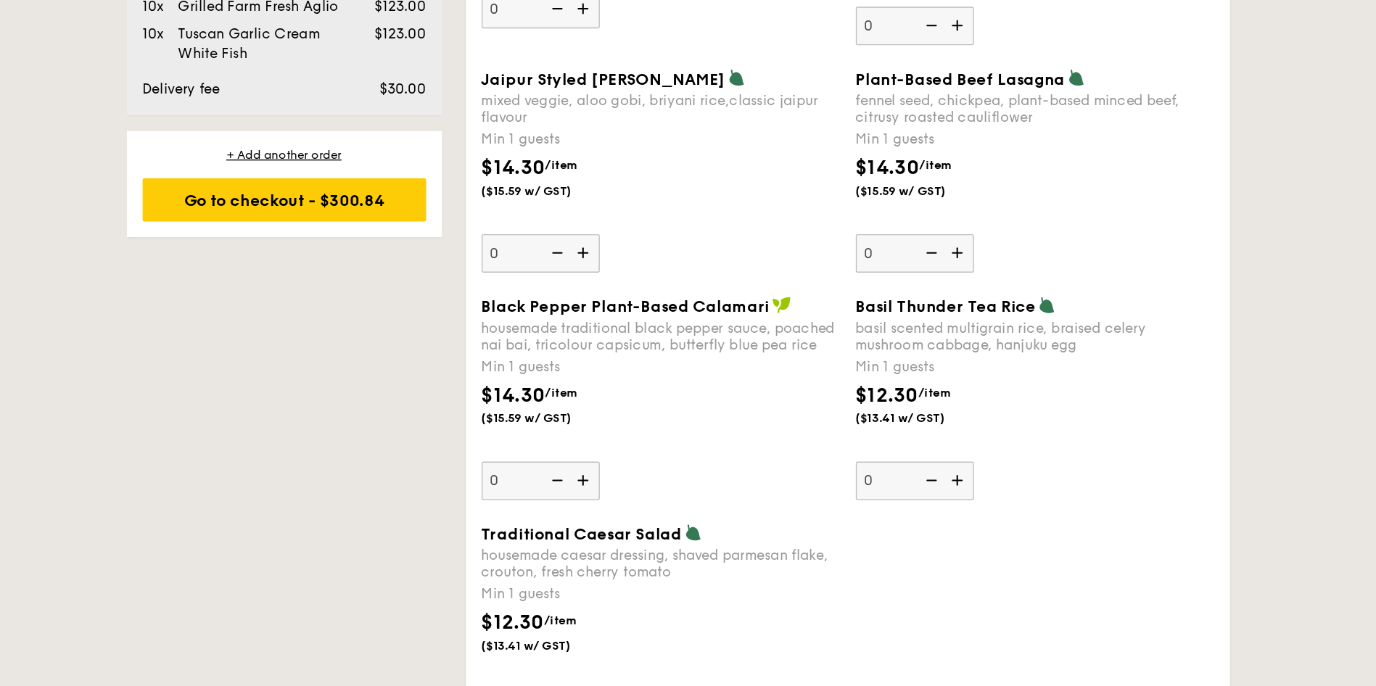
scroll to position [1453, 0]
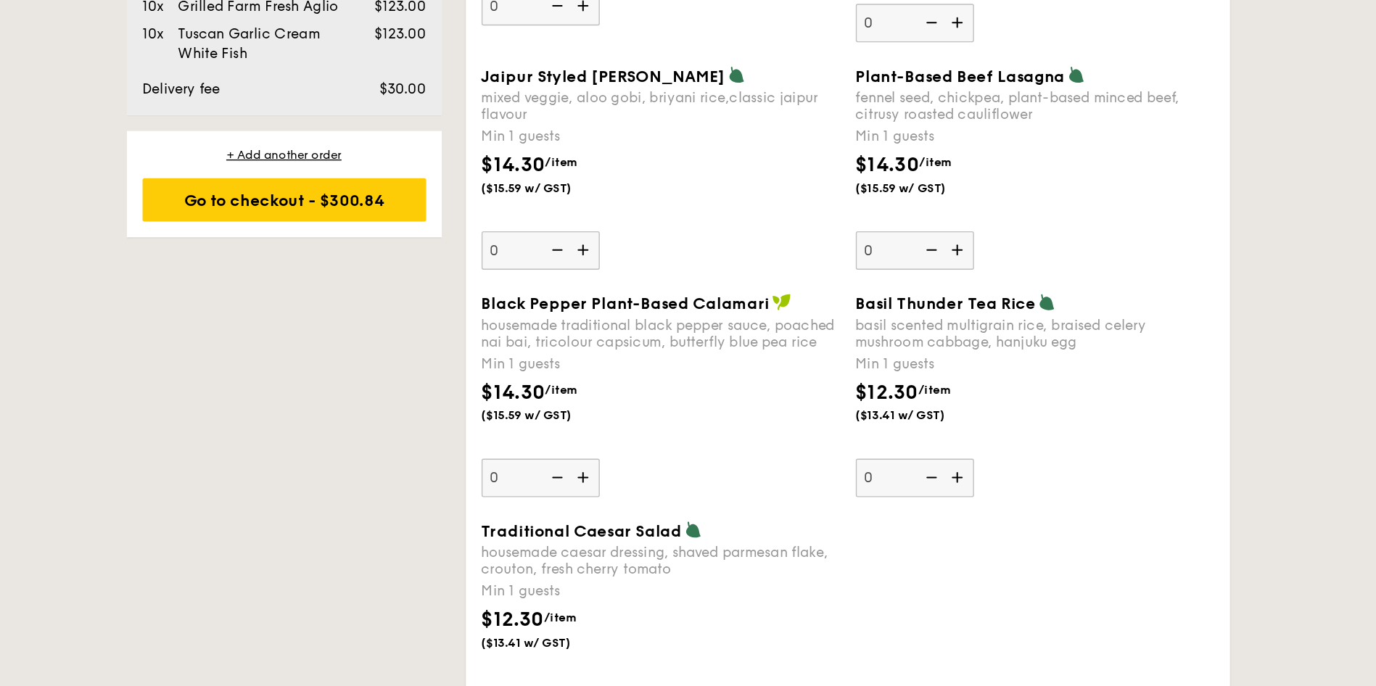
click at [619, 365] on img at bounding box center [619, 365] width 22 height 28
click at [619, 365] on input "0" at bounding box center [586, 365] width 87 height 28
type input "1"
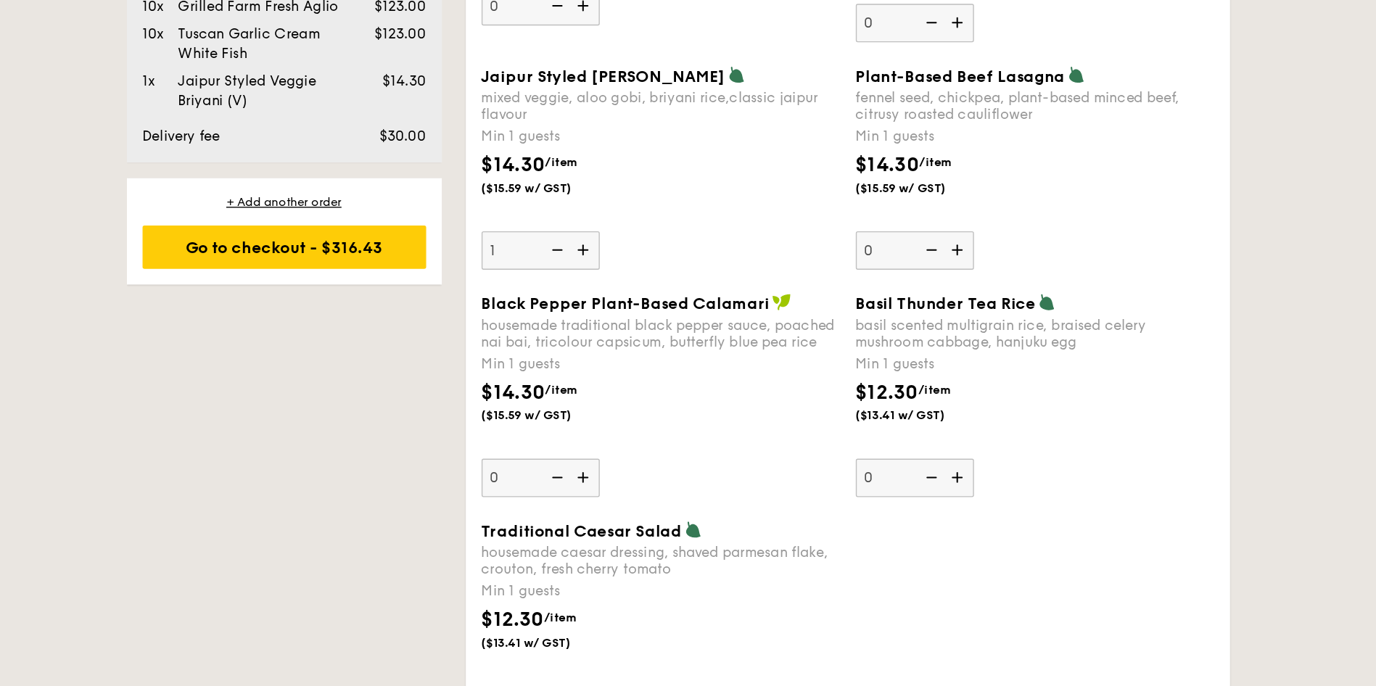
click at [734, 397] on span "Black Pepper Plant-Based Calamari" at bounding box center [649, 404] width 212 height 14
click at [630, 518] on input "0" at bounding box center [586, 532] width 87 height 28
click at [703, 373] on div "Jaipur Styled Veggie Briyani mixed veggie, aloo gobi, briyani rice,classic jaip…" at bounding box center [812, 313] width 551 height 168
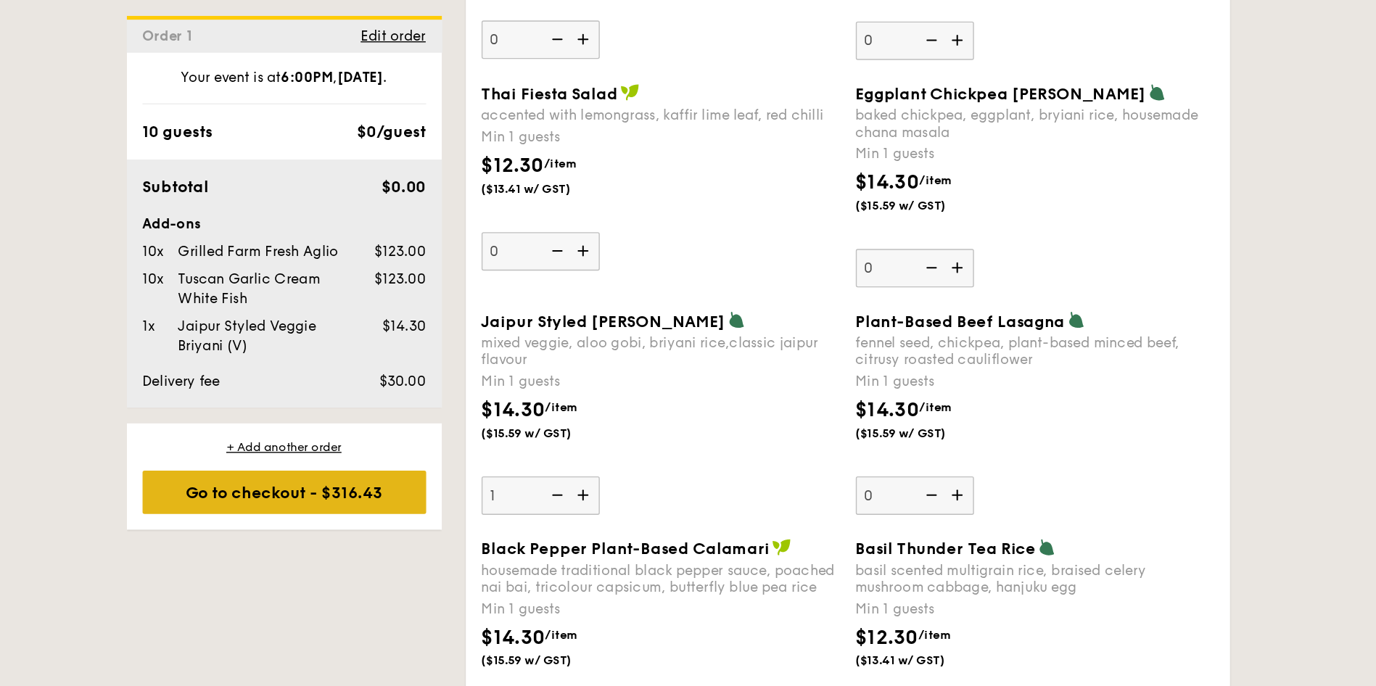
click at [446, 358] on div "Go to checkout - $316.43" at bounding box center [398, 363] width 209 height 32
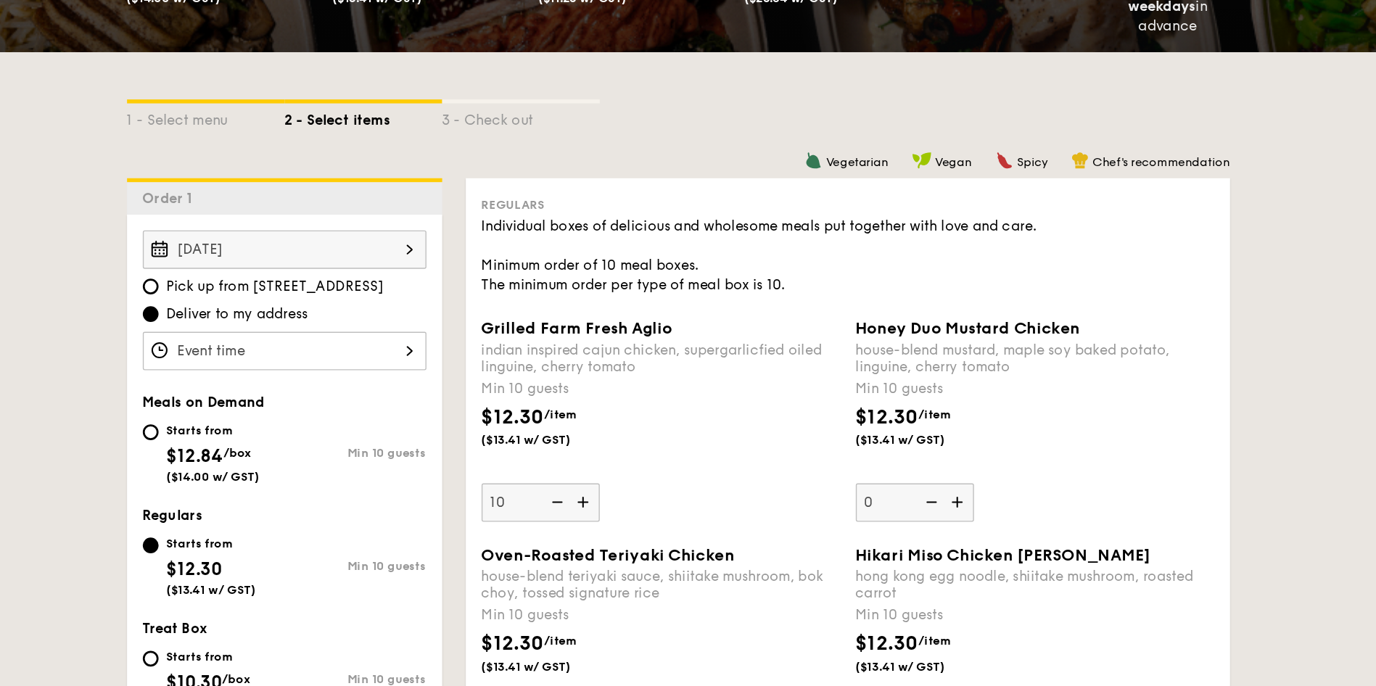
scroll to position [320, 0]
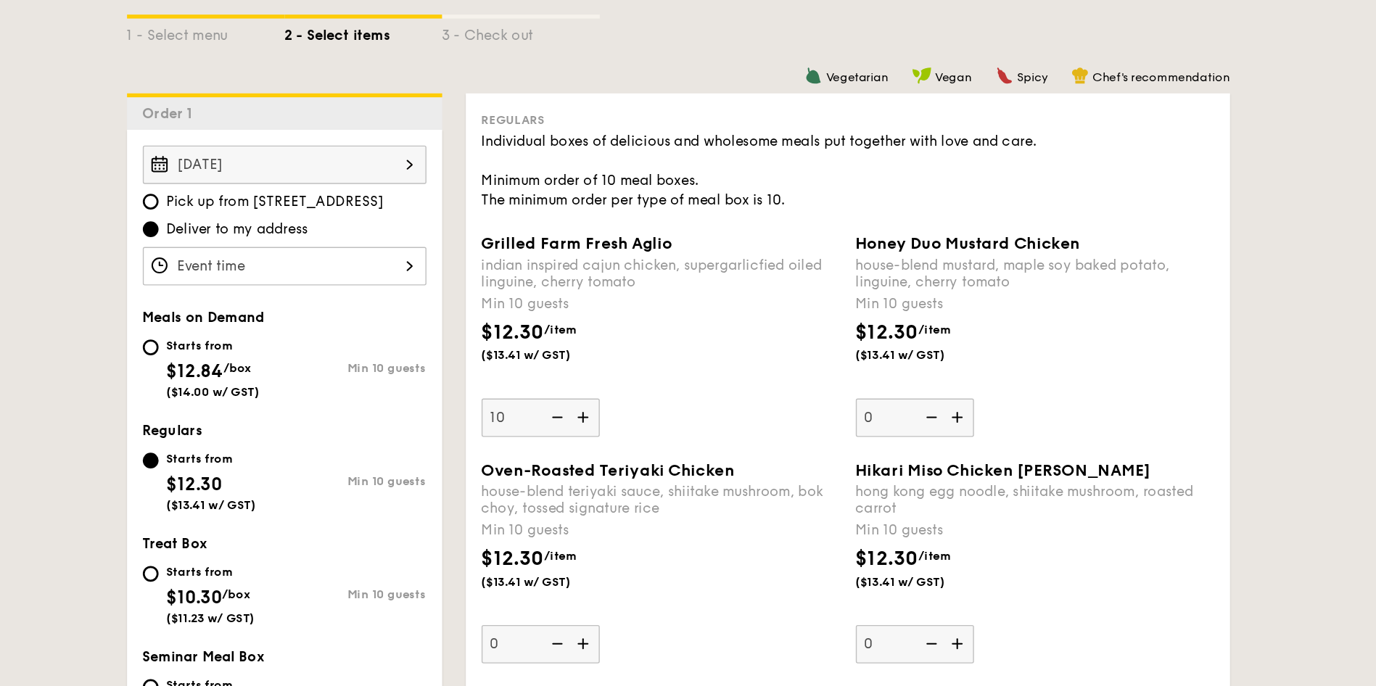
click at [418, 210] on div at bounding box center [398, 216] width 209 height 28
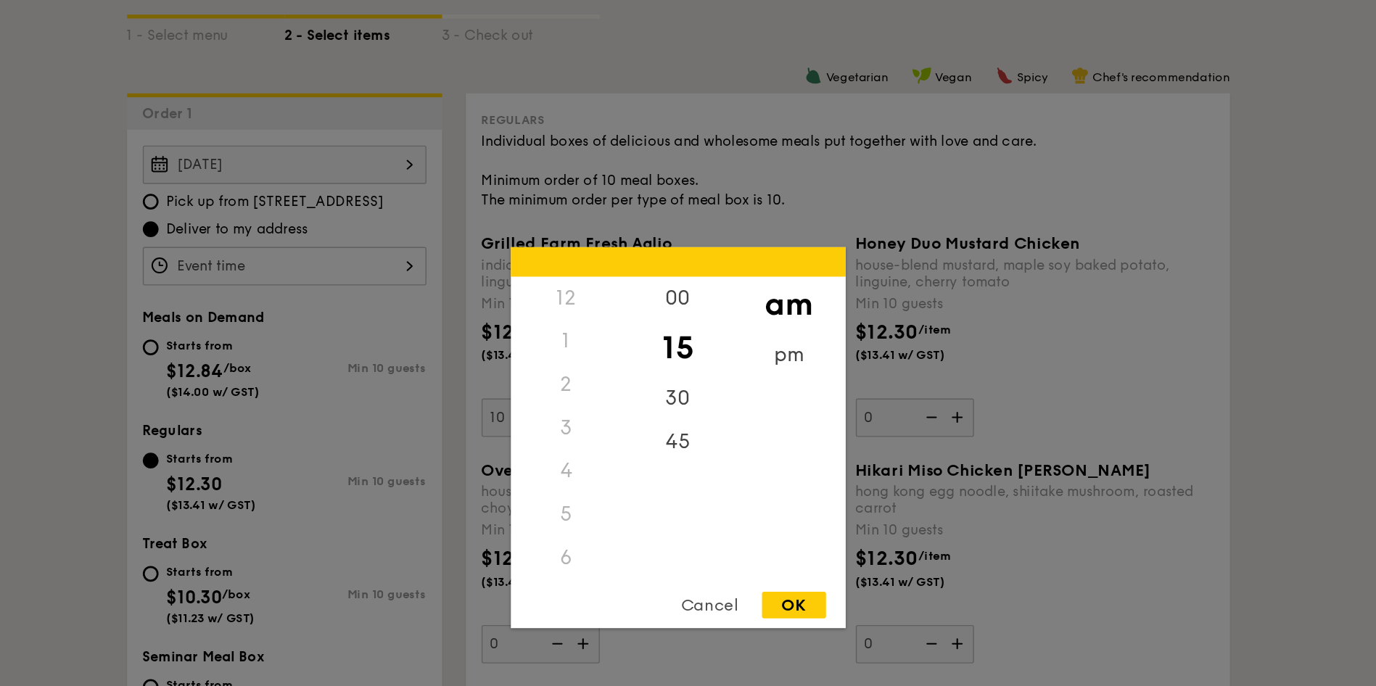
scroll to position [172, 0]
click at [774, 286] on div "pm" at bounding box center [770, 288] width 82 height 42
click at [606, 265] on div "6" at bounding box center [606, 265] width 82 height 42
click at [685, 244] on div "00" at bounding box center [688, 246] width 82 height 42
click at [772, 466] on div "OK" at bounding box center [773, 467] width 47 height 20
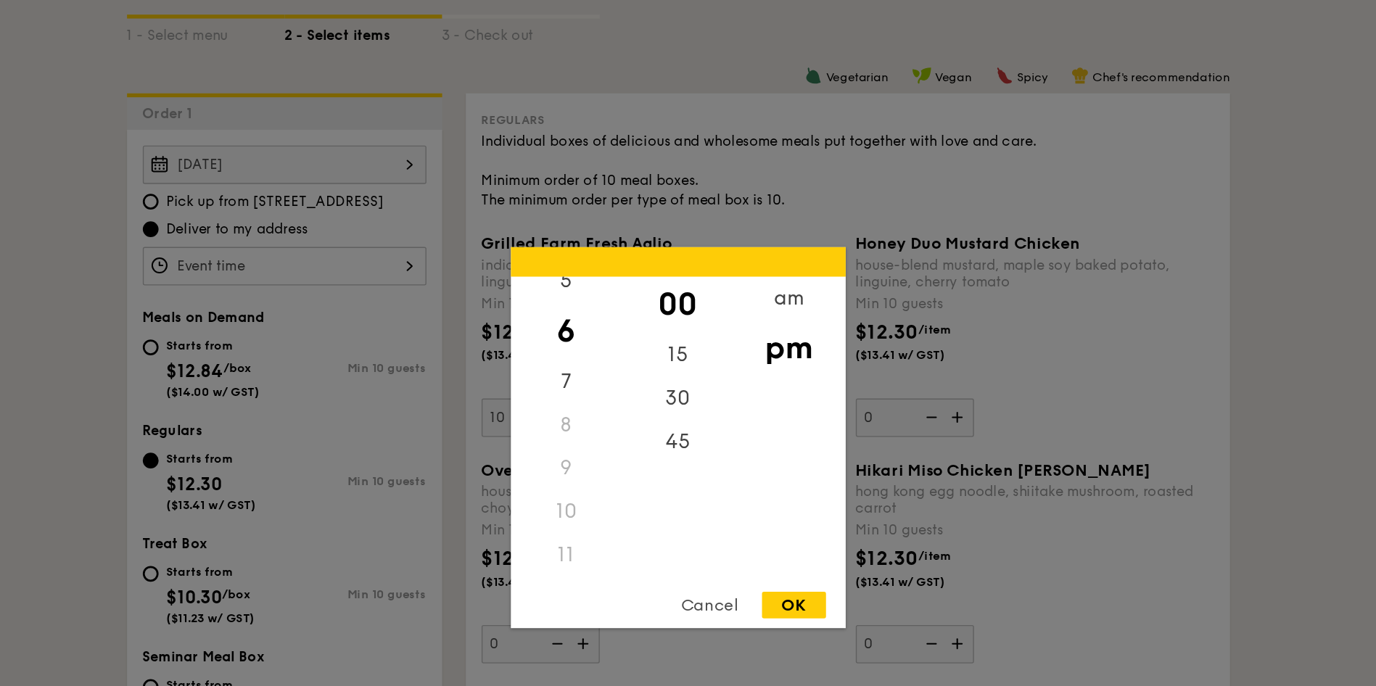
type input "6:00PM"
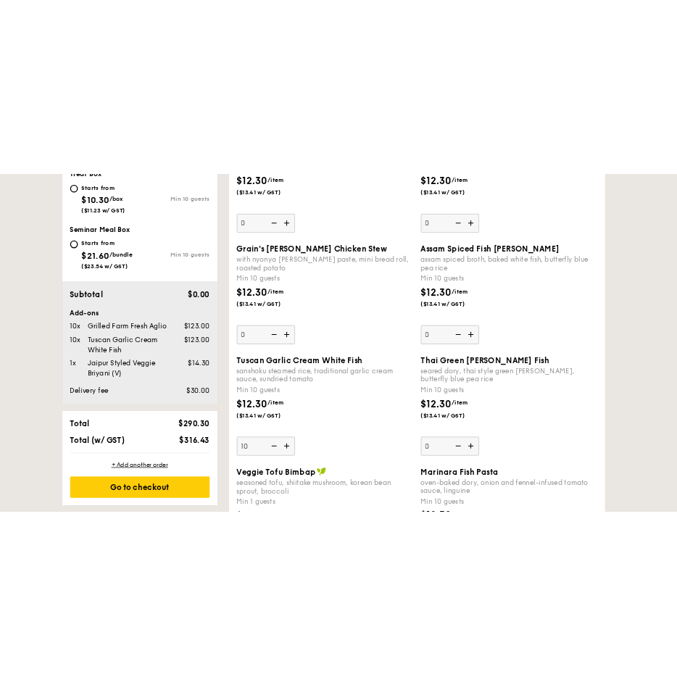
scroll to position [720, 0]
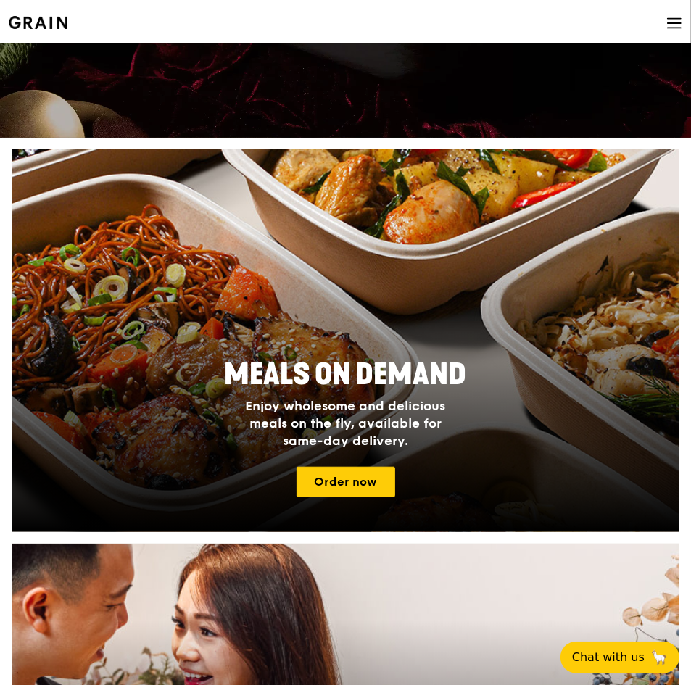
scroll to position [326, 0]
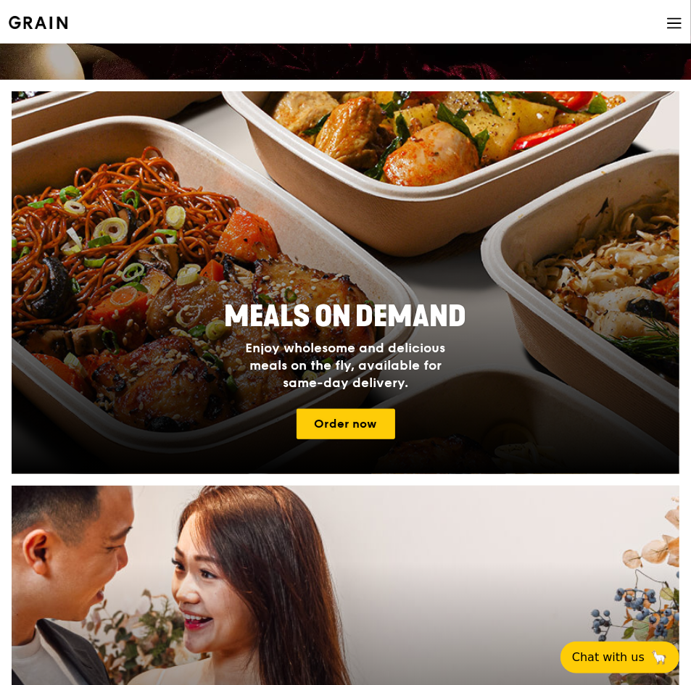
click at [307, 344] on span "Enjoy wholesome and delicious meals on the fly, available for same-day delivery." at bounding box center [346, 365] width 200 height 51
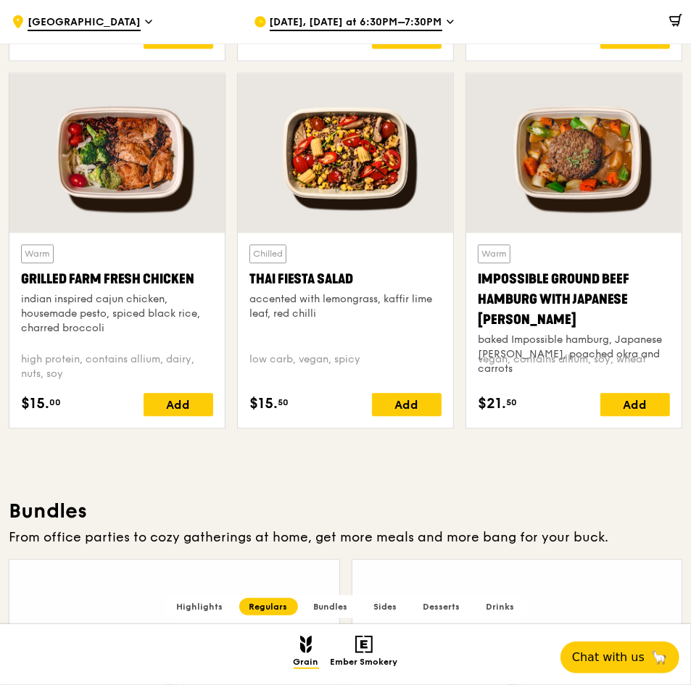
scroll to position [1632, 0]
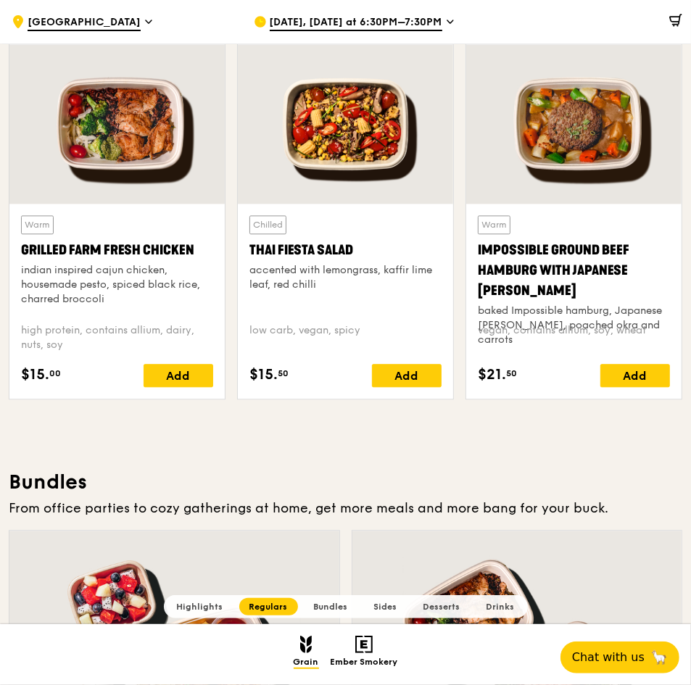
click at [128, 138] on div at bounding box center [116, 124] width 215 height 160
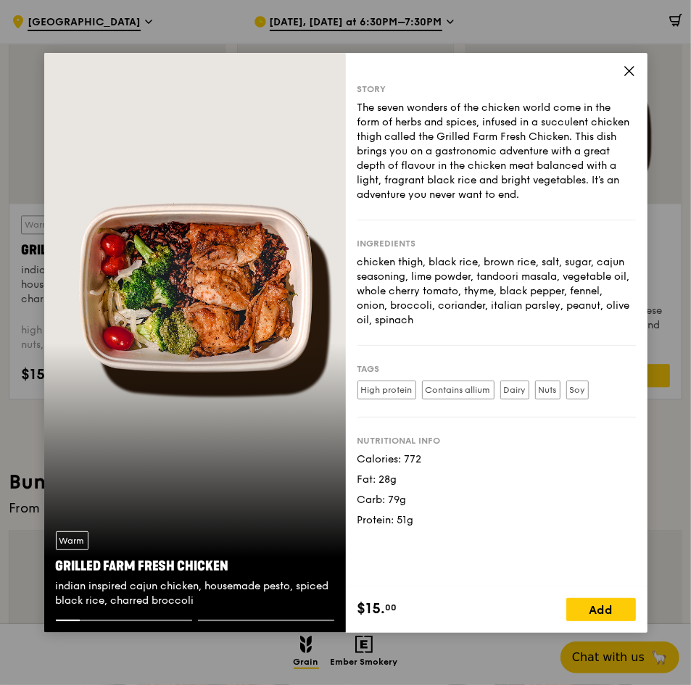
click at [627, 61] on div "Story The seven wonders of the chicken world come in the form of herbs and spic…" at bounding box center [497, 320] width 302 height 534
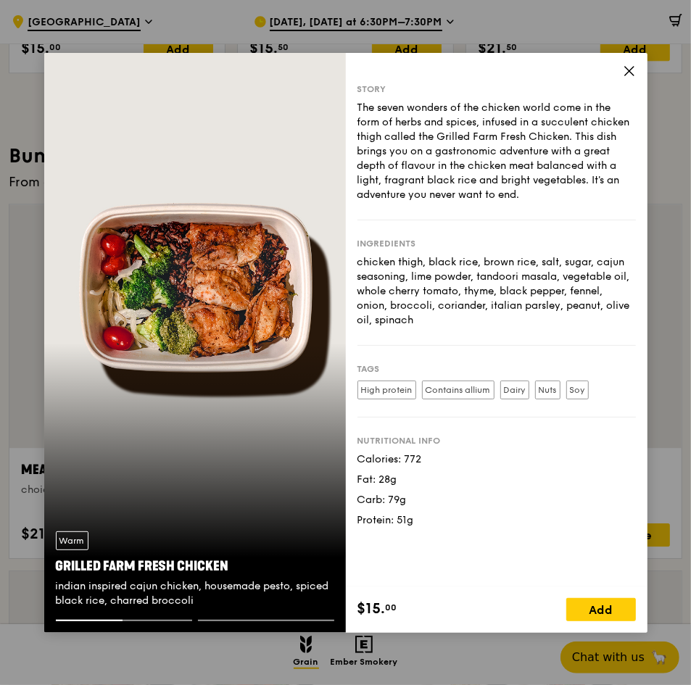
scroll to position [1951, 0]
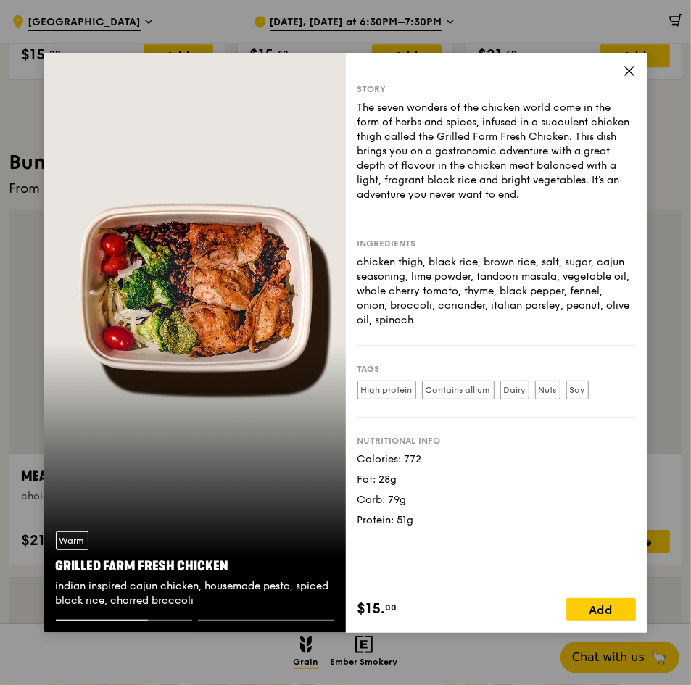
click at [628, 65] on icon at bounding box center [629, 71] width 13 height 13
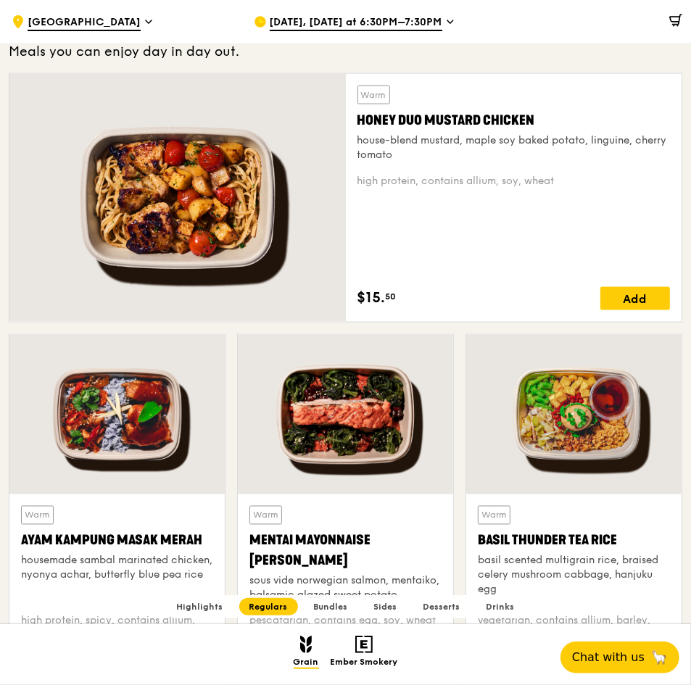
scroll to position [972, 0]
